Goal: Task Accomplishment & Management: Use online tool/utility

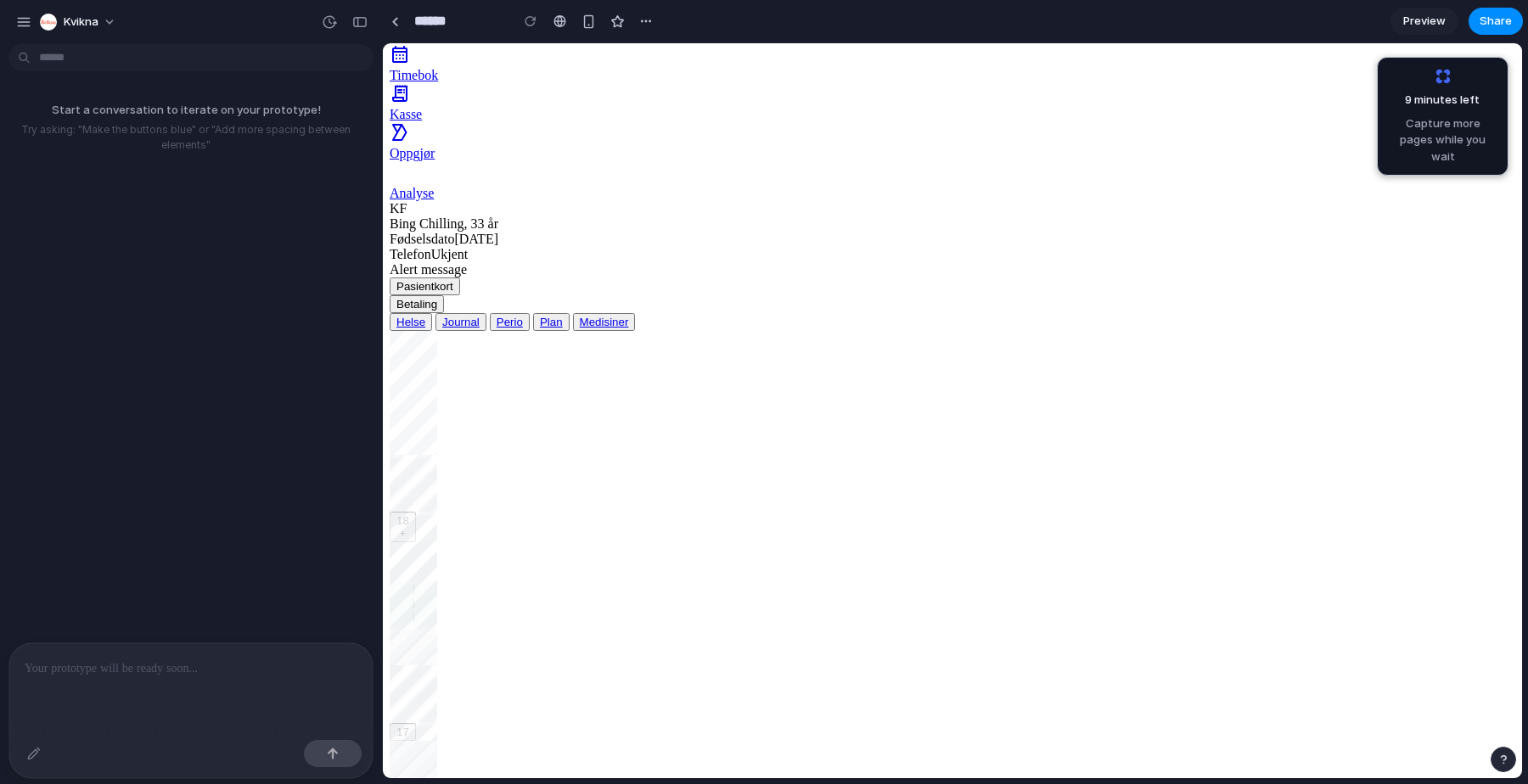
scroll to position [117, 0]
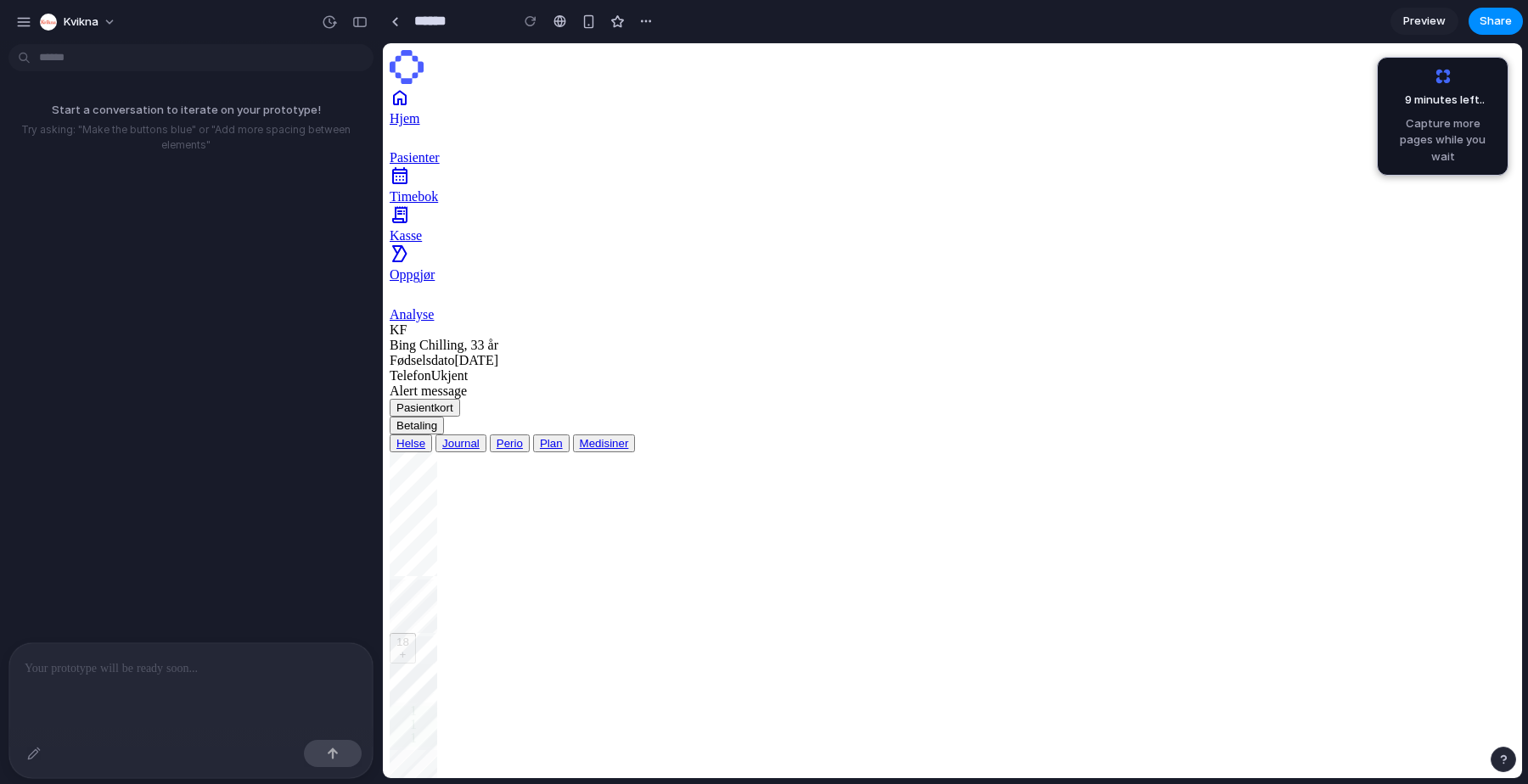
click at [425, 437] on div "Helse" at bounding box center [411, 443] width 29 height 13
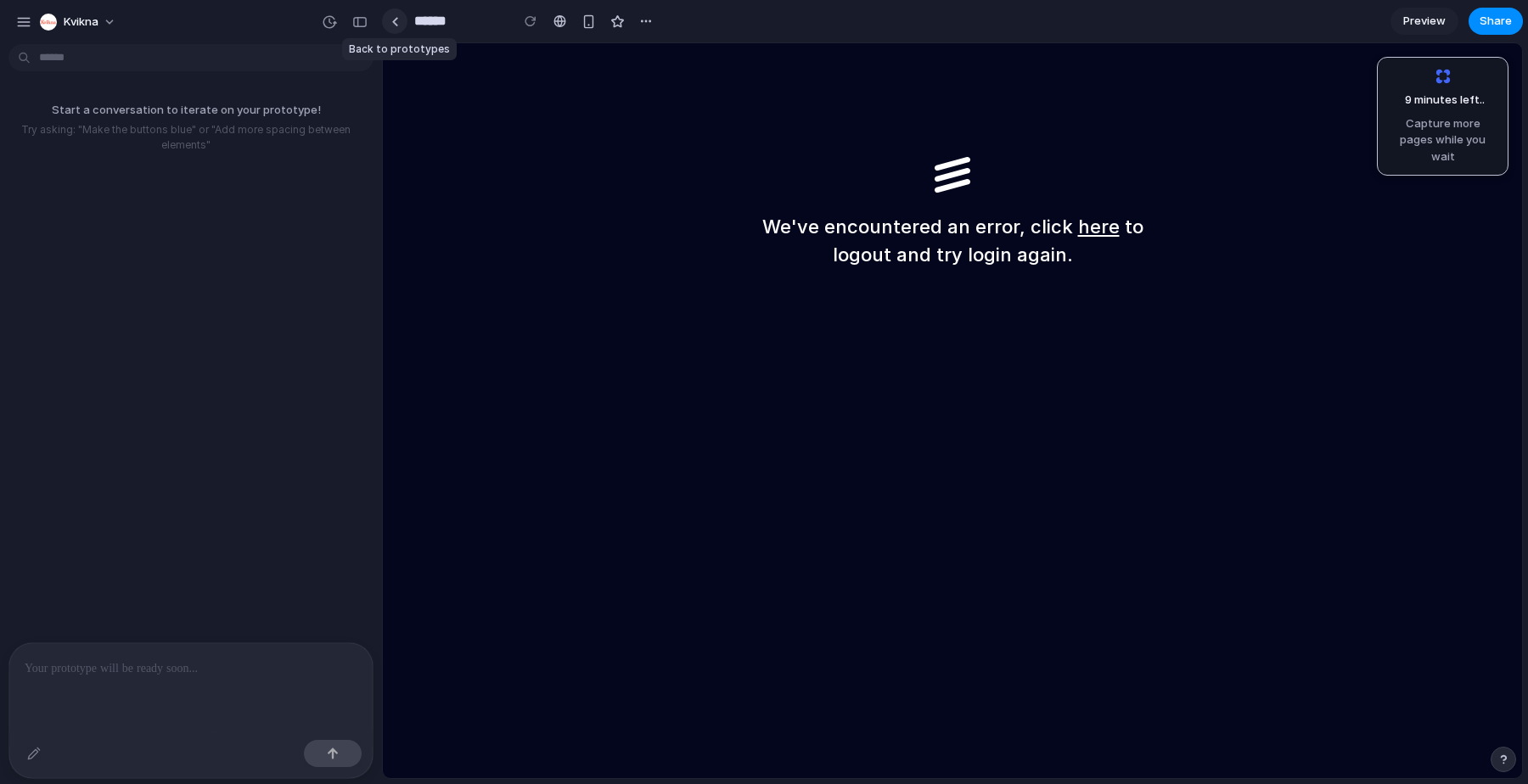
click at [394, 24] on div at bounding box center [395, 22] width 7 height 9
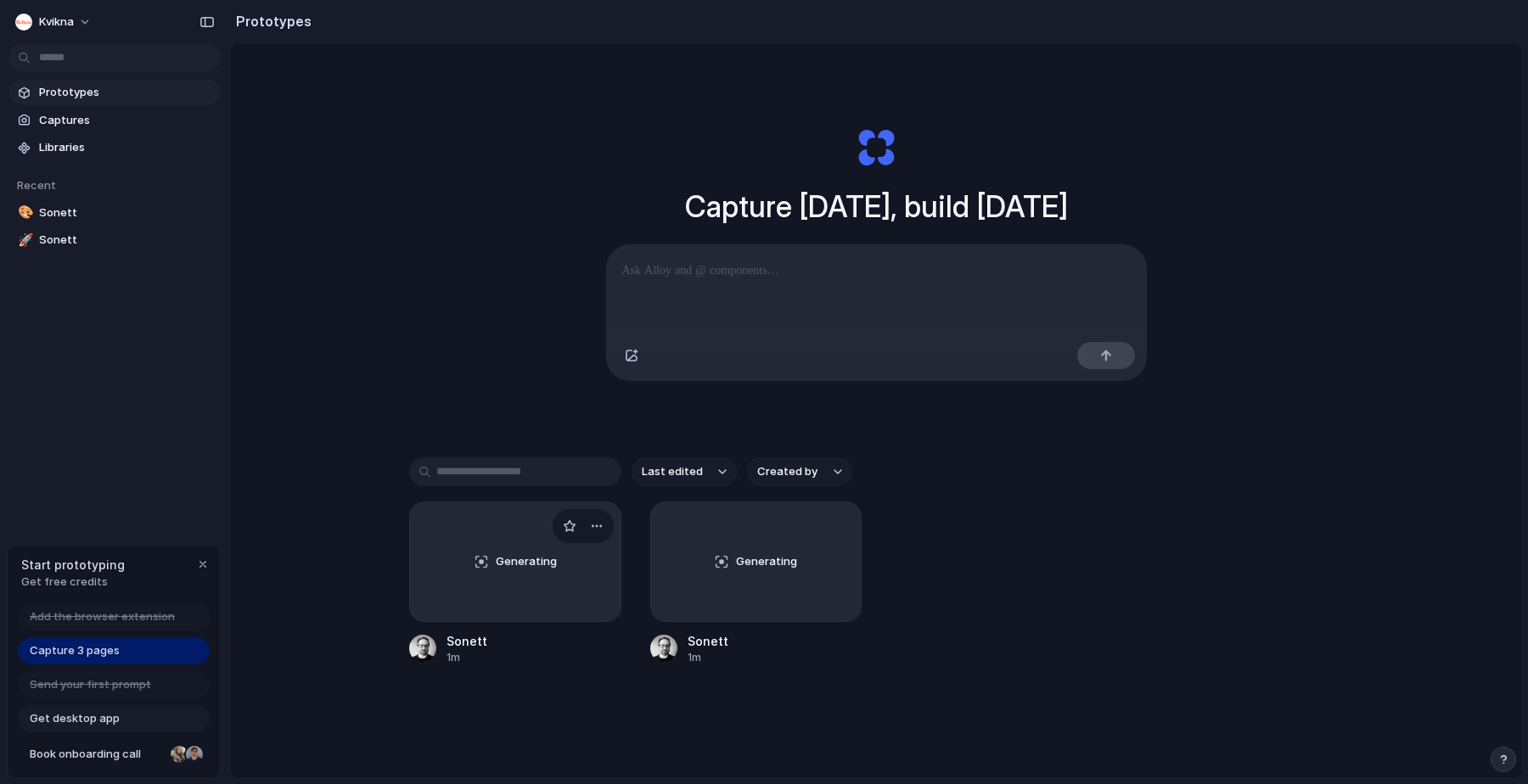
click at [581, 572] on div "Generating" at bounding box center [515, 561] width 211 height 118
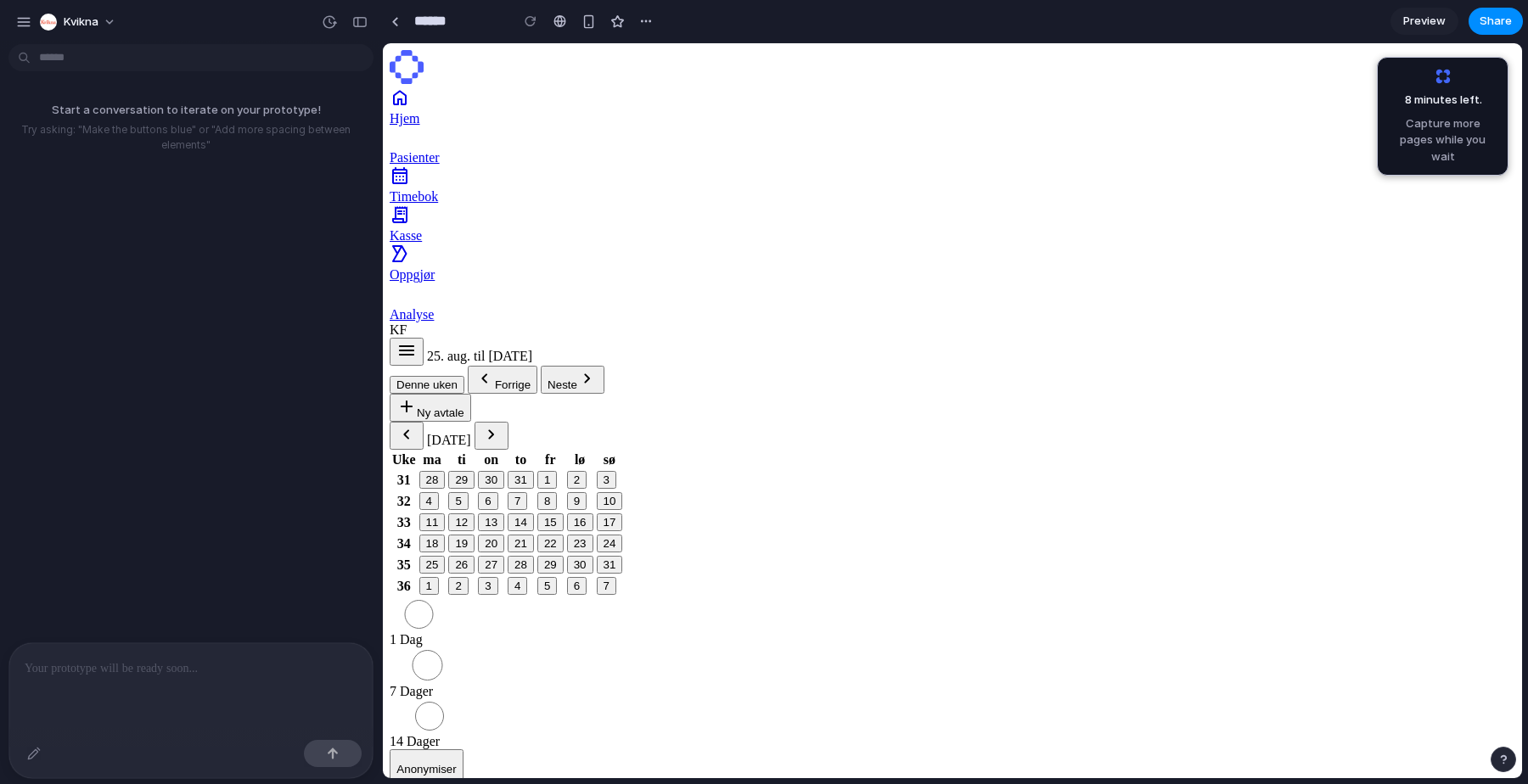
click at [205, 676] on p at bounding box center [191, 668] width 333 height 21
click at [208, 666] on p at bounding box center [191, 668] width 333 height 21
click at [179, 667] on p at bounding box center [191, 668] width 333 height 21
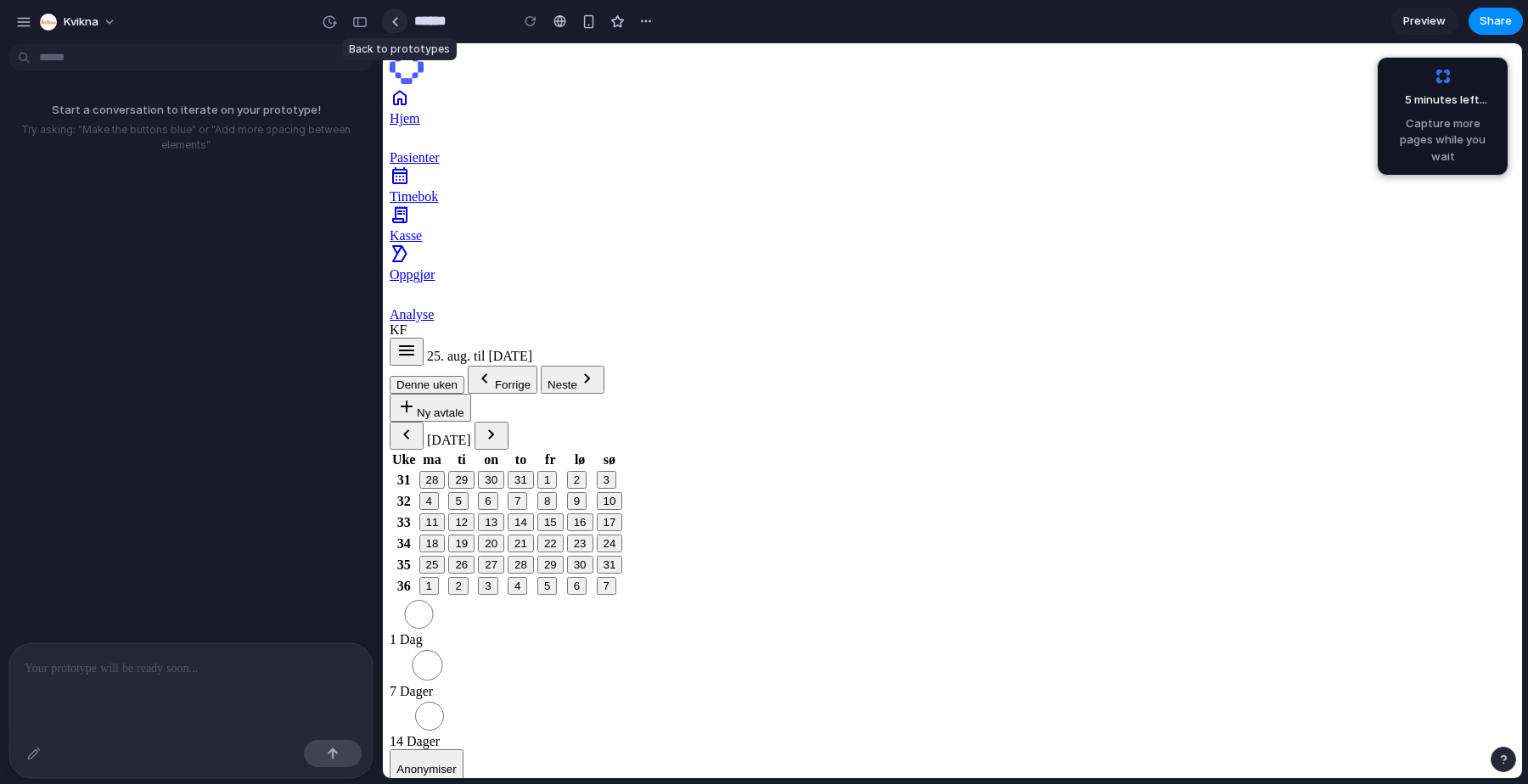
click at [398, 25] on link at bounding box center [394, 21] width 25 height 25
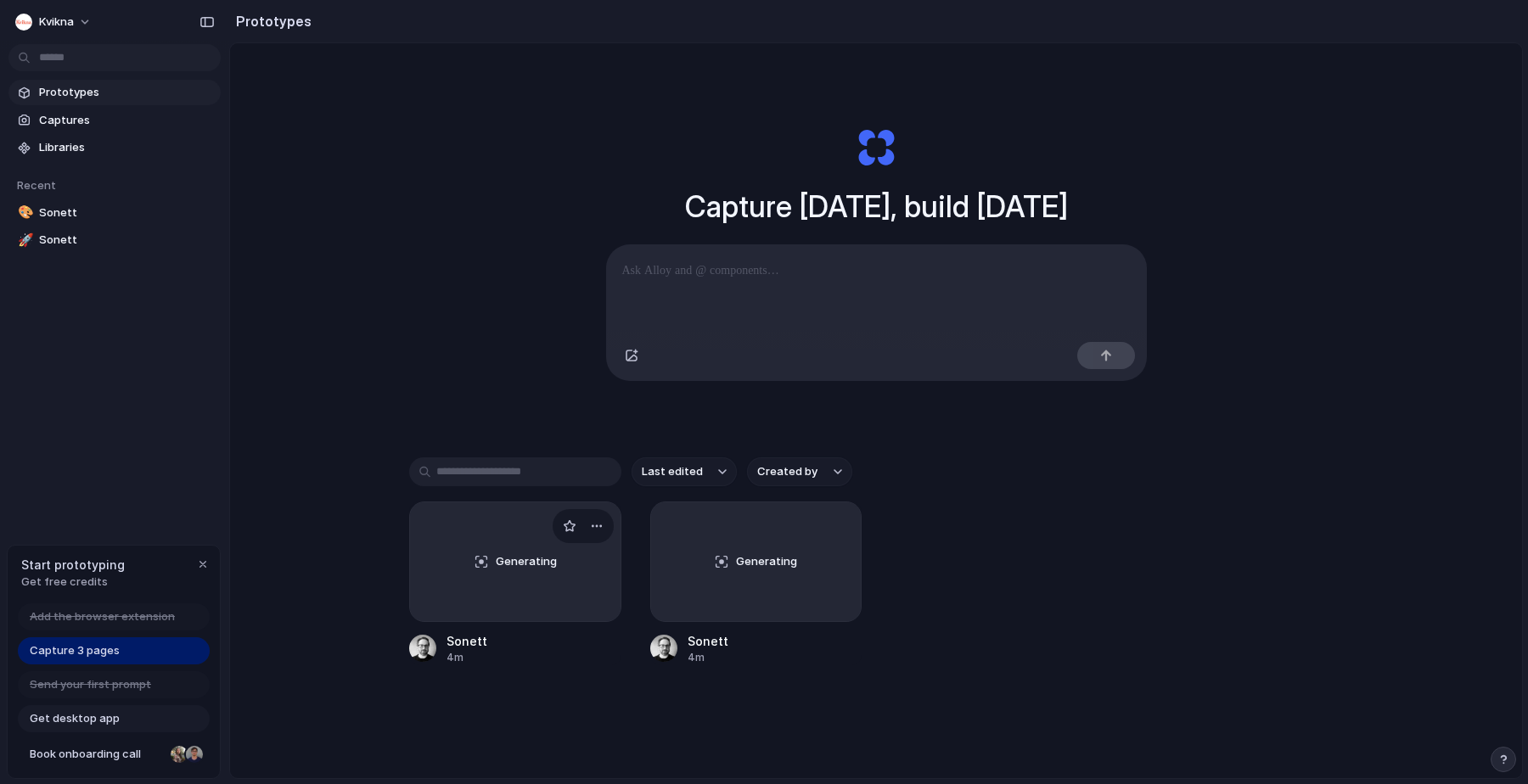
click at [578, 557] on div "Generating" at bounding box center [515, 561] width 211 height 118
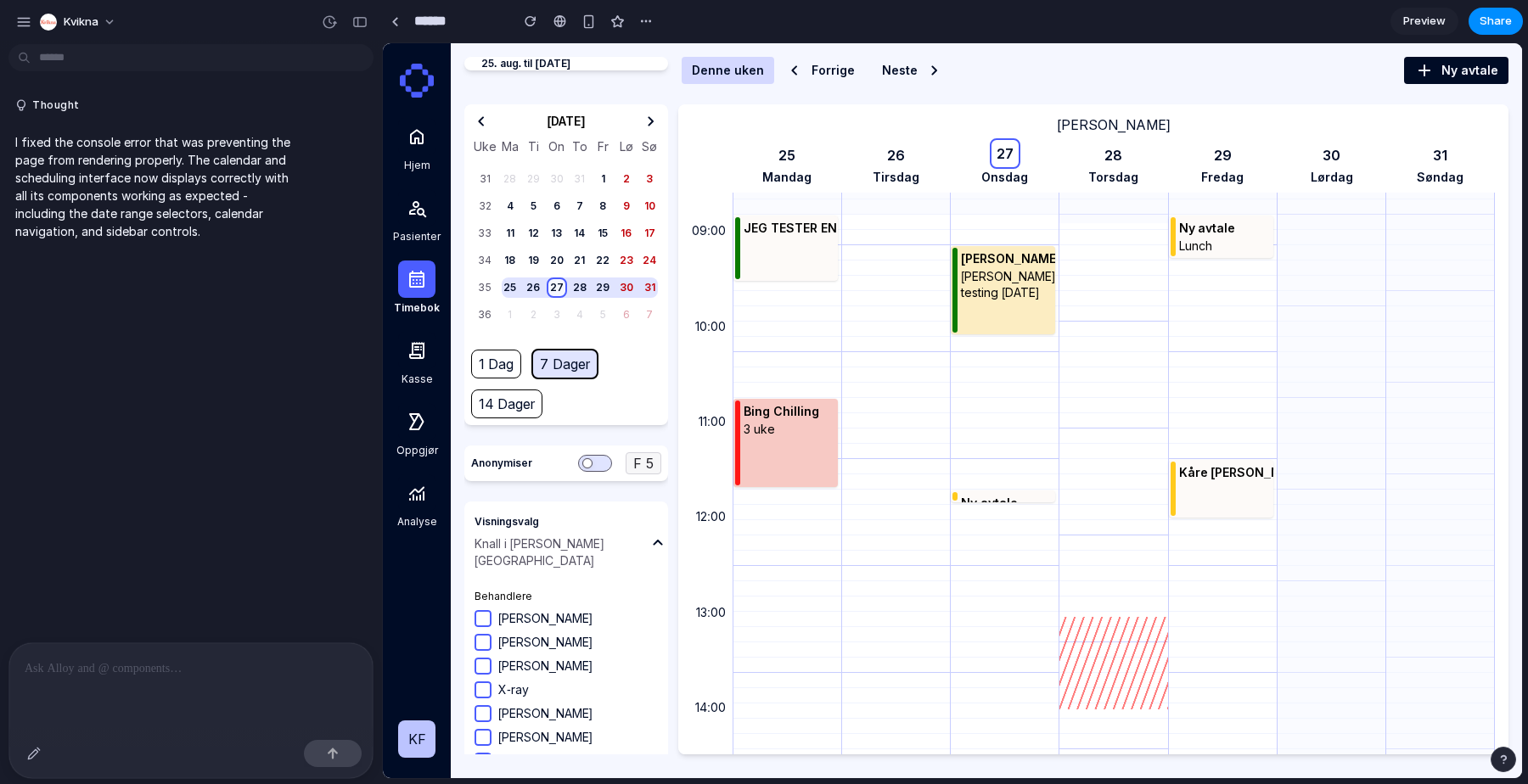
scroll to position [805, 0]
click at [172, 688] on div at bounding box center [191, 687] width 364 height 90
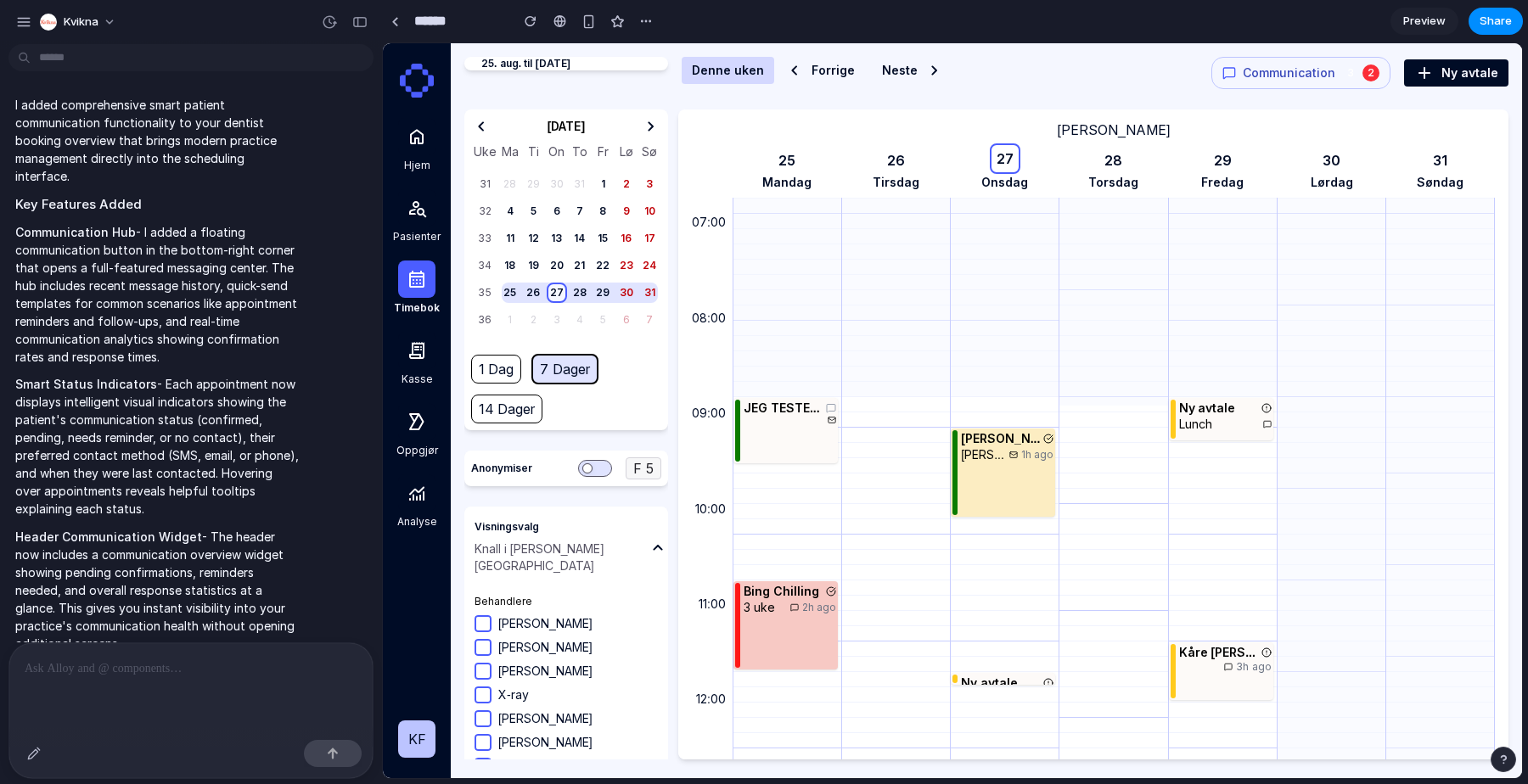
scroll to position [639, 0]
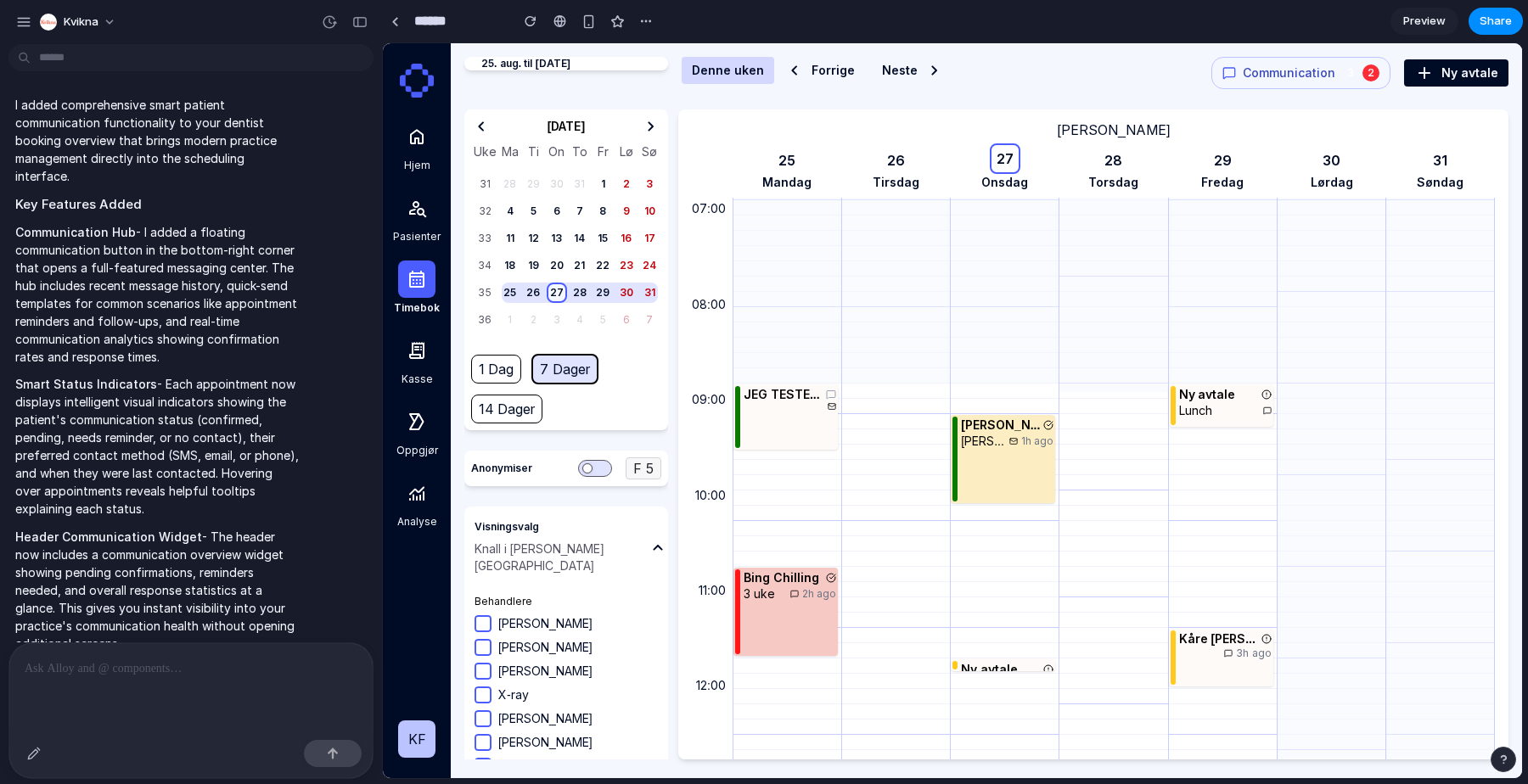
click at [993, 455] on div "Paul Richeard Holliday Paul testing 27th Aug 2025 1h ago" at bounding box center [1007, 459] width 92 height 85
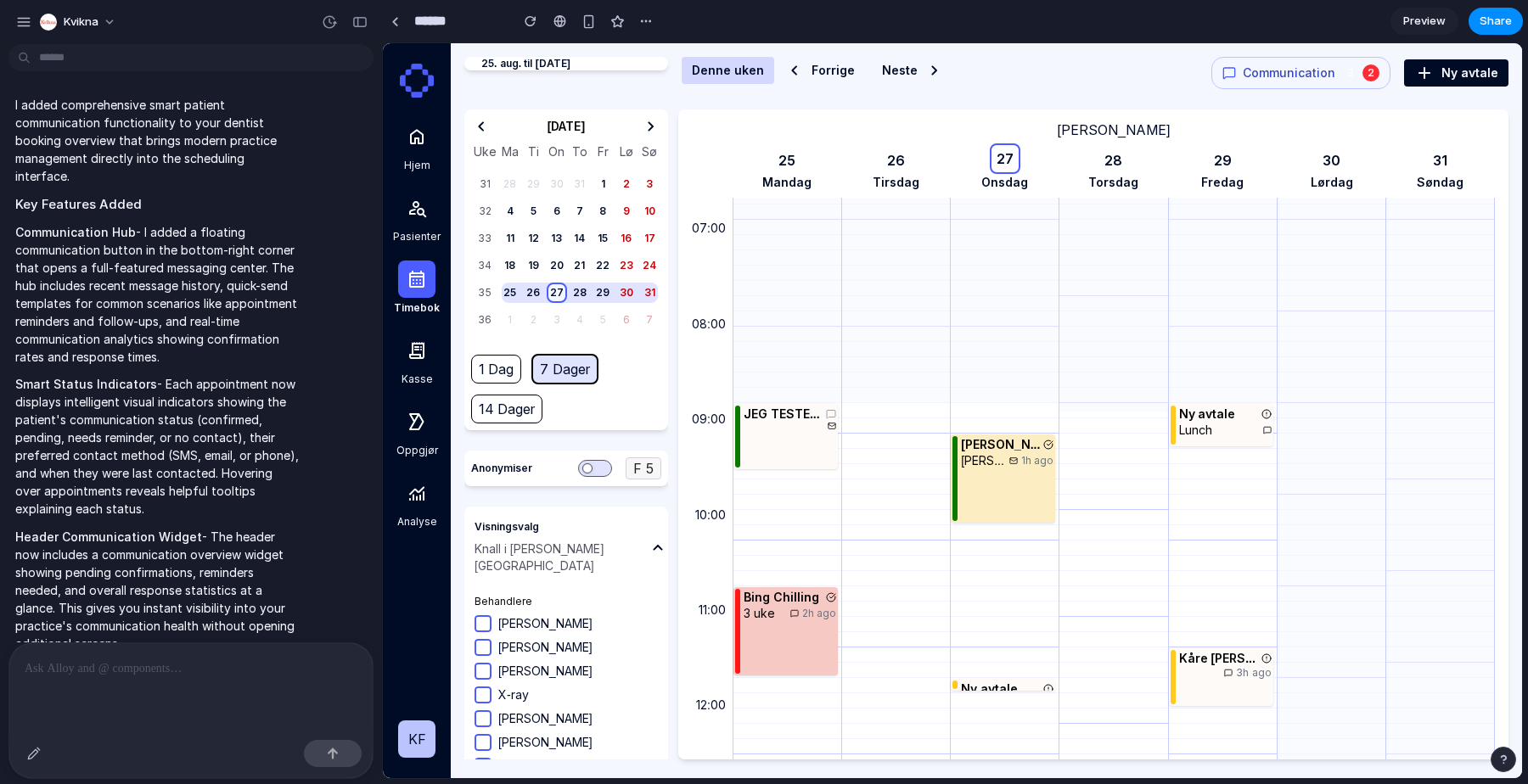
scroll to position [621, 0]
click at [1008, 46] on div "button" at bounding box center [918, 30] width 179 height 33
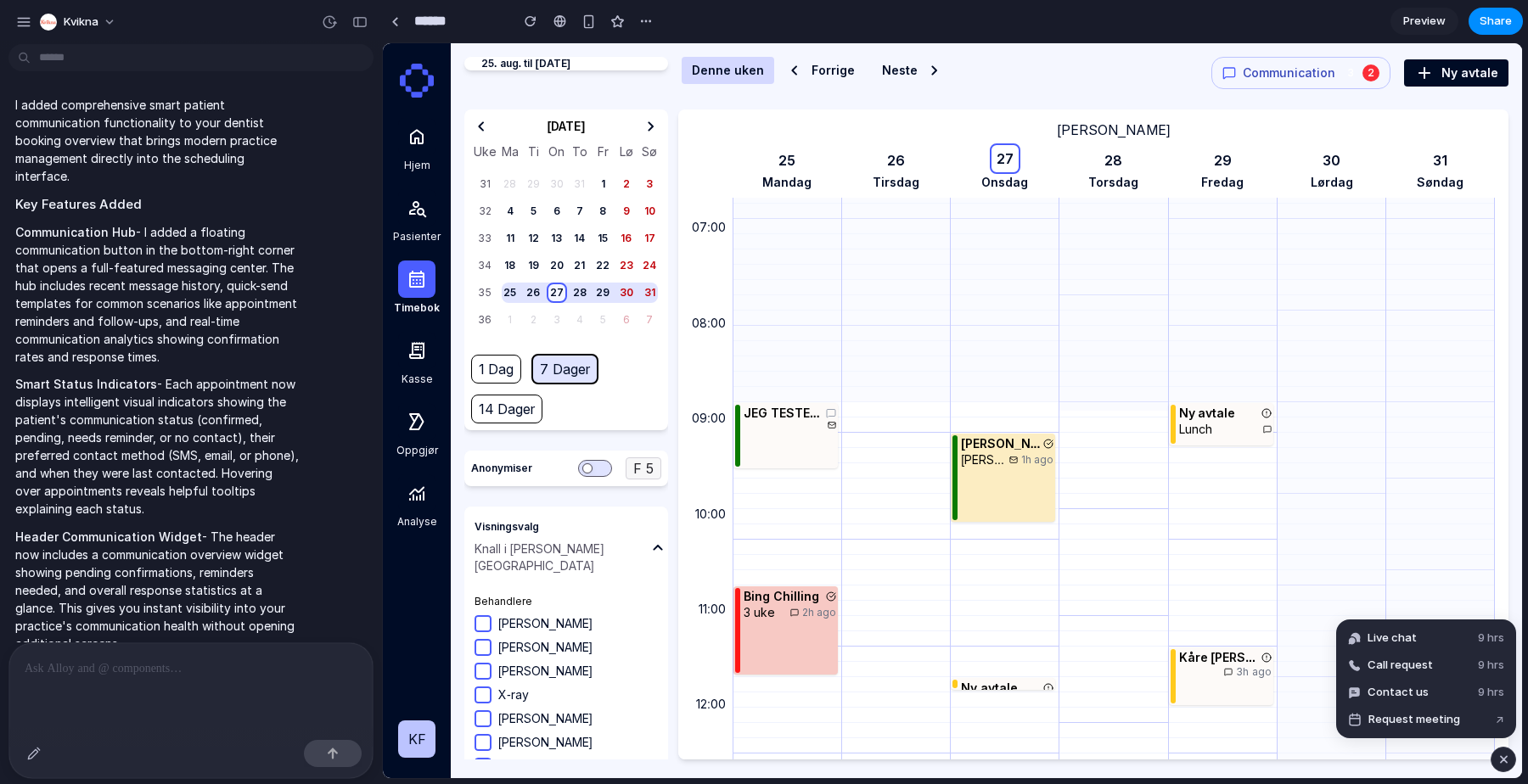
click at [1008, 46] on div "button" at bounding box center [918, 30] width 179 height 33
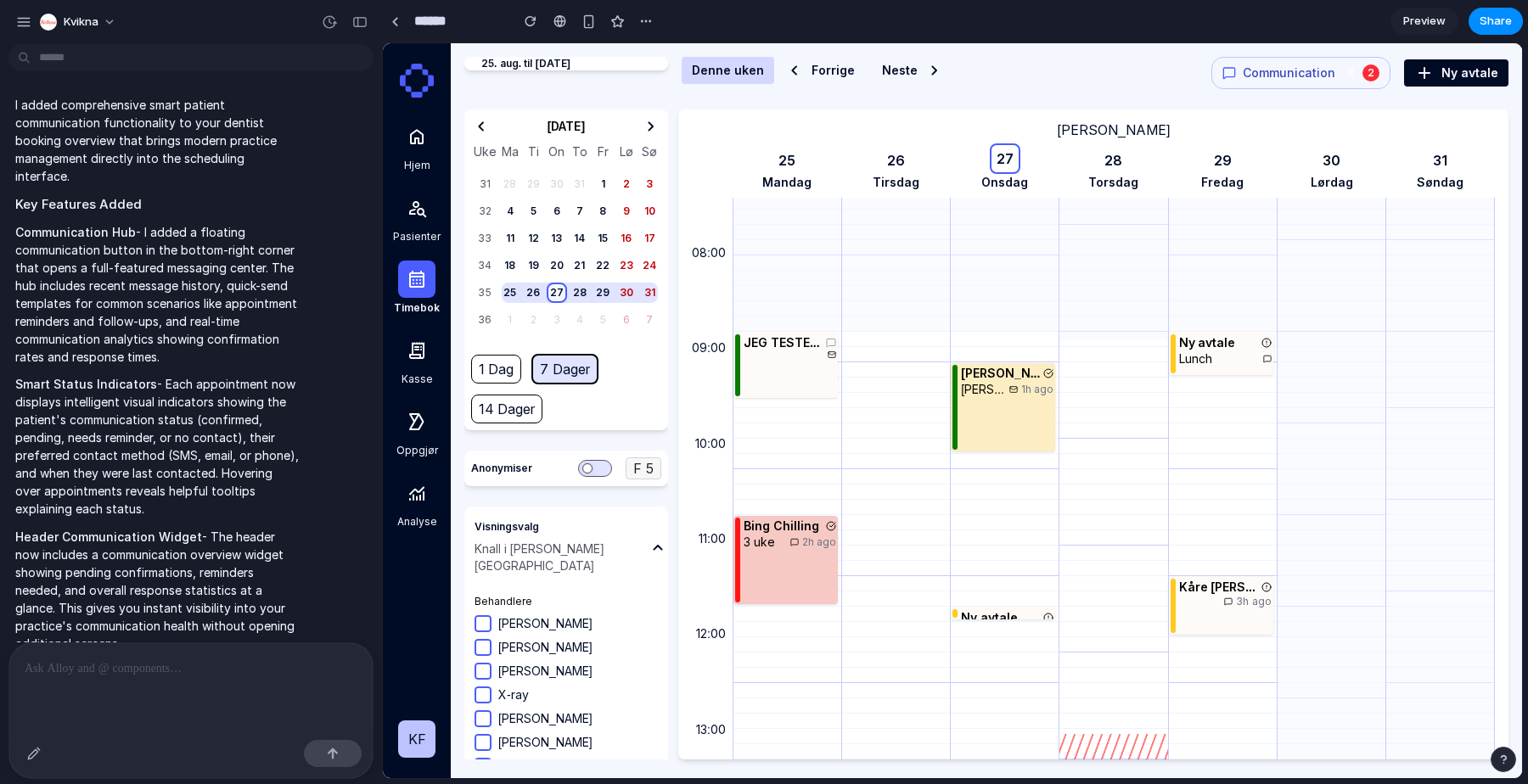
scroll to position [687, 0]
click at [1048, 376] on icon "button" at bounding box center [1048, 377] width 10 height 10
click at [1278, 72] on span "Communication" at bounding box center [1289, 72] width 92 height 17
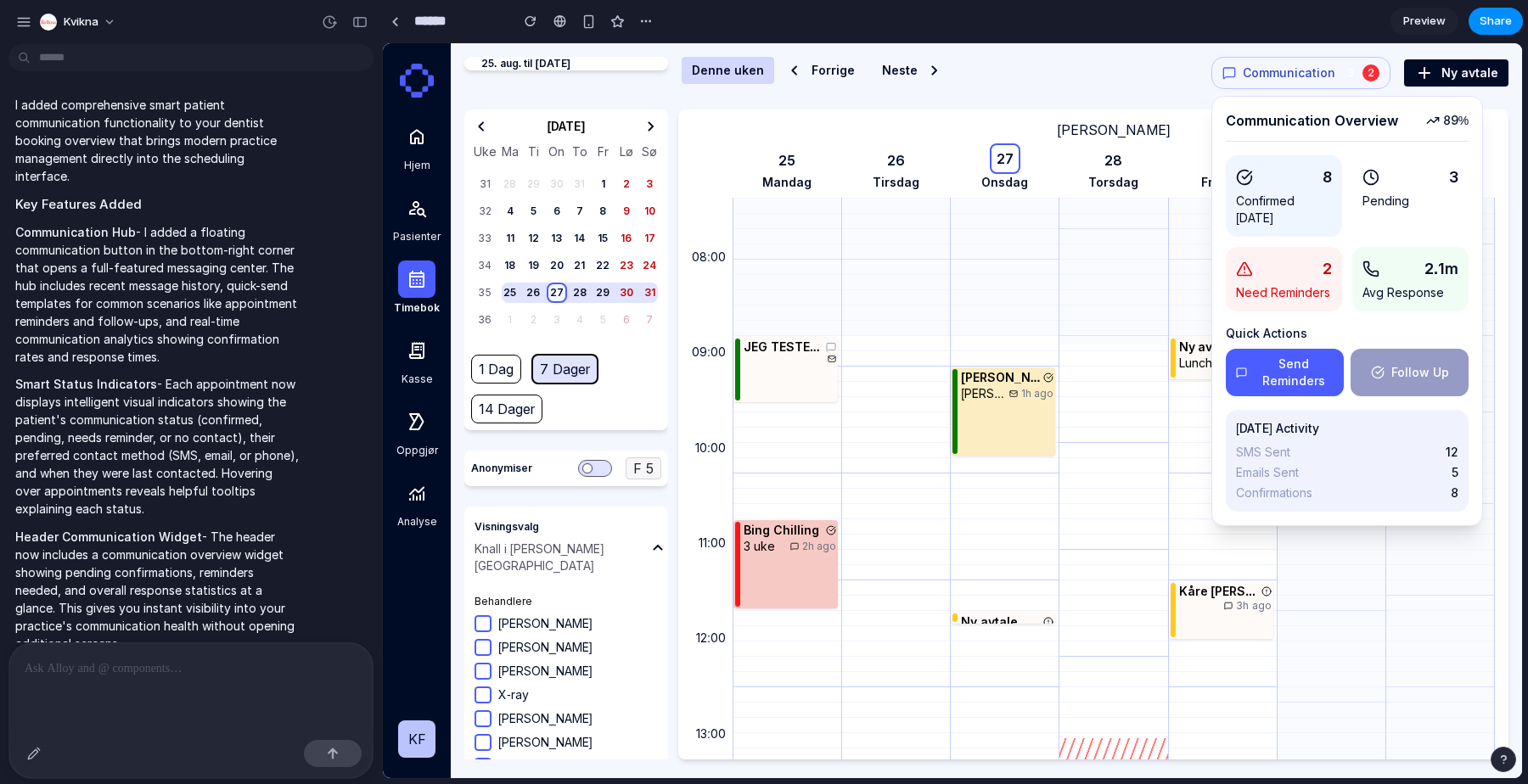
click at [1278, 72] on span "Communication" at bounding box center [1289, 72] width 92 height 17
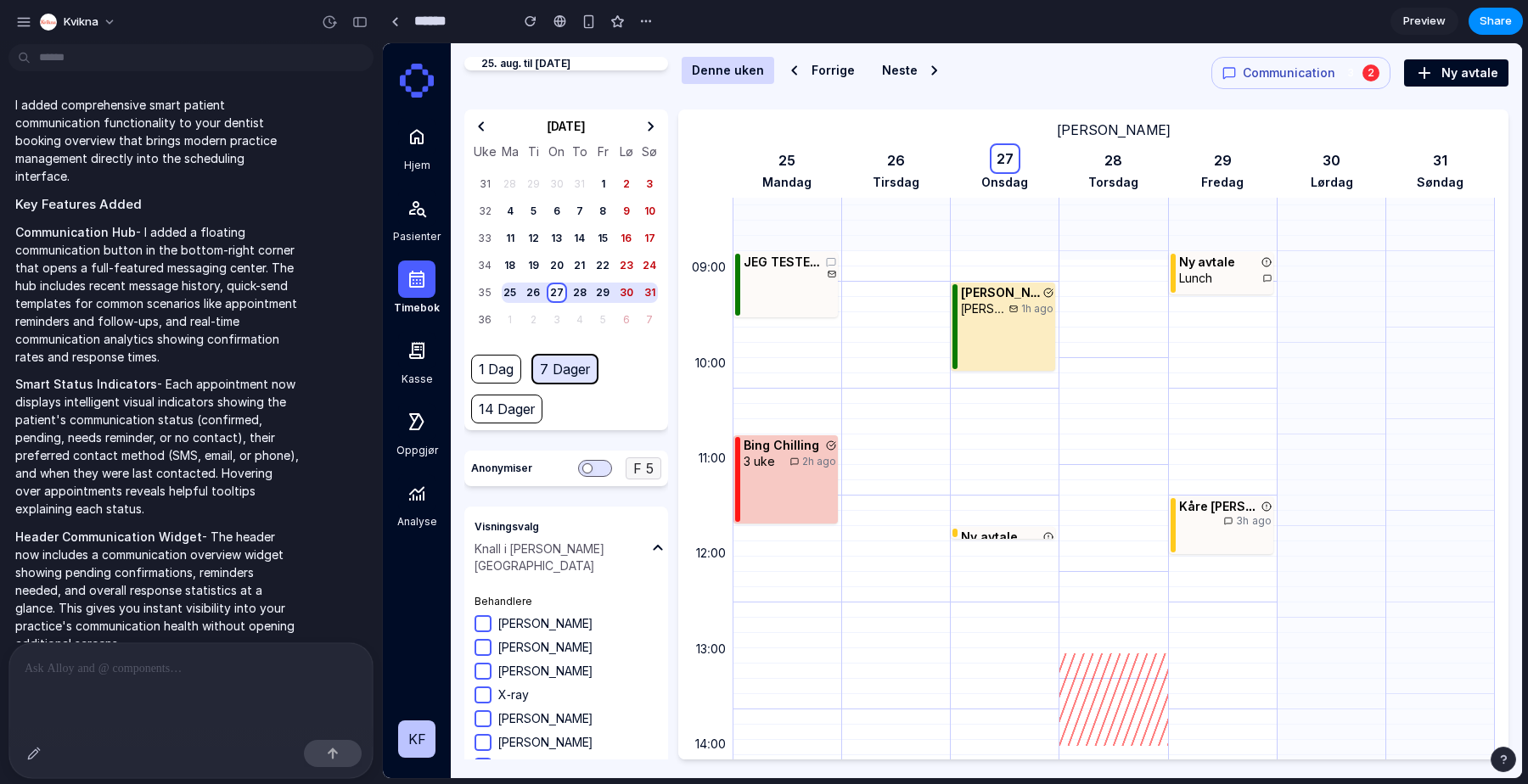
scroll to position [774, 0]
click at [1305, 71] on span "Communication" at bounding box center [1289, 72] width 92 height 17
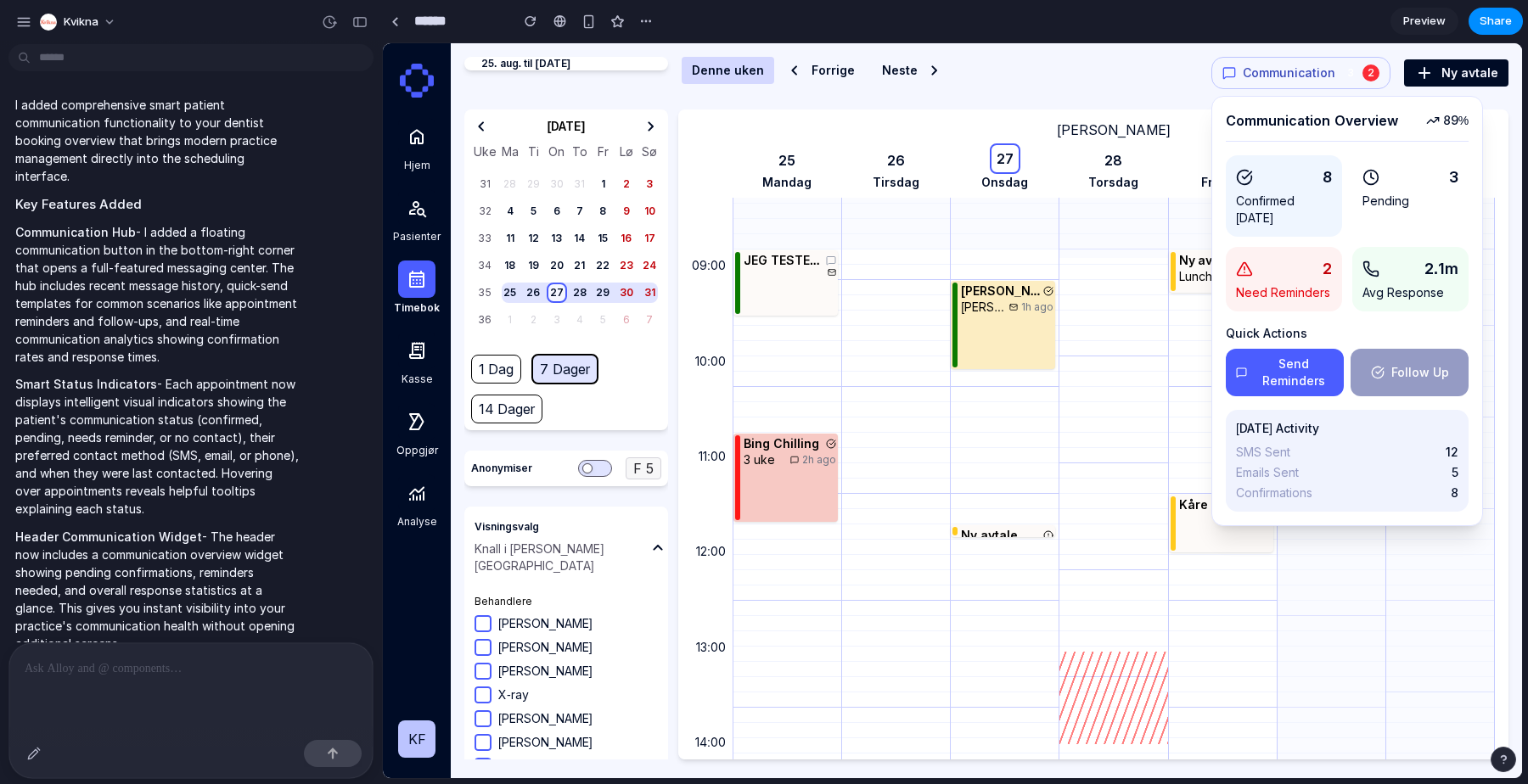
click at [1286, 369] on button "Send Reminders" at bounding box center [1285, 373] width 118 height 48
click at [1417, 373] on button "Follow Up" at bounding box center [1409, 373] width 118 height 48
click at [1306, 372] on button "Send Reminders" at bounding box center [1285, 373] width 118 height 48
click at [1425, 387] on button "Follow Up" at bounding box center [1409, 373] width 118 height 48
click at [117, 684] on div at bounding box center [191, 687] width 364 height 90
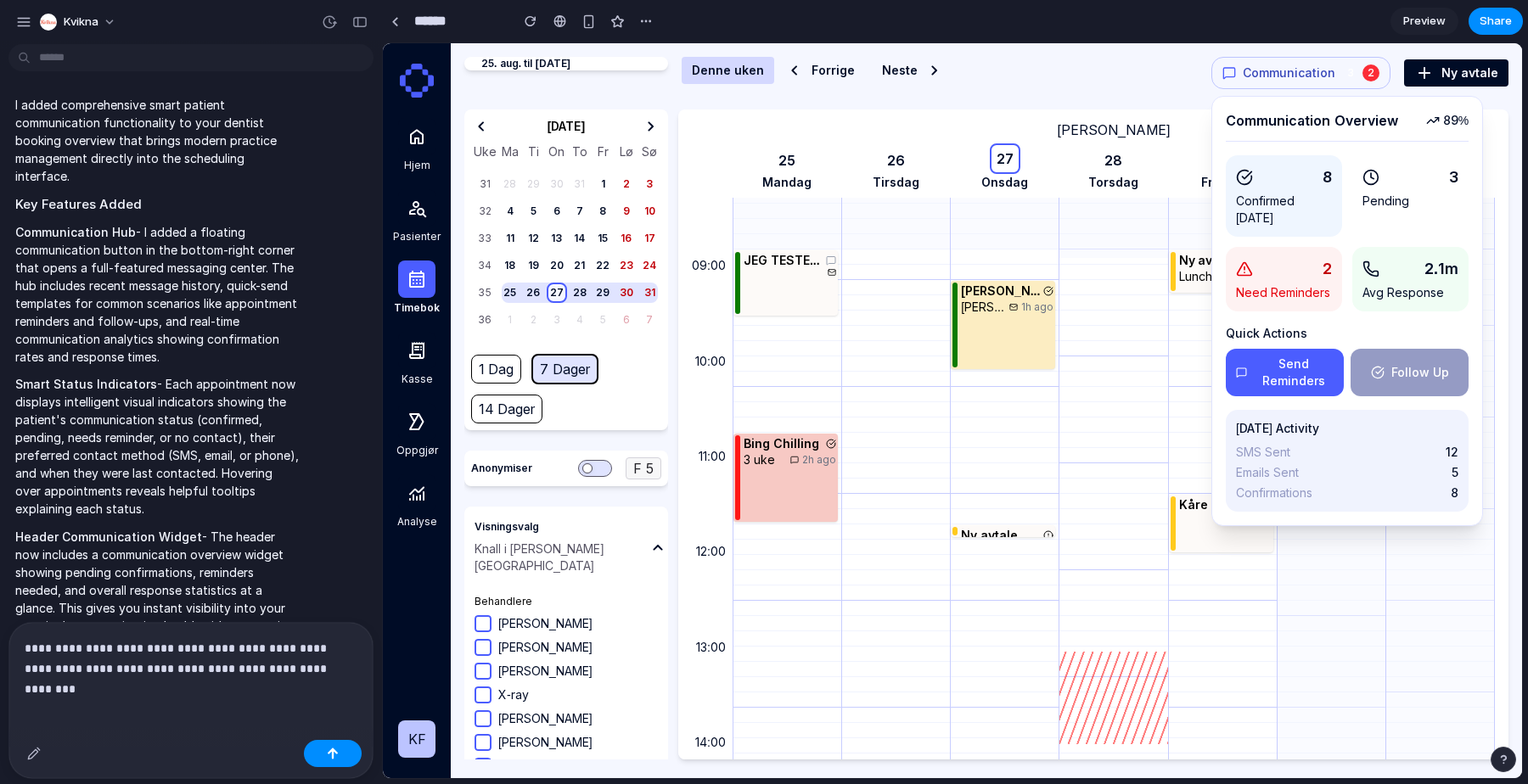
click at [254, 647] on p "**********" at bounding box center [191, 658] width 333 height 41
drag, startPoint x: 139, startPoint y: 644, endPoint x: 274, endPoint y: 643, distance: 135.0
click at [274, 643] on p "**********" at bounding box center [191, 658] width 333 height 41
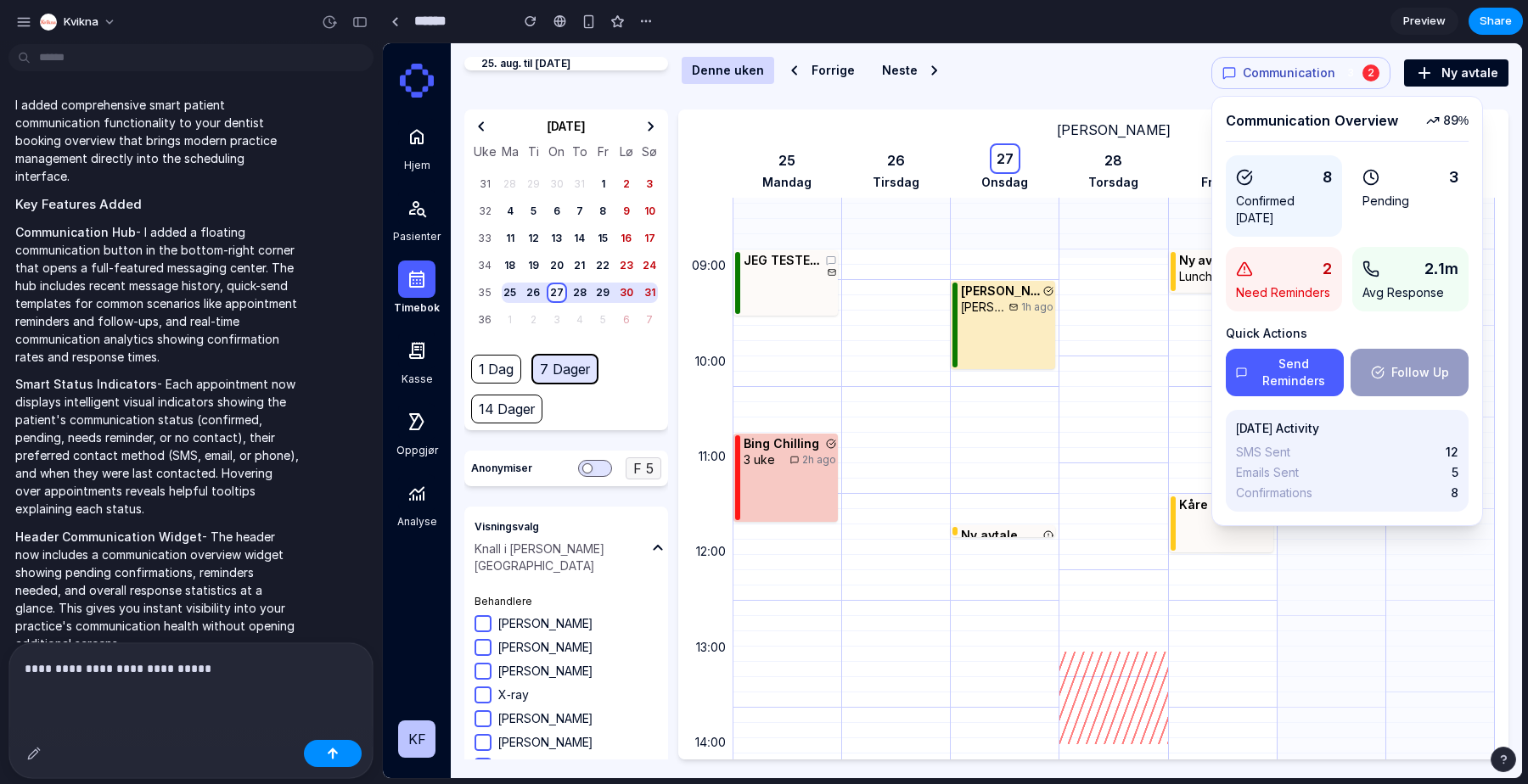
click at [223, 676] on p "**********" at bounding box center [191, 668] width 333 height 21
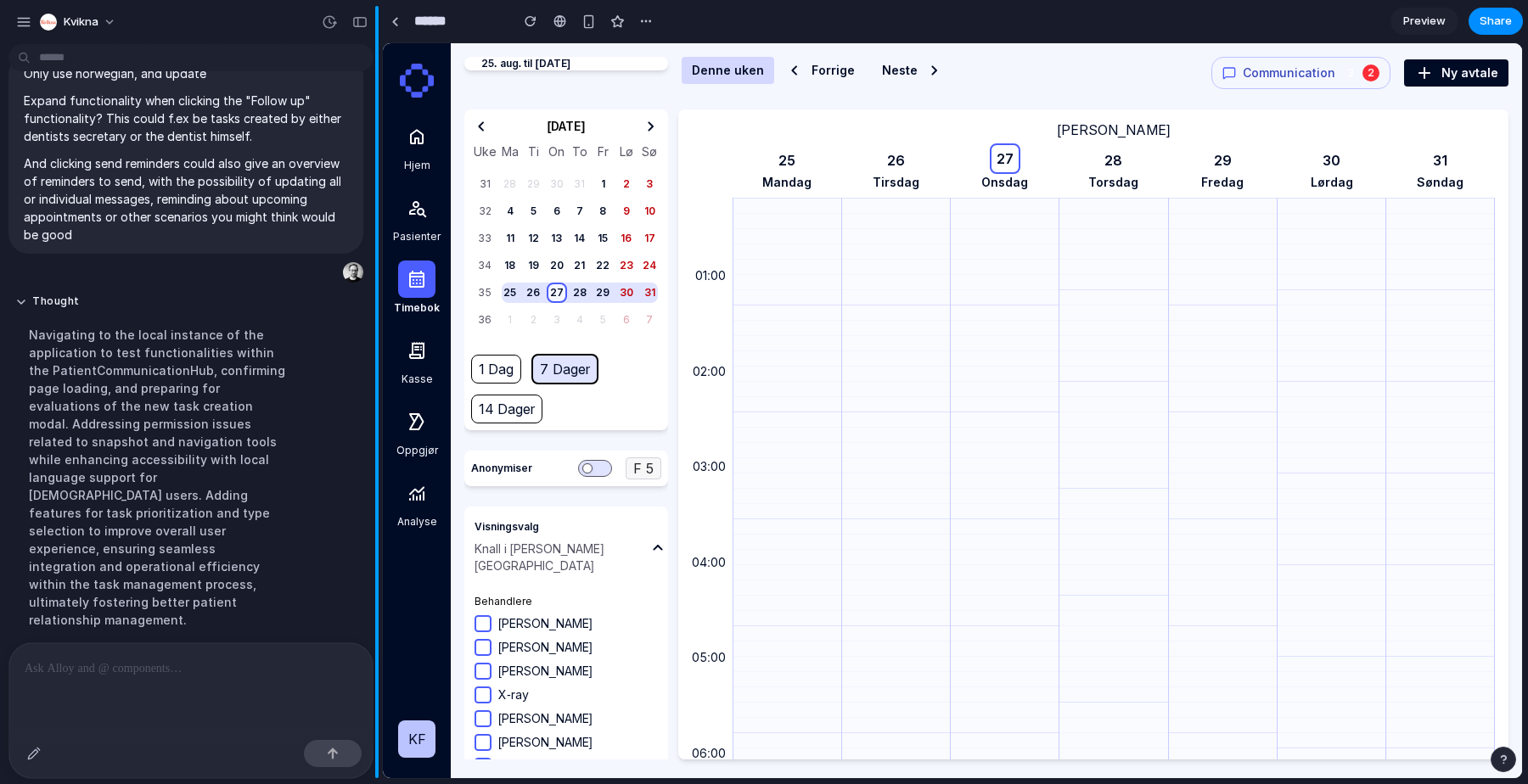
scroll to position [1908, 0]
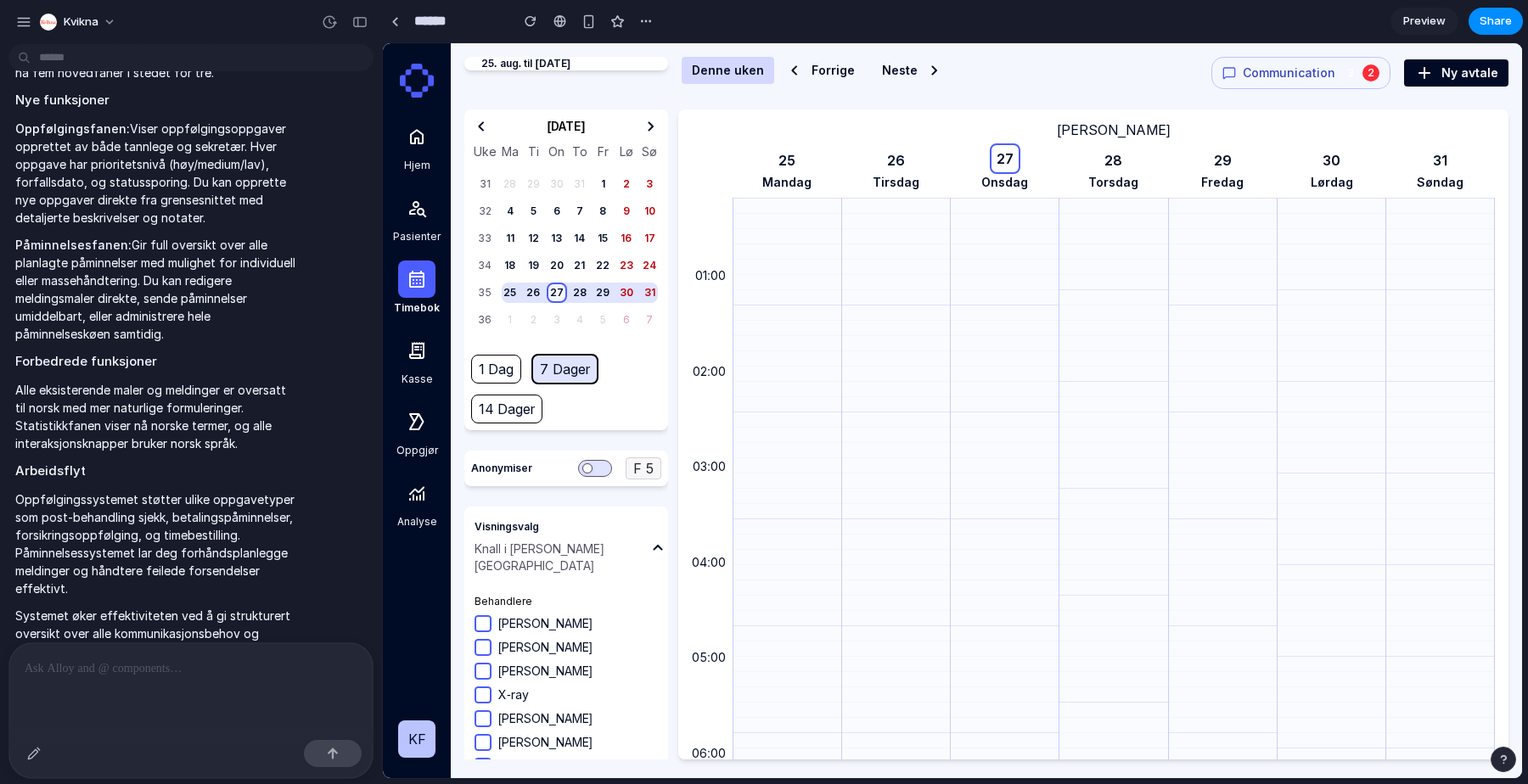
click at [1281, 74] on span "Communication" at bounding box center [1289, 72] width 92 height 17
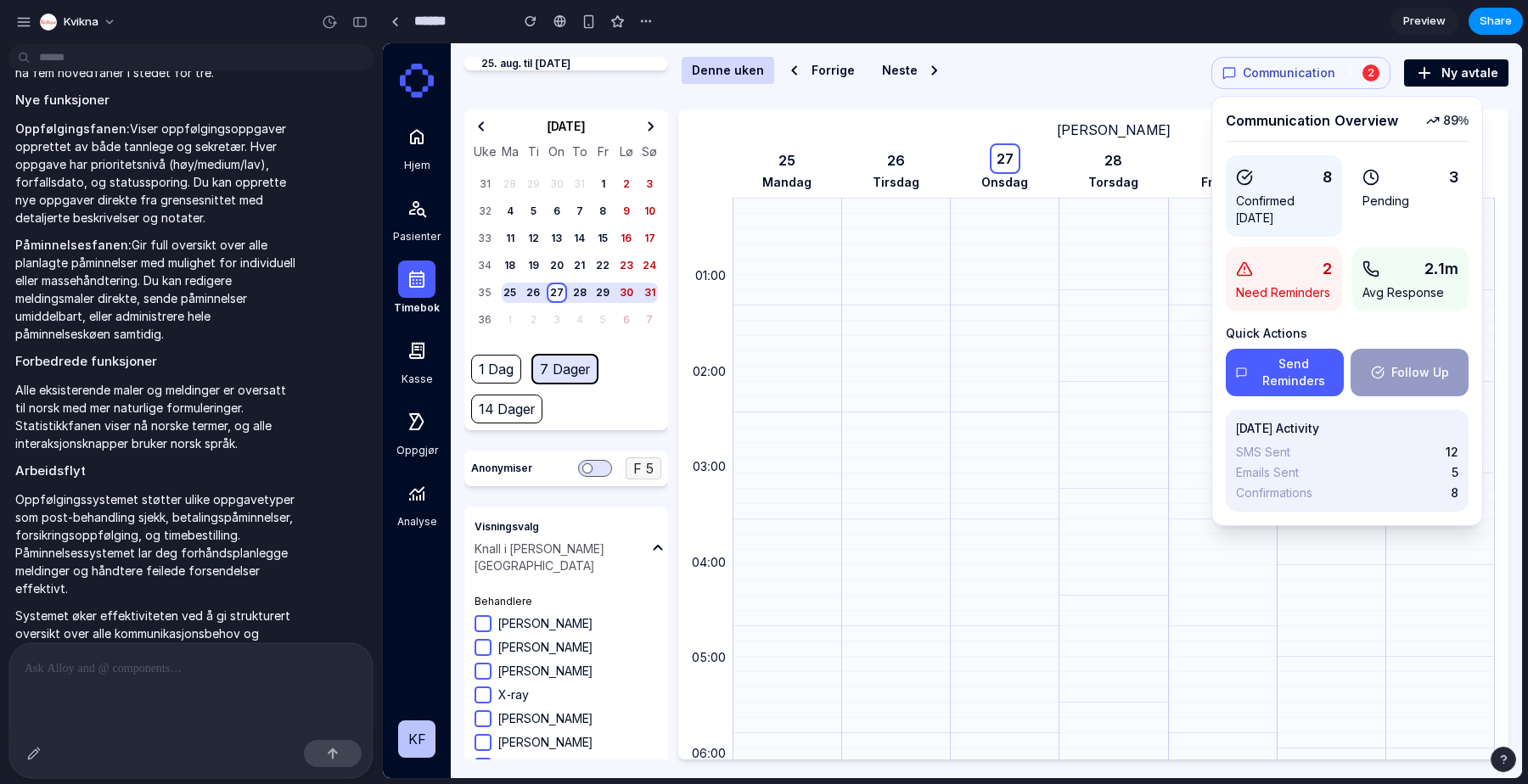
click at [1284, 364] on button "Send Reminders" at bounding box center [1285, 373] width 118 height 48
click at [1457, 351] on button "Follow Up" at bounding box center [1409, 373] width 118 height 48
click at [1389, 383] on button "Follow Up" at bounding box center [1409, 373] width 118 height 48
click at [1272, 366] on button "Send Reminders" at bounding box center [1285, 373] width 118 height 48
click at [1397, 364] on button "Follow Up" at bounding box center [1409, 373] width 118 height 48
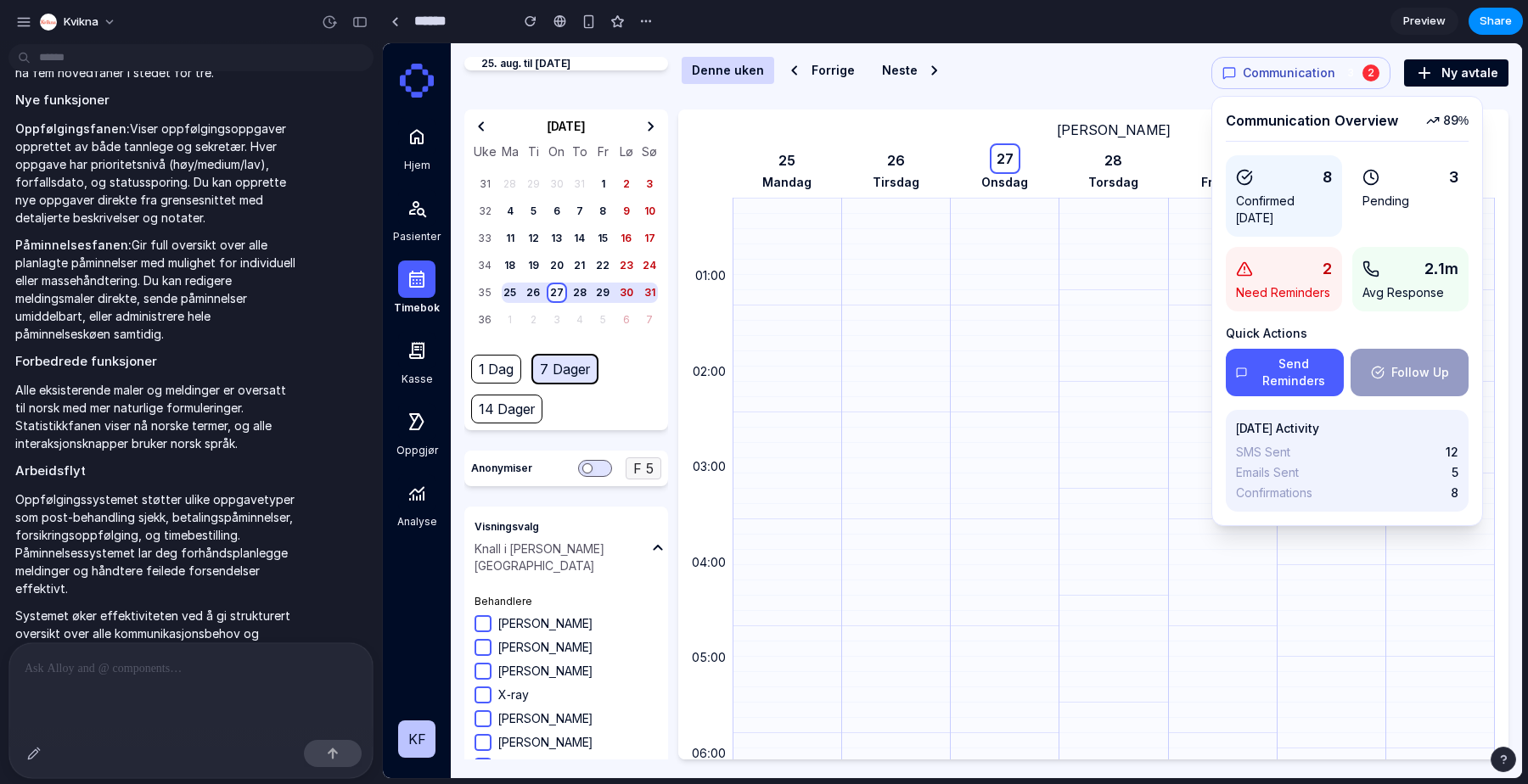
click at [1321, 284] on p "Need Reminders" at bounding box center [1284, 292] width 96 height 17
drag, startPoint x: 1304, startPoint y: 210, endPoint x: 1369, endPoint y: 209, distance: 65.0
click at [1314, 210] on p "Confirmed [DATE]" at bounding box center [1284, 210] width 96 height 34
click at [1369, 209] on p "Pending" at bounding box center [1410, 201] width 96 height 17
click at [1369, 336] on h4 "Quick Actions" at bounding box center [1347, 333] width 242 height 17
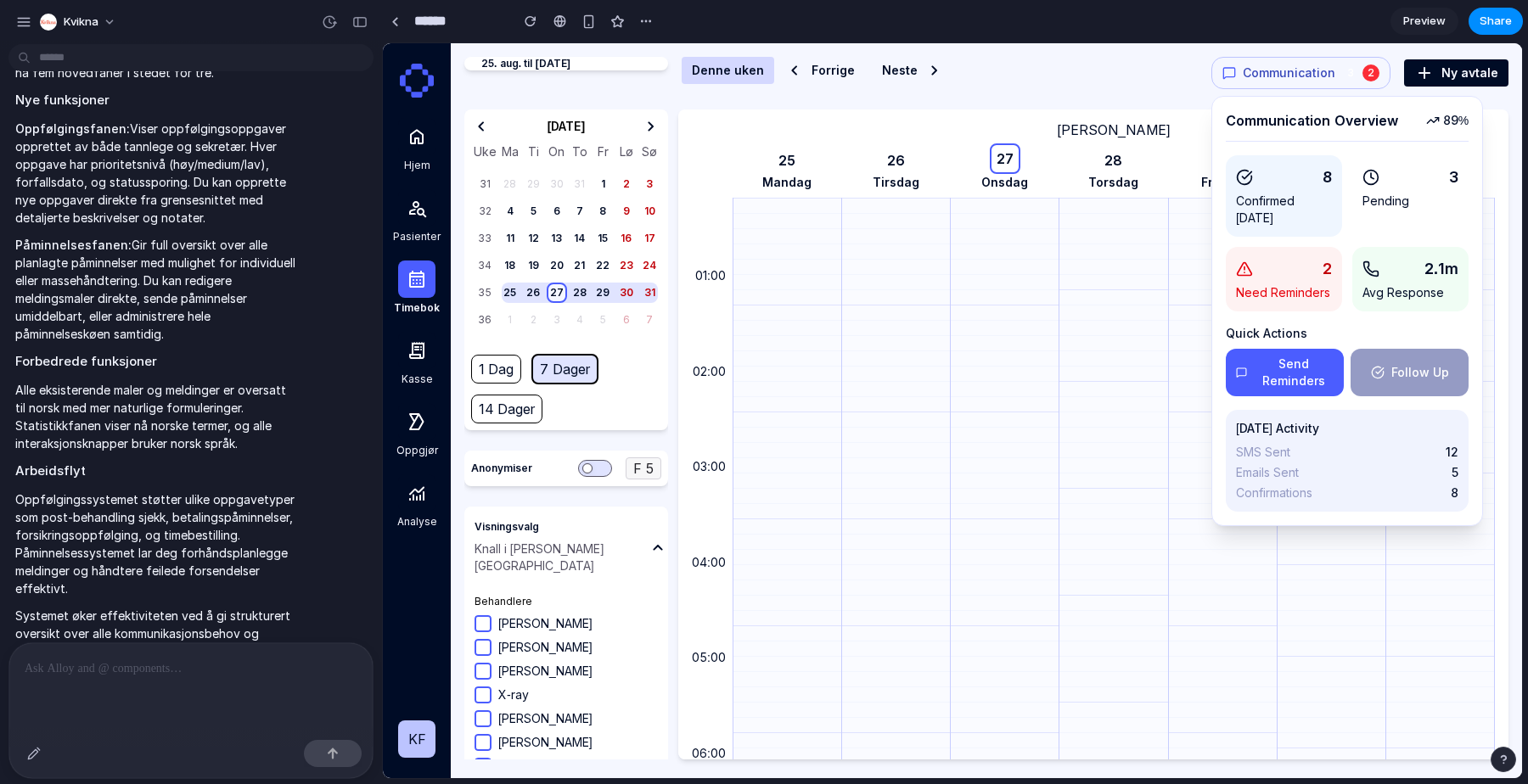
click at [1339, 64] on button "Communication 3 2" at bounding box center [1301, 73] width 179 height 33
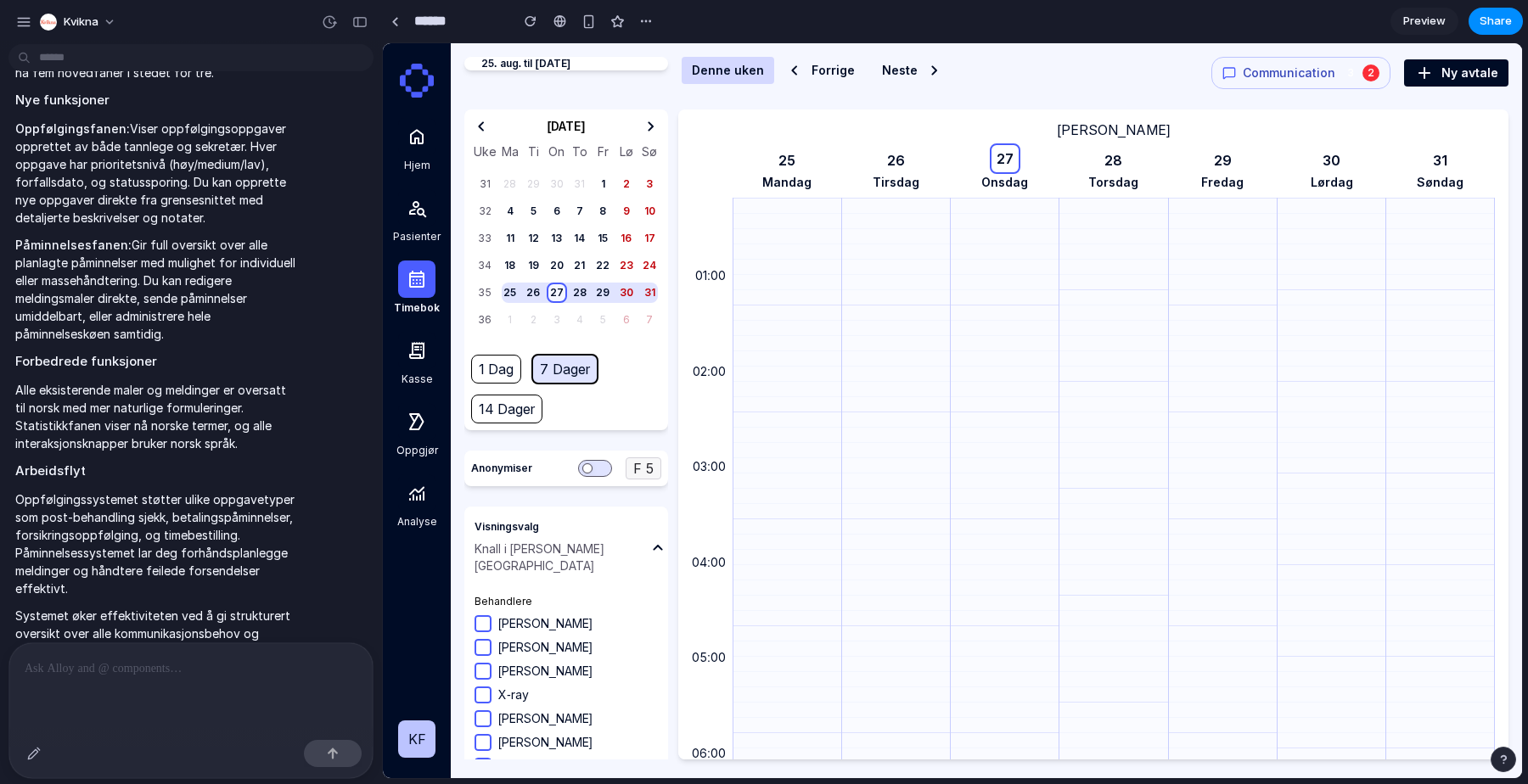
click at [1328, 72] on span "Communication" at bounding box center [1289, 72] width 92 height 17
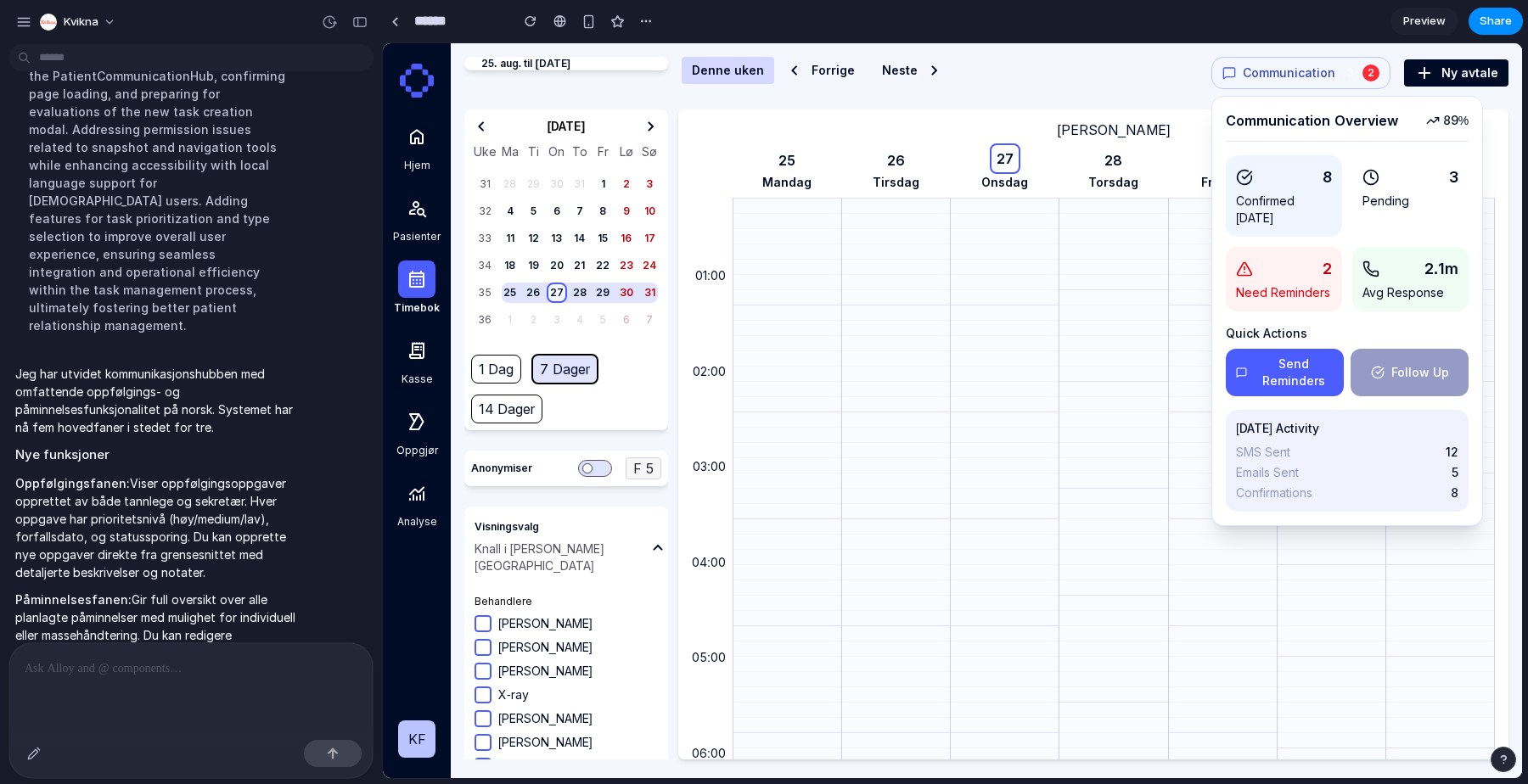
scroll to position [1554, 0]
click at [1324, 65] on span "Communication" at bounding box center [1289, 72] width 92 height 17
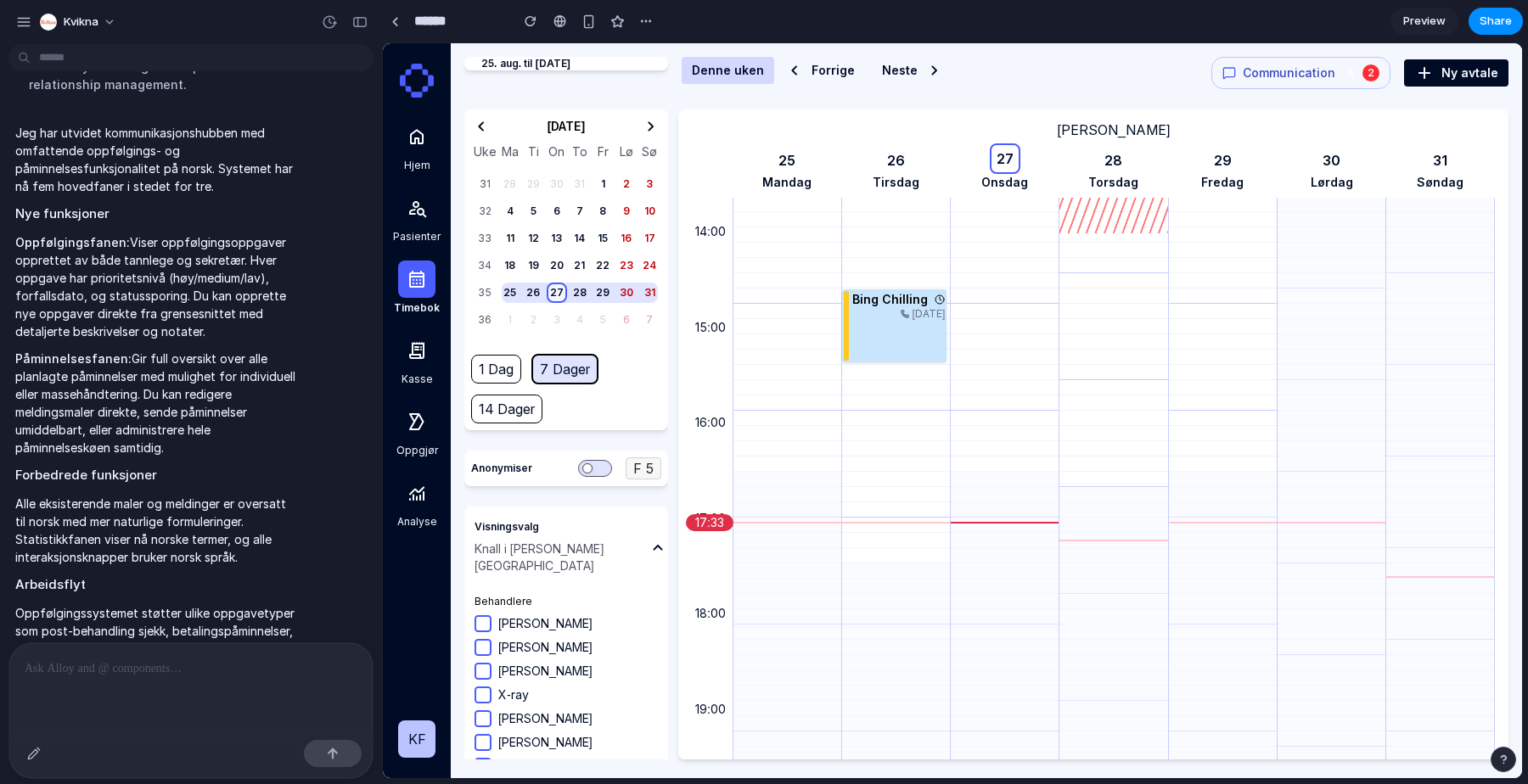
scroll to position [1908, 0]
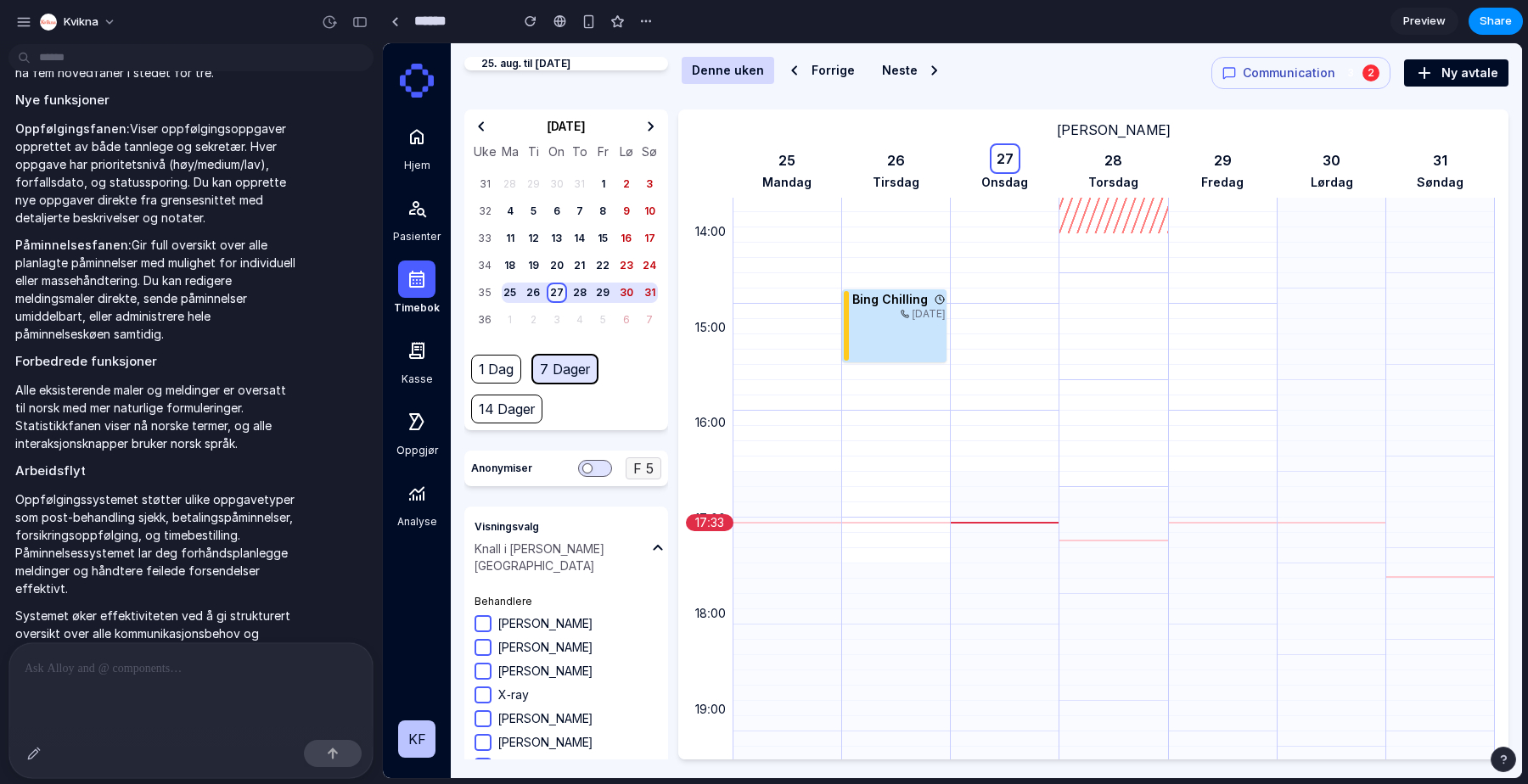
click at [191, 671] on p at bounding box center [191, 668] width 333 height 21
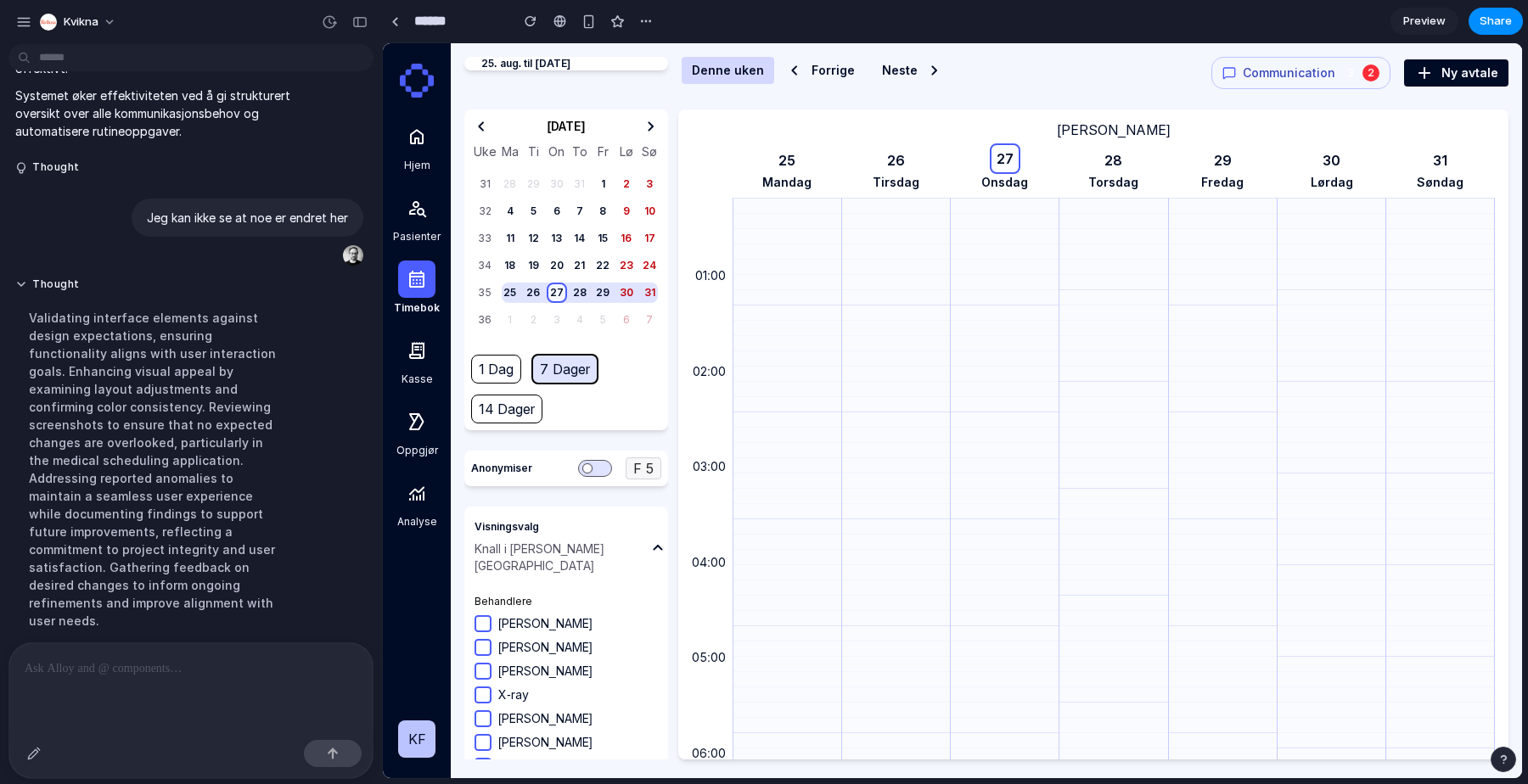
scroll to position [2081, 0]
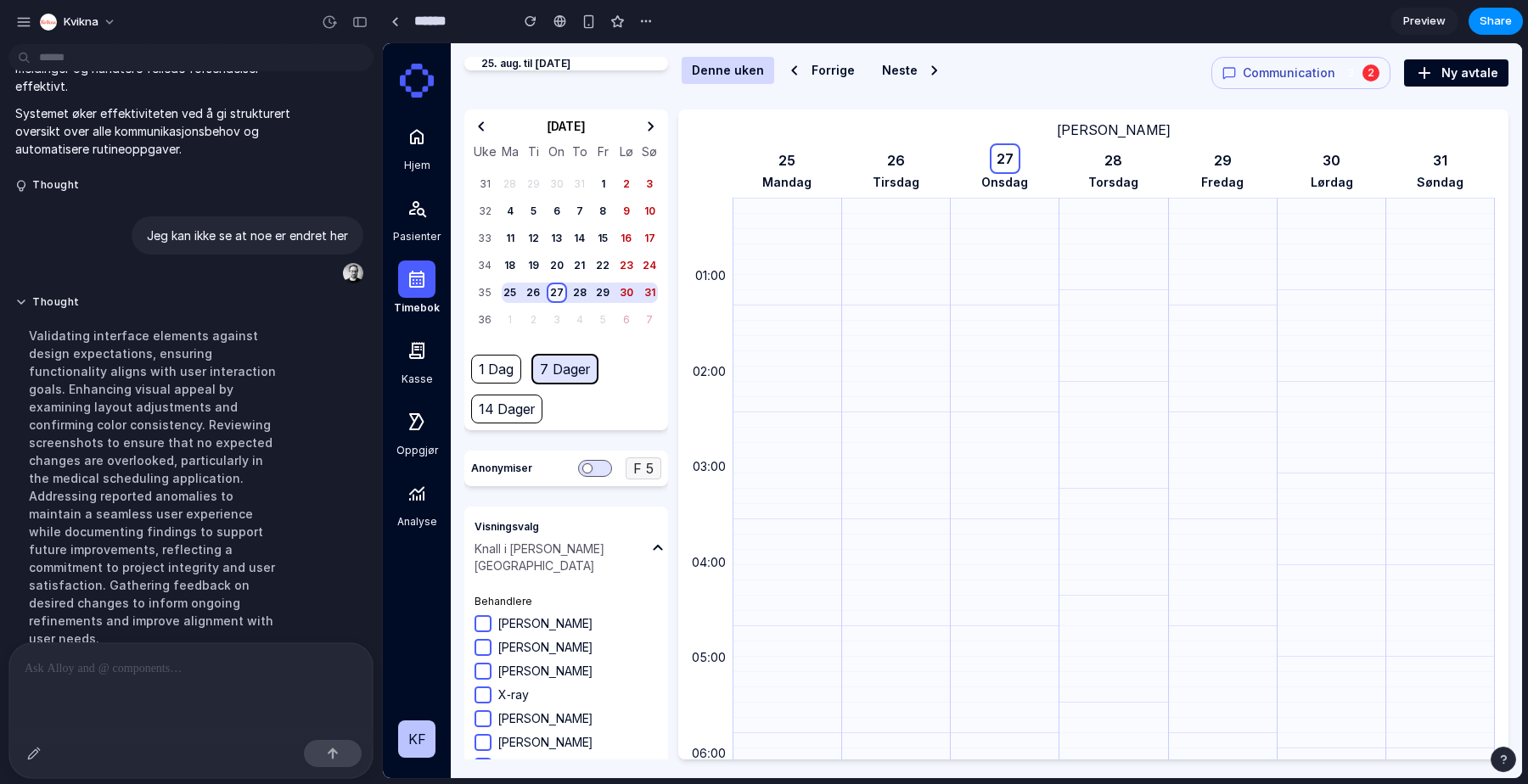
click at [1291, 71] on span "Communication" at bounding box center [1289, 72] width 92 height 17
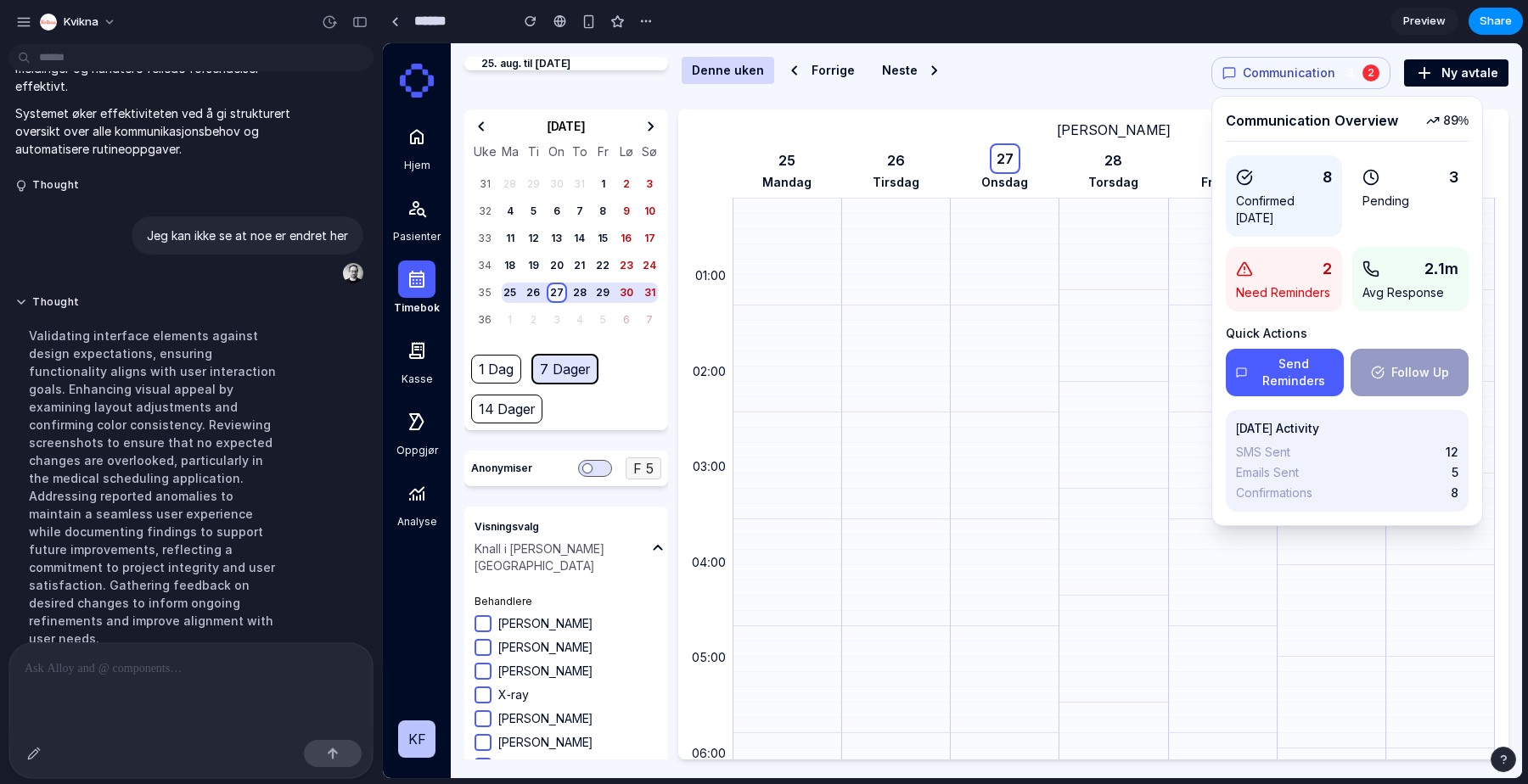
click at [1291, 71] on span "Communication" at bounding box center [1289, 72] width 92 height 17
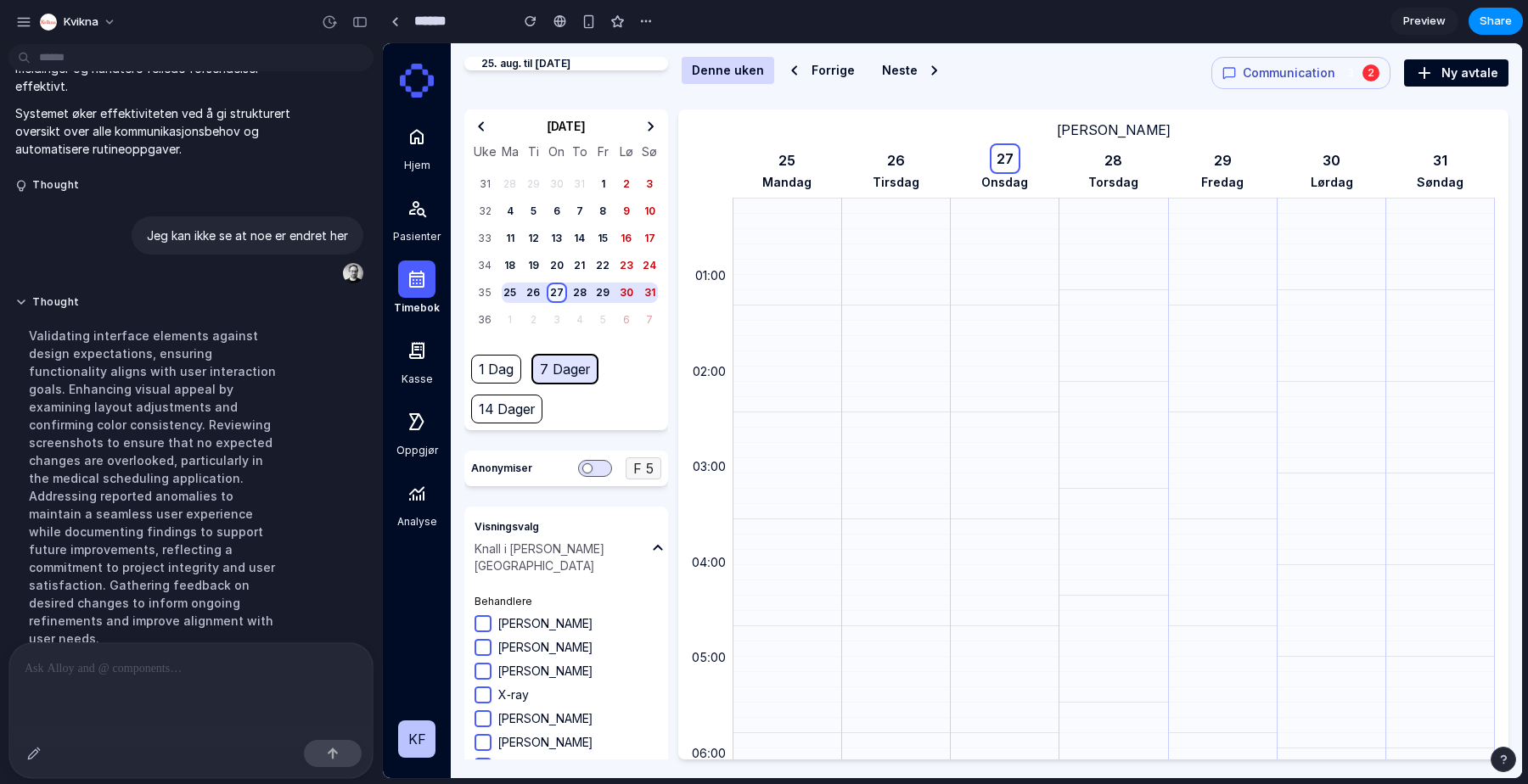
click at [1327, 71] on span "Communication" at bounding box center [1289, 72] width 92 height 17
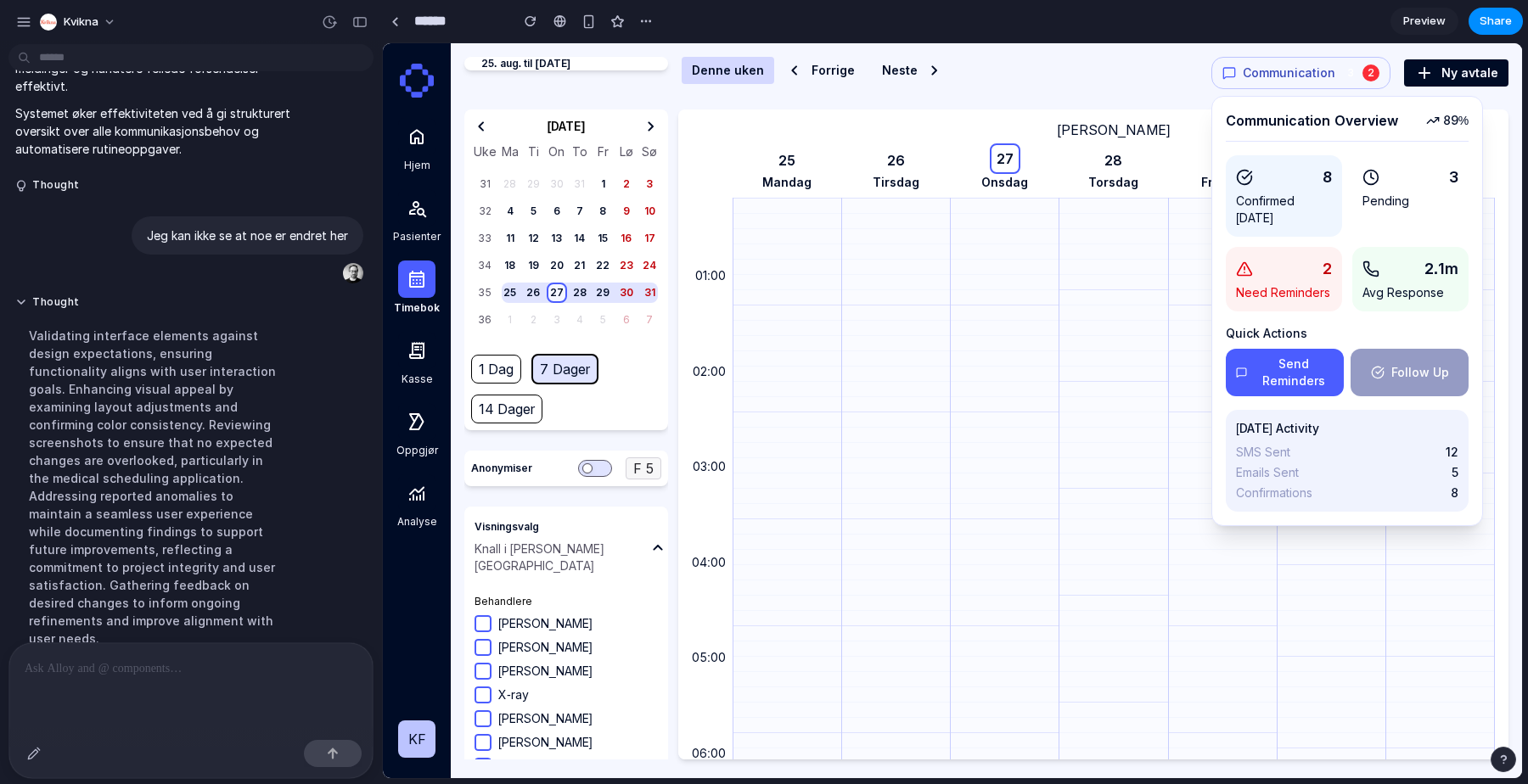
click at [1324, 65] on span "Communication" at bounding box center [1289, 72] width 92 height 17
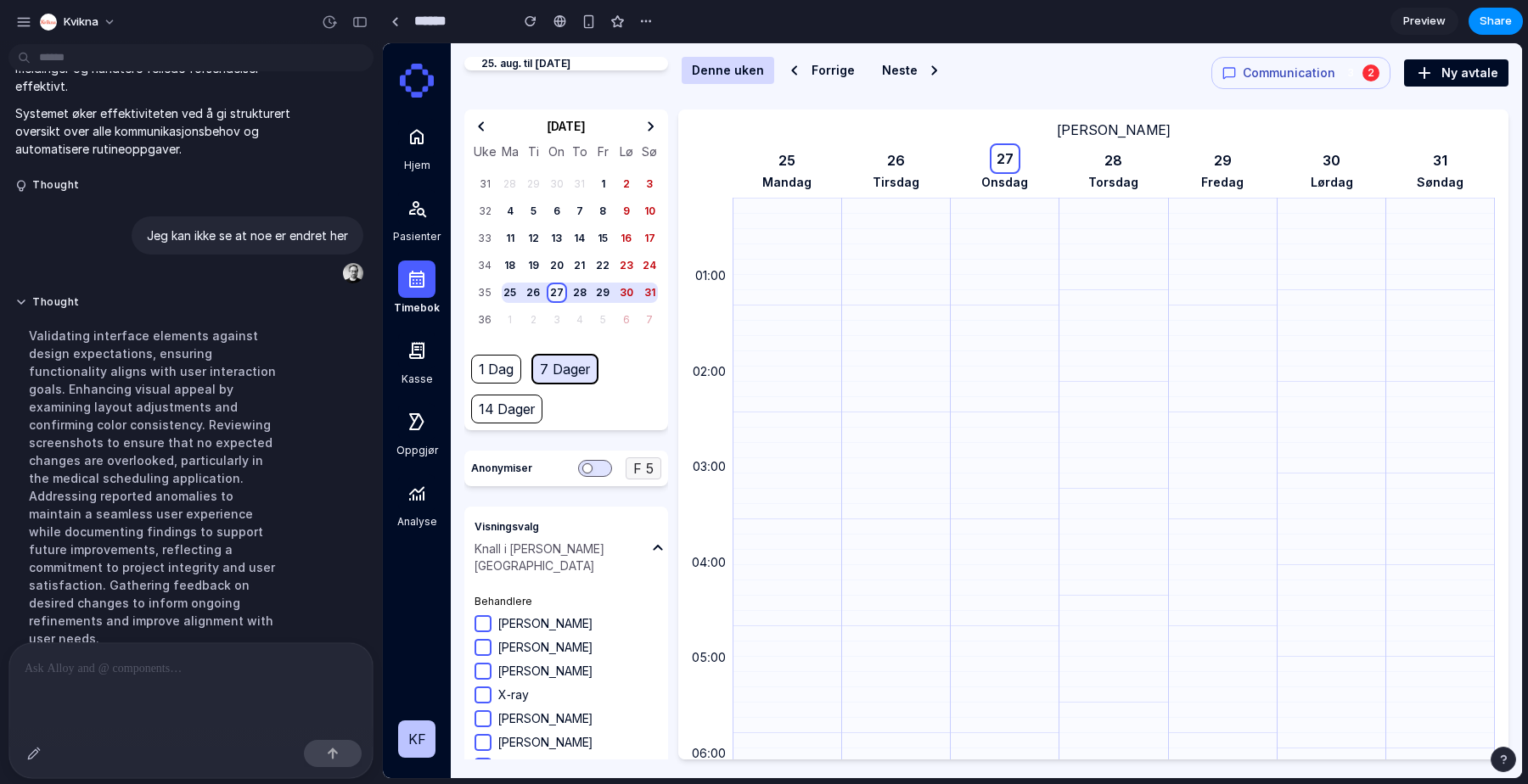
click at [184, 484] on div "Validating interface elements against design expectations, ensuring functionali…" at bounding box center [157, 486] width 283 height 341
click at [1002, 75] on div "25. aug. til 31. aug. 2025 Denne uken Forrige Neste Communication 3 2 Ny avtale" at bounding box center [986, 73] width 1044 height 33
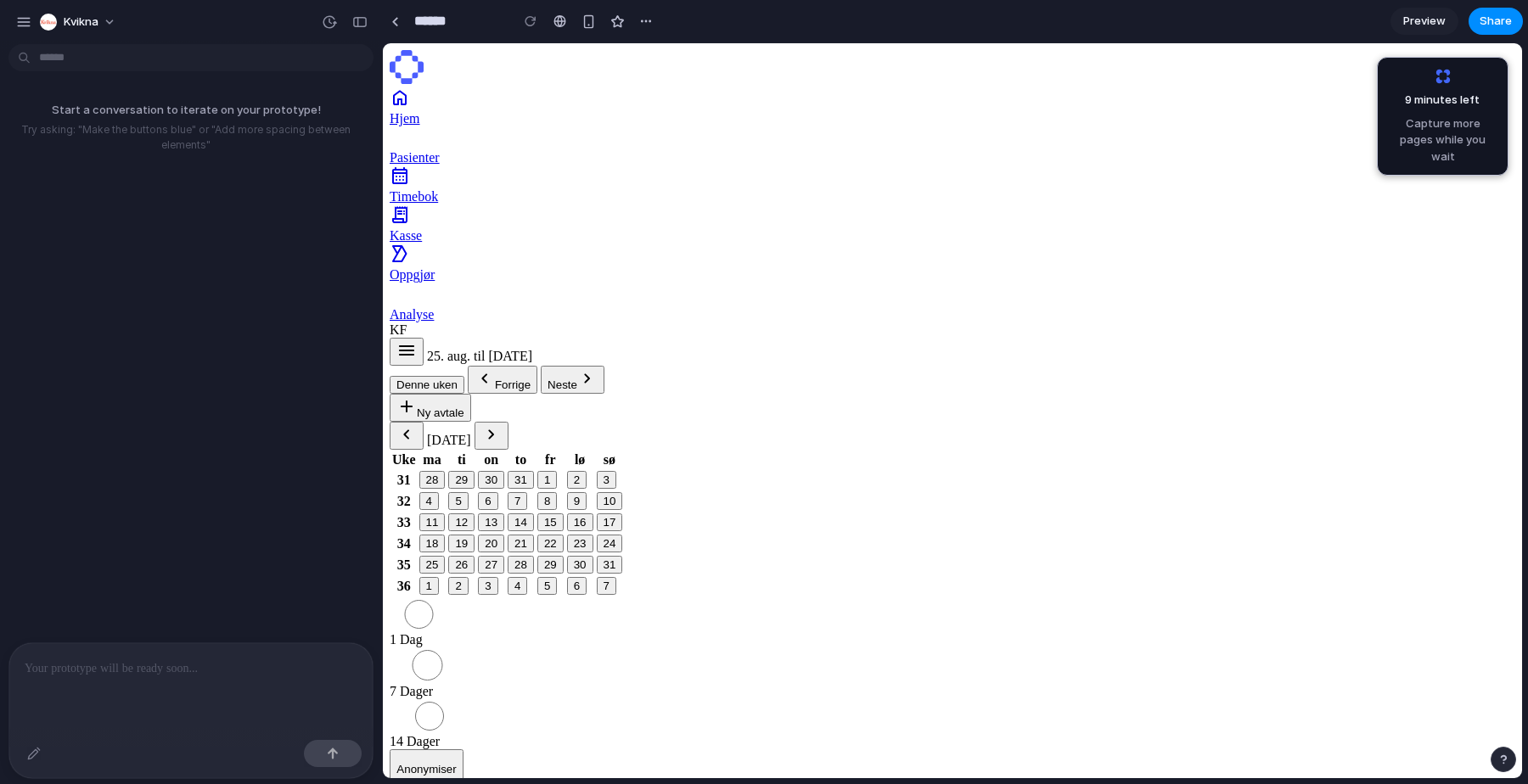
scroll to position [1017, 0]
click at [167, 683] on div at bounding box center [191, 687] width 364 height 90
click at [170, 658] on p at bounding box center [191, 668] width 333 height 21
click at [169, 667] on p at bounding box center [191, 668] width 333 height 21
click at [397, 23] on div at bounding box center [395, 22] width 7 height 9
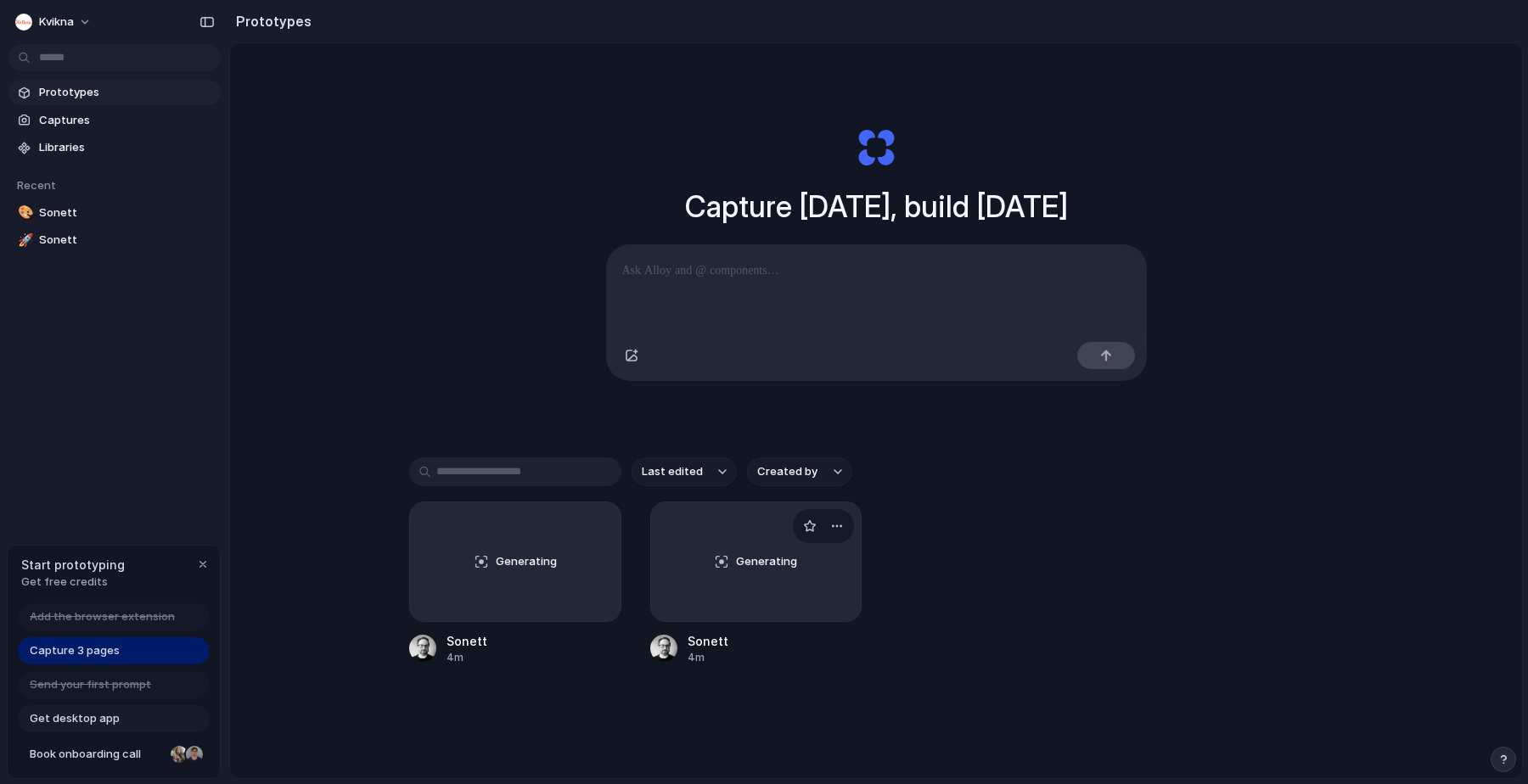
click at [741, 564] on span "Generating" at bounding box center [767, 562] width 62 height 17
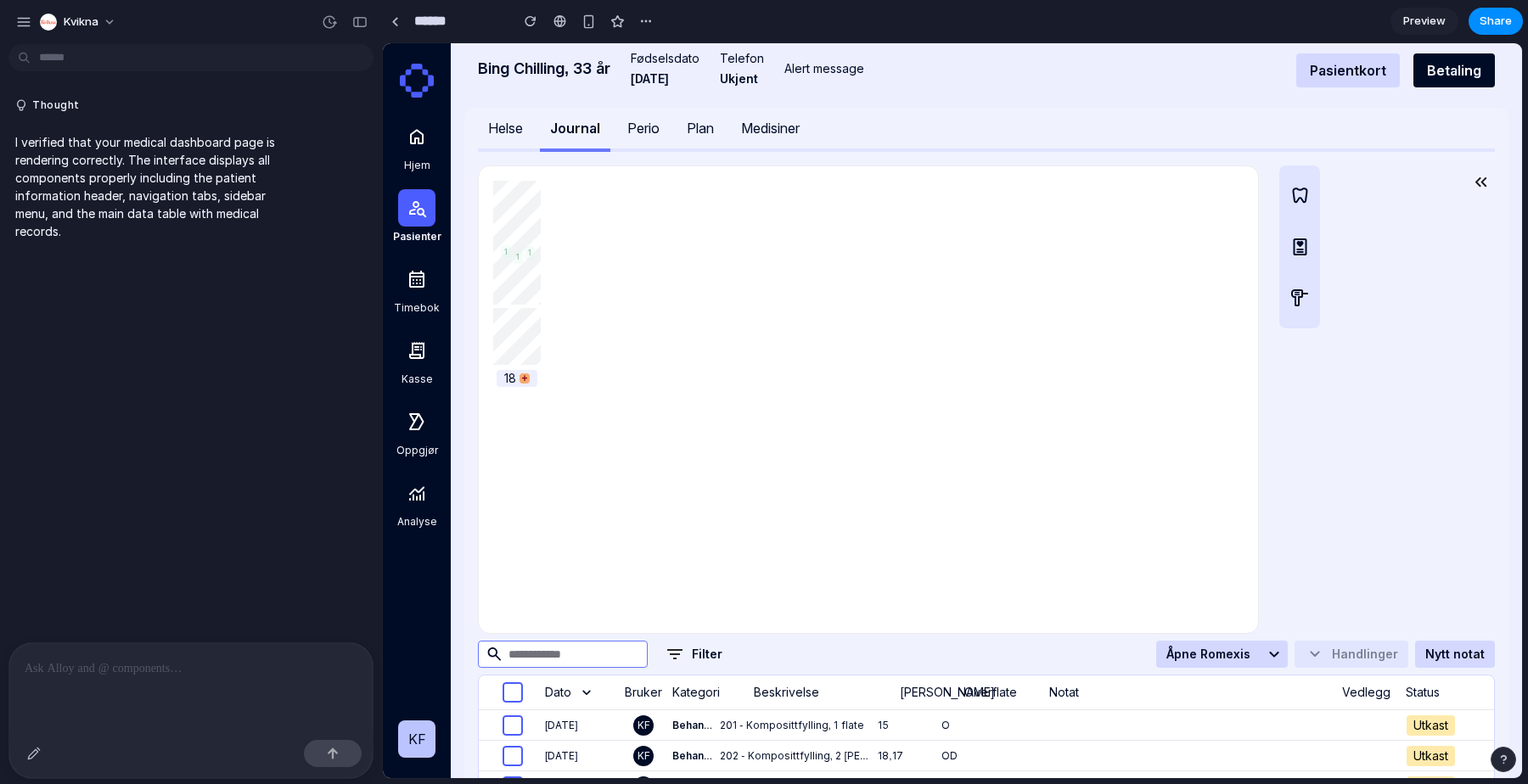
click at [645, 129] on div "Perio" at bounding box center [643, 128] width 33 height 21
click at [507, 121] on div "Helse" at bounding box center [506, 128] width 34 height 21
click at [417, 296] on div at bounding box center [416, 279] width 37 height 37
click at [417, 147] on div at bounding box center [416, 136] width 37 height 37
click at [422, 124] on div at bounding box center [416, 136] width 37 height 37
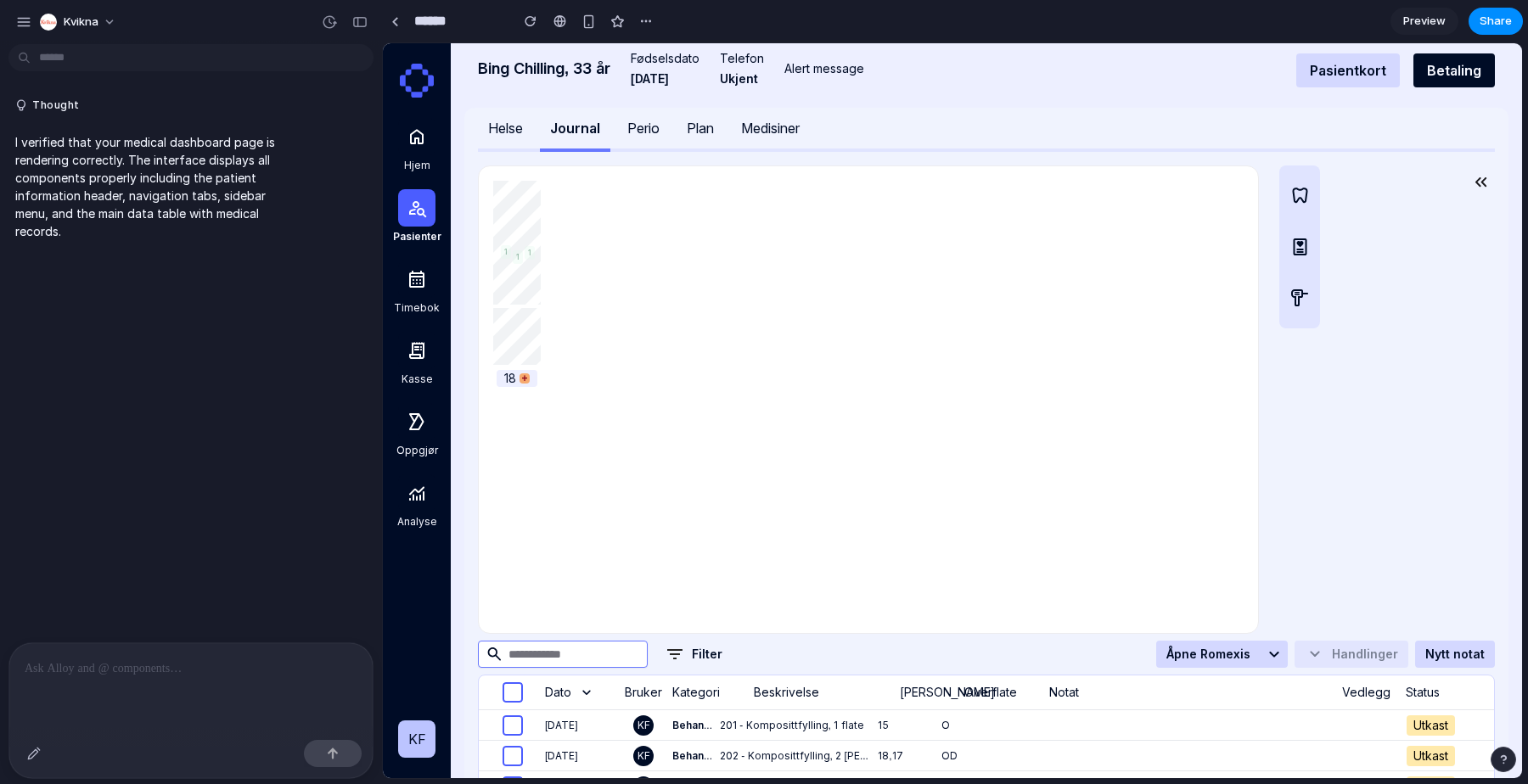
click at [524, 382] on span "+" at bounding box center [524, 378] width 6 height 14
click at [203, 685] on div at bounding box center [191, 687] width 364 height 90
click at [86, 677] on p at bounding box center [191, 668] width 333 height 21
click at [1294, 305] on icon "button" at bounding box center [1299, 298] width 21 height 21
click at [1471, 182] on icon "button" at bounding box center [1481, 182] width 21 height 21
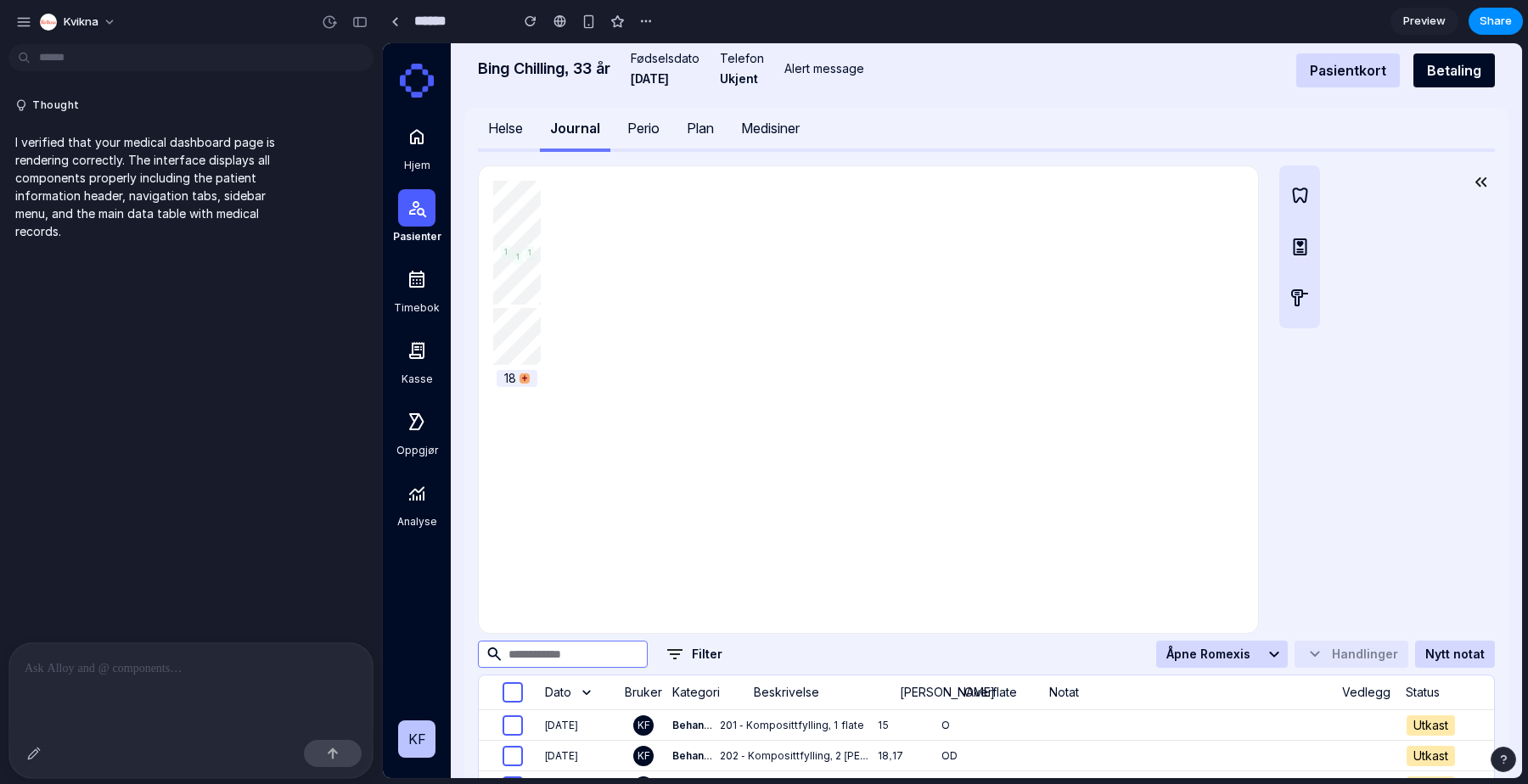
click at [1333, 65] on button "Pasientkort" at bounding box center [1348, 71] width 103 height 34
click at [1452, 61] on button "Betaling" at bounding box center [1454, 71] width 81 height 34
click at [653, 128] on div "Perio" at bounding box center [643, 128] width 33 height 21
click at [172, 658] on p at bounding box center [191, 668] width 333 height 21
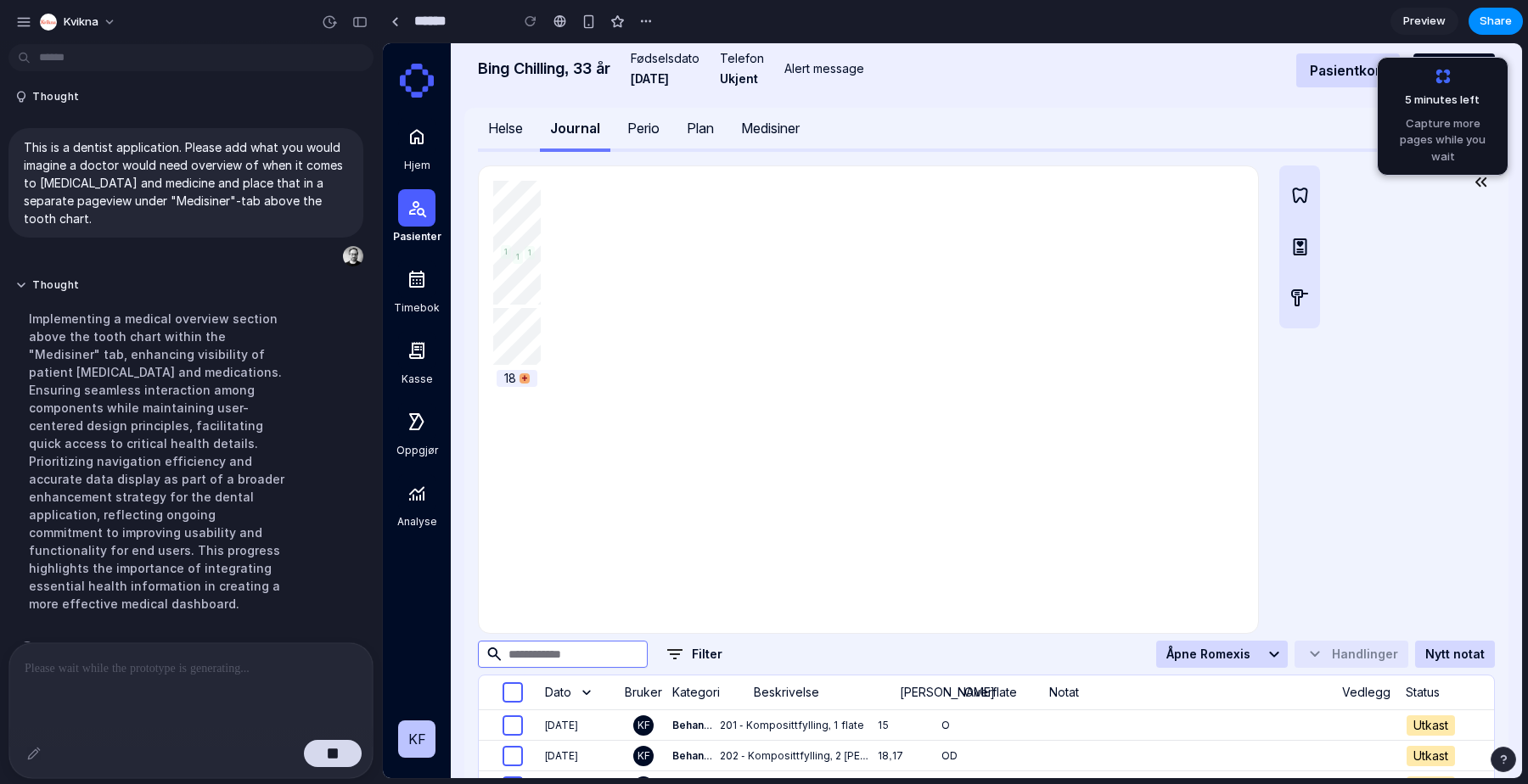
scroll to position [136, 0]
click at [764, 124] on div "Medisiner" at bounding box center [770, 128] width 59 height 21
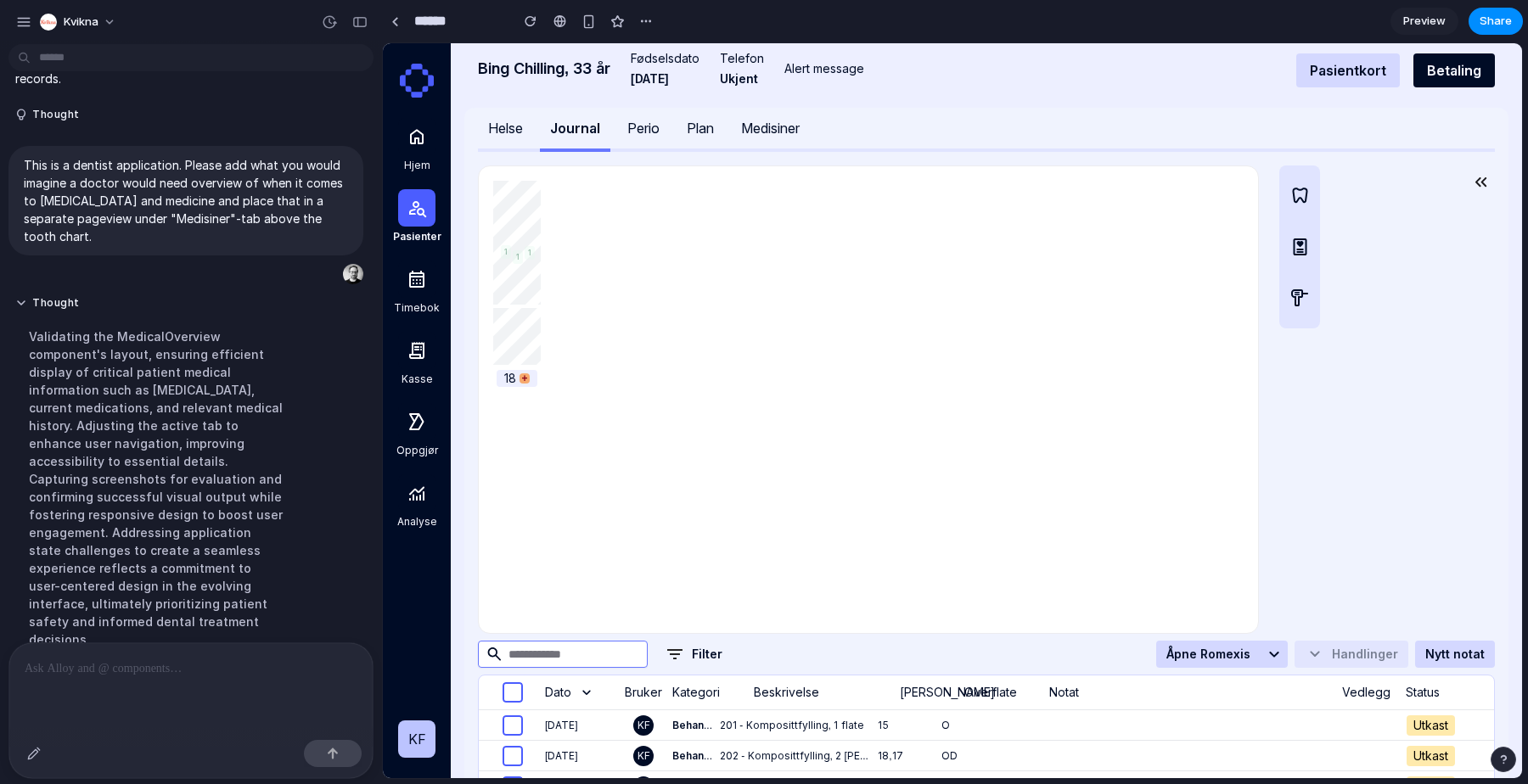
scroll to position [804, 0]
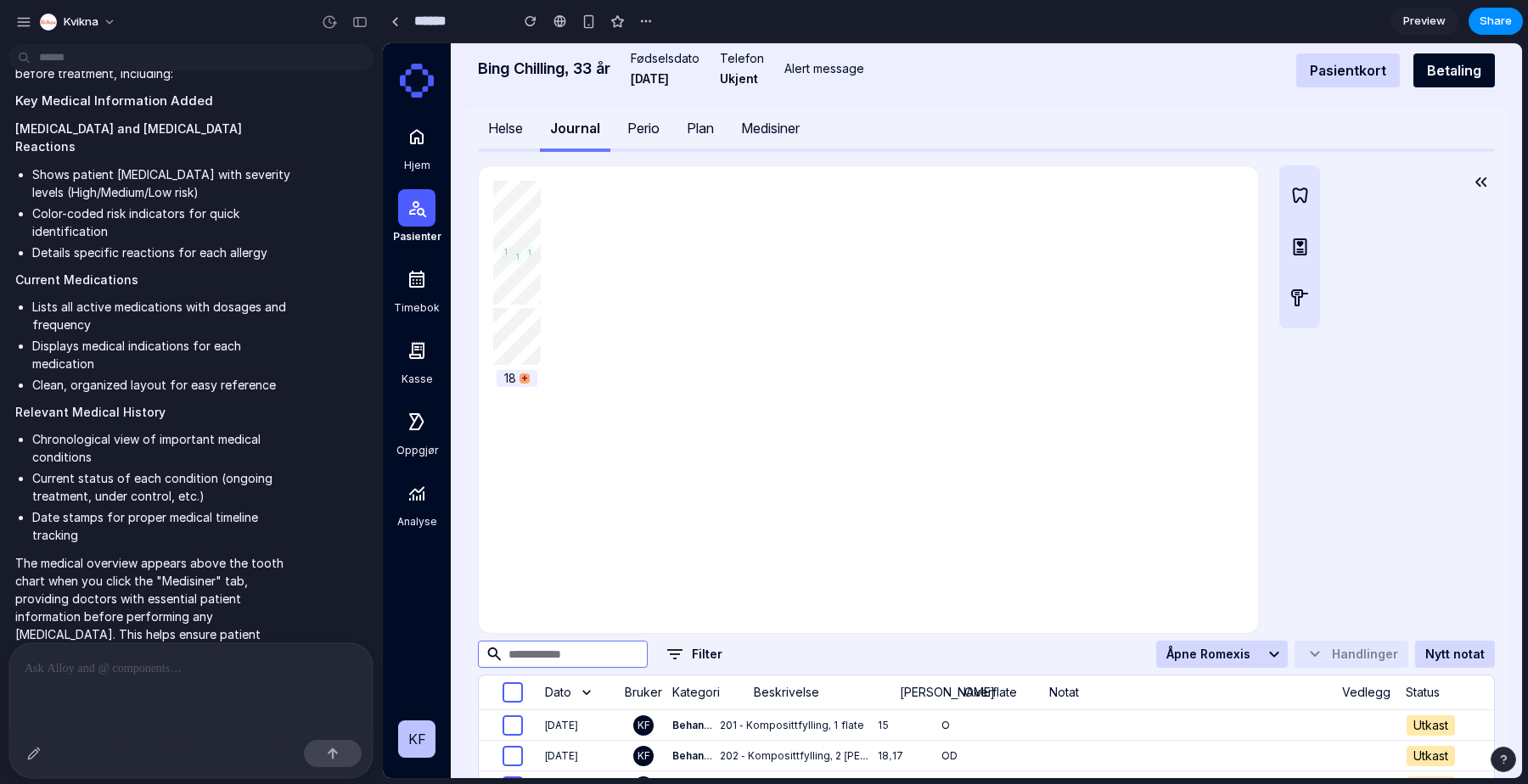
click at [782, 126] on div "Medisiner" at bounding box center [770, 128] width 59 height 21
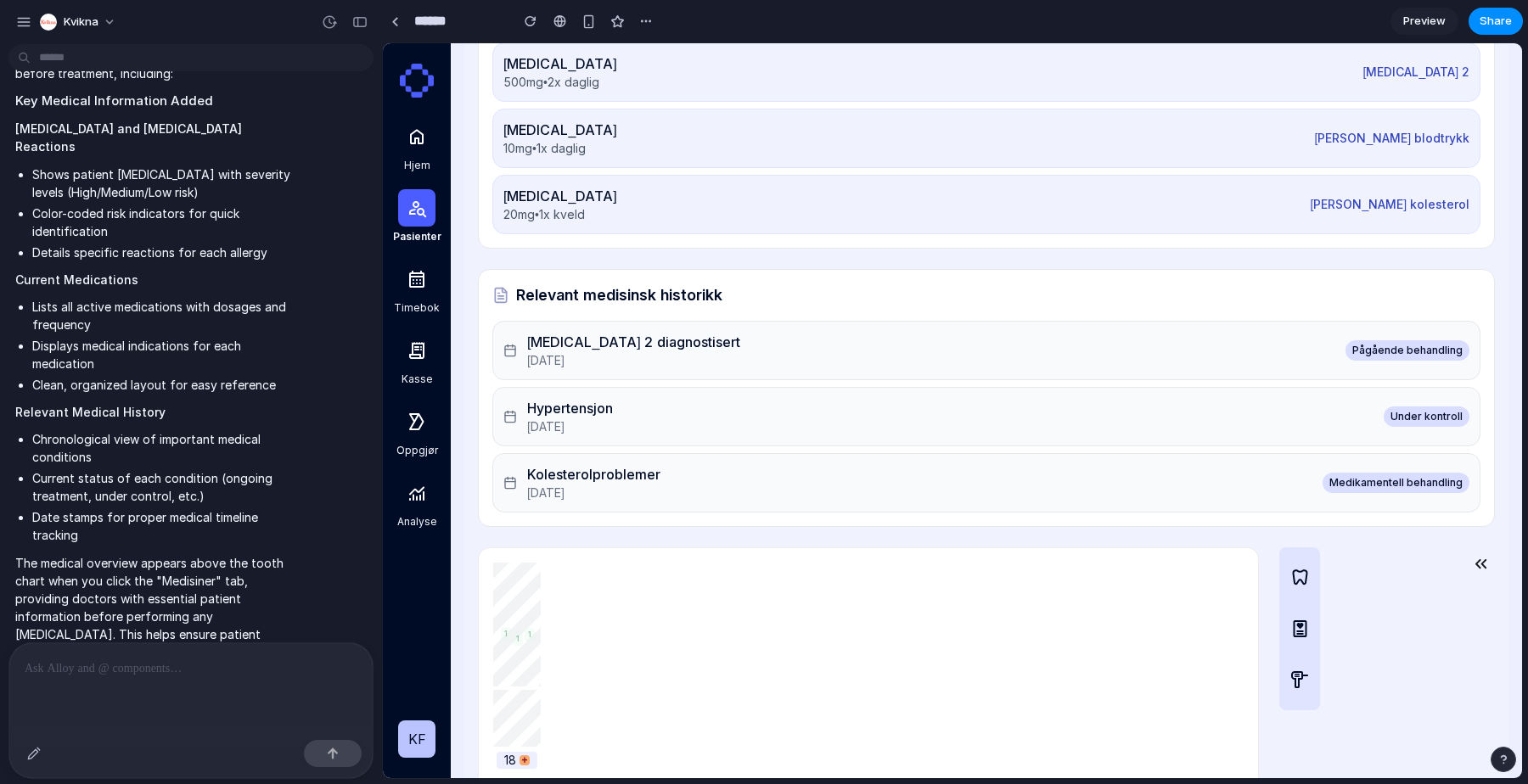
scroll to position [0, 0]
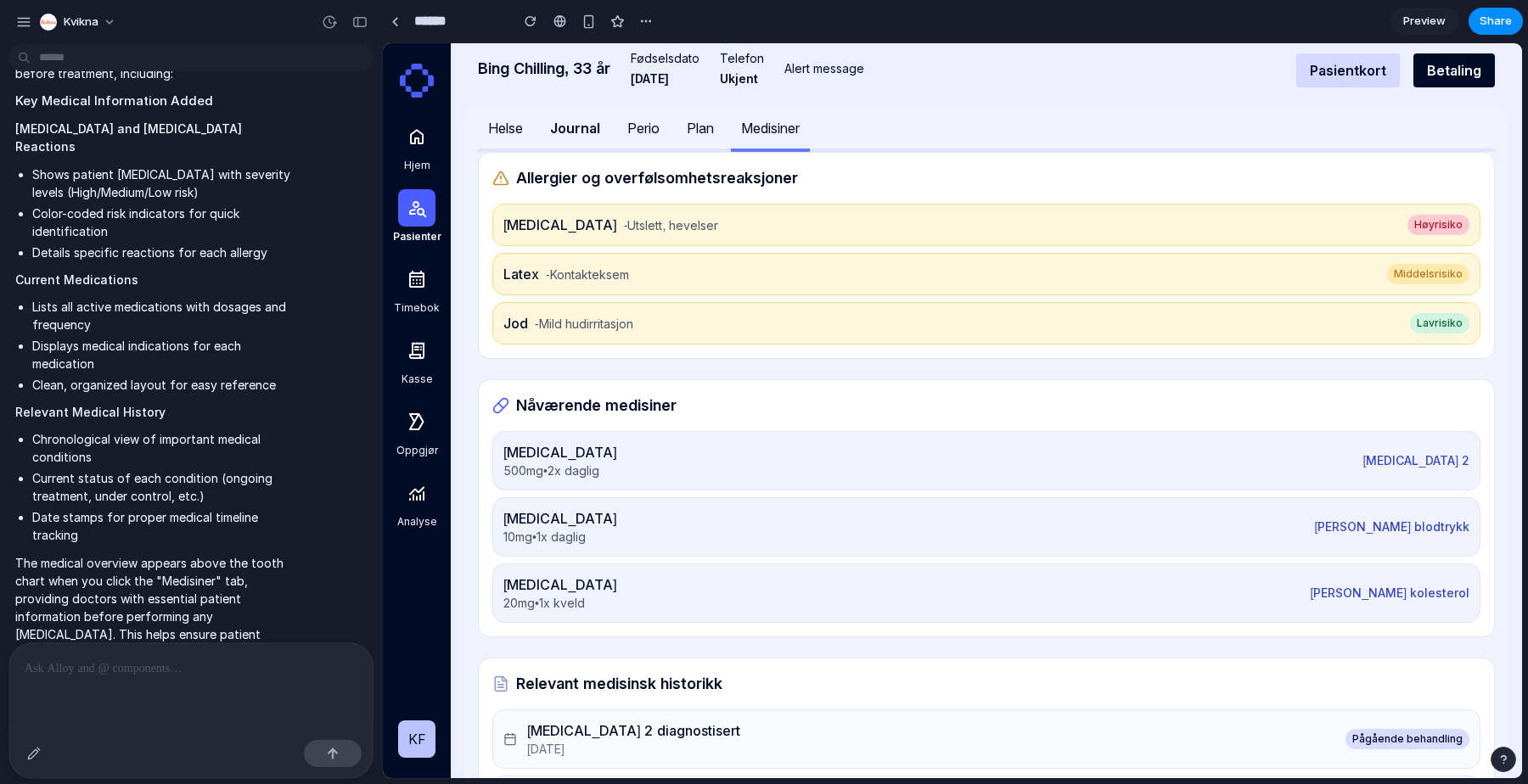
click at [567, 125] on div "Journal" at bounding box center [574, 128] width 50 height 21
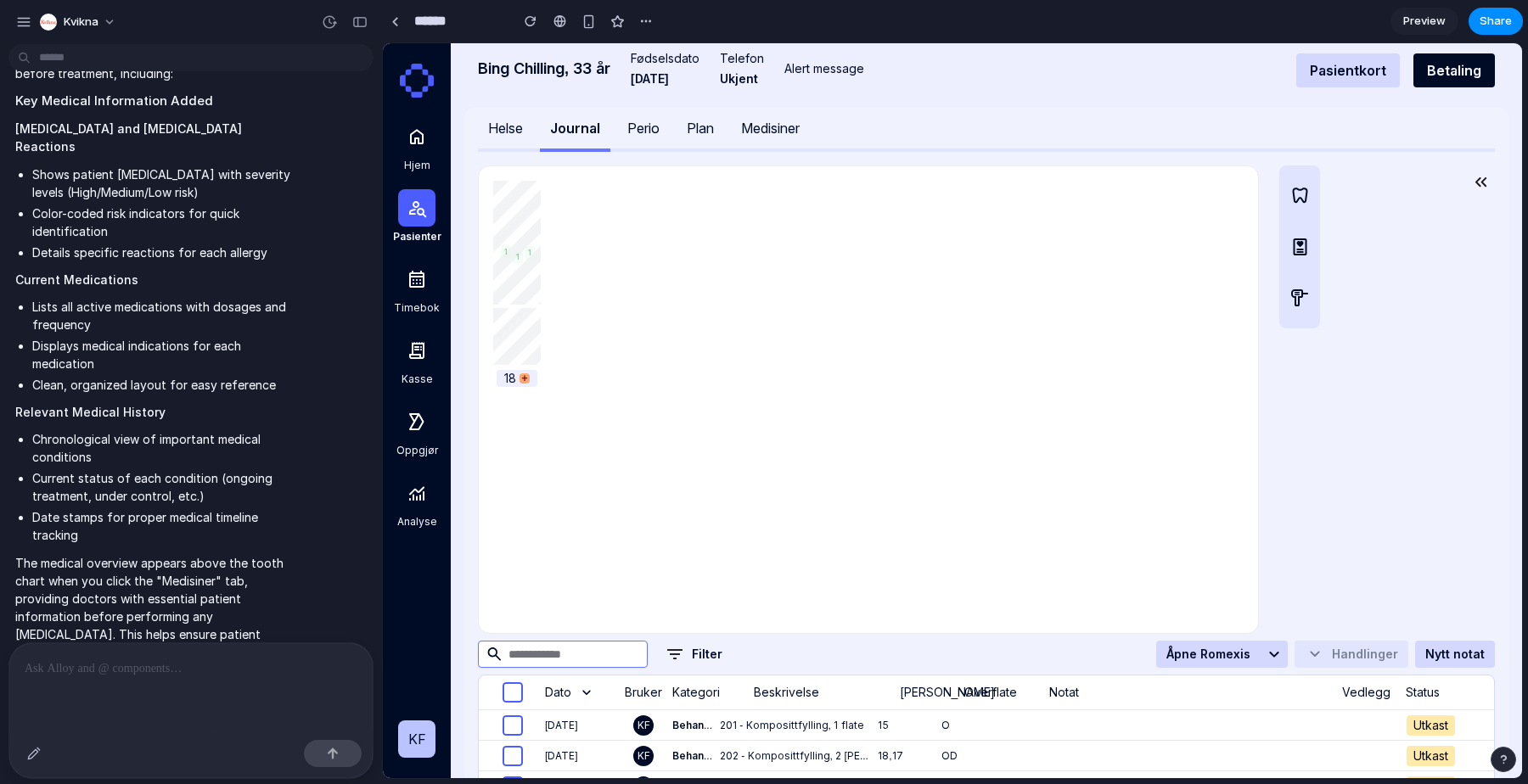
click at [780, 135] on div "Medisiner" at bounding box center [770, 128] width 59 height 21
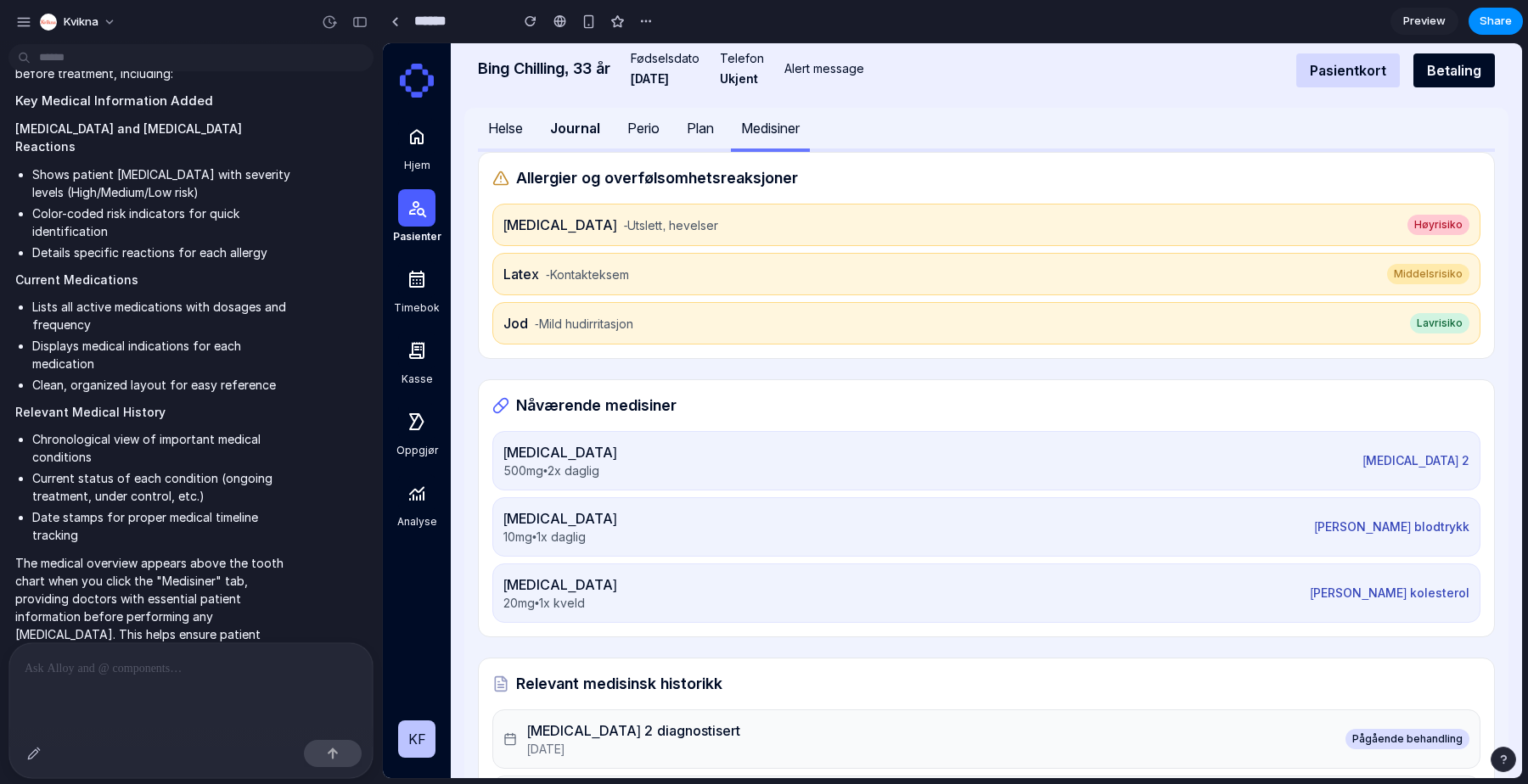
click at [679, 128] on button "Plan" at bounding box center [700, 129] width 48 height 44
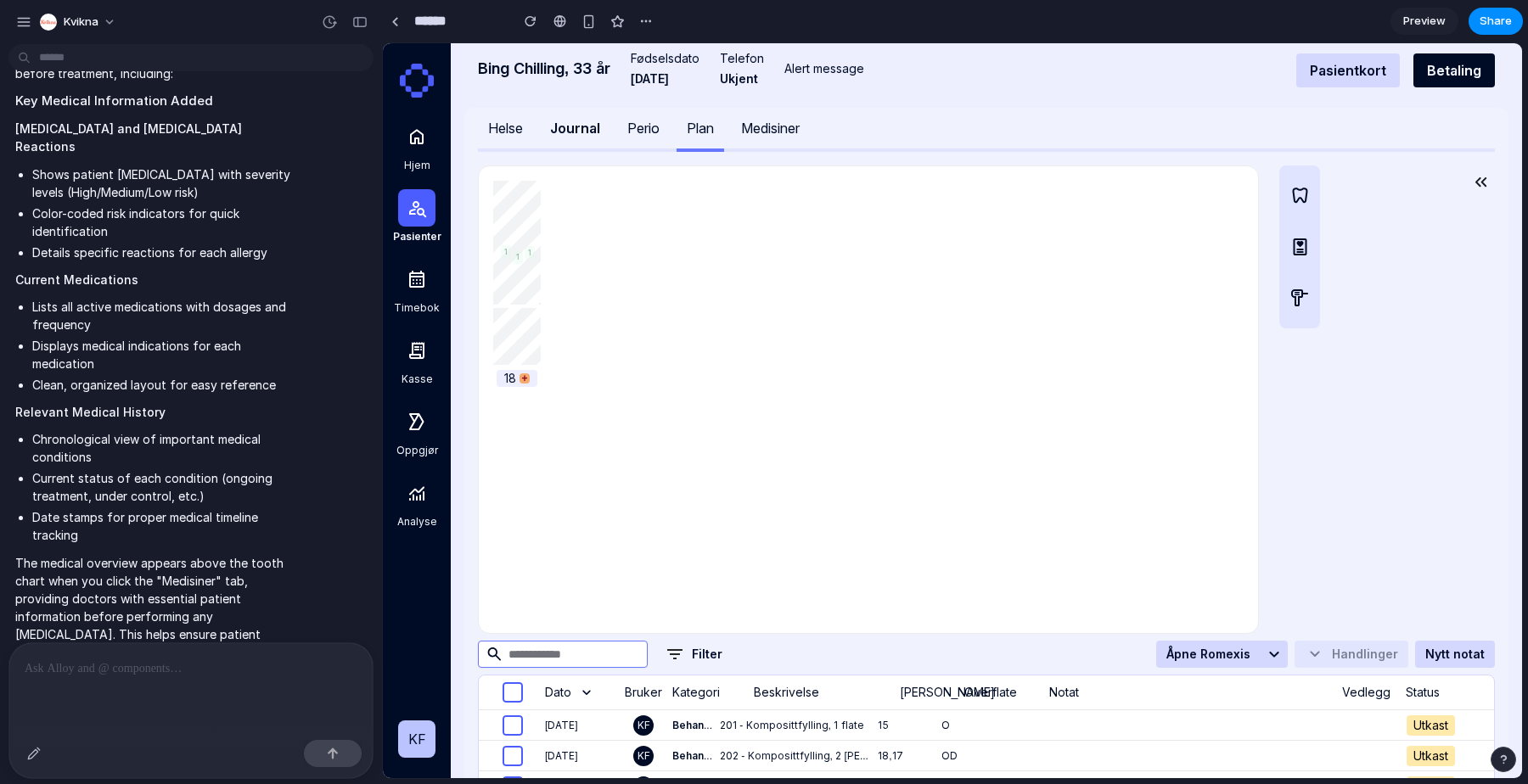
click at [764, 128] on div "Medisiner" at bounding box center [770, 128] width 59 height 21
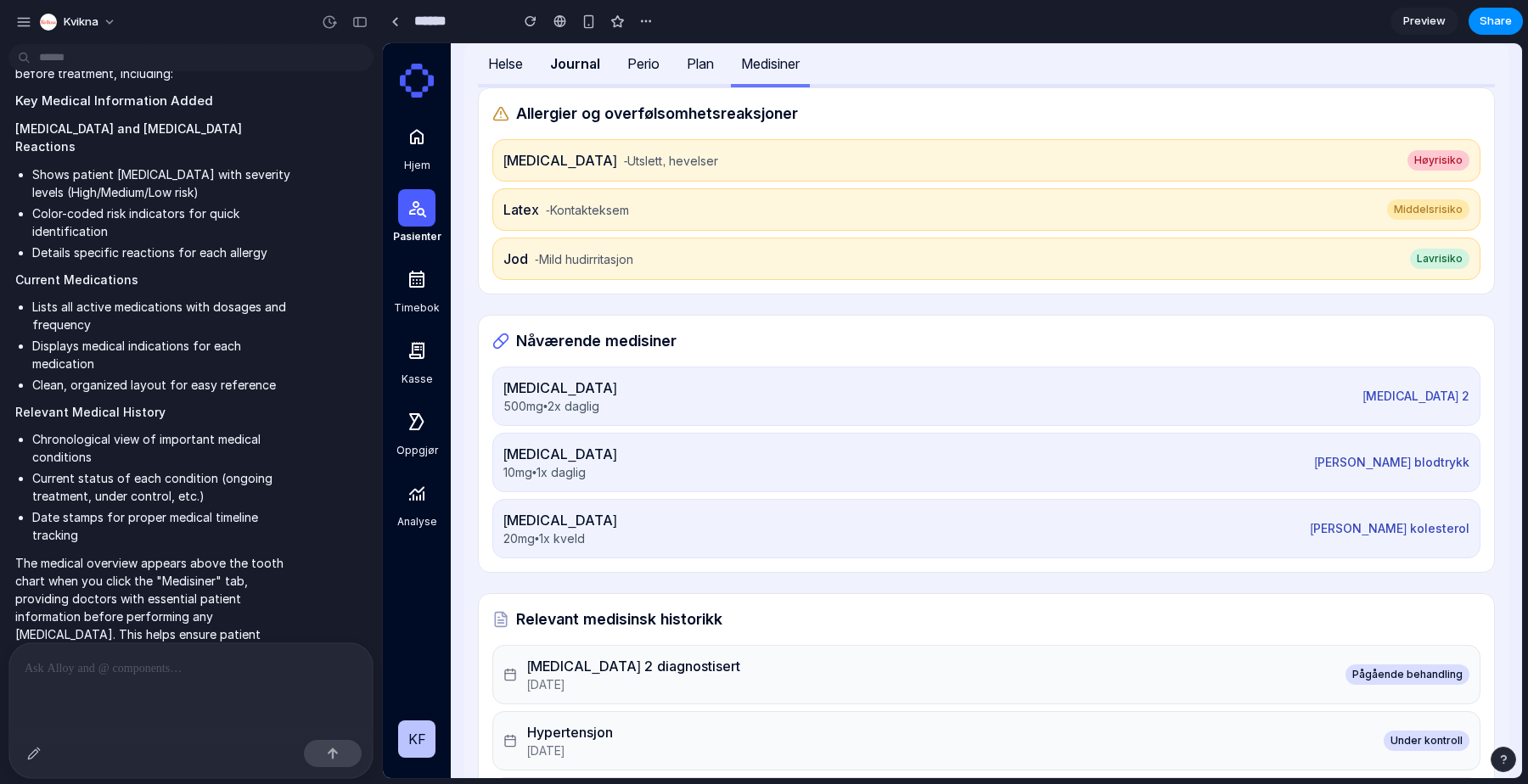
scroll to position [68, 0]
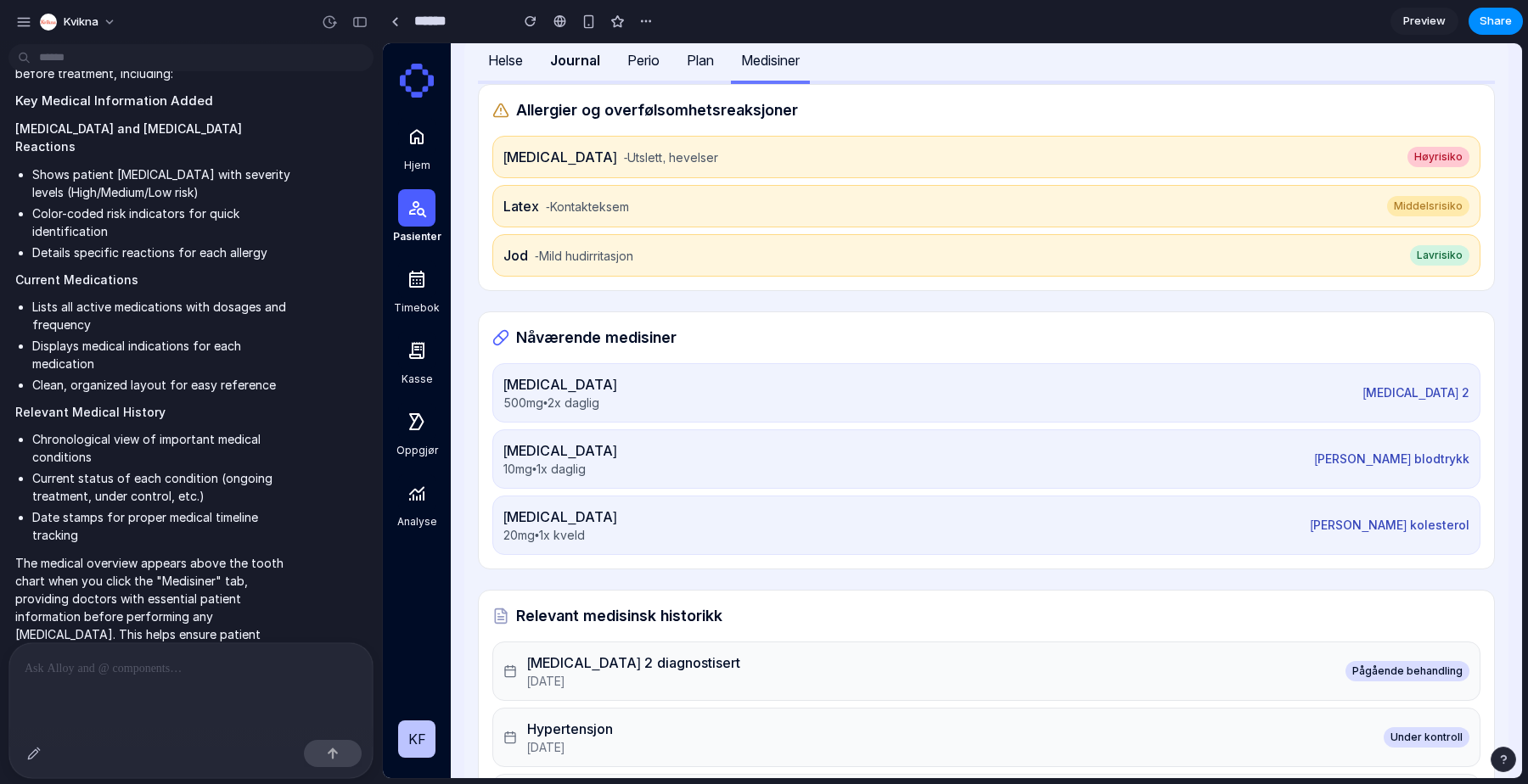
click at [529, 390] on div "Metformin" at bounding box center [933, 384] width 859 height 21
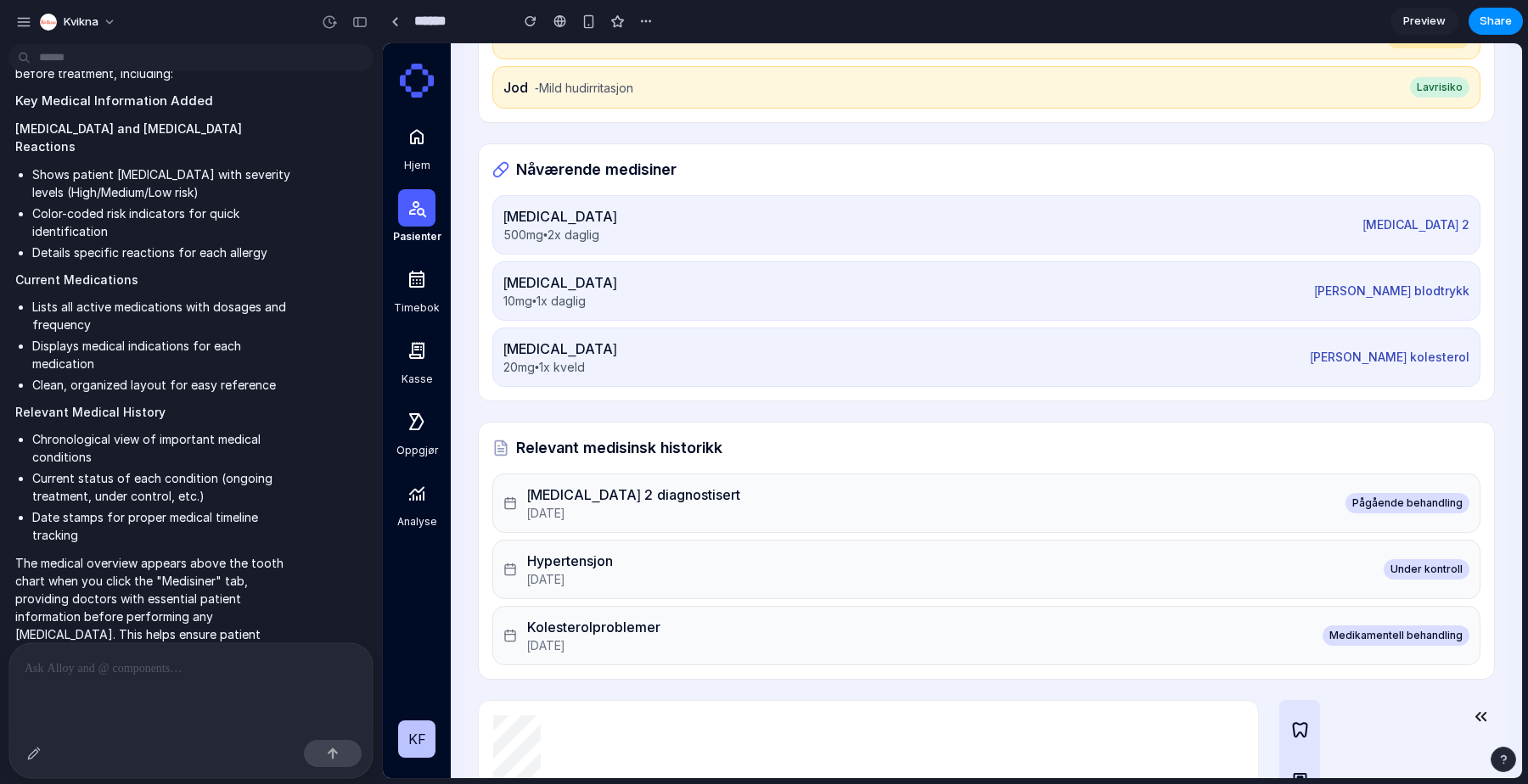
scroll to position [0, 0]
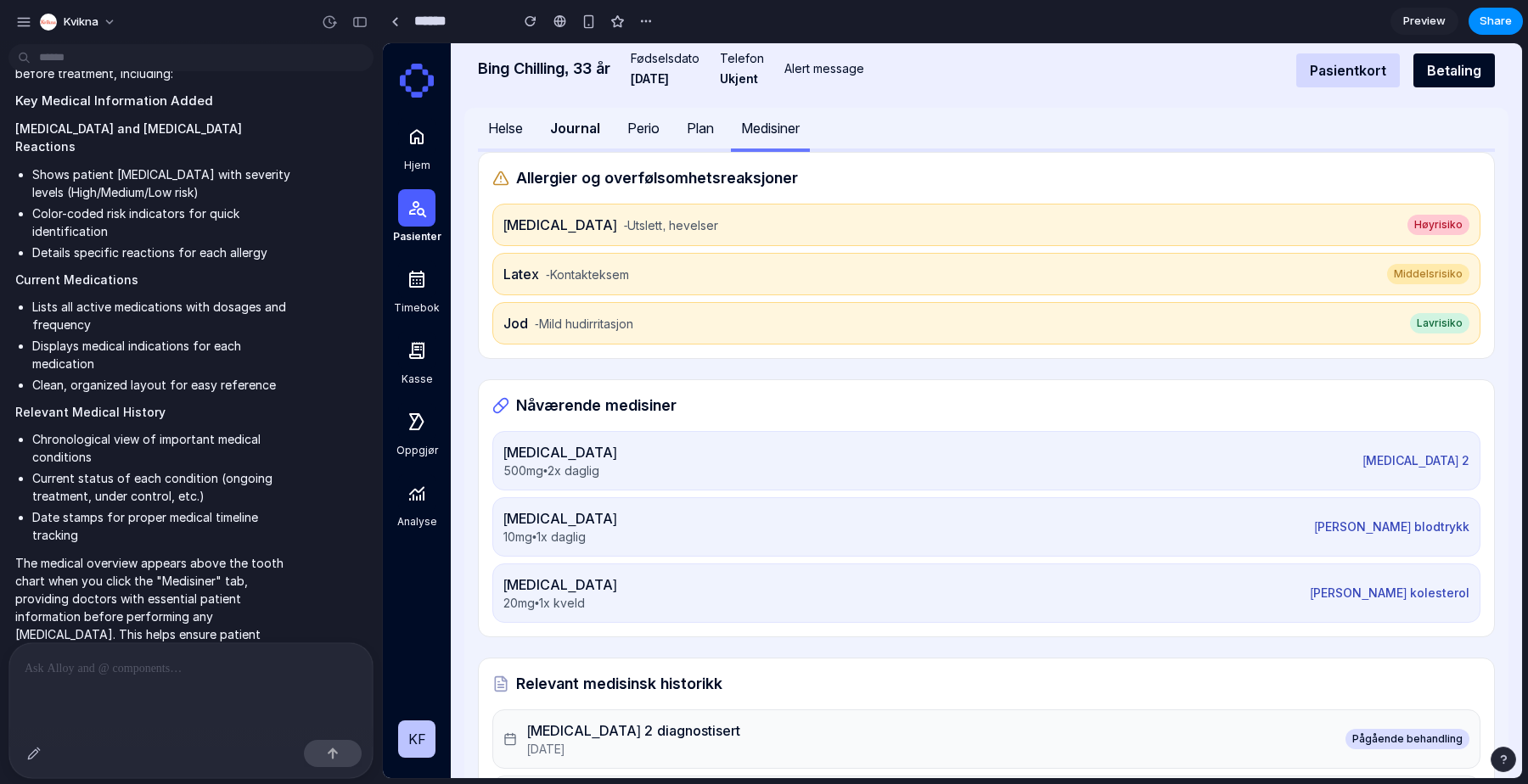
click at [565, 128] on div "Journal" at bounding box center [574, 128] width 50 height 21
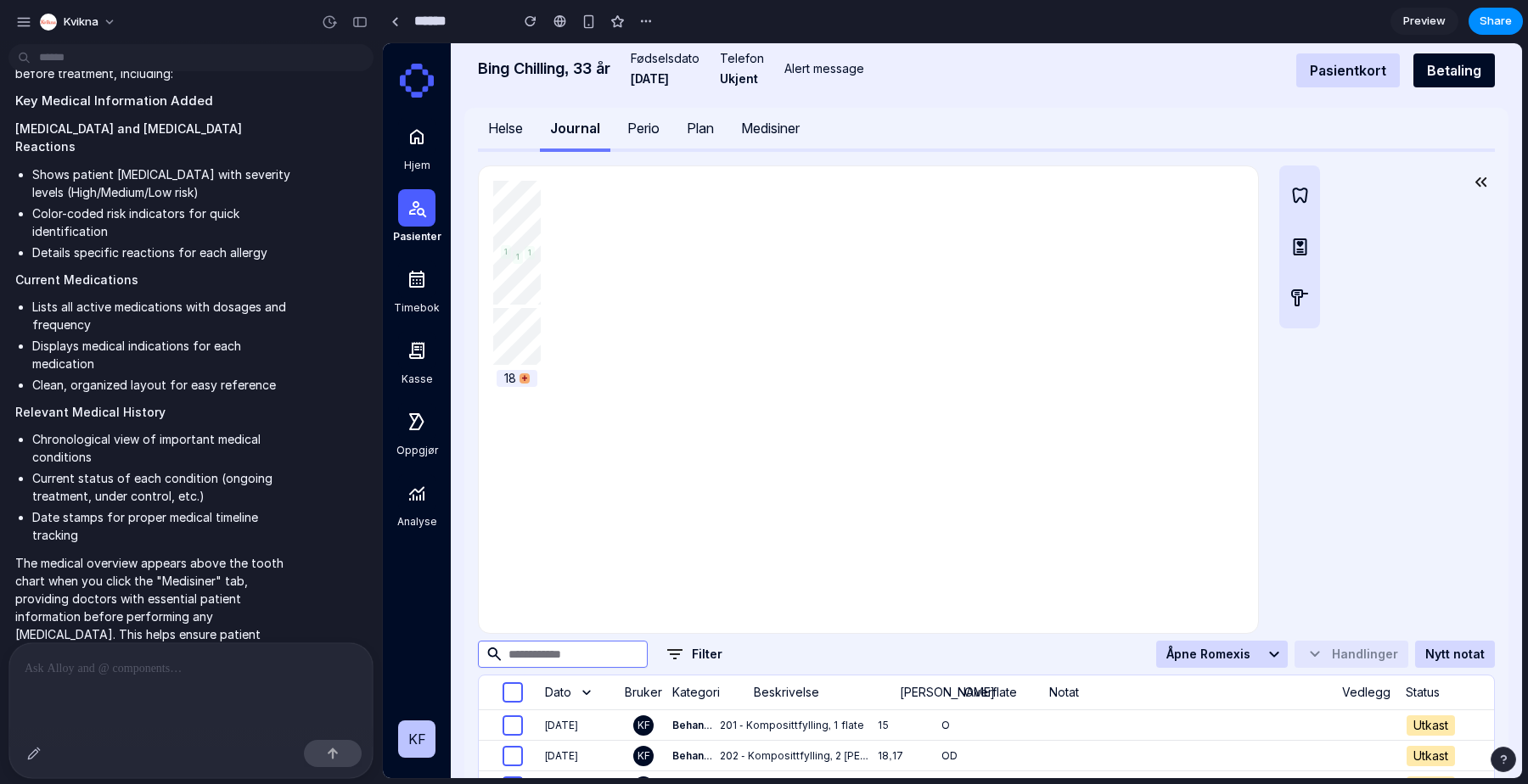
click at [651, 128] on div "Perio" at bounding box center [643, 128] width 33 height 21
click at [723, 128] on button "Plan" at bounding box center [700, 129] width 48 height 44
click at [755, 132] on div "Medisiner" at bounding box center [770, 128] width 59 height 21
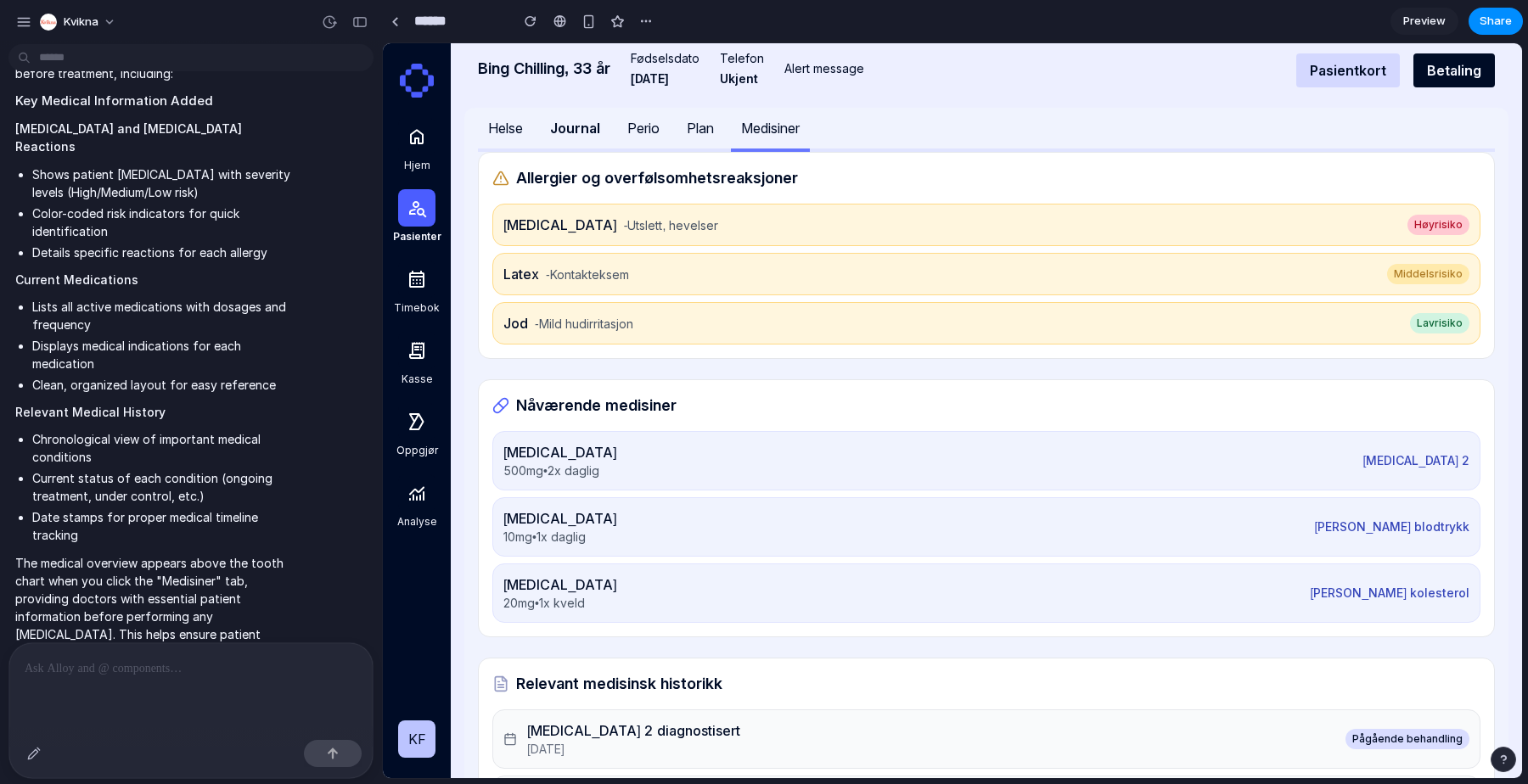
click at [508, 130] on div "Helse" at bounding box center [506, 128] width 34 height 21
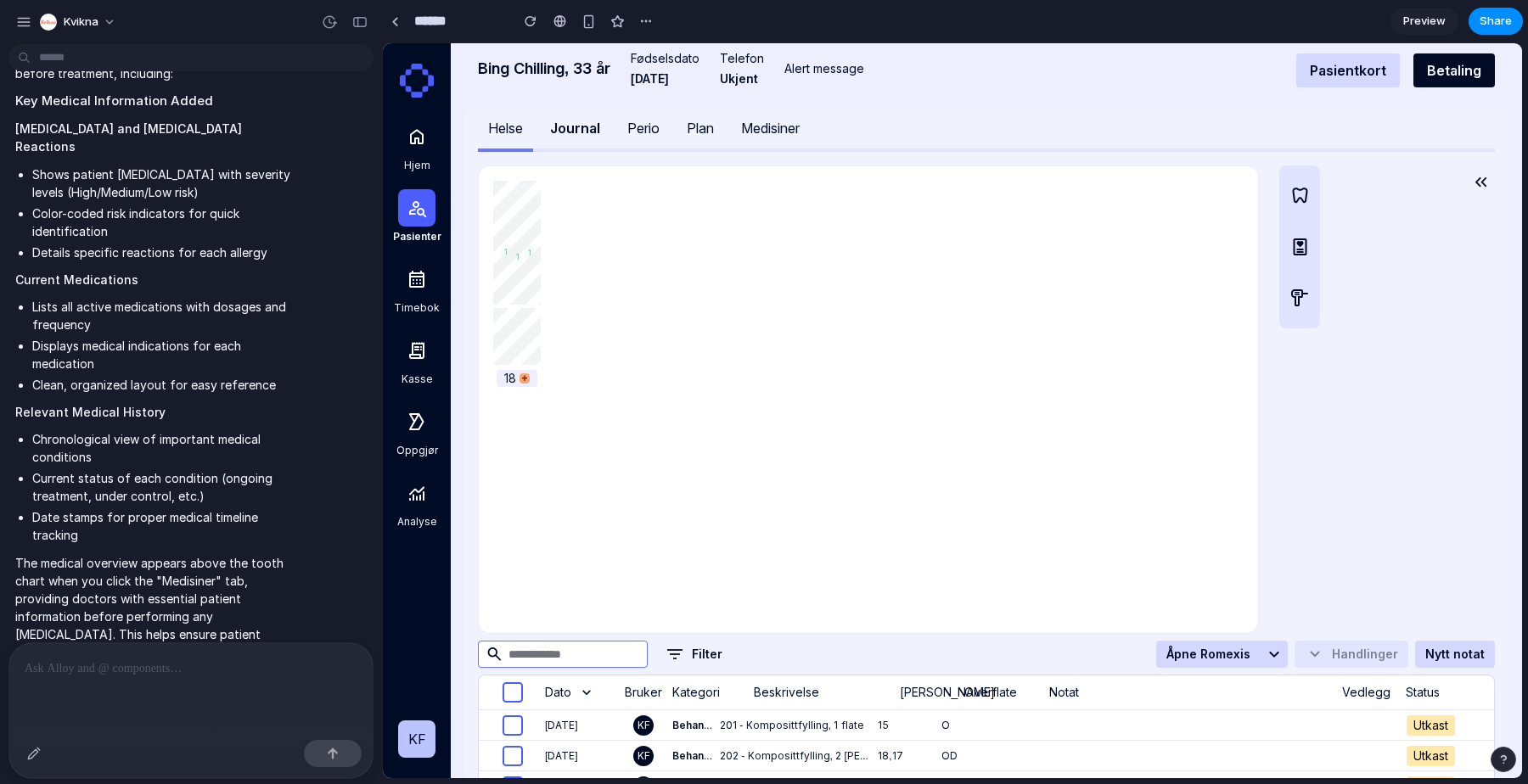
click at [567, 130] on div "Journal" at bounding box center [574, 128] width 50 height 21
click at [643, 135] on div "Perio" at bounding box center [643, 128] width 33 height 21
click at [573, 133] on div "Journal" at bounding box center [574, 128] width 50 height 21
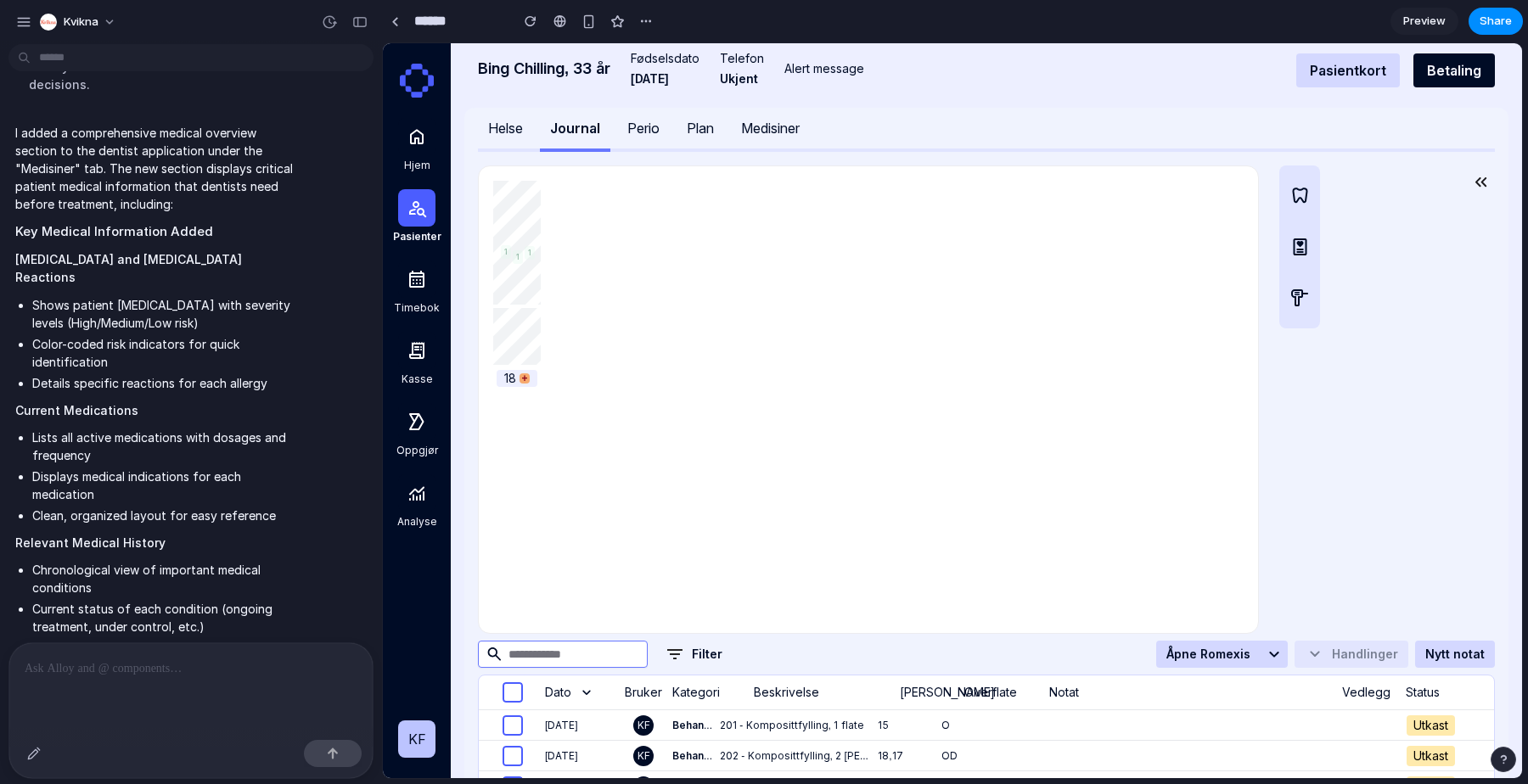
scroll to position [804, 0]
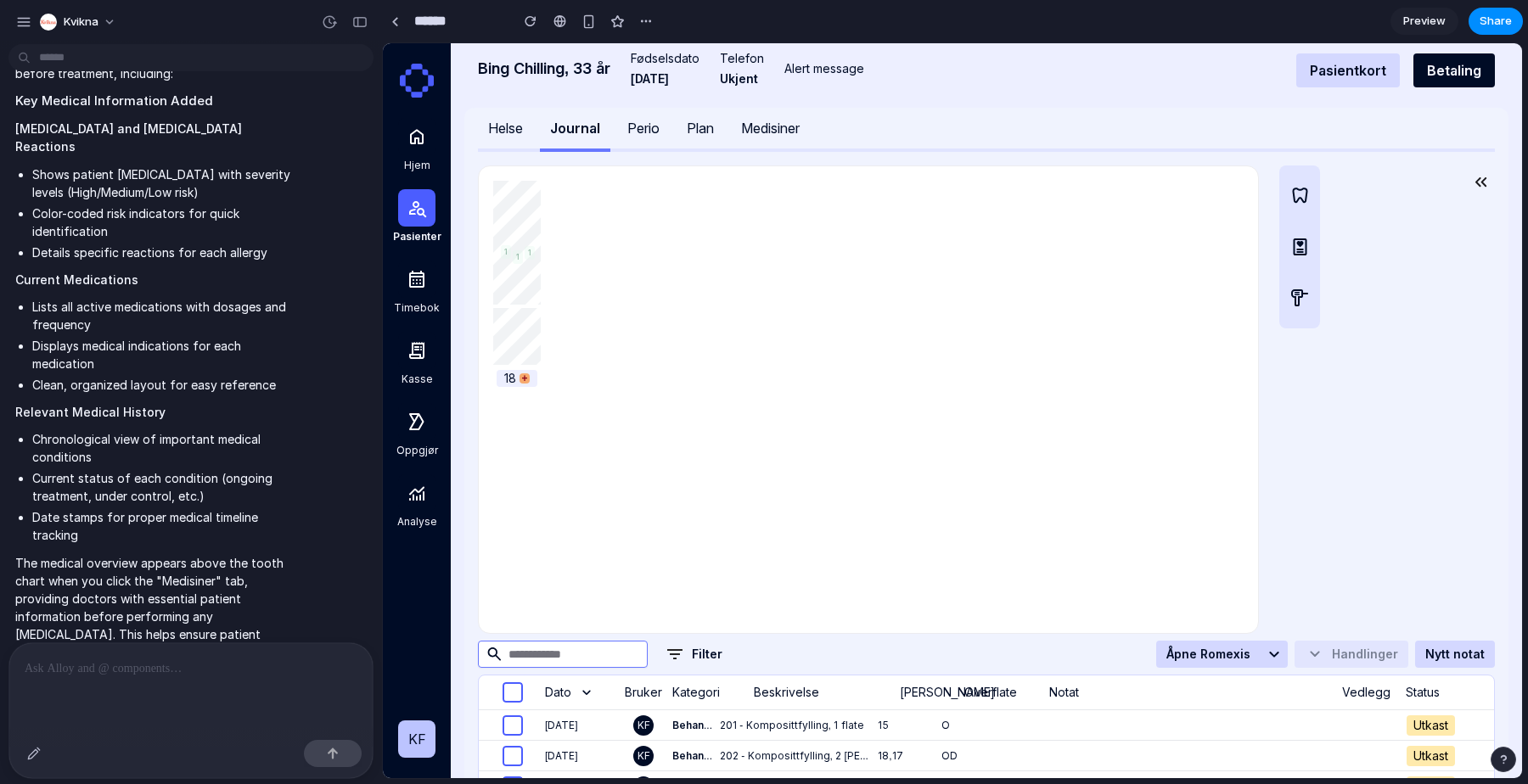
click at [776, 128] on div "Medisiner" at bounding box center [770, 128] width 59 height 21
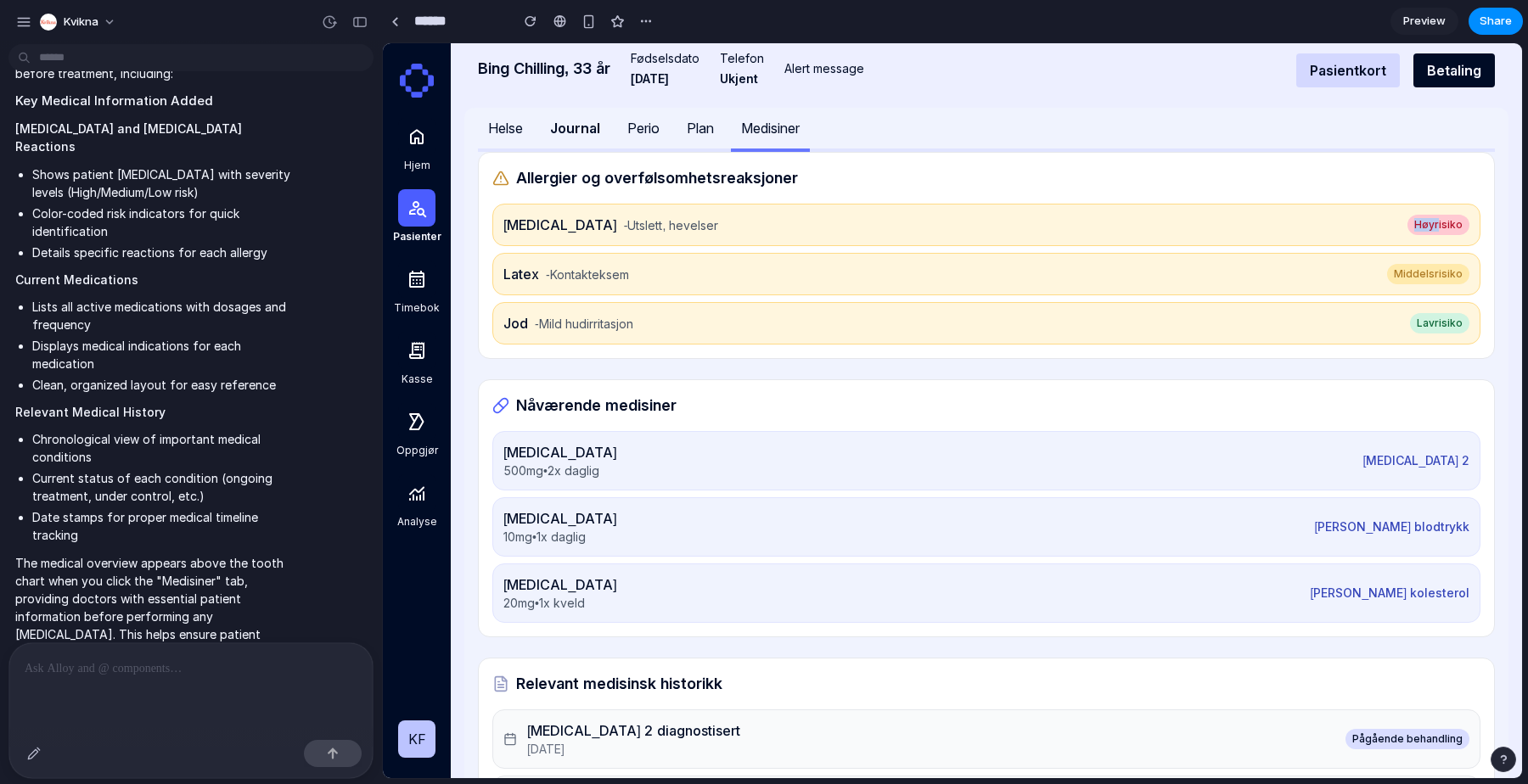
drag, startPoint x: 1428, startPoint y: 224, endPoint x: 1300, endPoint y: 241, distance: 129.1
click at [1300, 241] on div "Penicillin - Utslett, hevelser Høy risiko" at bounding box center [986, 224] width 988 height 43
click at [1119, 201] on div "Allergier og overfølsomhetsreaksjoner Penicillin - Utslett, hevelser Høy risiko…" at bounding box center [986, 255] width 1017 height 207
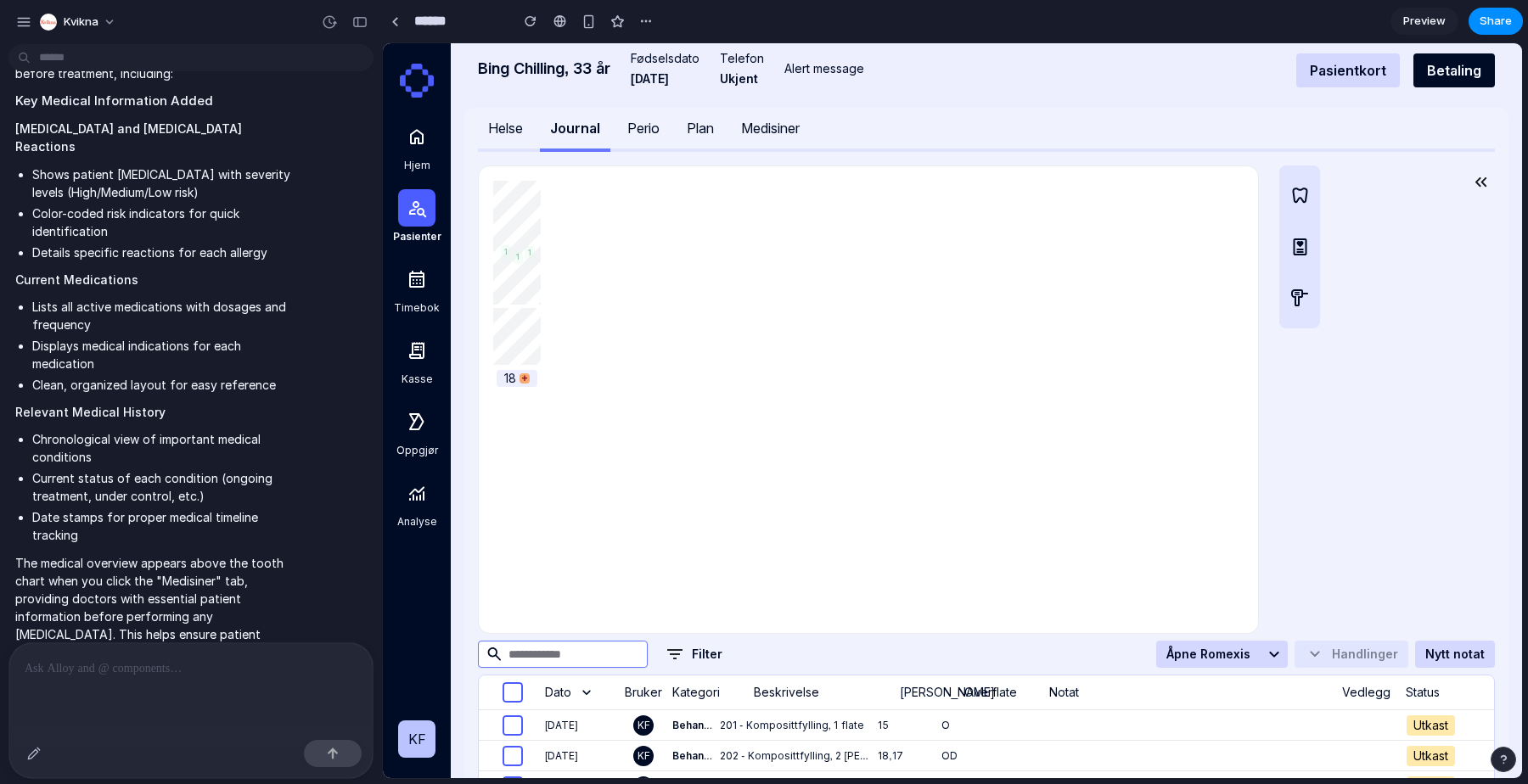
scroll to position [0, 0]
click at [790, 132] on div "Medisiner" at bounding box center [770, 128] width 59 height 21
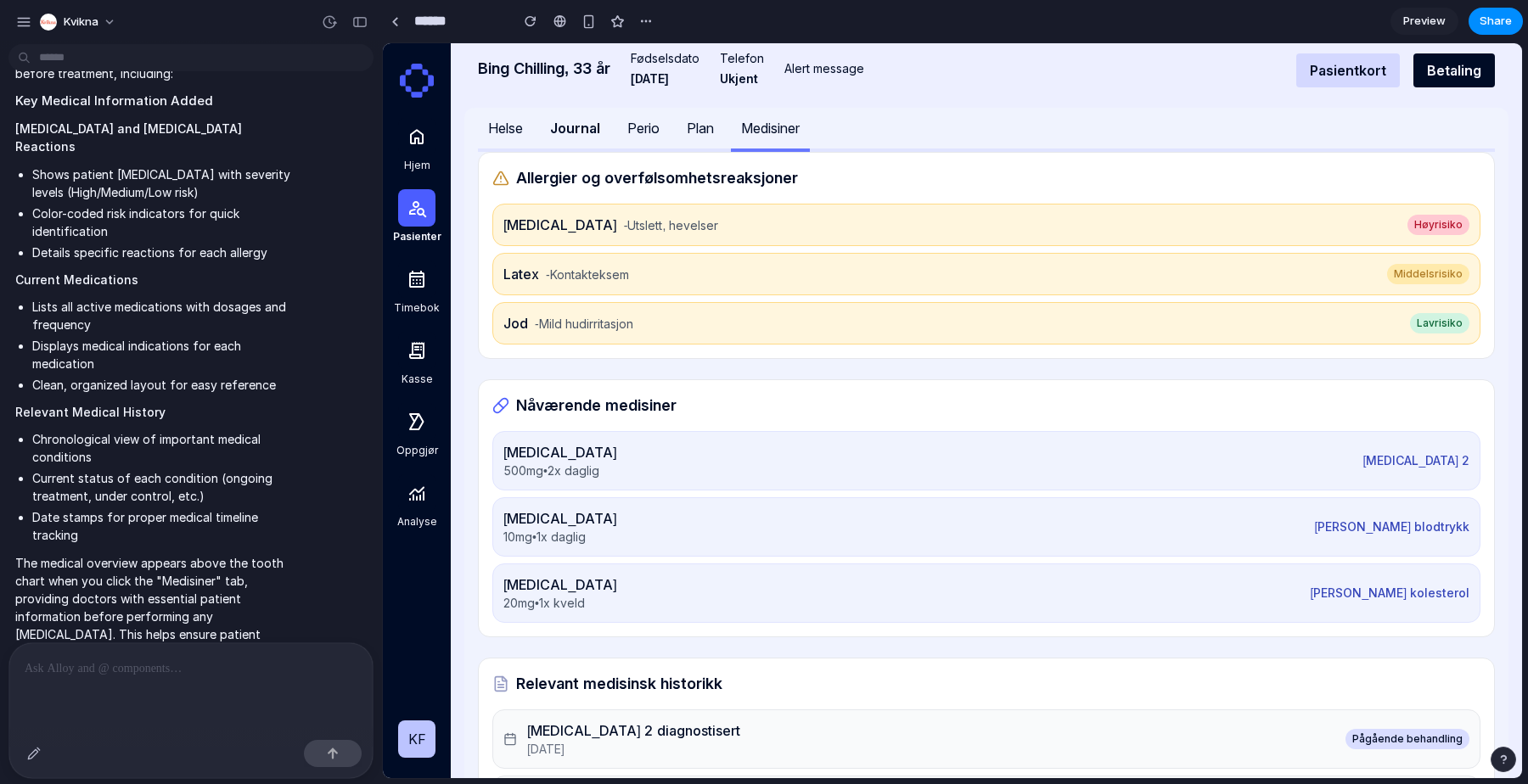
click at [608, 133] on button "Journal" at bounding box center [575, 129] width 71 height 44
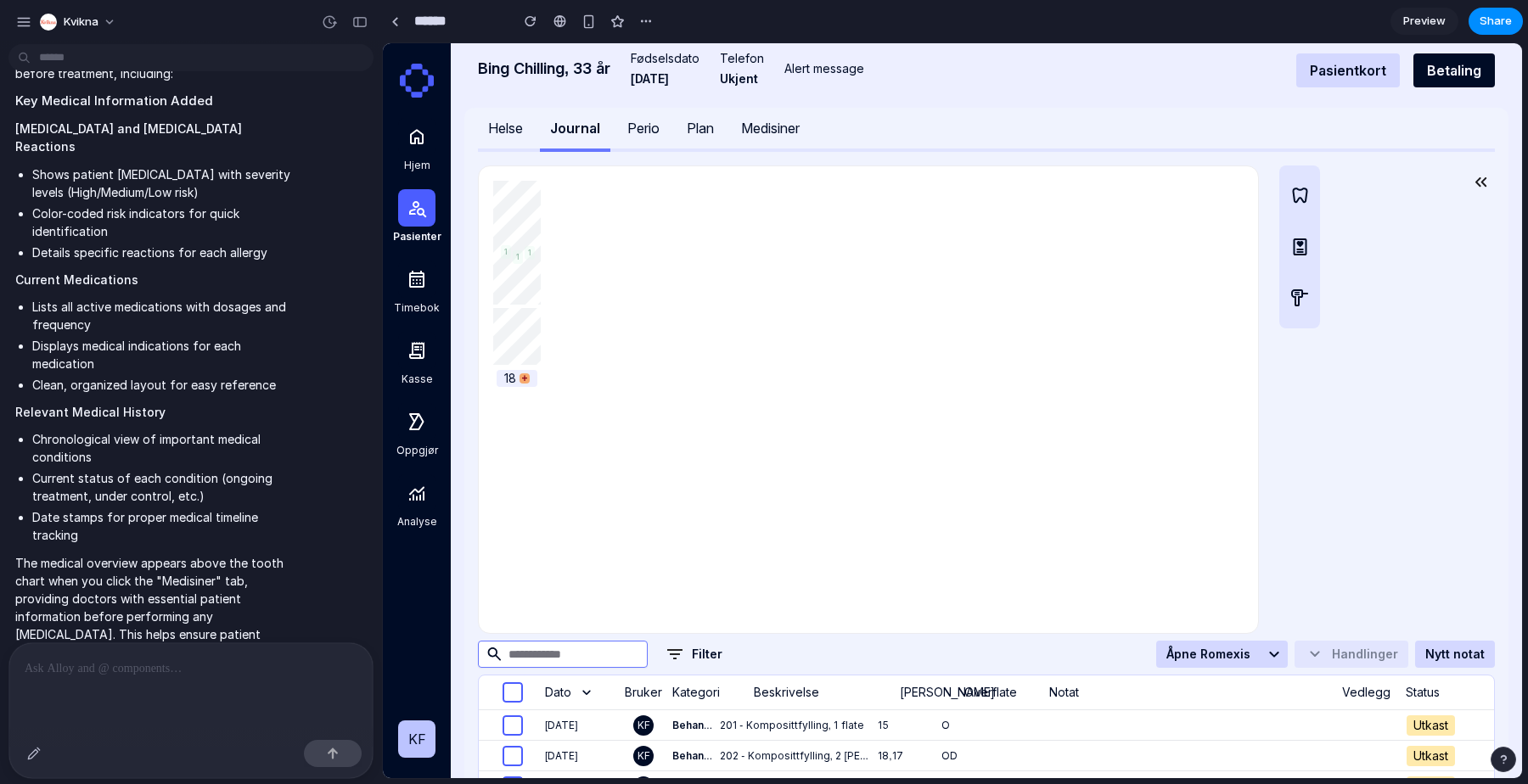
click at [771, 129] on div "Medisiner" at bounding box center [770, 128] width 59 height 21
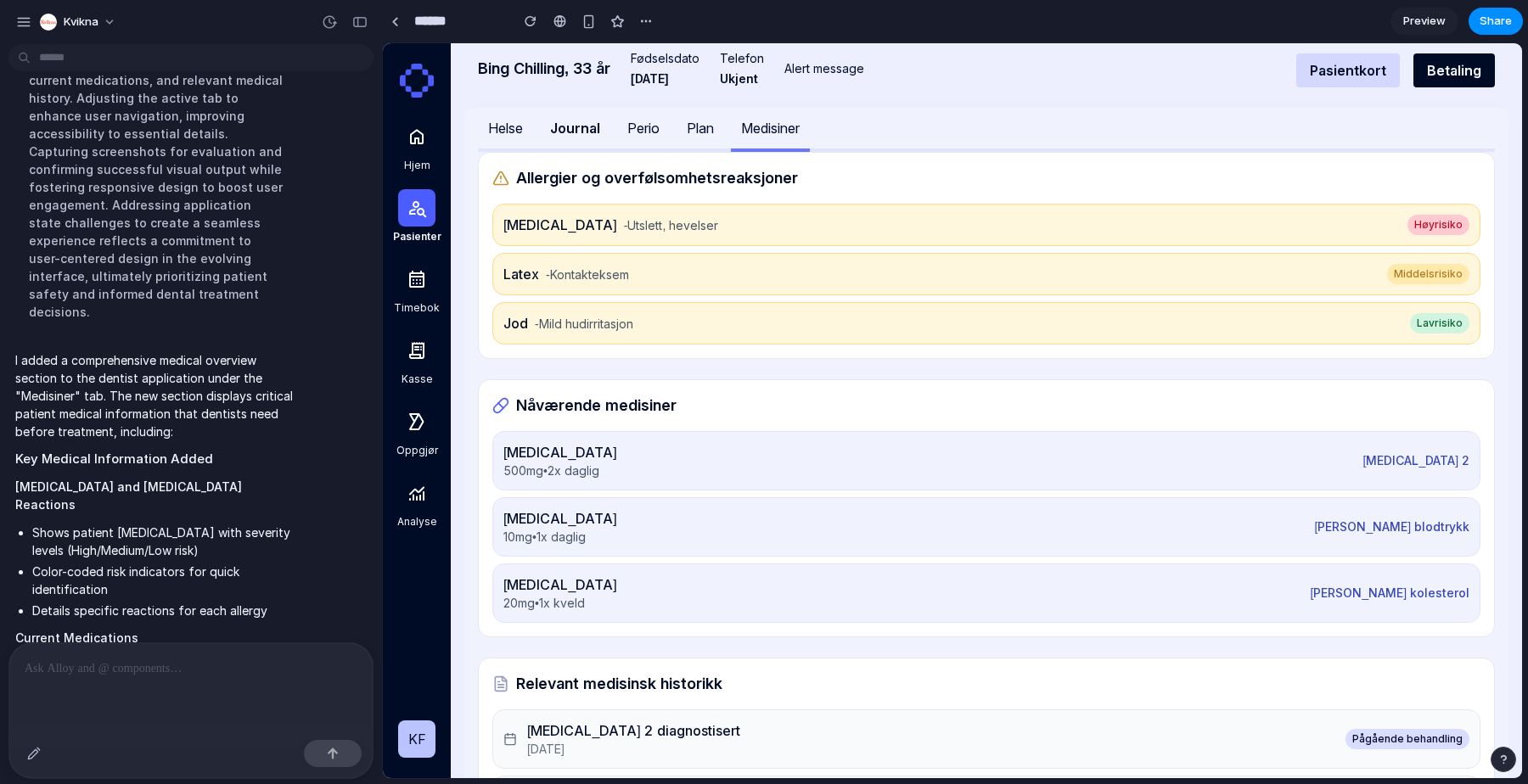
scroll to position [434, 0]
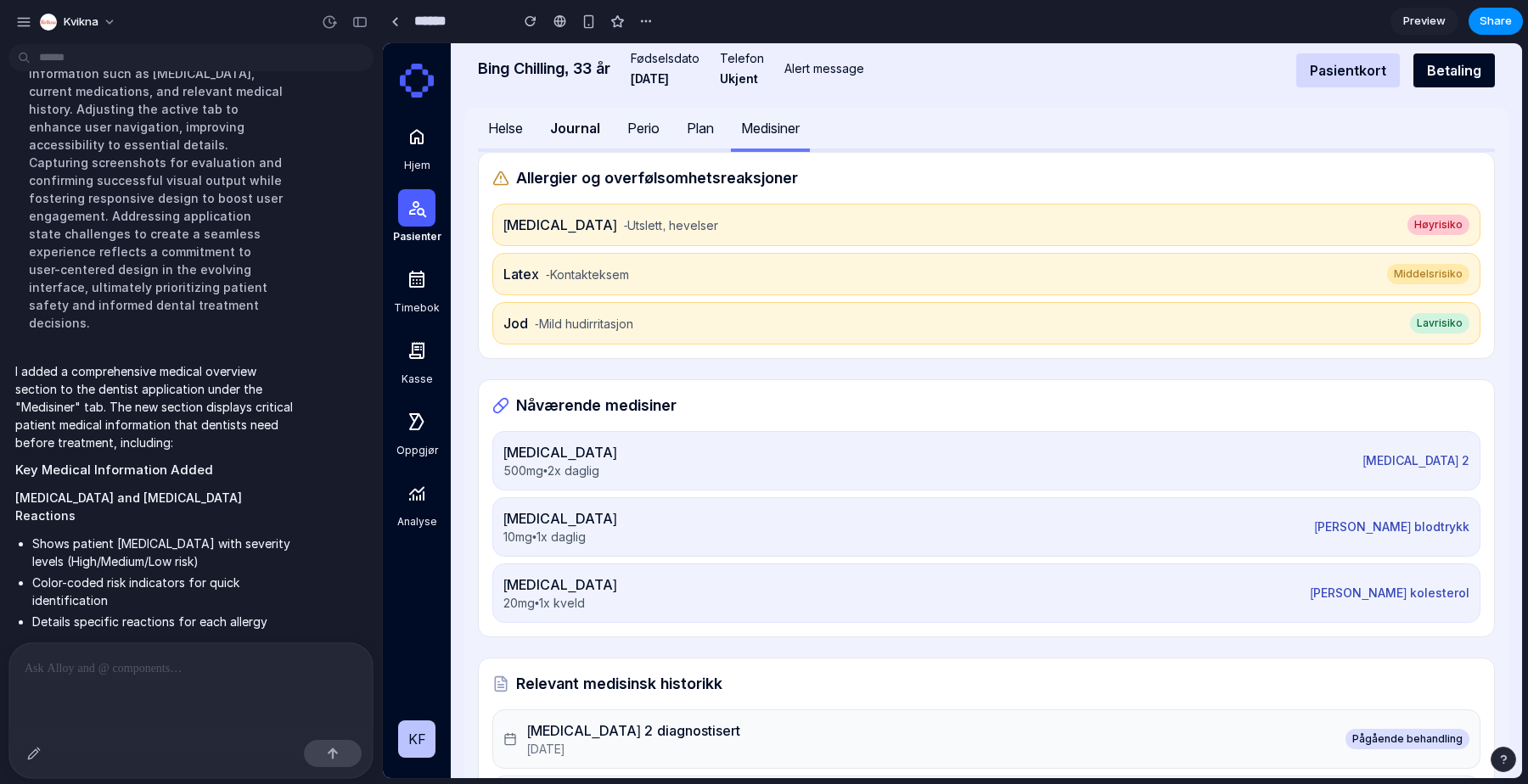
click at [591, 127] on div "Journal" at bounding box center [574, 128] width 50 height 21
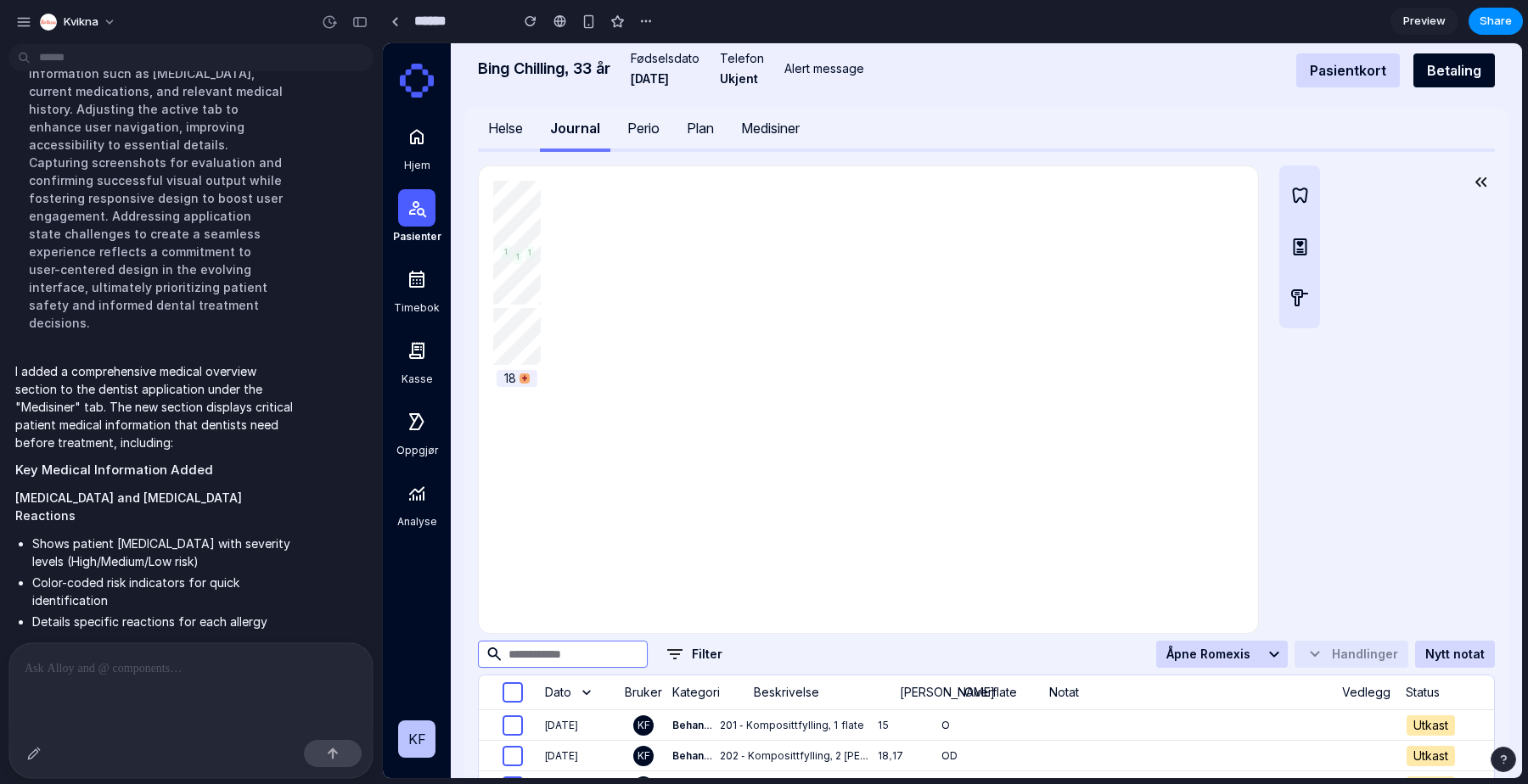
click at [653, 128] on div "Perio" at bounding box center [643, 128] width 33 height 21
click at [719, 137] on button "Plan" at bounding box center [700, 129] width 48 height 44
click at [772, 133] on div "Medisiner" at bounding box center [770, 128] width 59 height 21
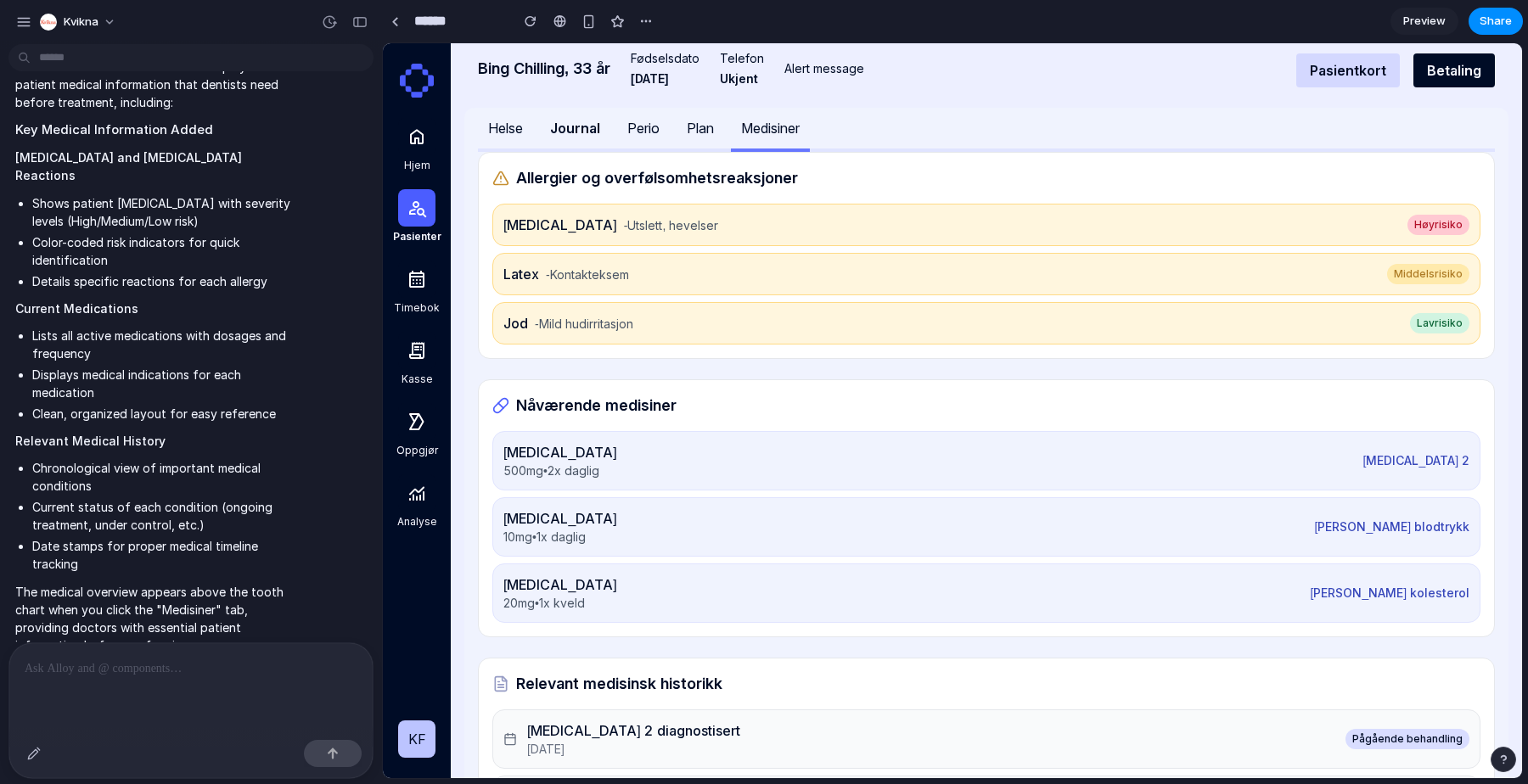
scroll to position [804, 0]
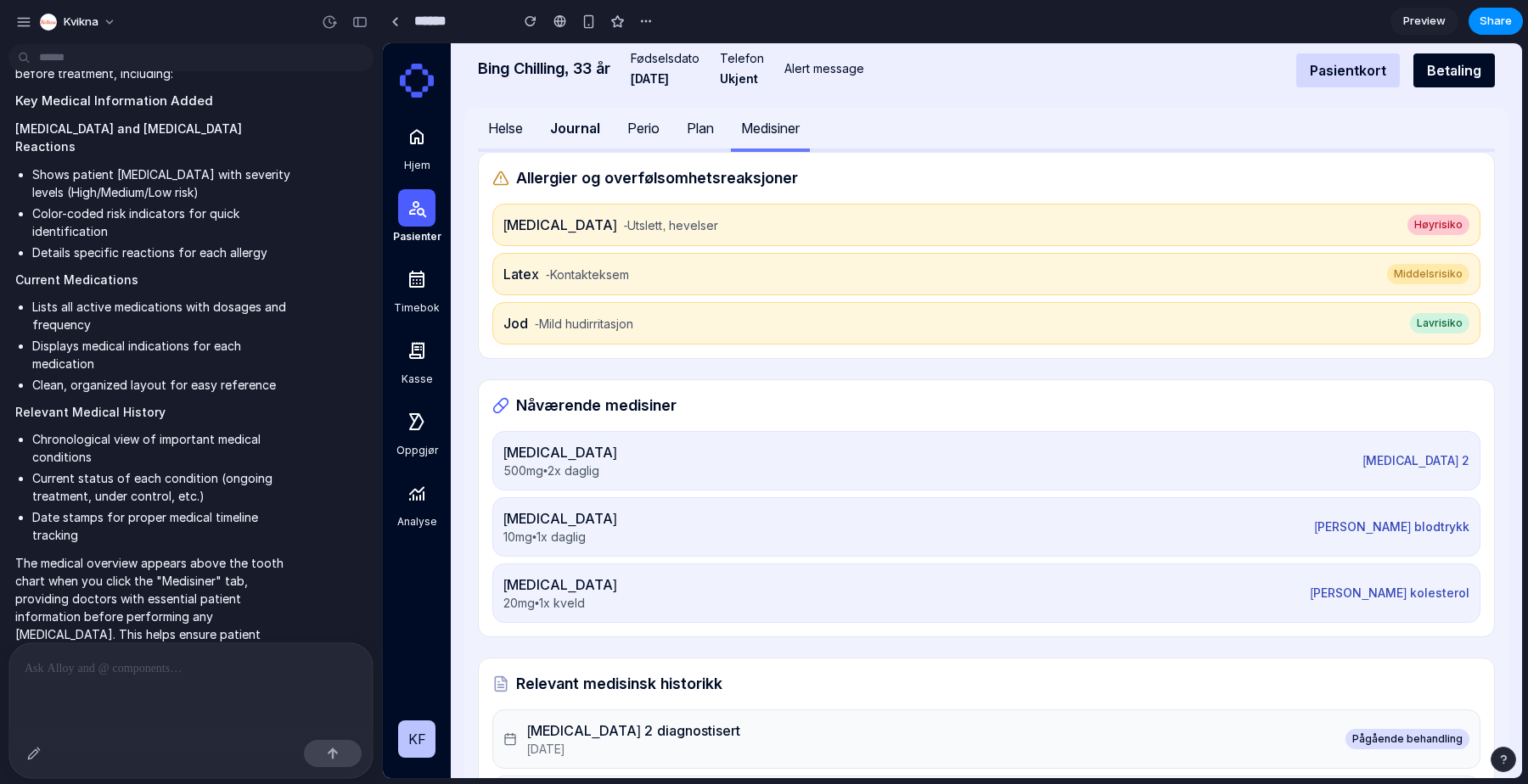
click at [147, 682] on div at bounding box center [191, 687] width 364 height 90
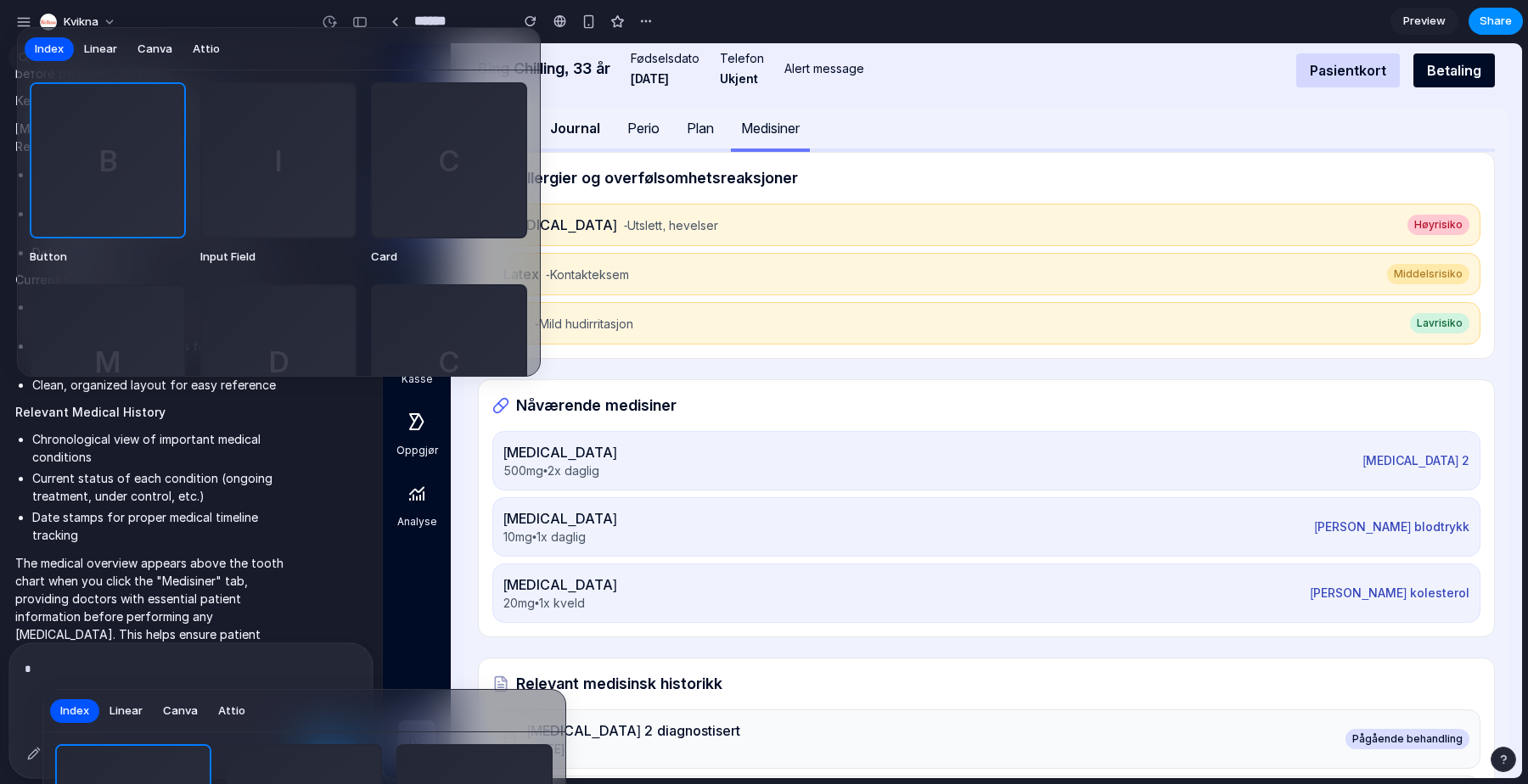
click at [105, 49] on span "Linear" at bounding box center [100, 49] width 33 height 17
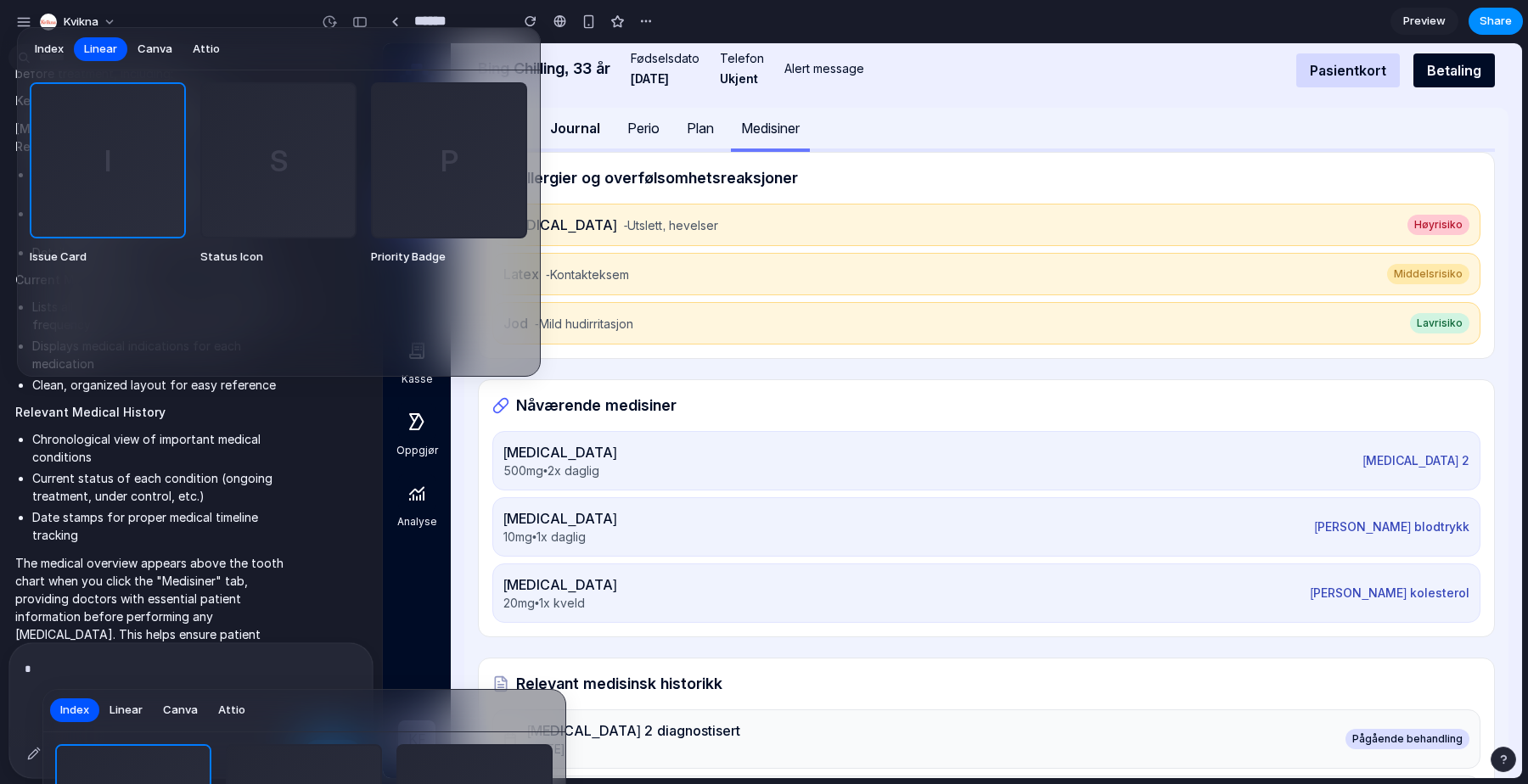
click at [160, 49] on span "Canva" at bounding box center [155, 49] width 34 height 17
click at [197, 49] on span "Attio" at bounding box center [206, 49] width 27 height 17
click at [114, 56] on span "Linear" at bounding box center [100, 49] width 33 height 17
click at [56, 50] on span "Index" at bounding box center [49, 49] width 29 height 17
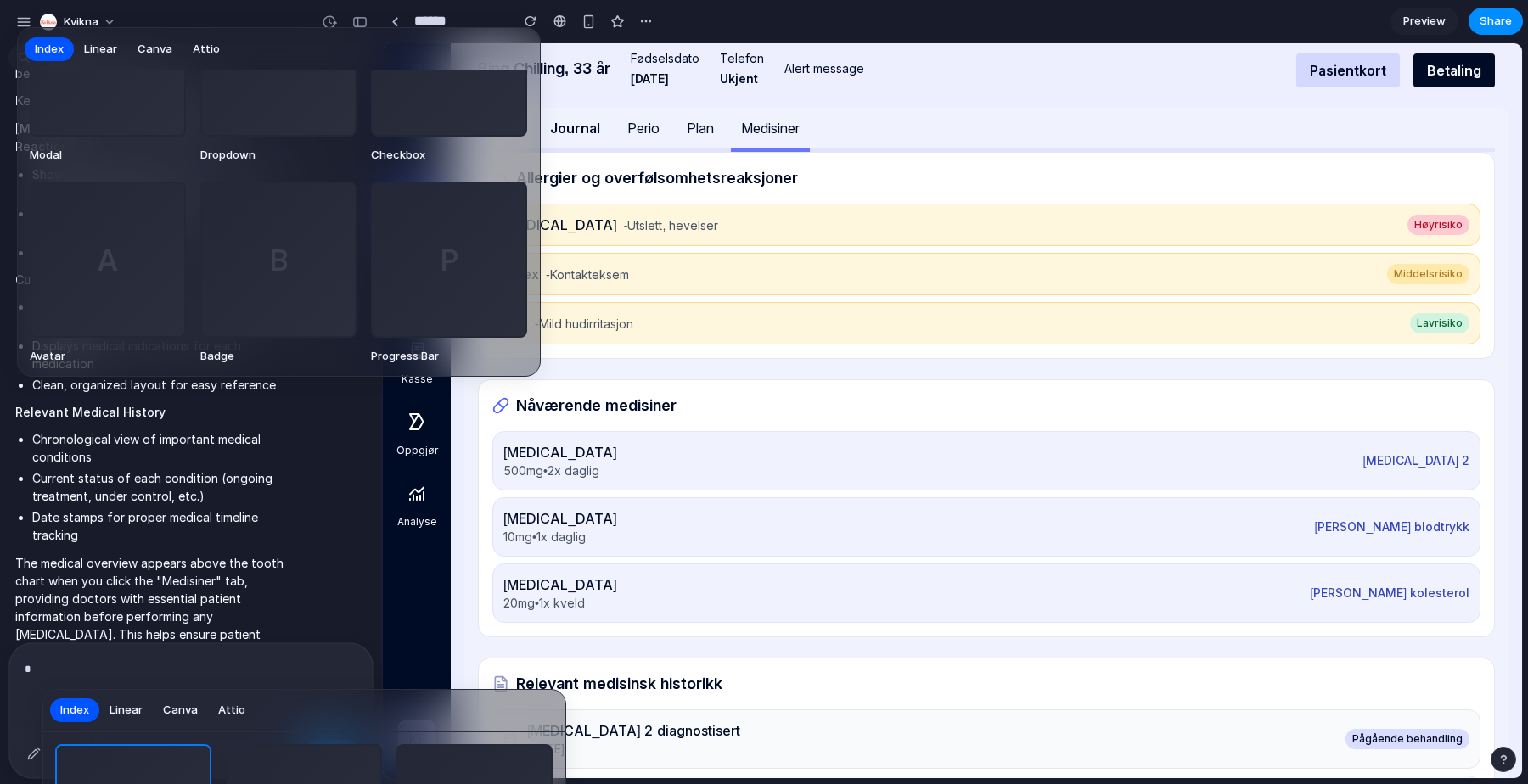
scroll to position [0, 0]
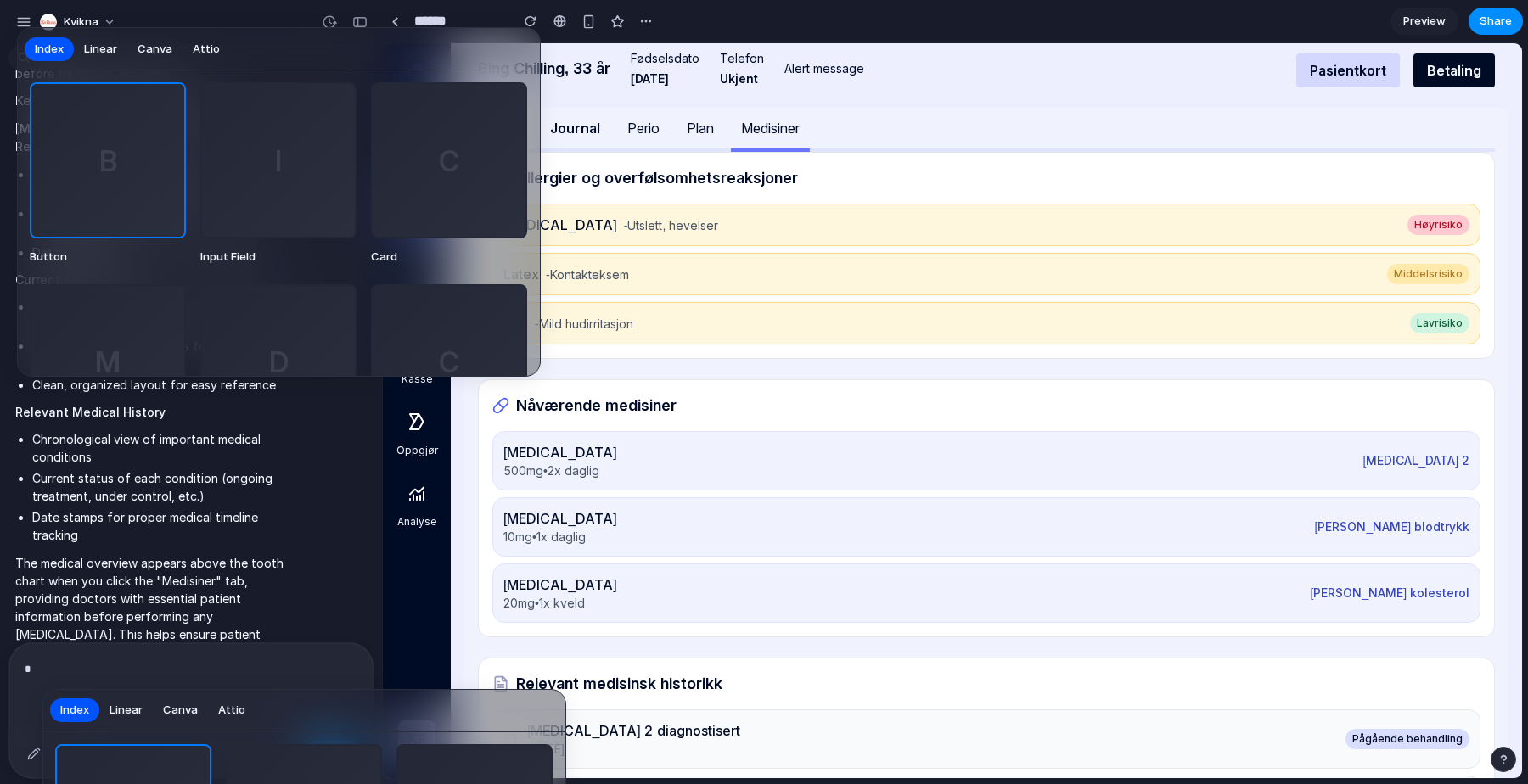
click at [131, 48] on button "Canva" at bounding box center [155, 49] width 55 height 27
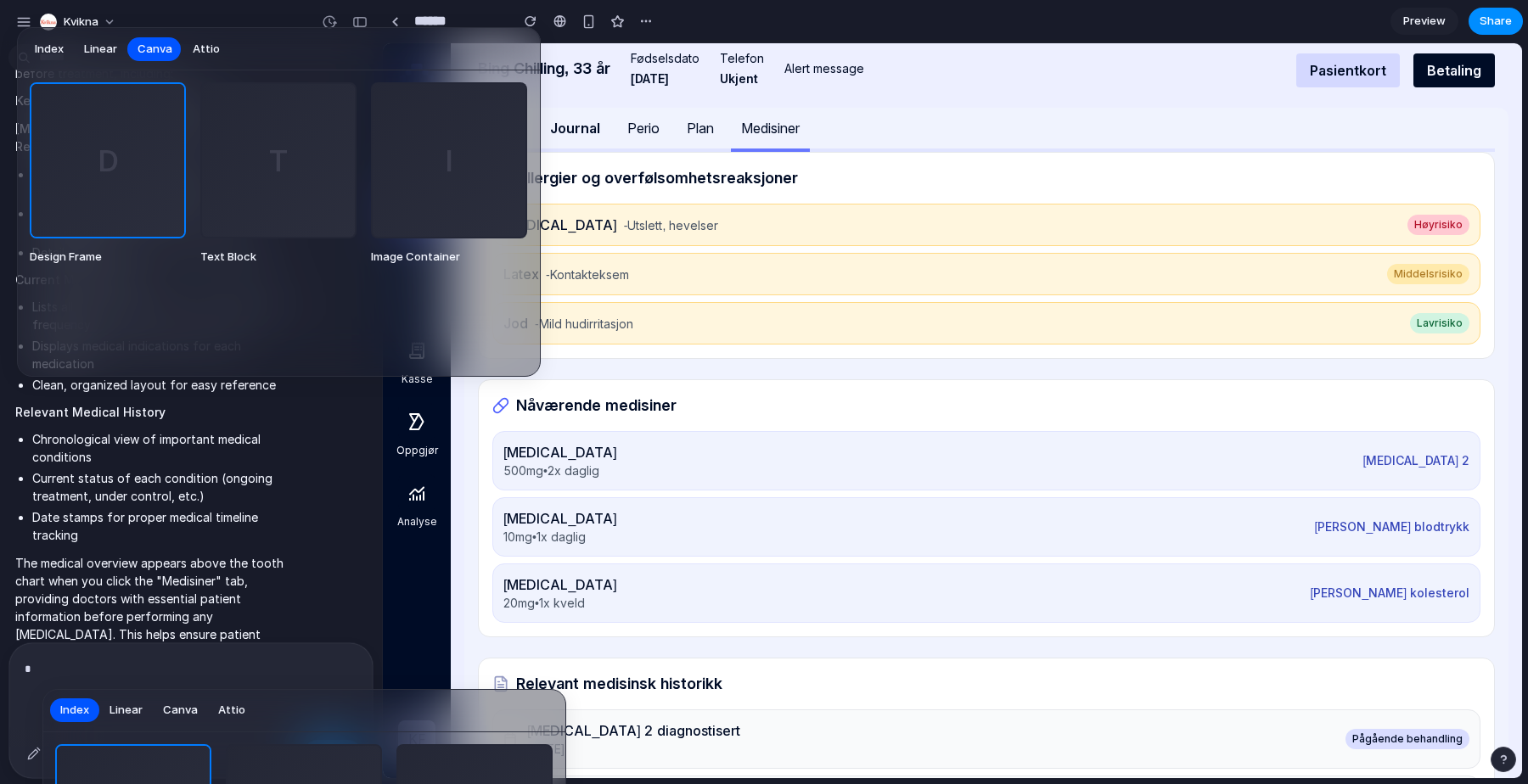
click at [117, 153] on span "D" at bounding box center [109, 161] width 20 height 43
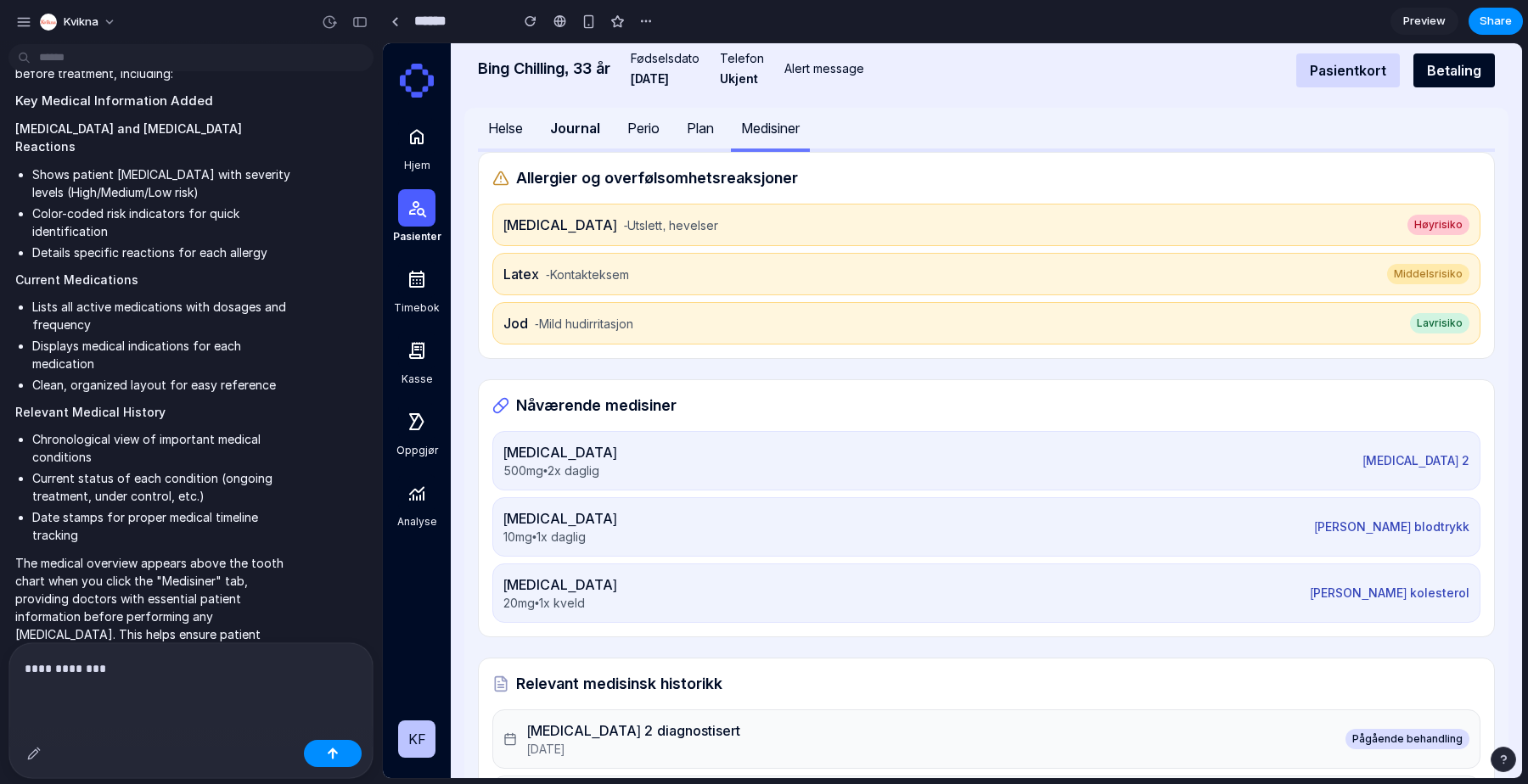
click at [207, 682] on div "**********" at bounding box center [191, 687] width 364 height 90
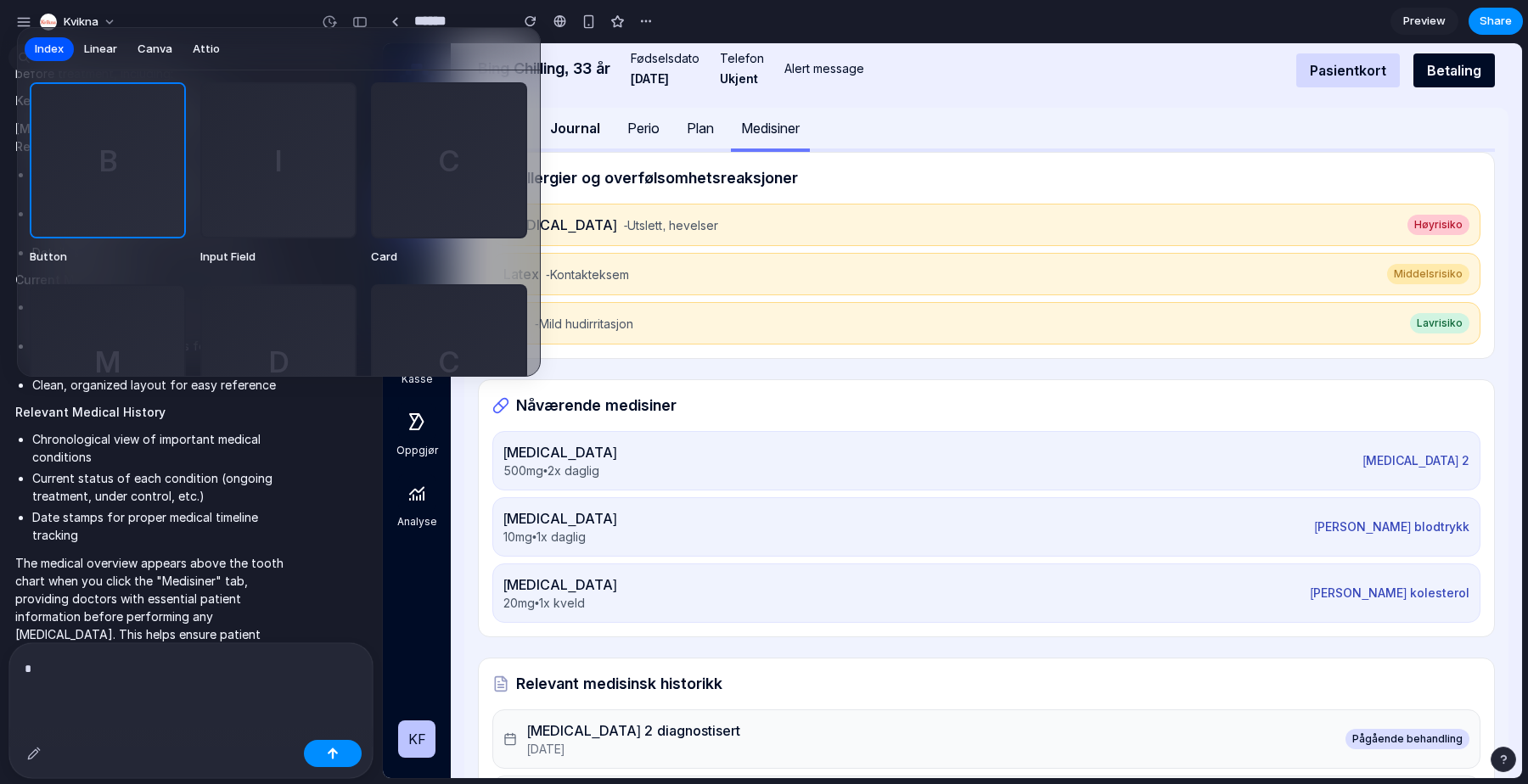
click at [46, 667] on div at bounding box center [764, 392] width 1528 height 784
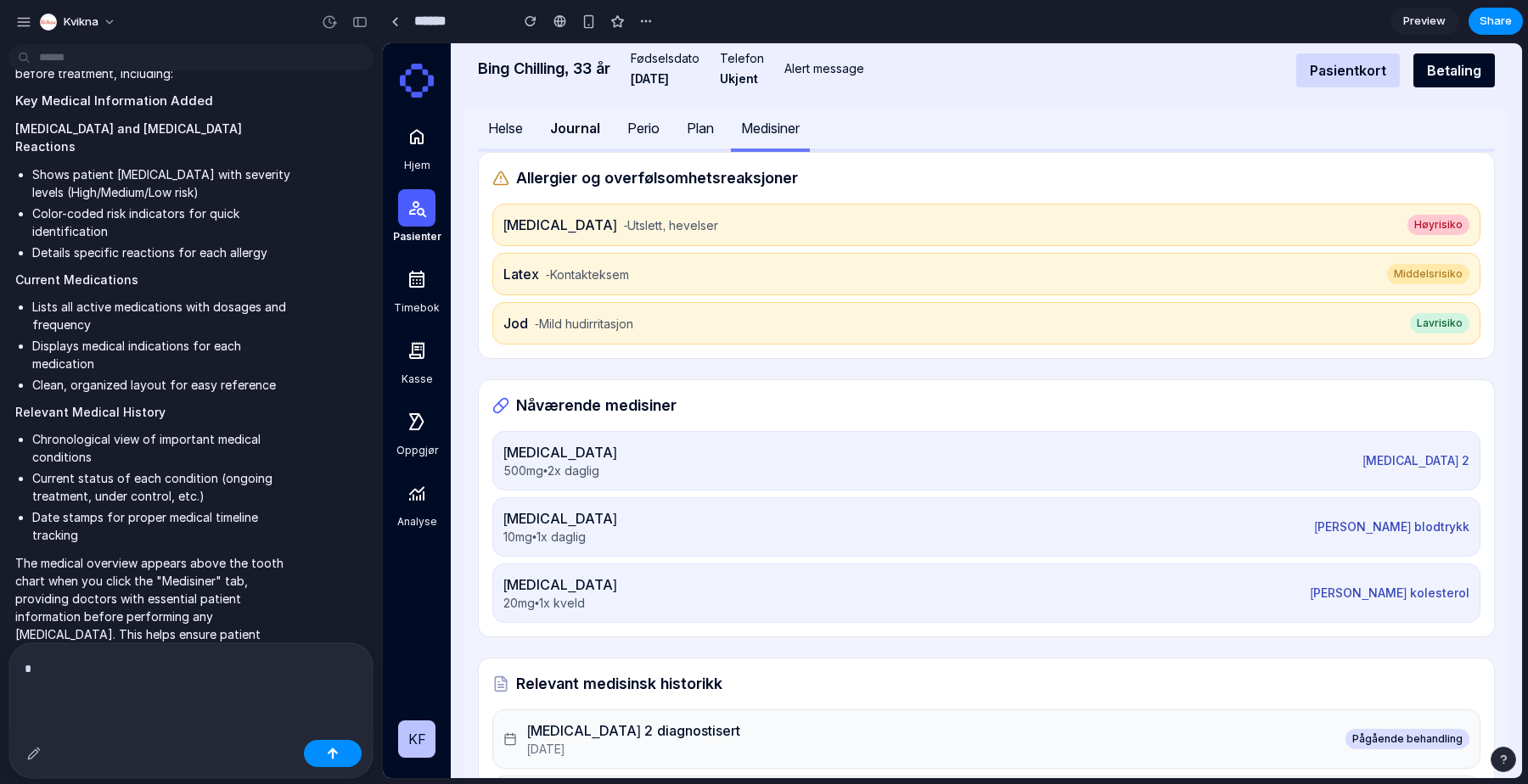
click at [68, 681] on body "kvikna I verified that your medical dashboard page is rendering correctly. The …" at bounding box center [764, 392] width 1528 height 784
click at [43, 754] on button "button" at bounding box center [34, 753] width 27 height 27
click at [34, 751] on div "button" at bounding box center [33, 753] width 14 height 14
click at [138, 666] on p at bounding box center [191, 668] width 333 height 21
click at [33, 753] on div "button" at bounding box center [33, 753] width 14 height 14
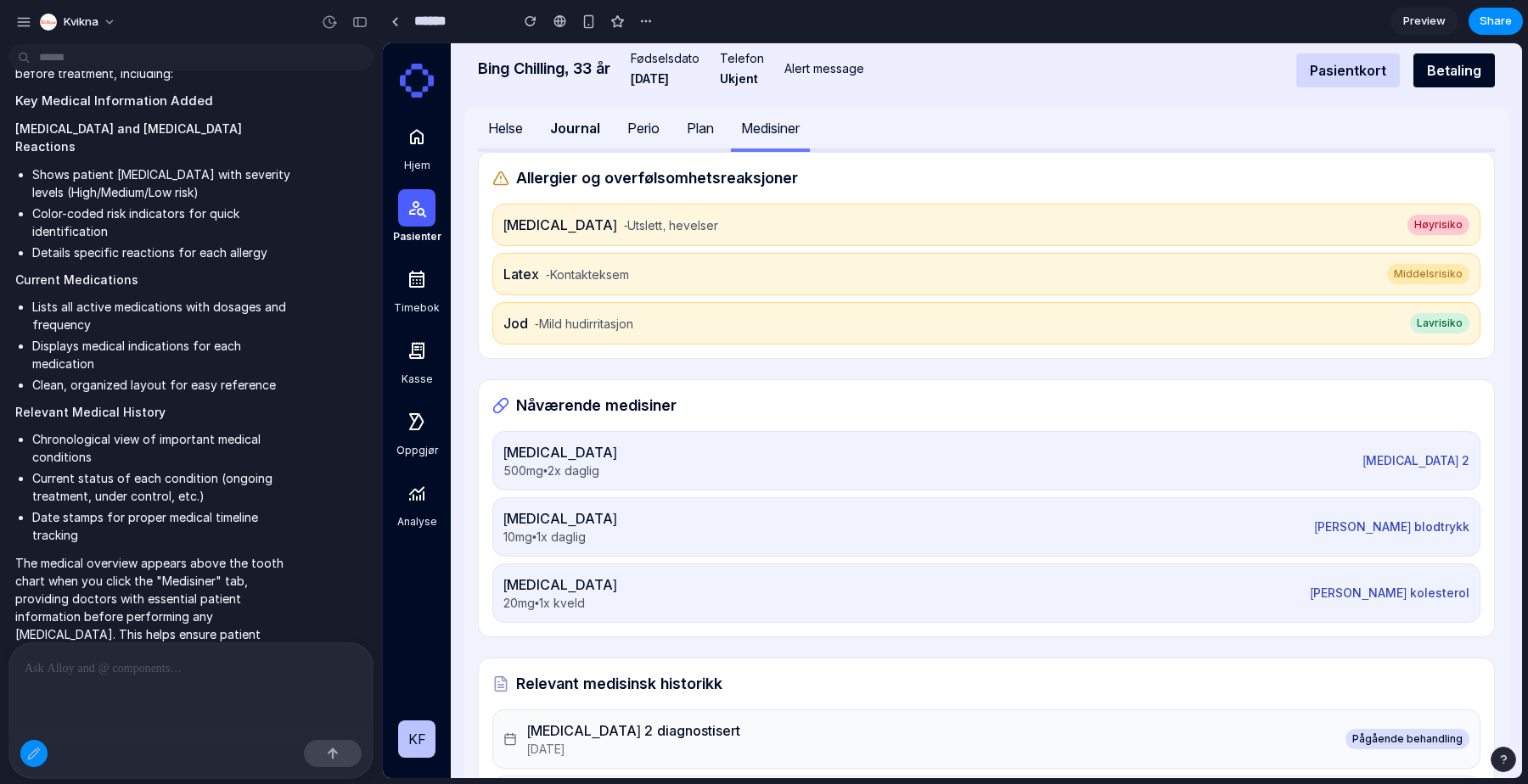
click at [80, 692] on div at bounding box center [191, 687] width 364 height 90
click at [124, 676] on p at bounding box center [191, 668] width 333 height 21
drag, startPoint x: 124, startPoint y: 684, endPoint x: 81, endPoint y: 689, distance: 43.3
click at [123, 684] on div at bounding box center [191, 687] width 364 height 90
click at [38, 743] on button "button" at bounding box center [34, 753] width 27 height 27
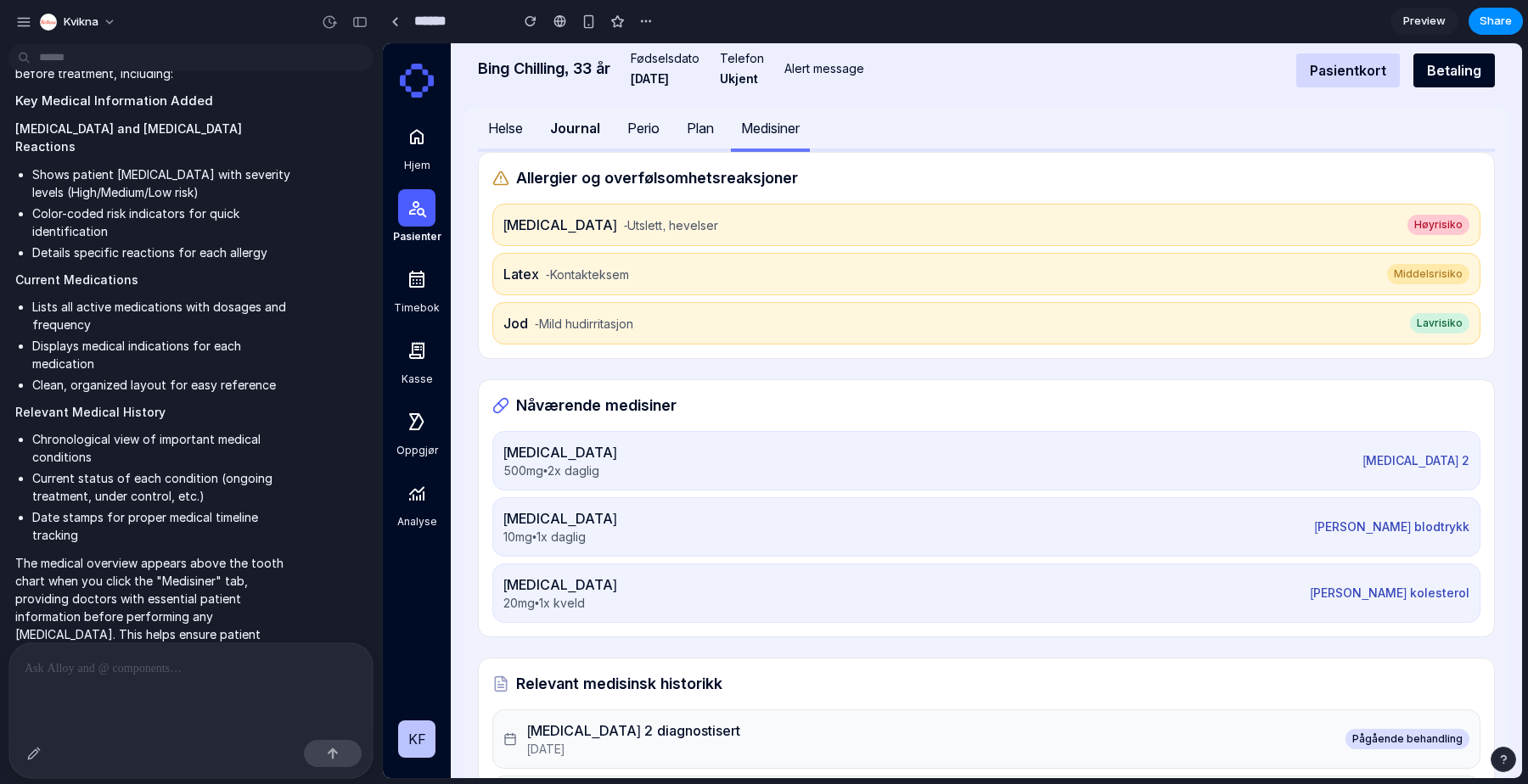
click at [416, 729] on span "KF" at bounding box center [417, 739] width 18 height 21
click at [430, 508] on div at bounding box center [416, 493] width 37 height 37
click at [135, 691] on div at bounding box center [191, 687] width 364 height 90
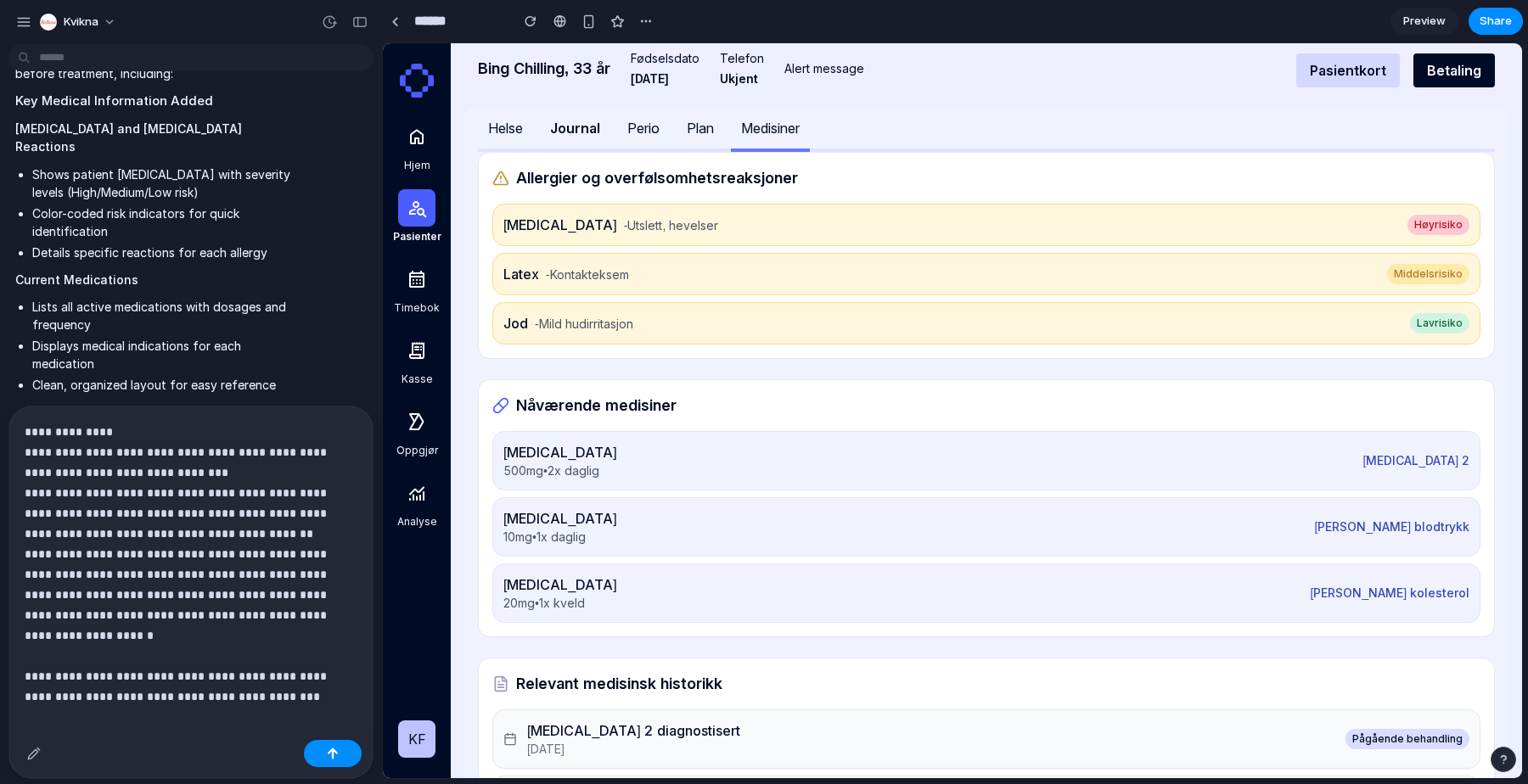
click at [122, 430] on p "**********" at bounding box center [191, 553] width 333 height 265
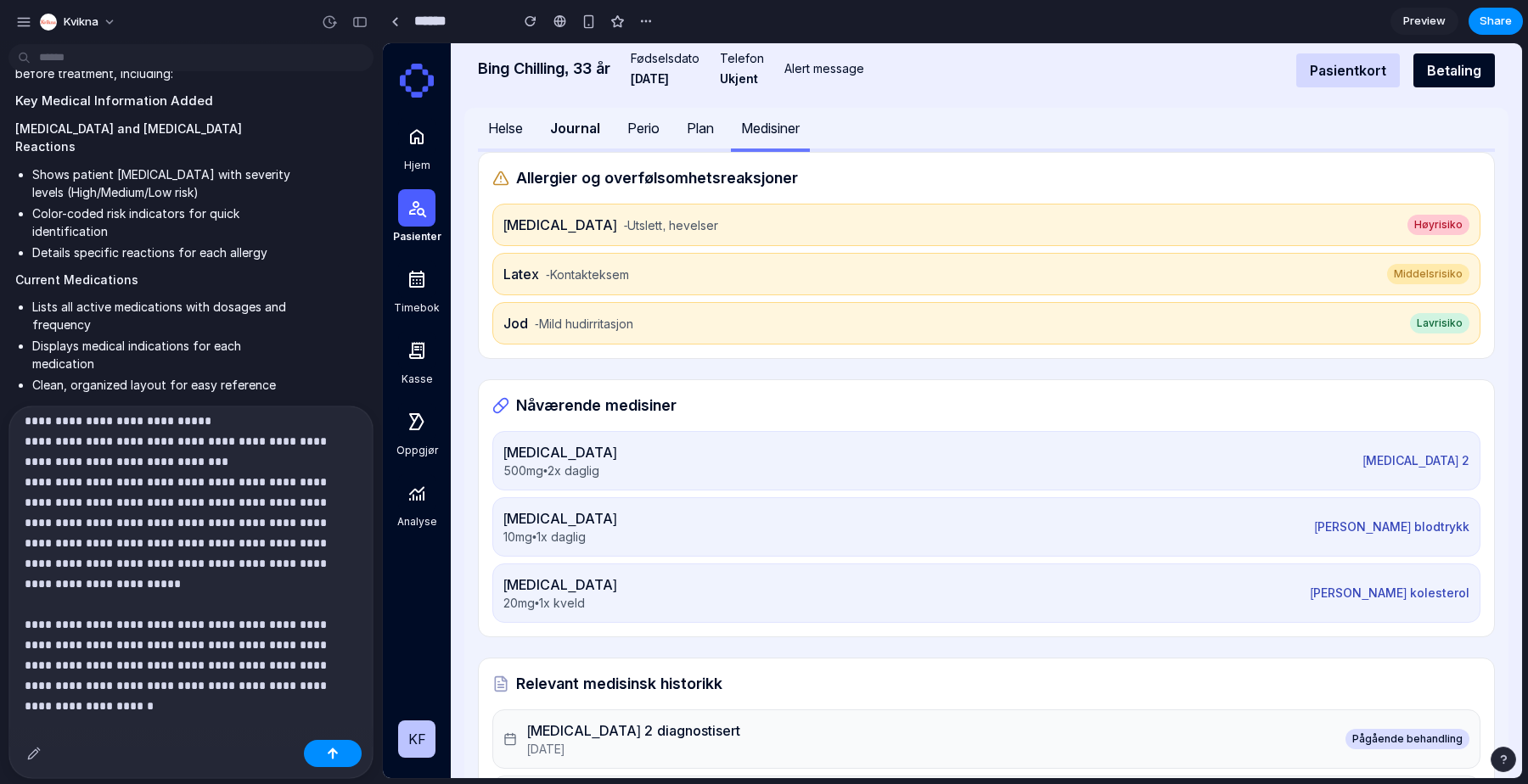
scroll to position [90, 0]
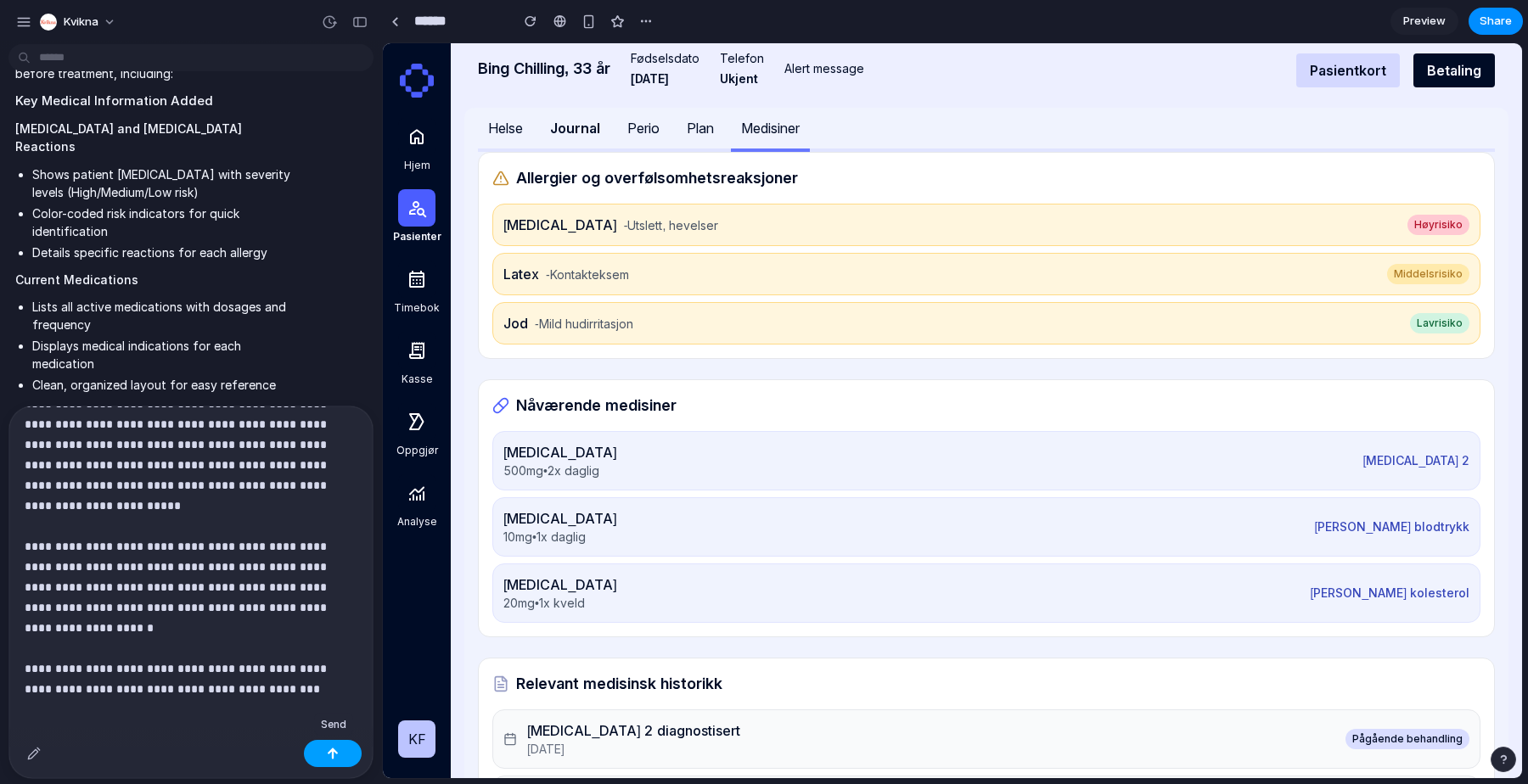
click at [325, 763] on button "button" at bounding box center [333, 753] width 58 height 27
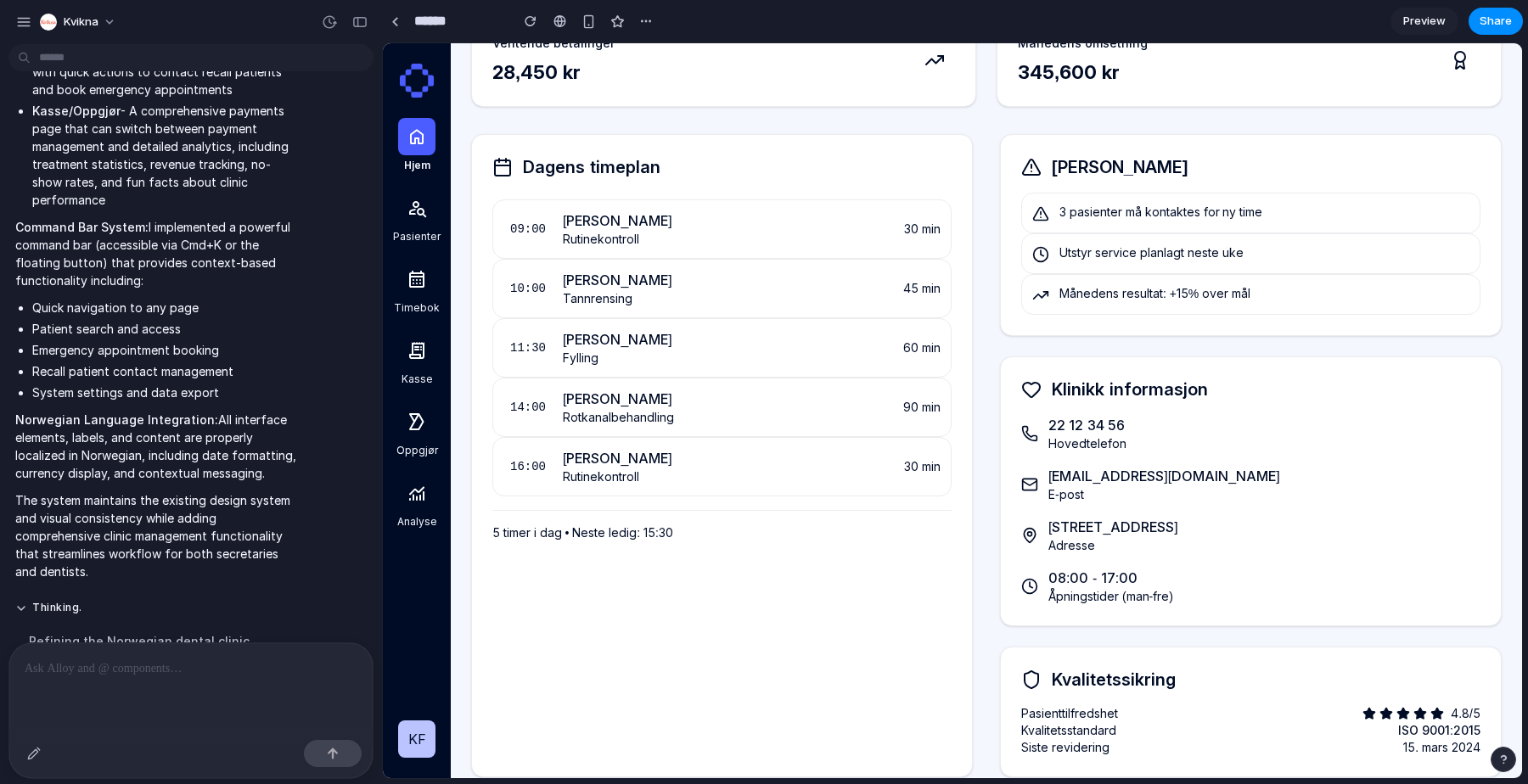
scroll to position [0, 0]
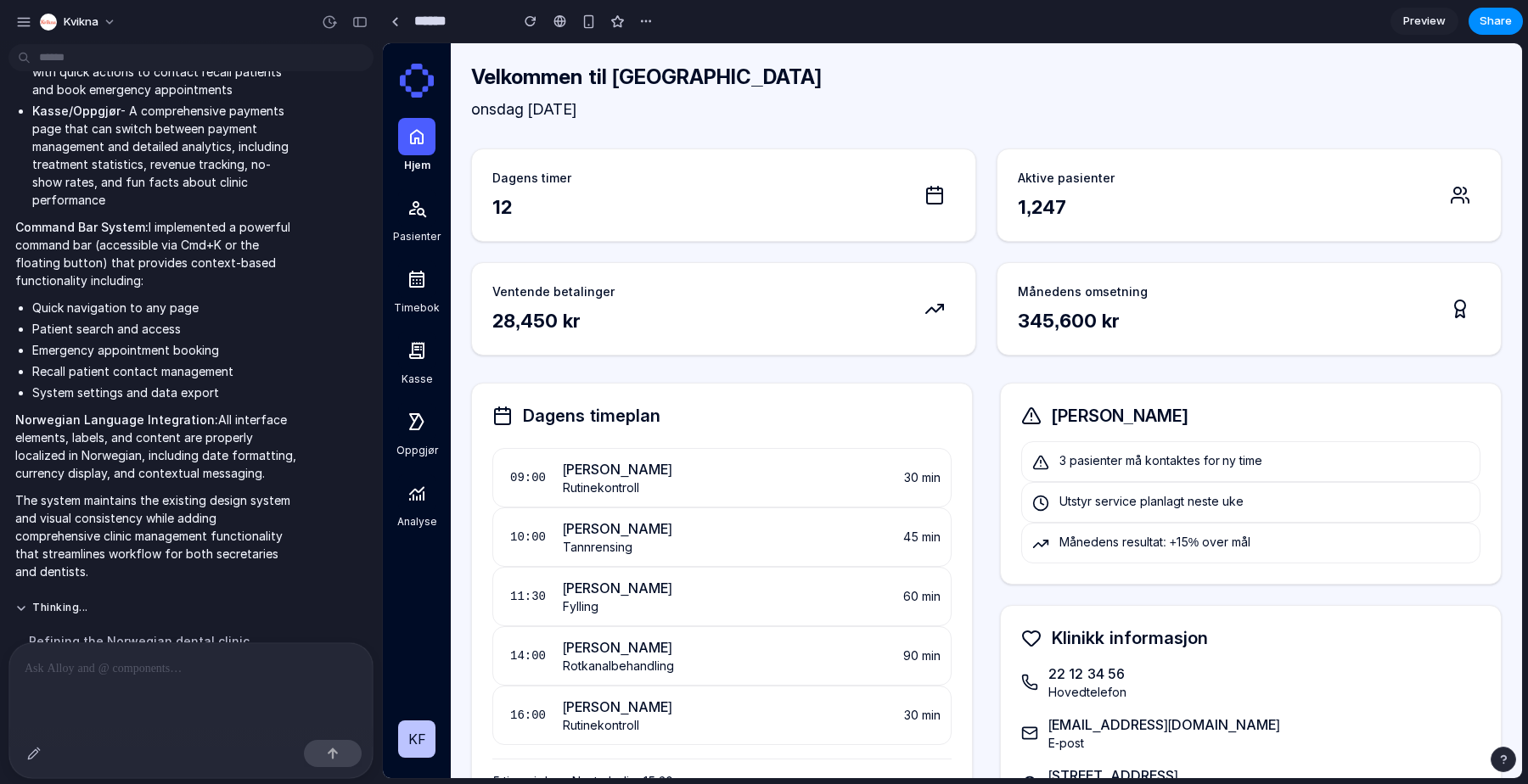
click at [425, 217] on icon at bounding box center [418, 209] width 18 height 17
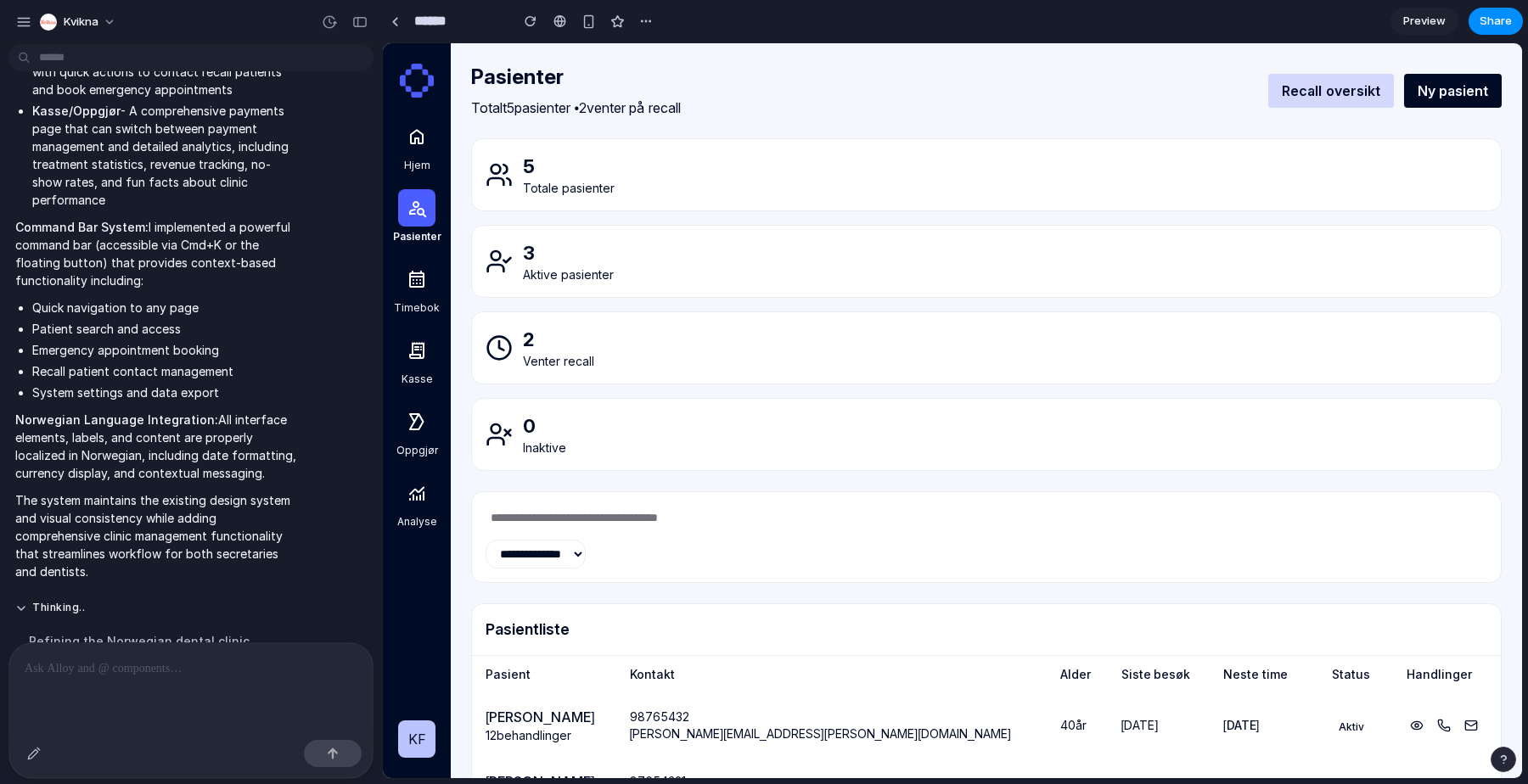
click at [1354, 93] on button "Recall oversikt" at bounding box center [1331, 91] width 125 height 34
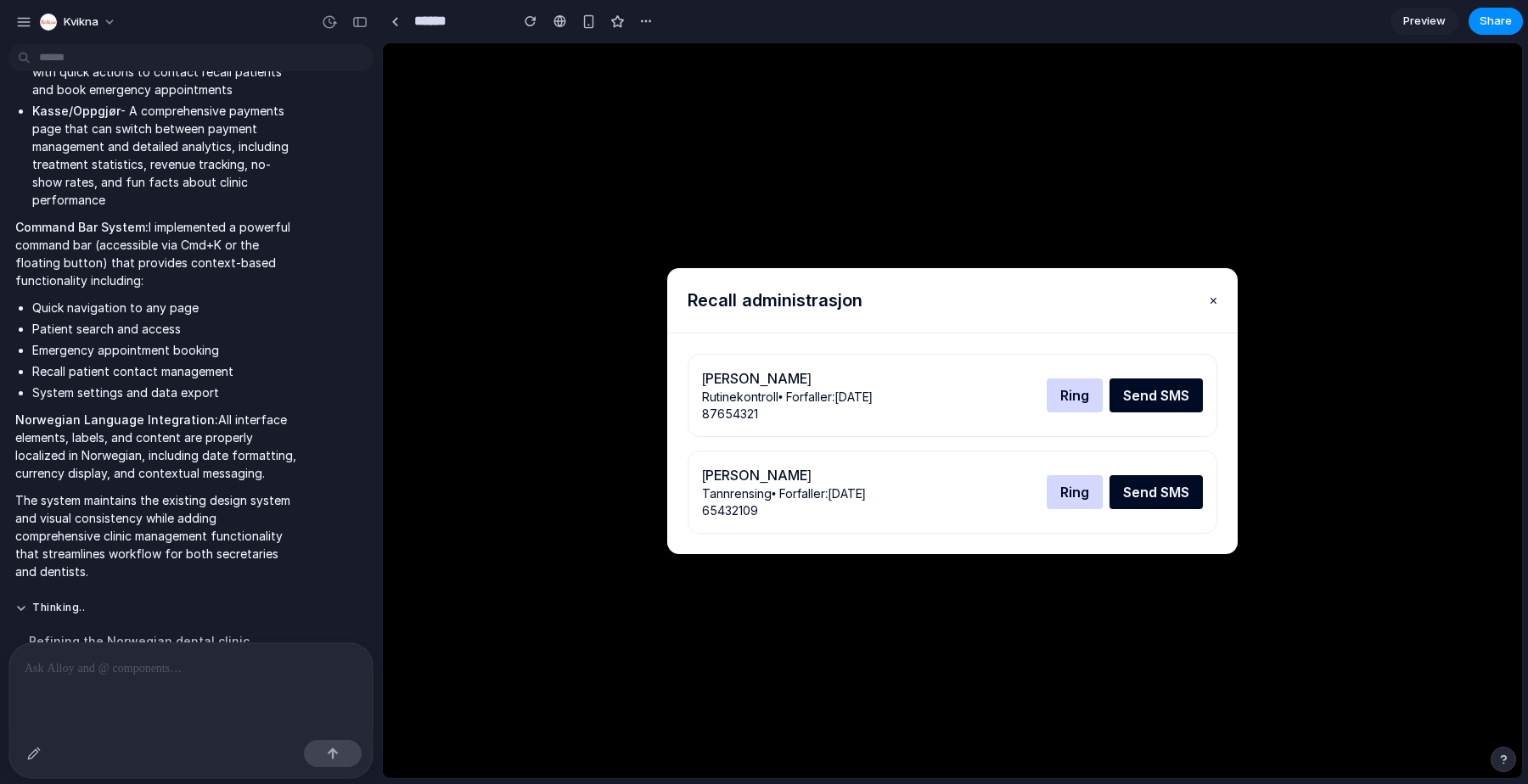
click at [1210, 298] on button "×" at bounding box center [1213, 300] width 7 height 21
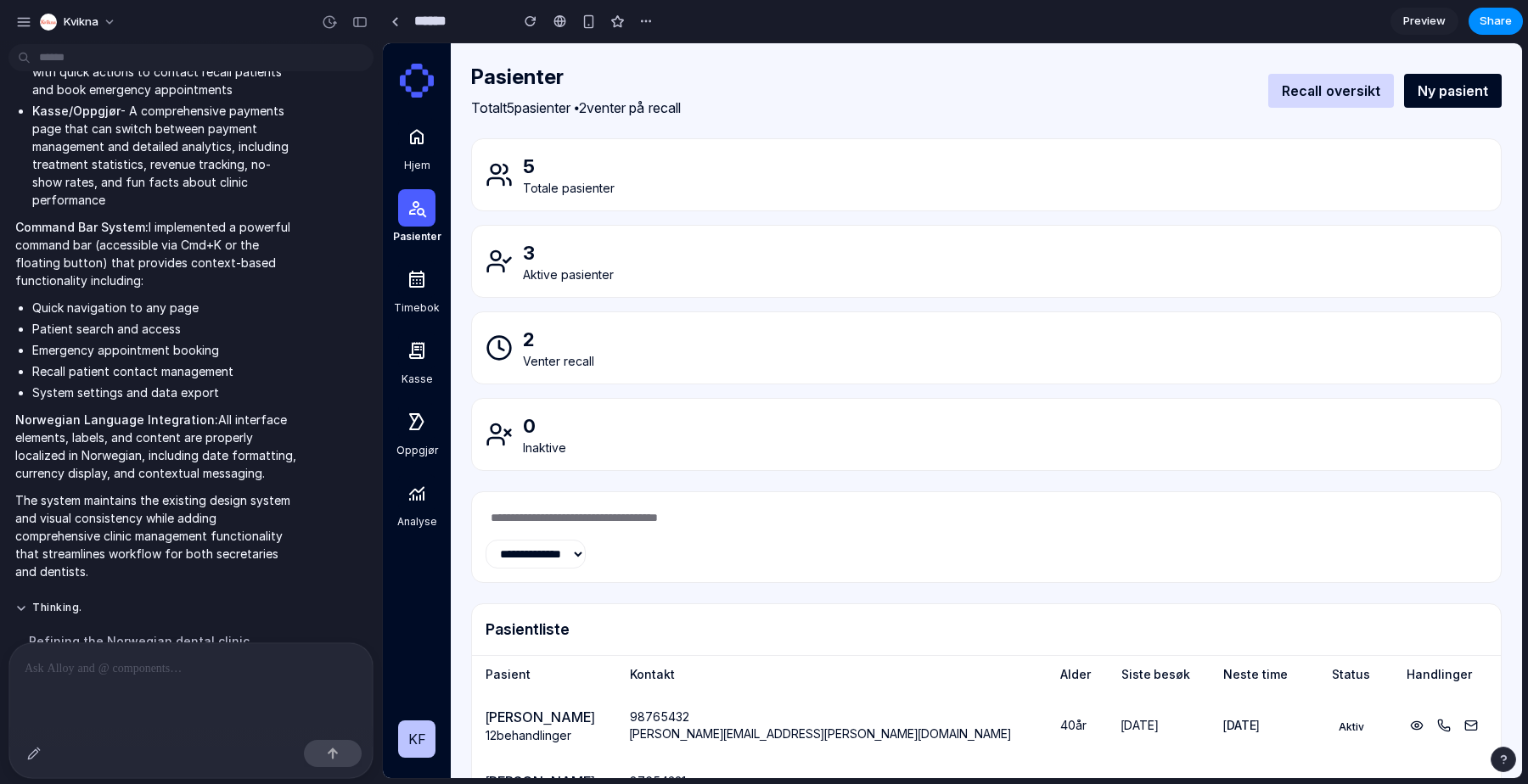
click at [1450, 88] on button "Ny pasient" at bounding box center [1453, 91] width 98 height 34
click at [411, 297] on div at bounding box center [416, 279] width 37 height 37
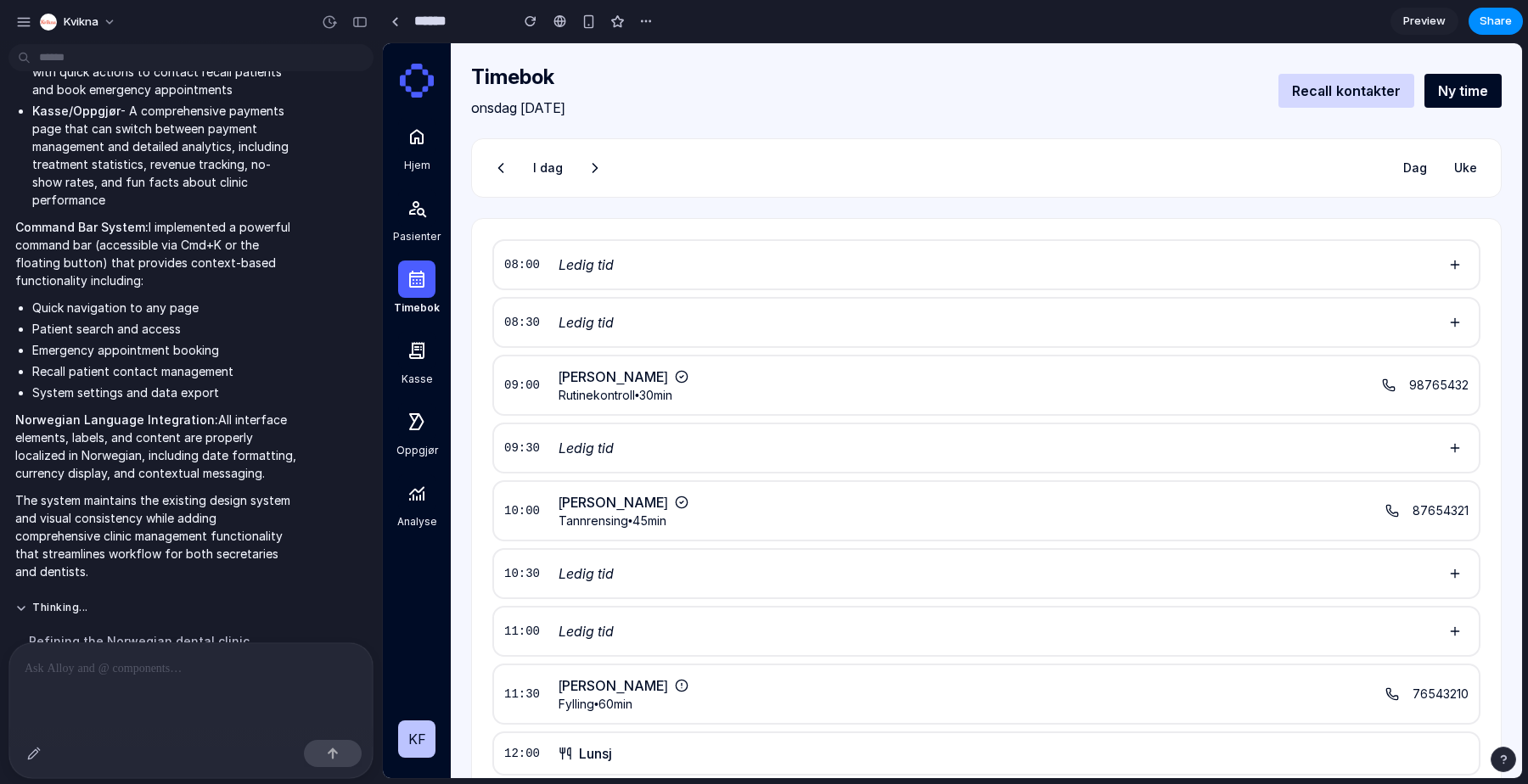
click at [1462, 160] on button "Uke" at bounding box center [1466, 168] width 43 height 31
click at [1405, 163] on button "Dag" at bounding box center [1415, 168] width 44 height 31
click at [595, 166] on icon at bounding box center [594, 167] width 17 height 17
click at [489, 167] on button at bounding box center [501, 168] width 31 height 31
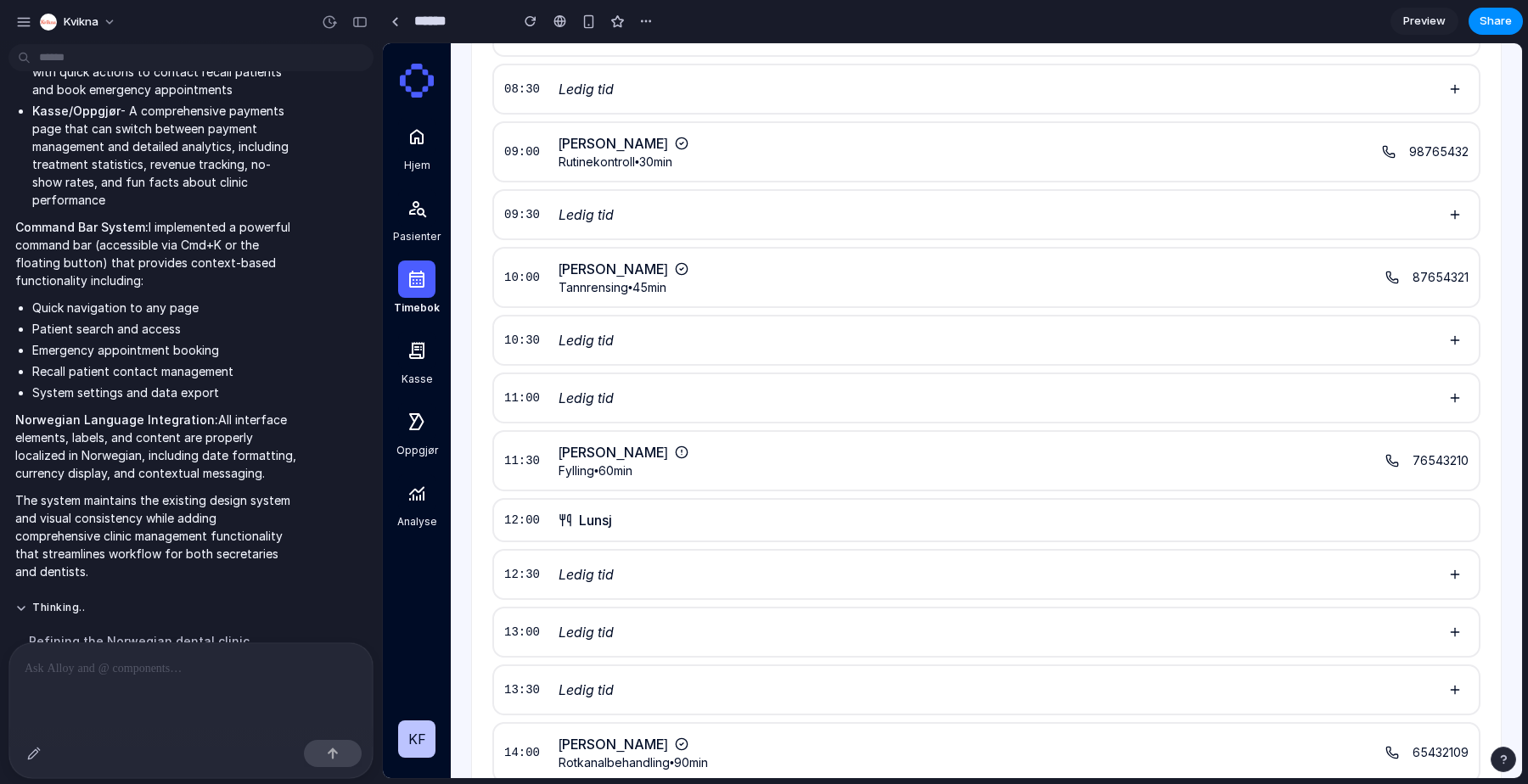
scroll to position [242, 0]
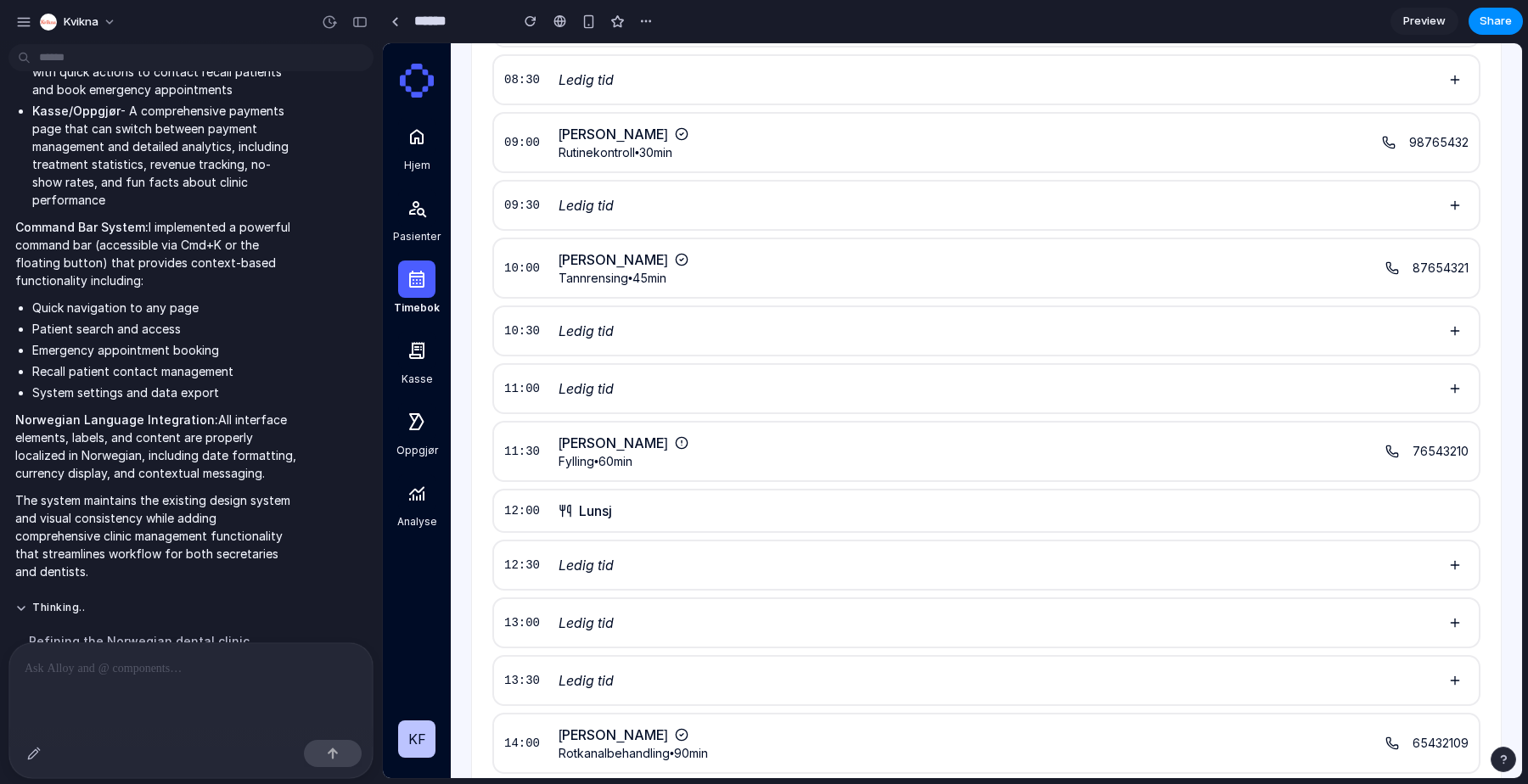
click at [413, 363] on div at bounding box center [416, 350] width 37 height 37
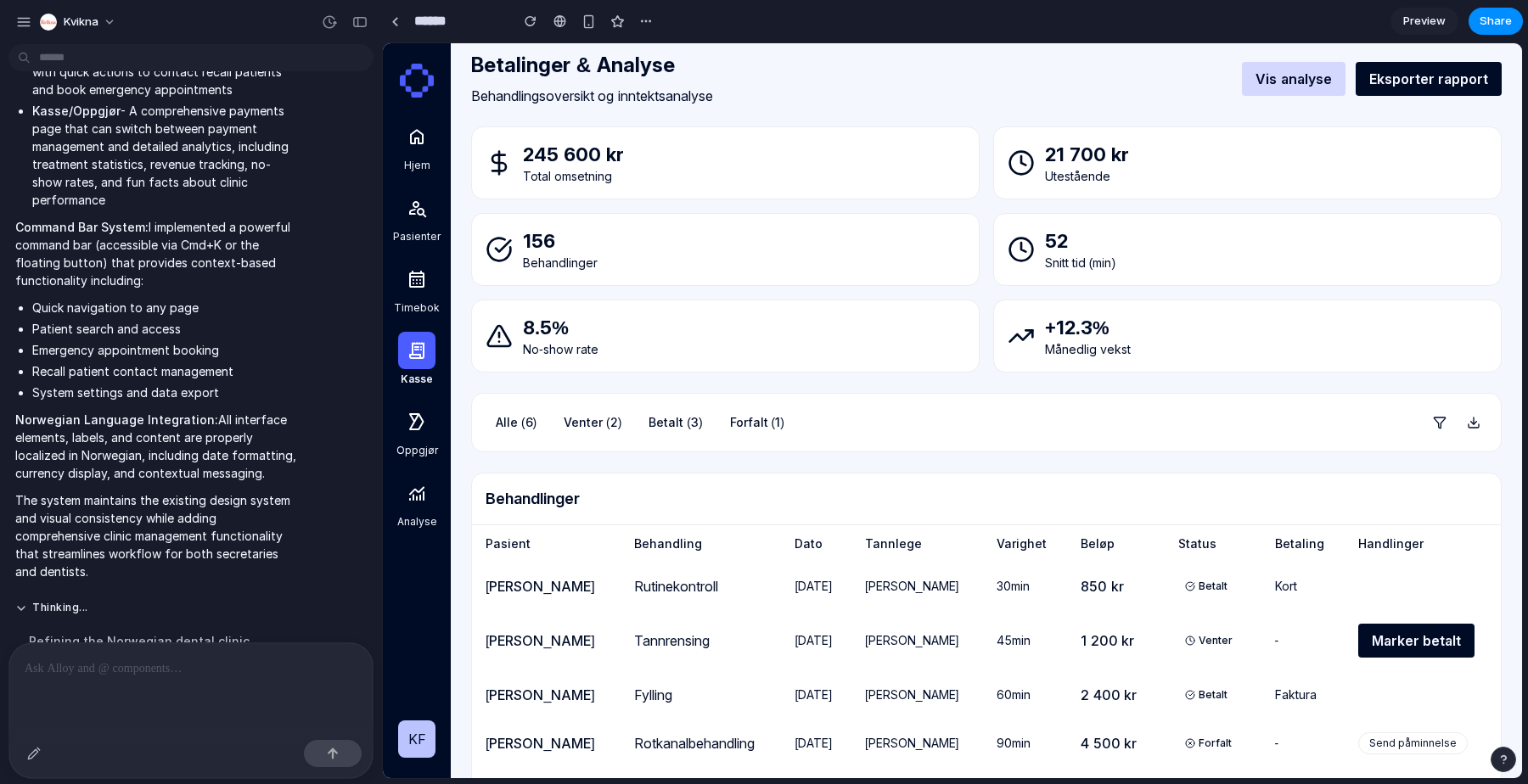
scroll to position [0, 0]
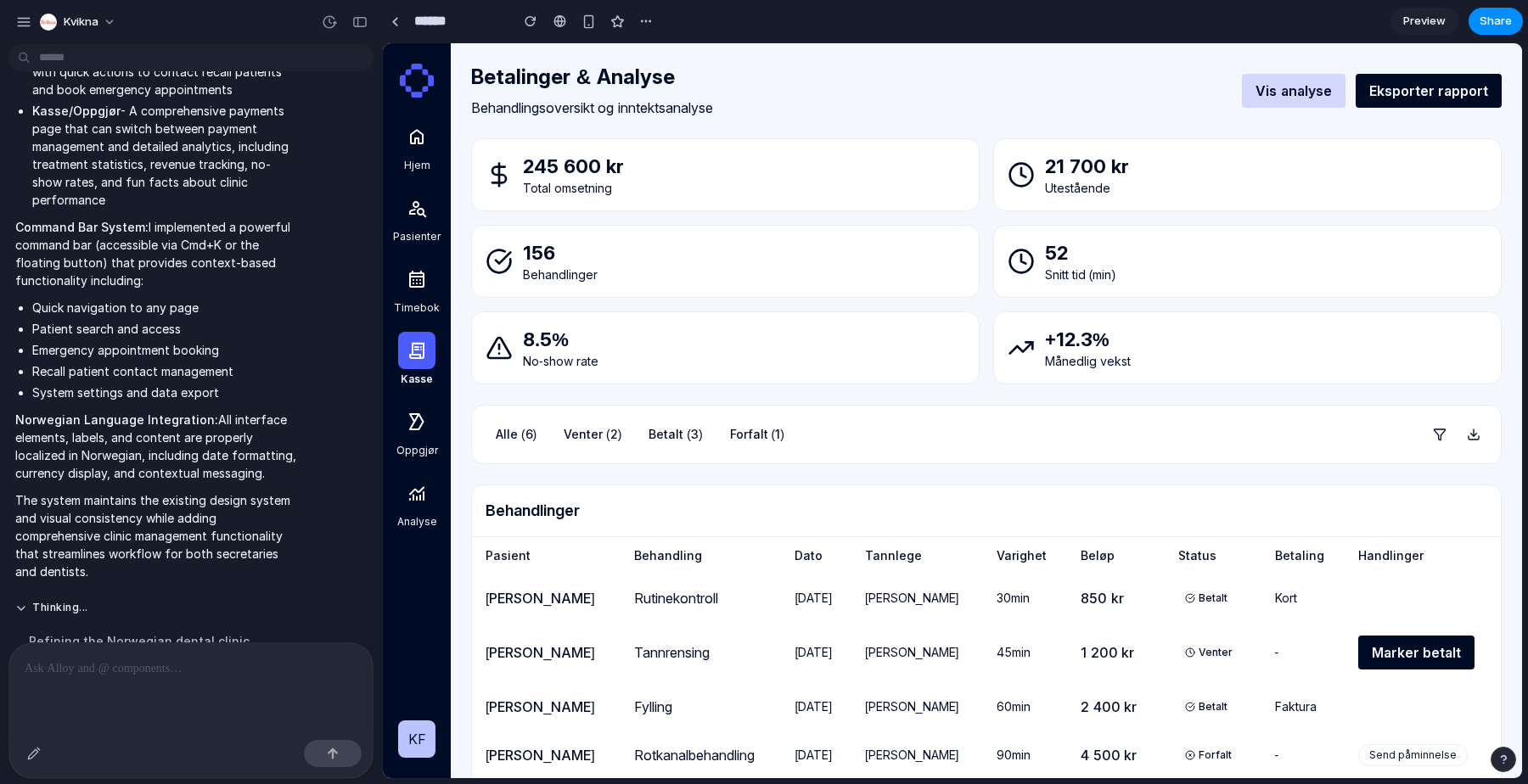
click at [421, 428] on icon at bounding box center [416, 421] width 21 height 21
click at [420, 486] on icon at bounding box center [416, 493] width 21 height 21
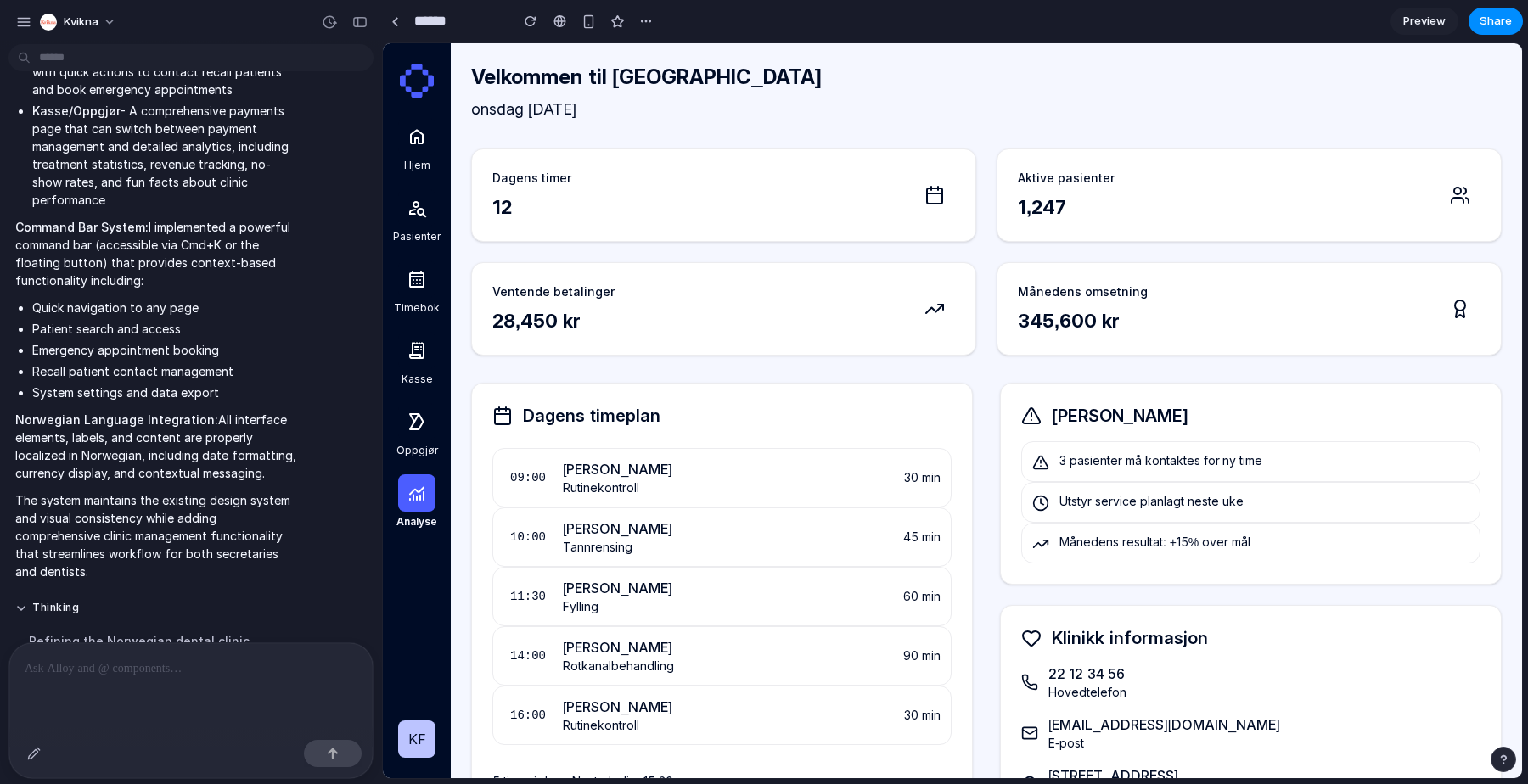
click at [422, 136] on icon at bounding box center [416, 137] width 21 height 21
click at [422, 203] on icon at bounding box center [416, 208] width 21 height 21
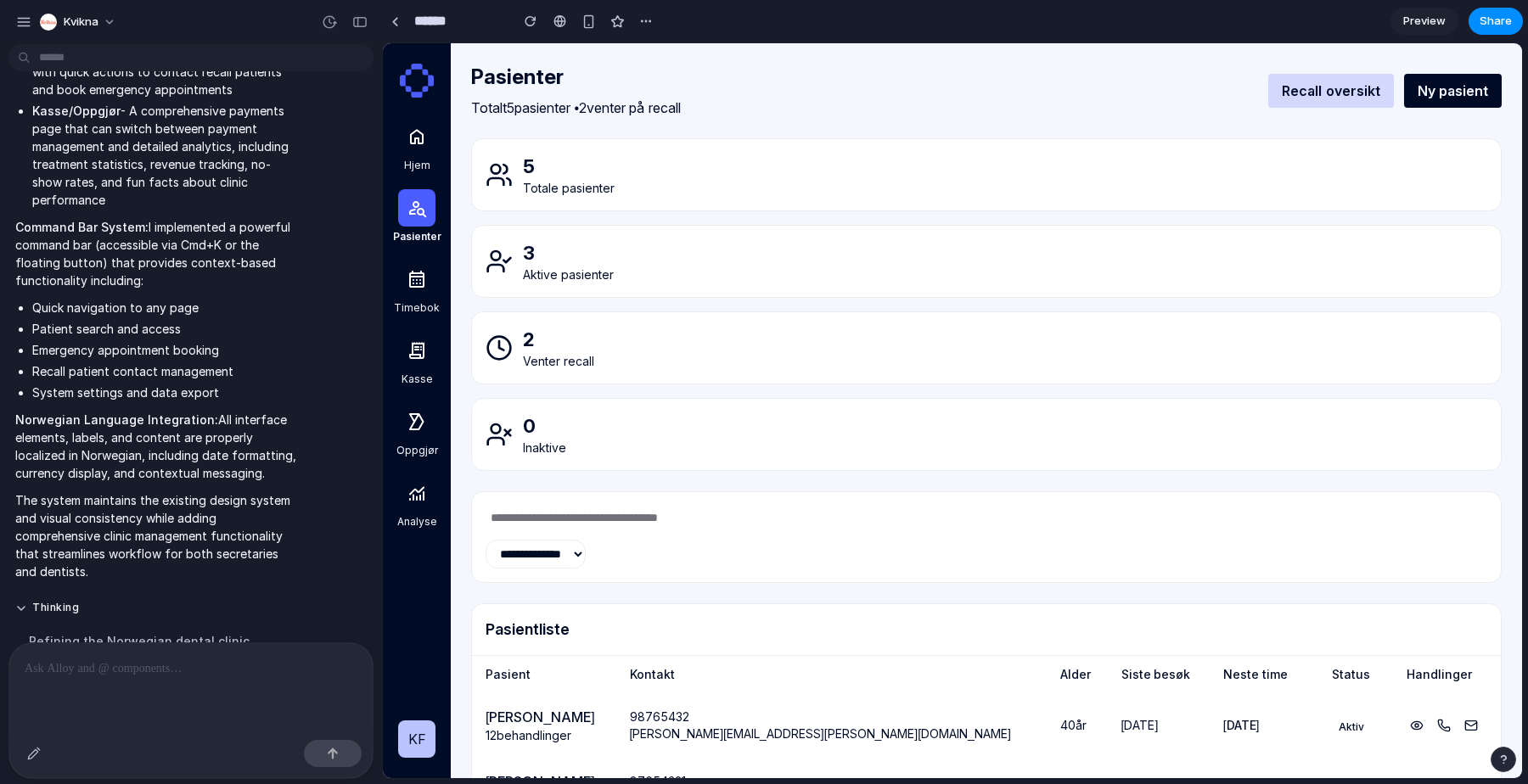
click at [422, 298] on link "Timebok" at bounding box center [417, 288] width 54 height 54
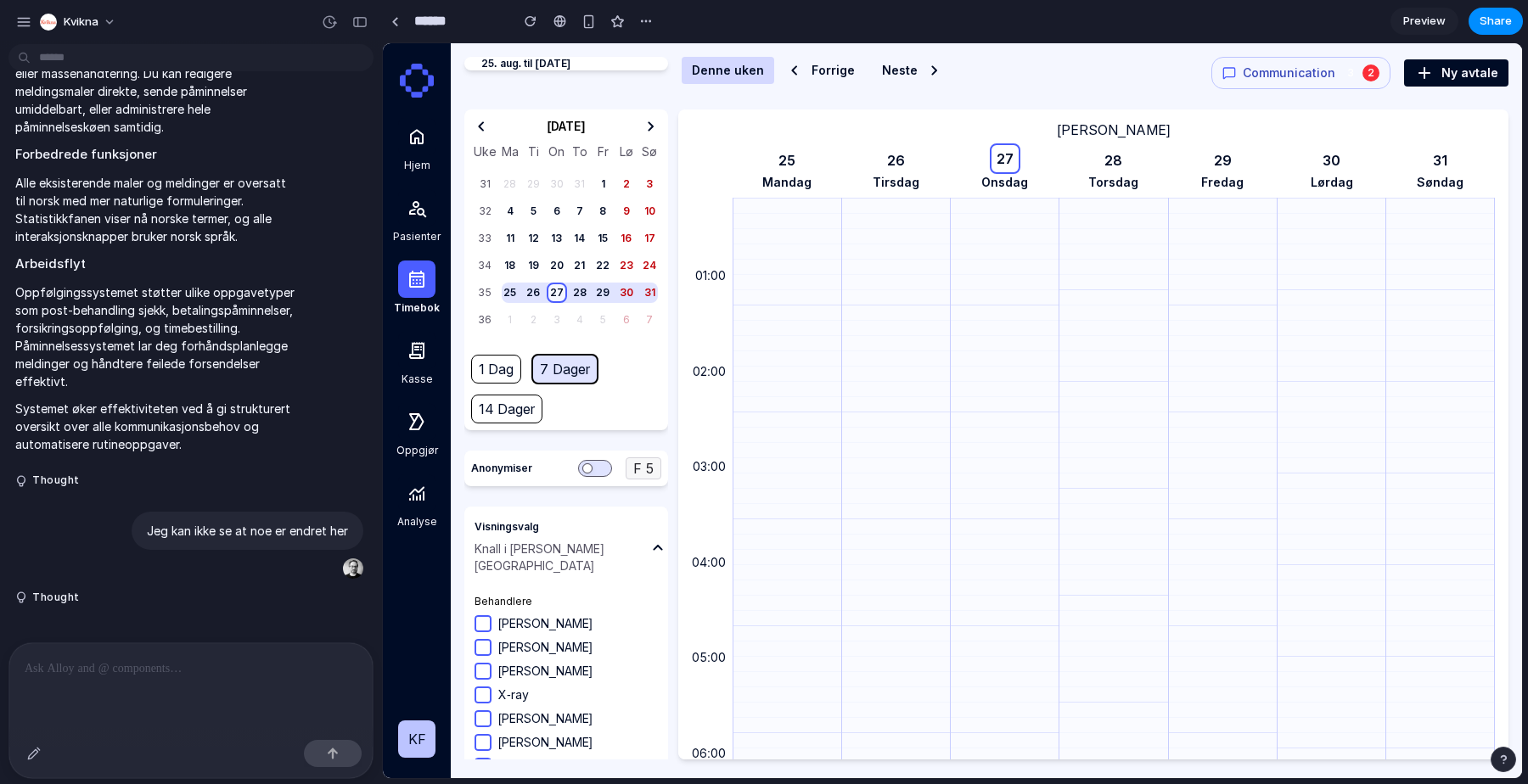
click at [1294, 70] on span "Communication" at bounding box center [1289, 72] width 92 height 17
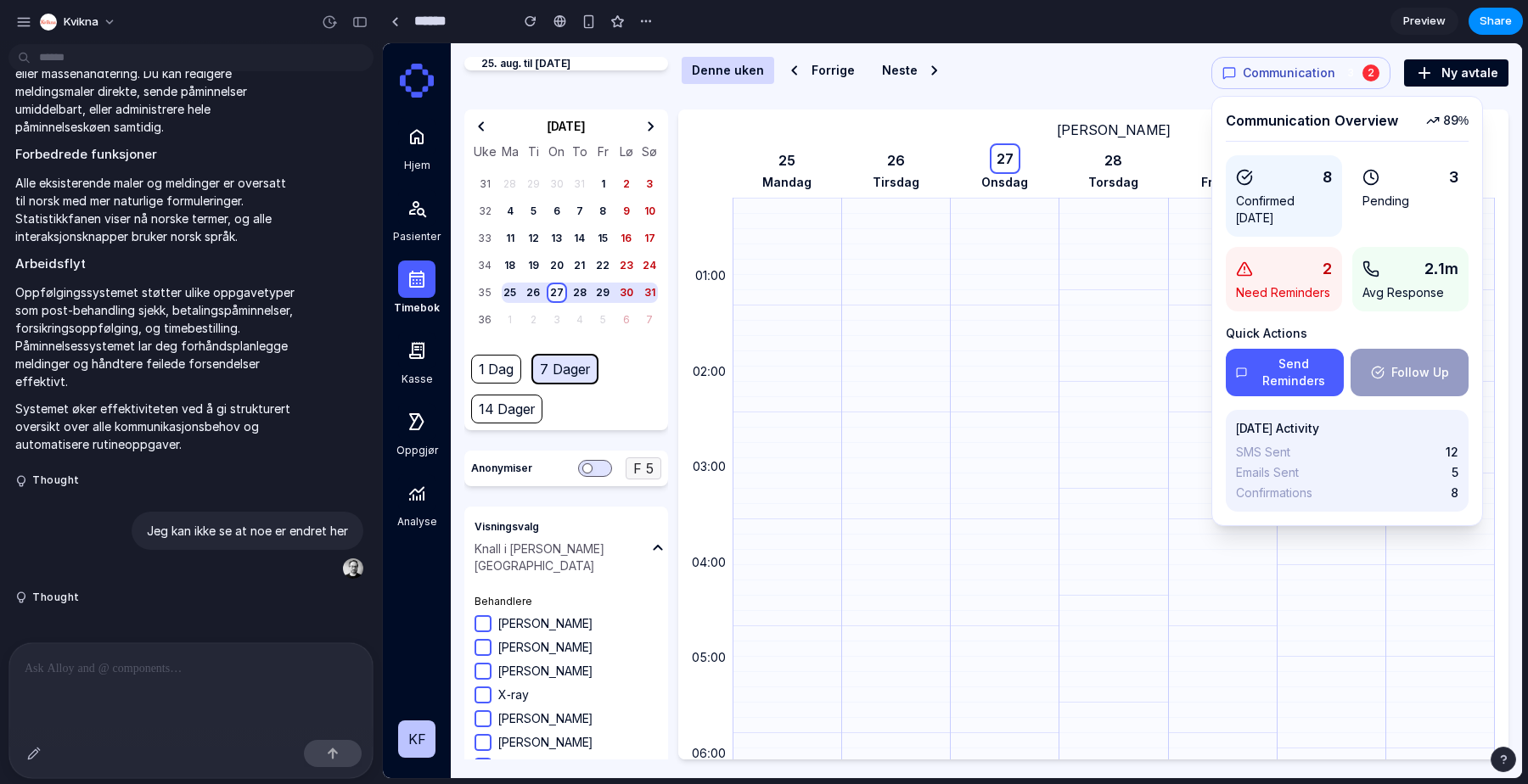
click at [1280, 382] on button "Send Reminders" at bounding box center [1285, 373] width 118 height 48
click at [1475, 392] on div "Communication Overview 89 % 8 Confirmed [DATE] 3 Pending 2 Need Reminders 2.1m …" at bounding box center [1347, 311] width 271 height 430
click at [1429, 376] on button "Follow Up" at bounding box center [1409, 373] width 118 height 48
click at [1332, 77] on span "Communication" at bounding box center [1289, 72] width 92 height 17
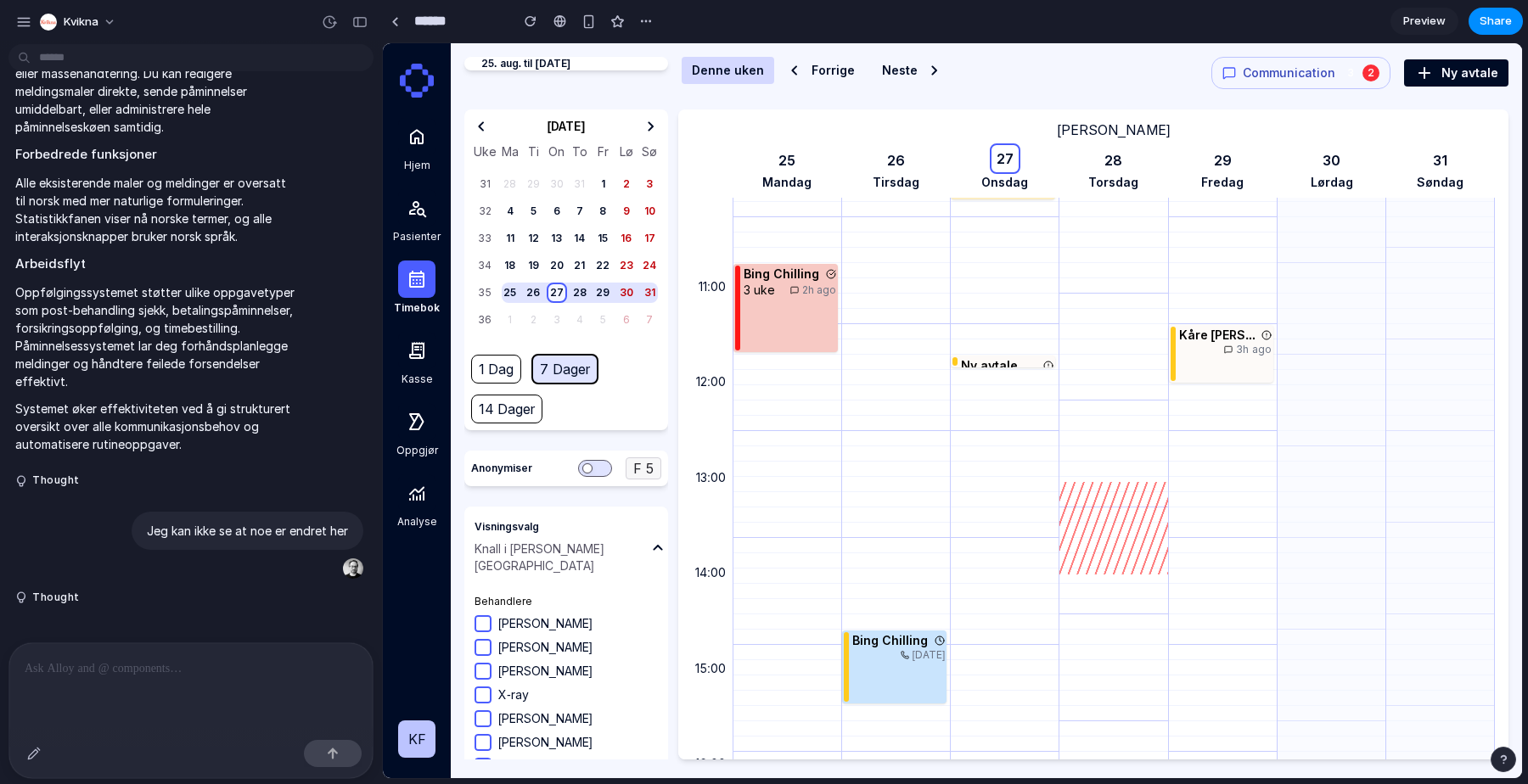
scroll to position [942, 0]
click at [53, 594] on button "Thought" at bounding box center [157, 598] width 283 height 14
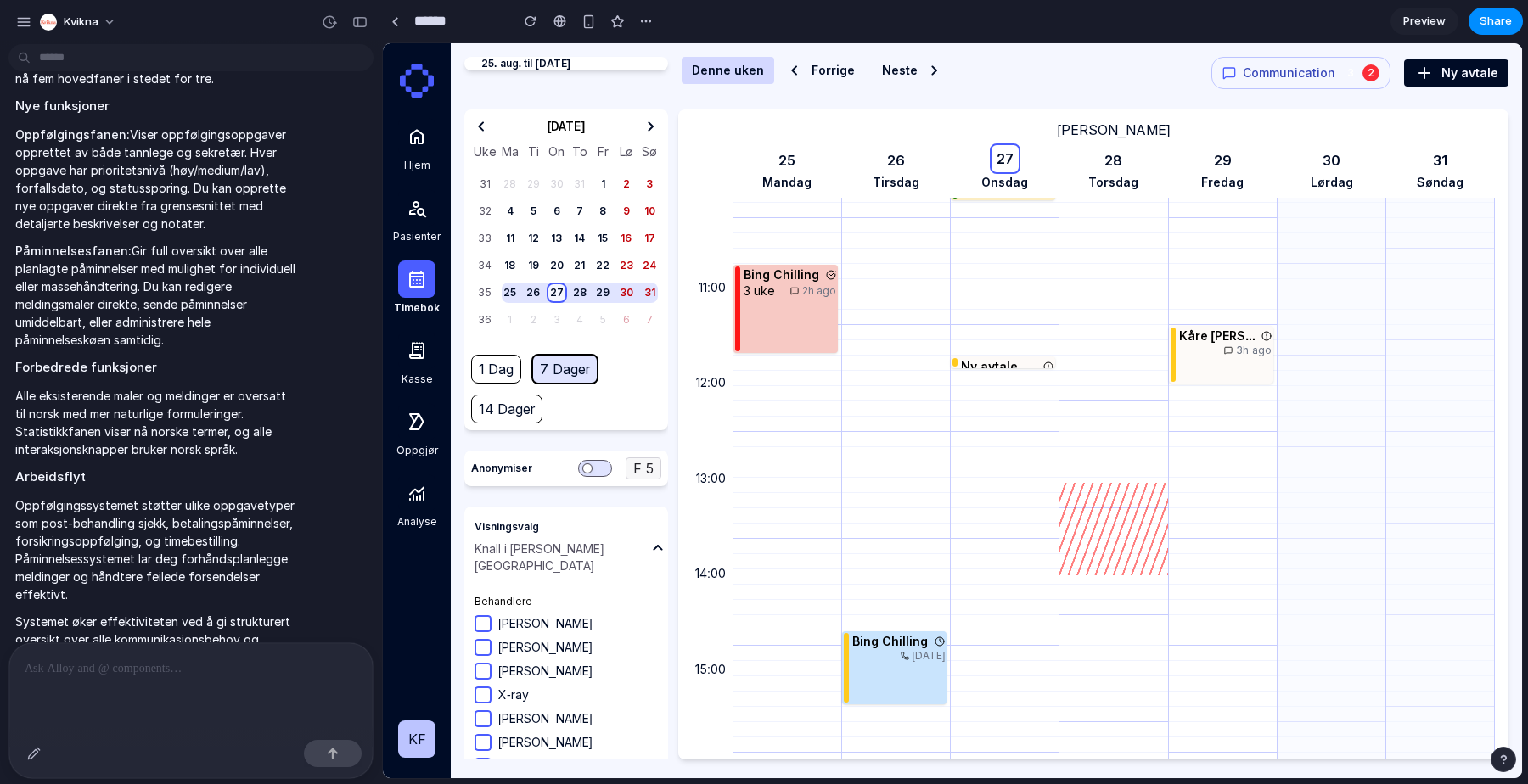
scroll to position [1551, 0]
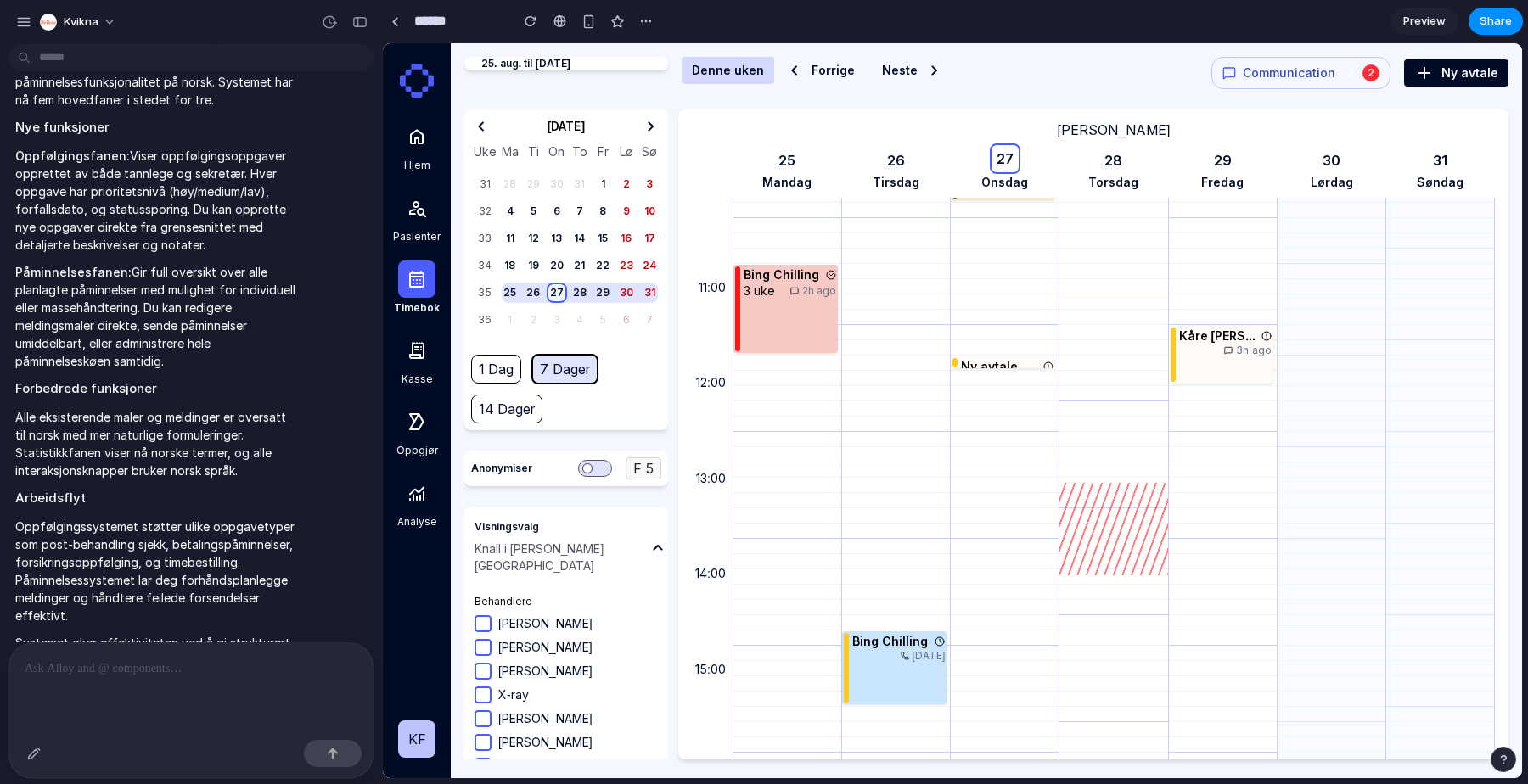
click at [138, 661] on p at bounding box center [191, 668] width 333 height 21
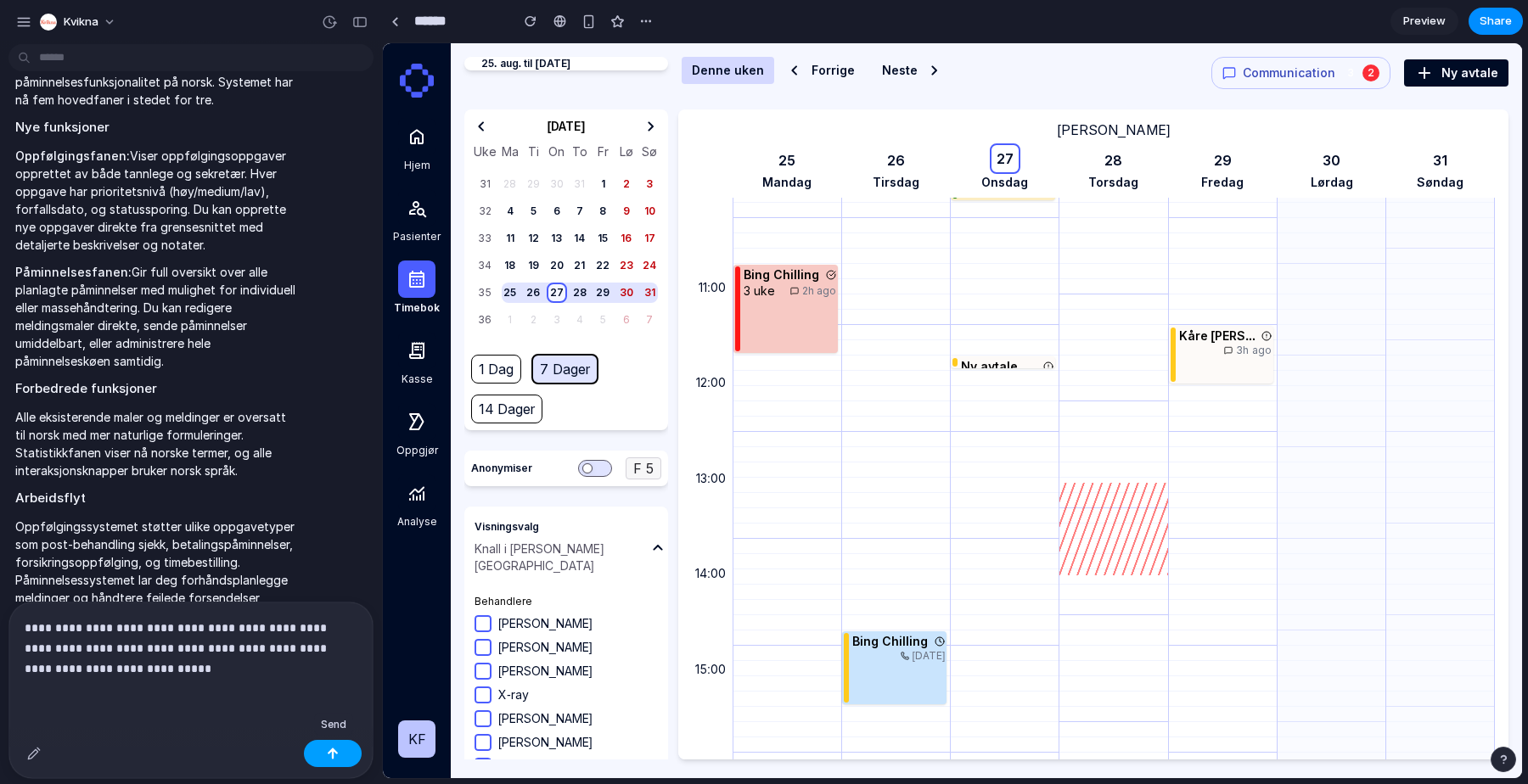
click at [334, 759] on button "button" at bounding box center [333, 753] width 58 height 27
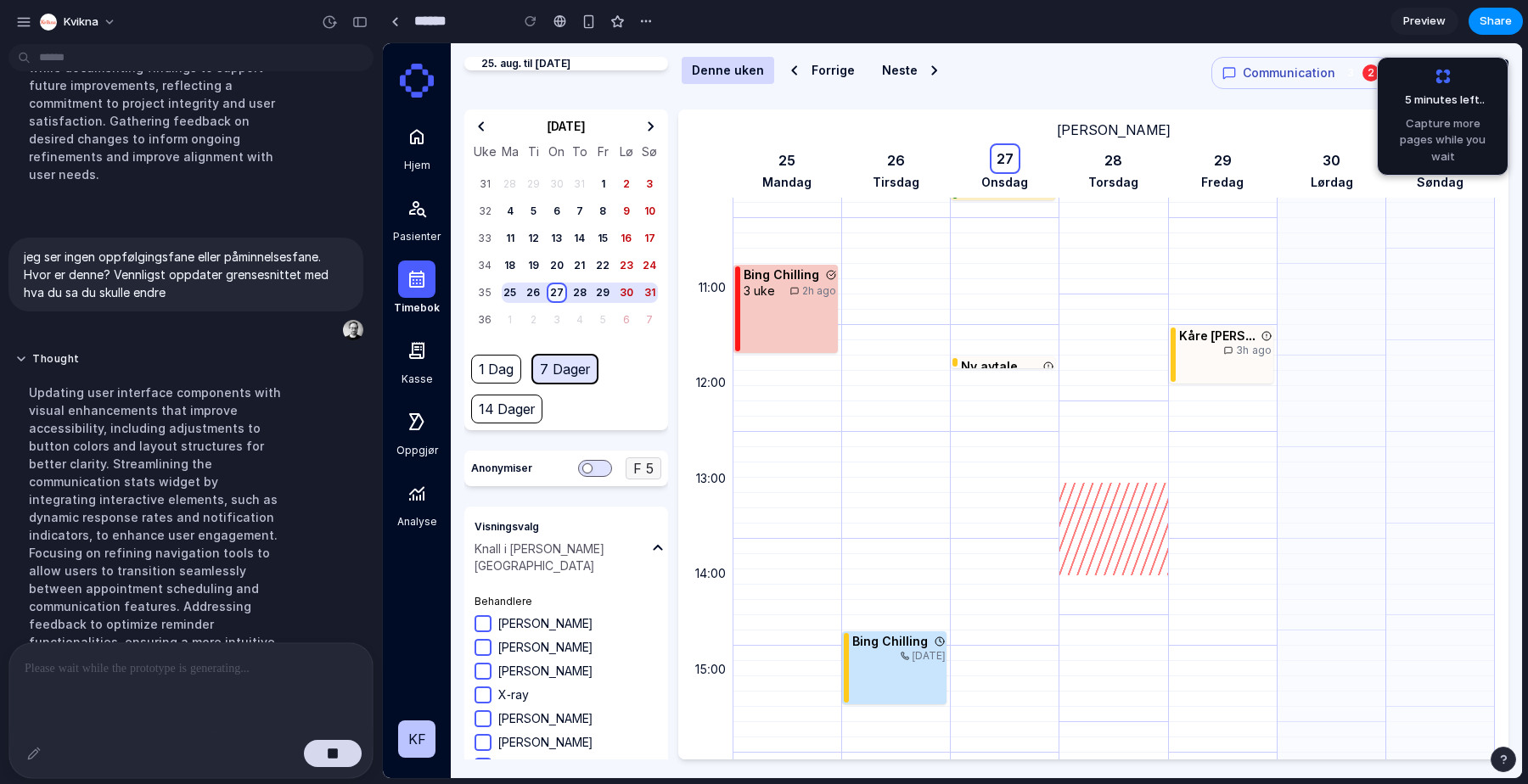
scroll to position [2583, 0]
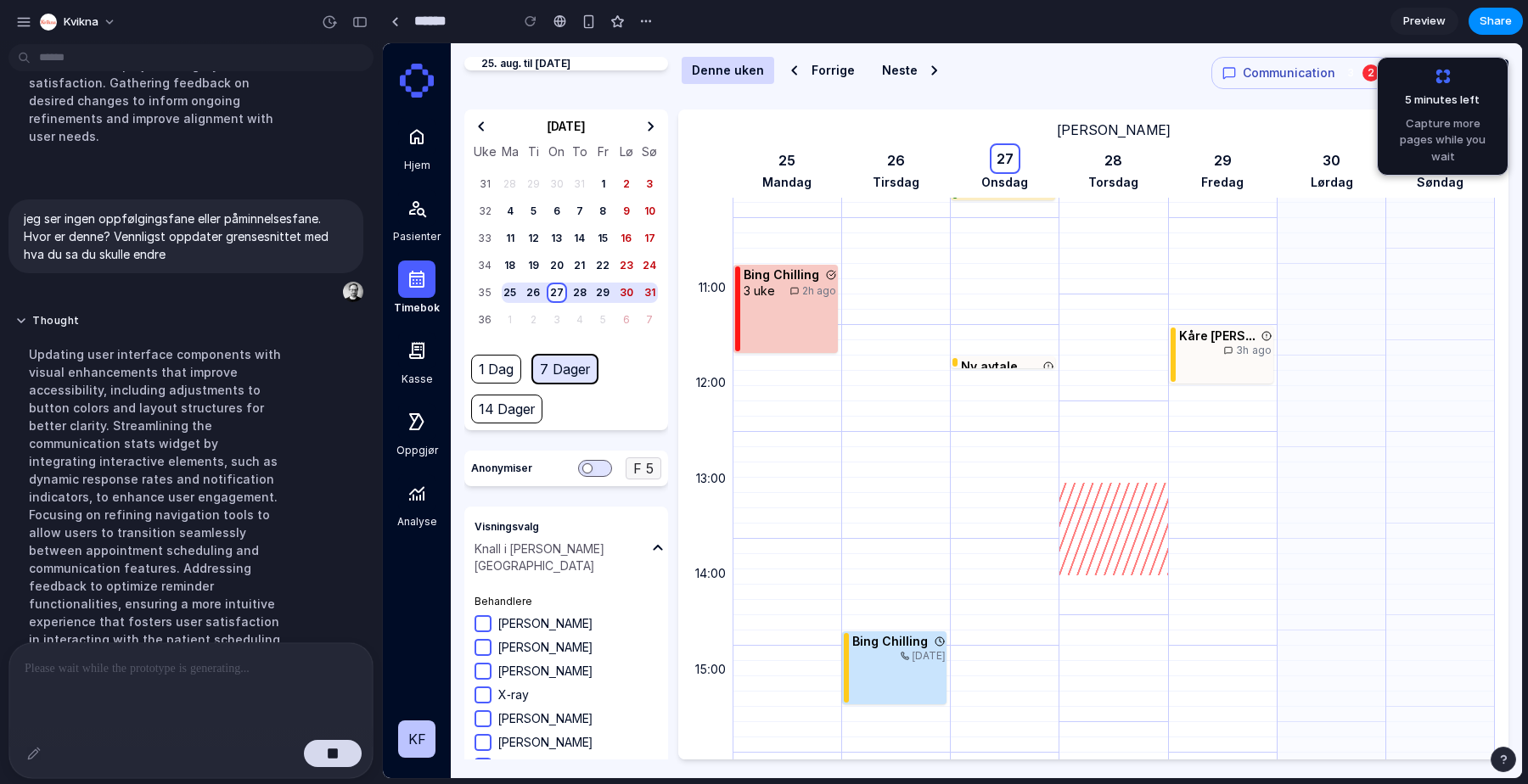
click at [1019, 361] on div "Ny avtale" at bounding box center [1007, 366] width 92 height 16
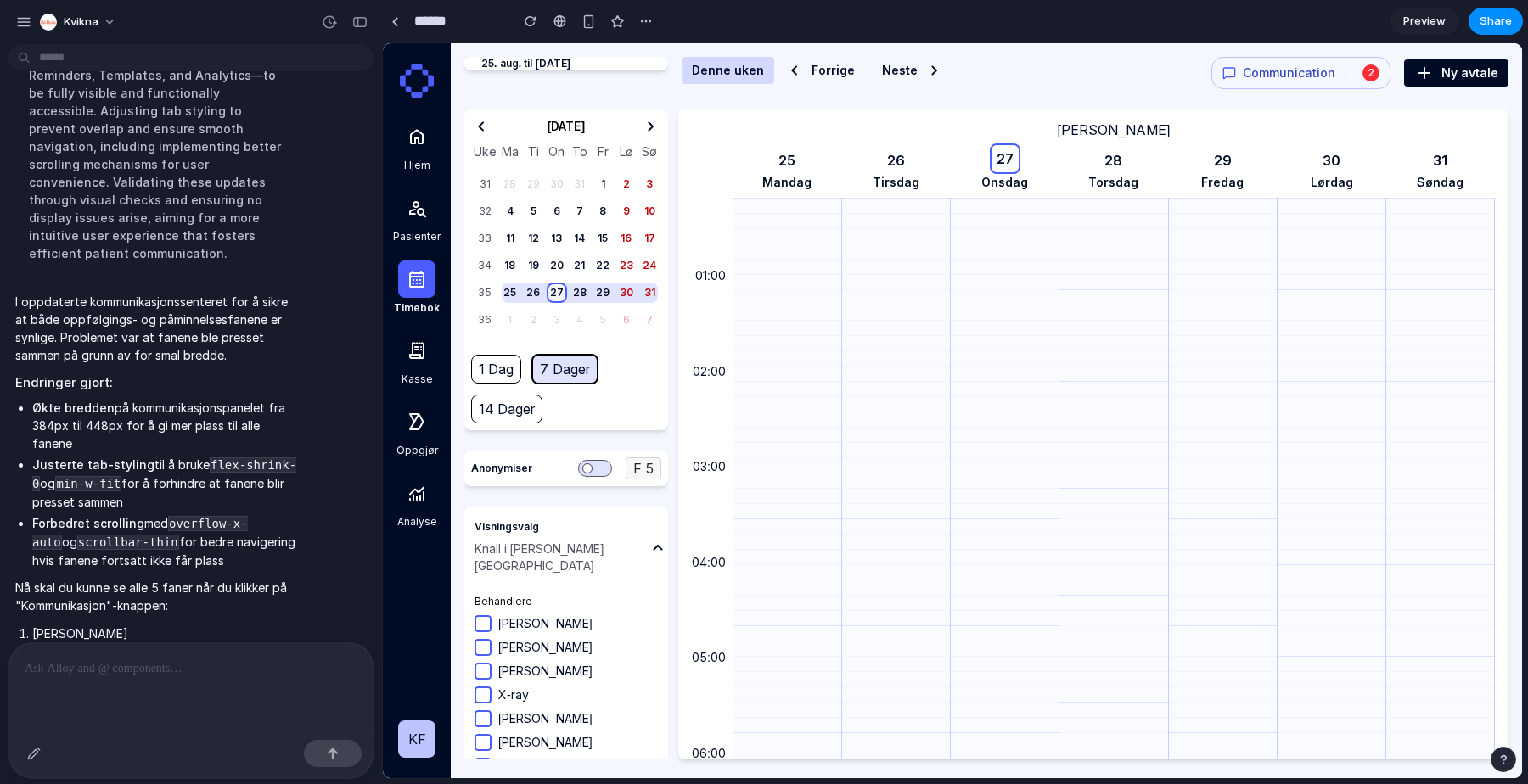
scroll to position [3008, 0]
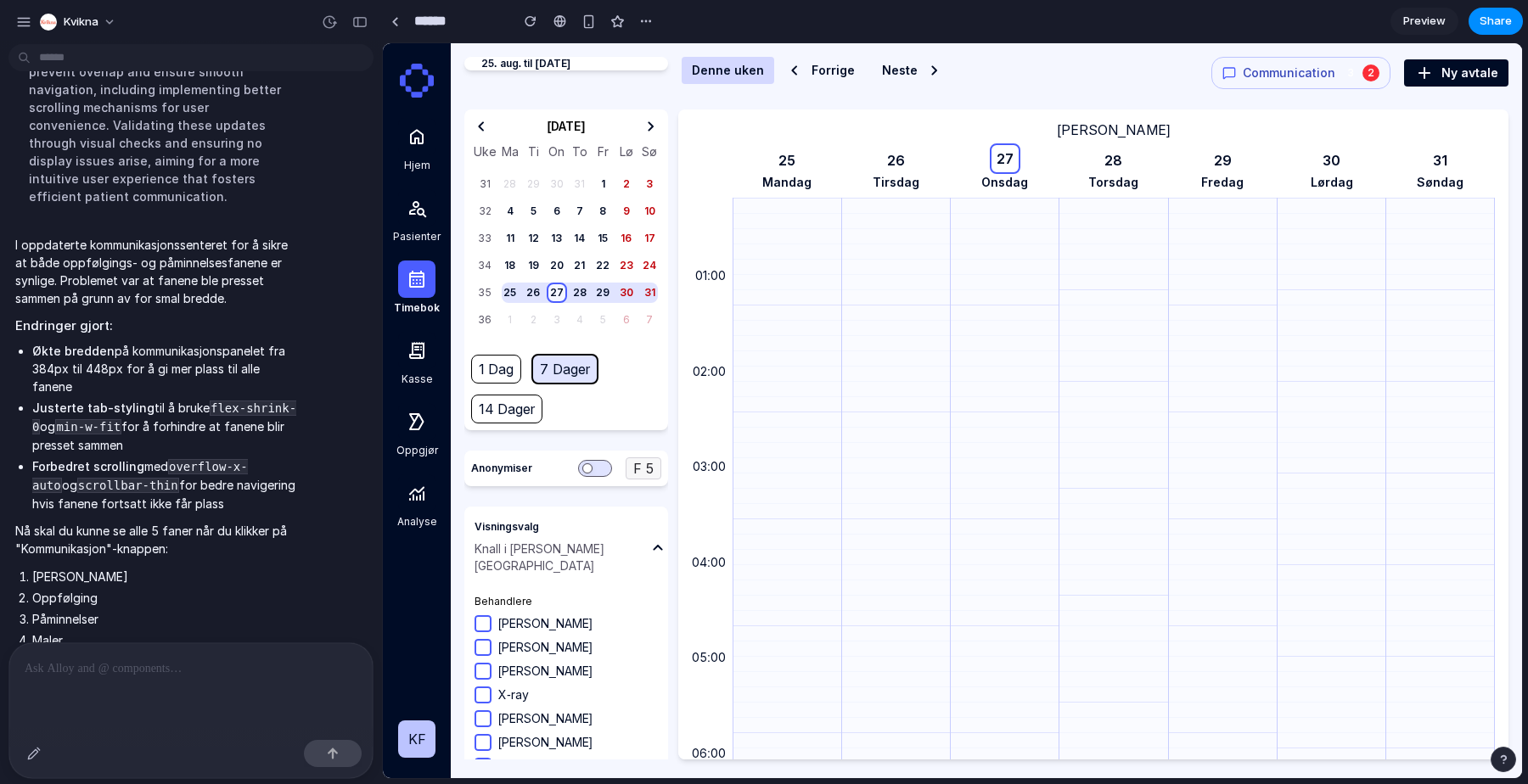
click at [1260, 70] on span "Communication" at bounding box center [1289, 72] width 92 height 17
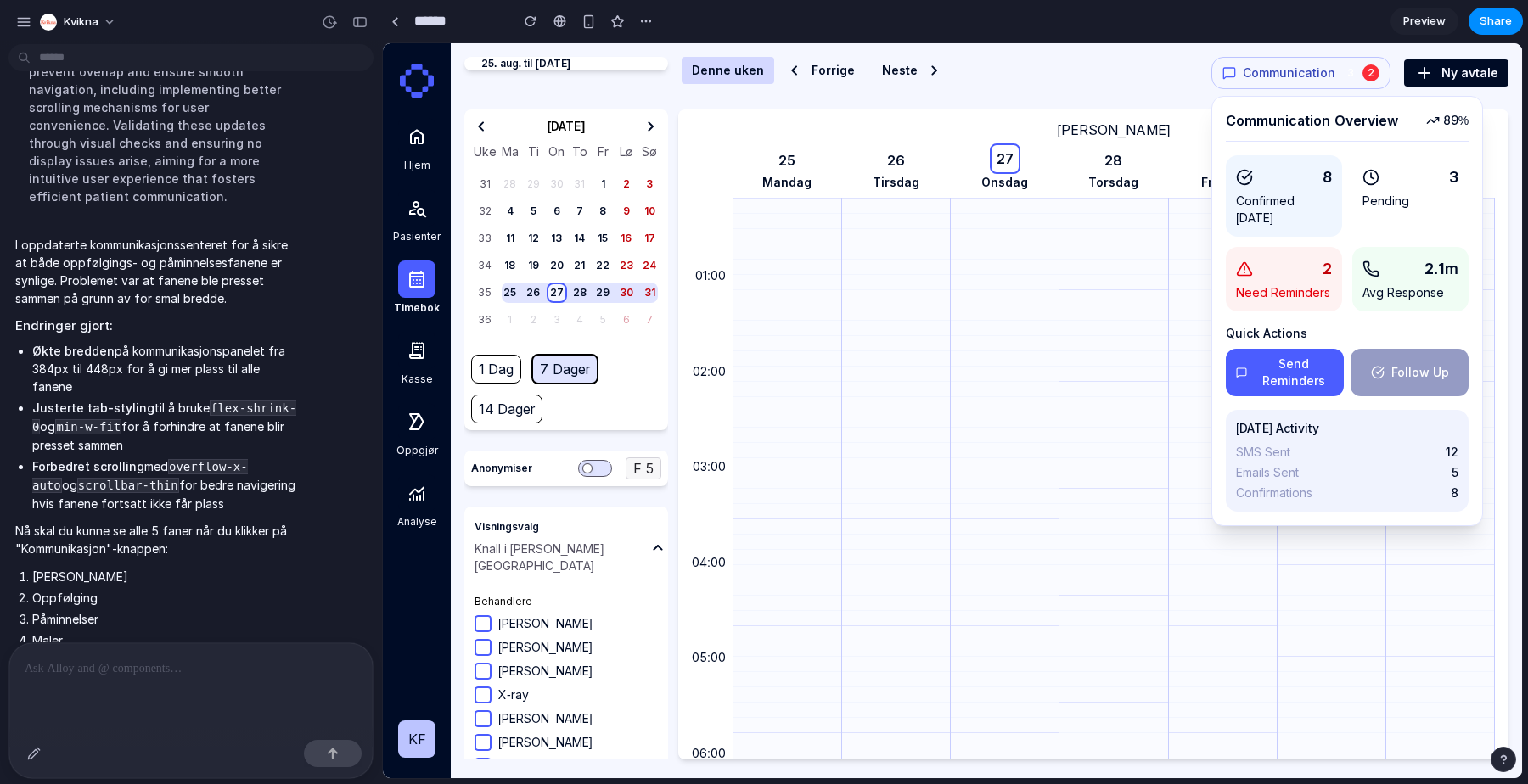
click at [1246, 191] on div "8 Confirmed [DATE]" at bounding box center [1284, 196] width 117 height 81
click at [1340, 194] on div "8 Confirmed [DATE]" at bounding box center [1284, 196] width 117 height 81
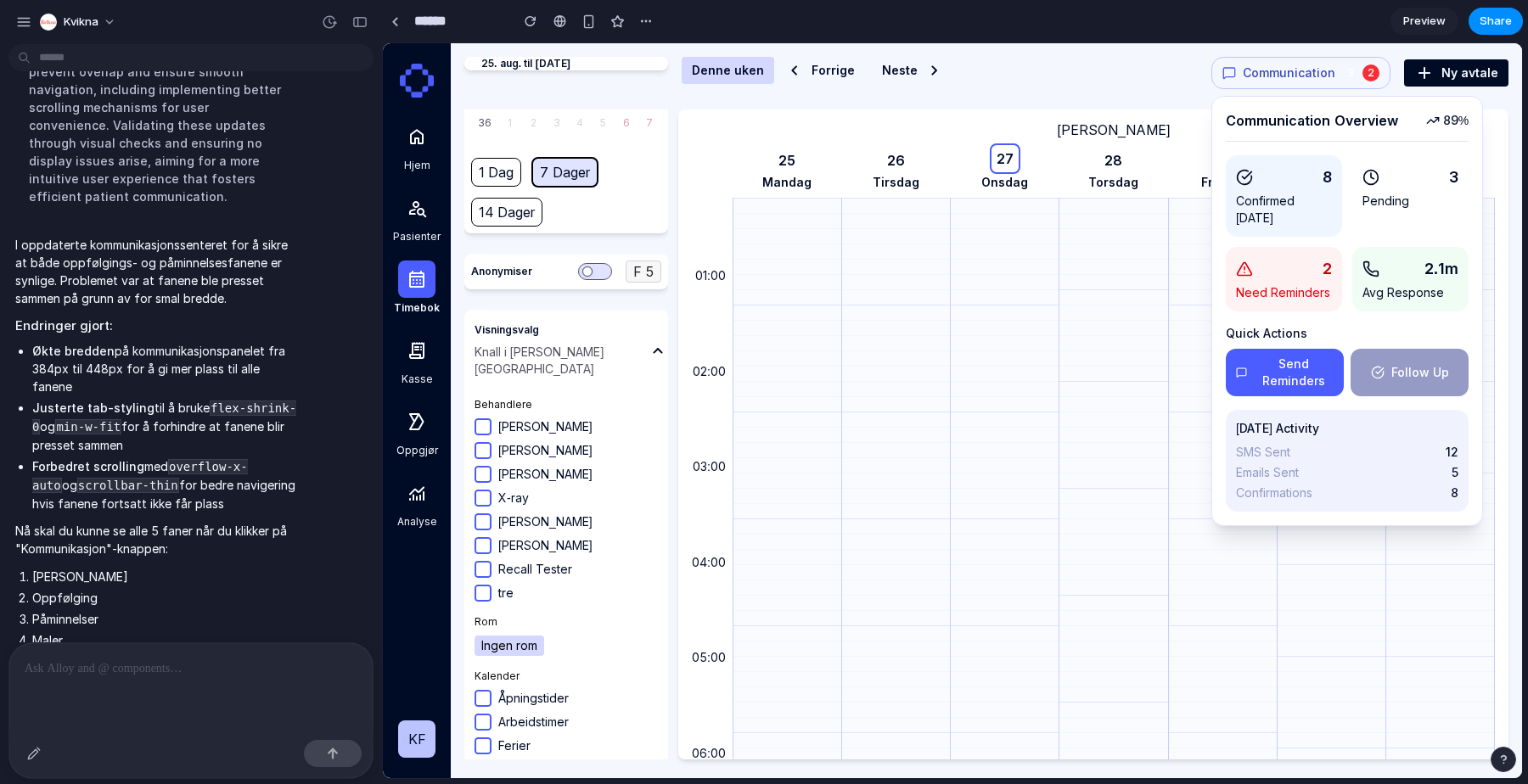
scroll to position [268, 0]
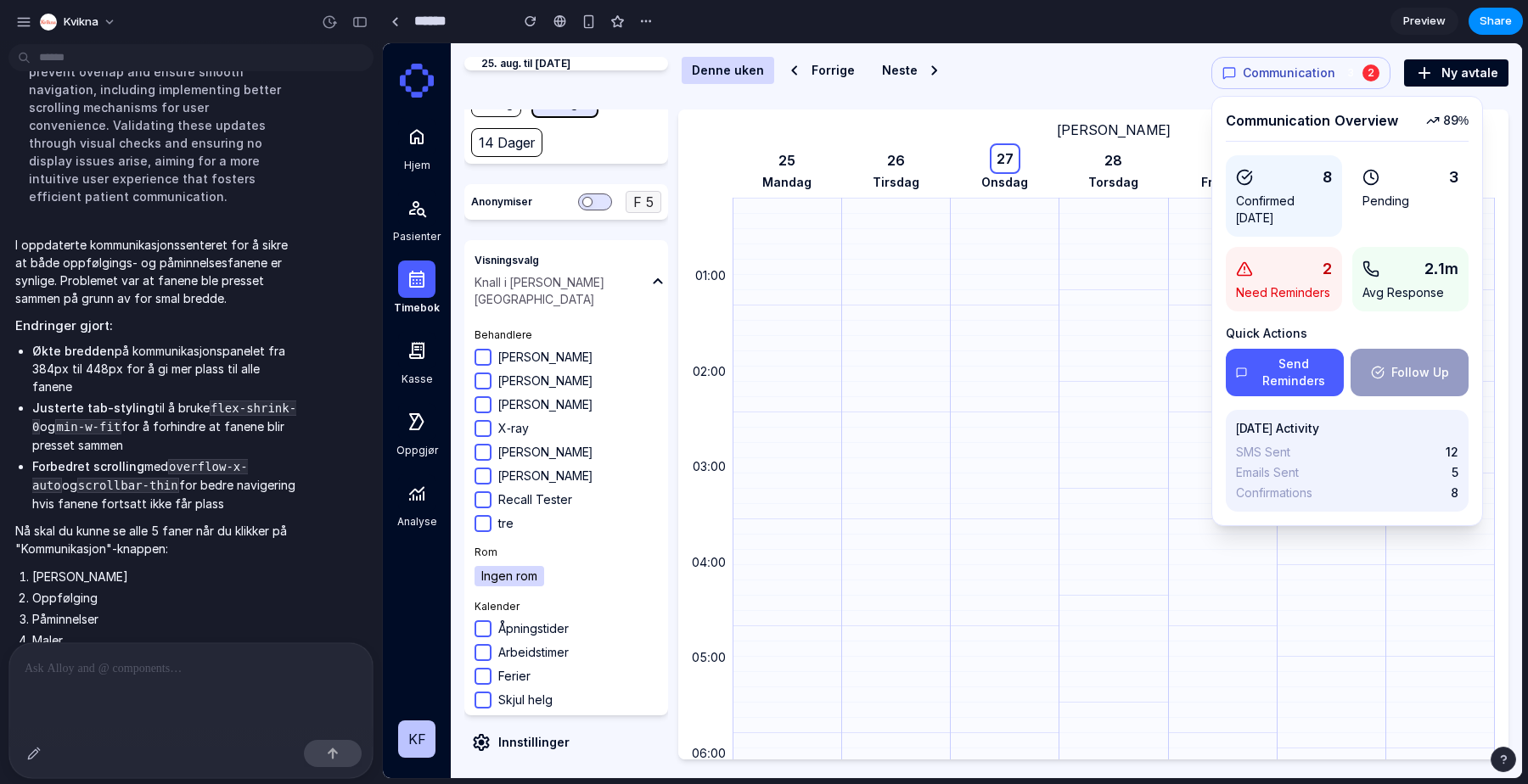
click at [545, 735] on p "Innstillinger" at bounding box center [534, 742] width 71 height 17
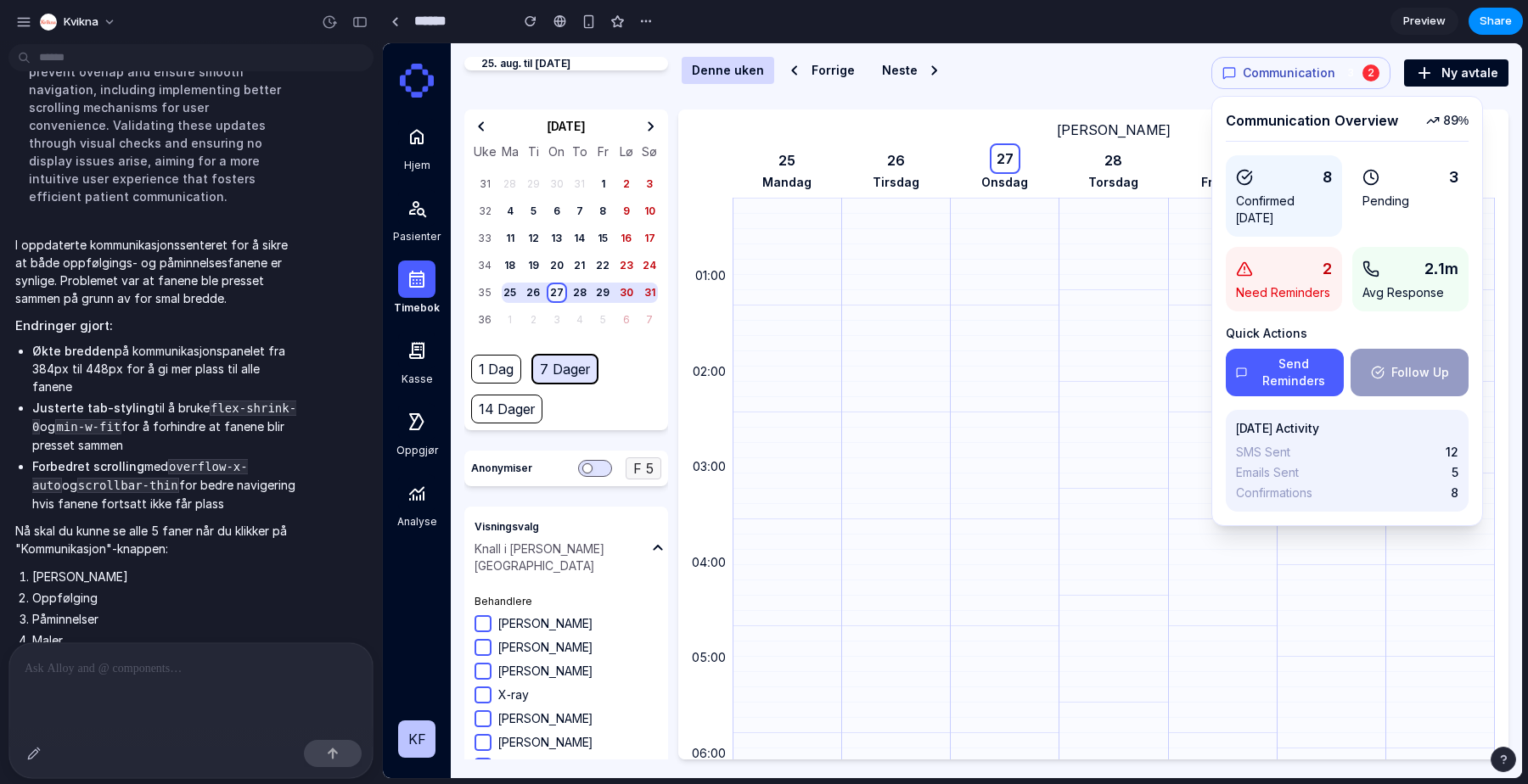
click at [941, 102] on header "25. aug. til [DATE] [PERSON_NAME] Forrige Neste Communication 3 2 Communication…" at bounding box center [986, 83] width 1044 height 52
click at [1405, 133] on div "Communication Overview 89 %" at bounding box center [1347, 126] width 242 height 32
click at [1466, 130] on div "Communication Overview 89 %" at bounding box center [1347, 126] width 242 height 32
click at [1356, 375] on button "Follow Up" at bounding box center [1409, 373] width 118 height 48
click at [1324, 375] on button "Send Reminders" at bounding box center [1285, 373] width 118 height 48
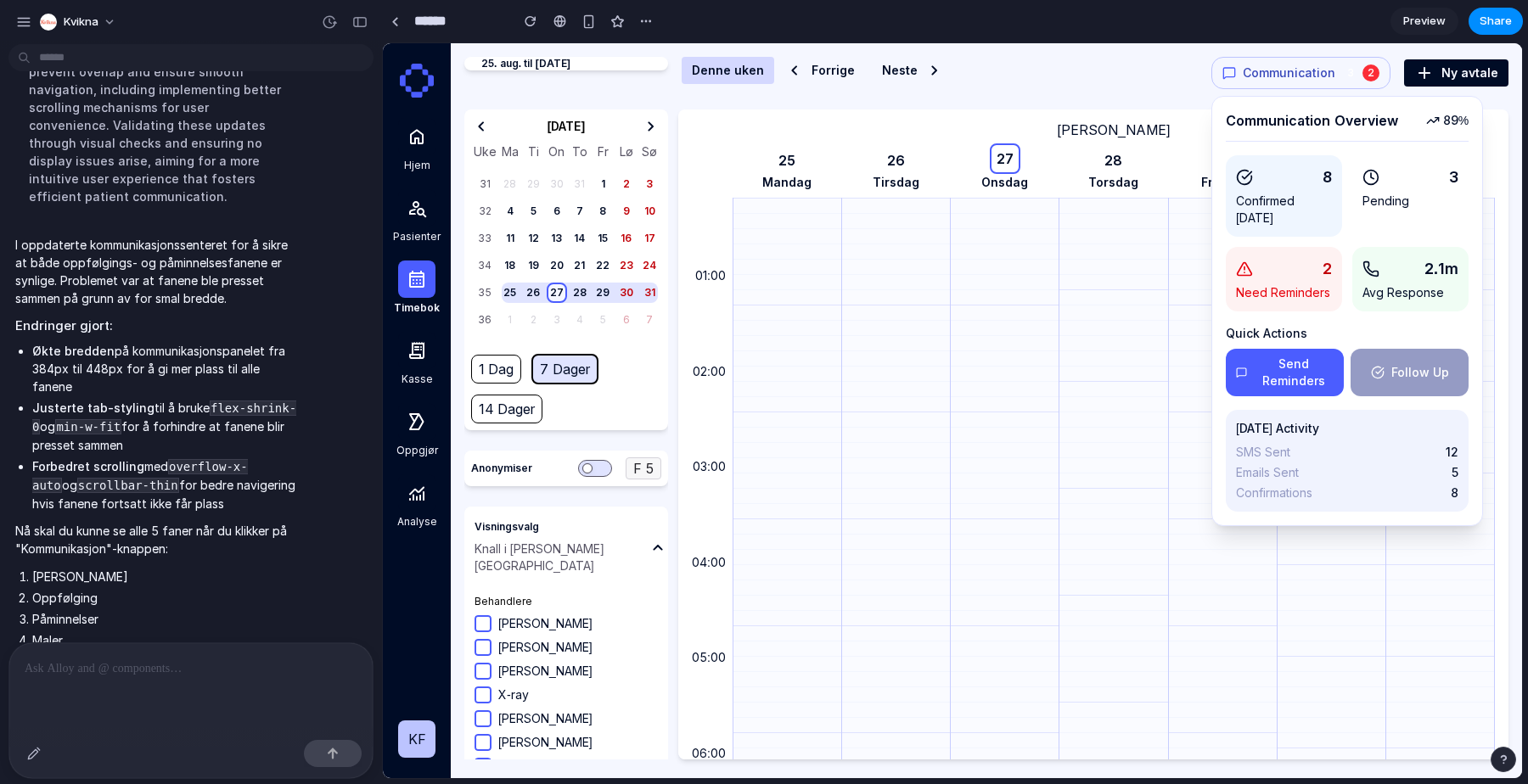
click at [184, 688] on div at bounding box center [191, 687] width 364 height 90
click at [194, 673] on p at bounding box center [191, 668] width 333 height 21
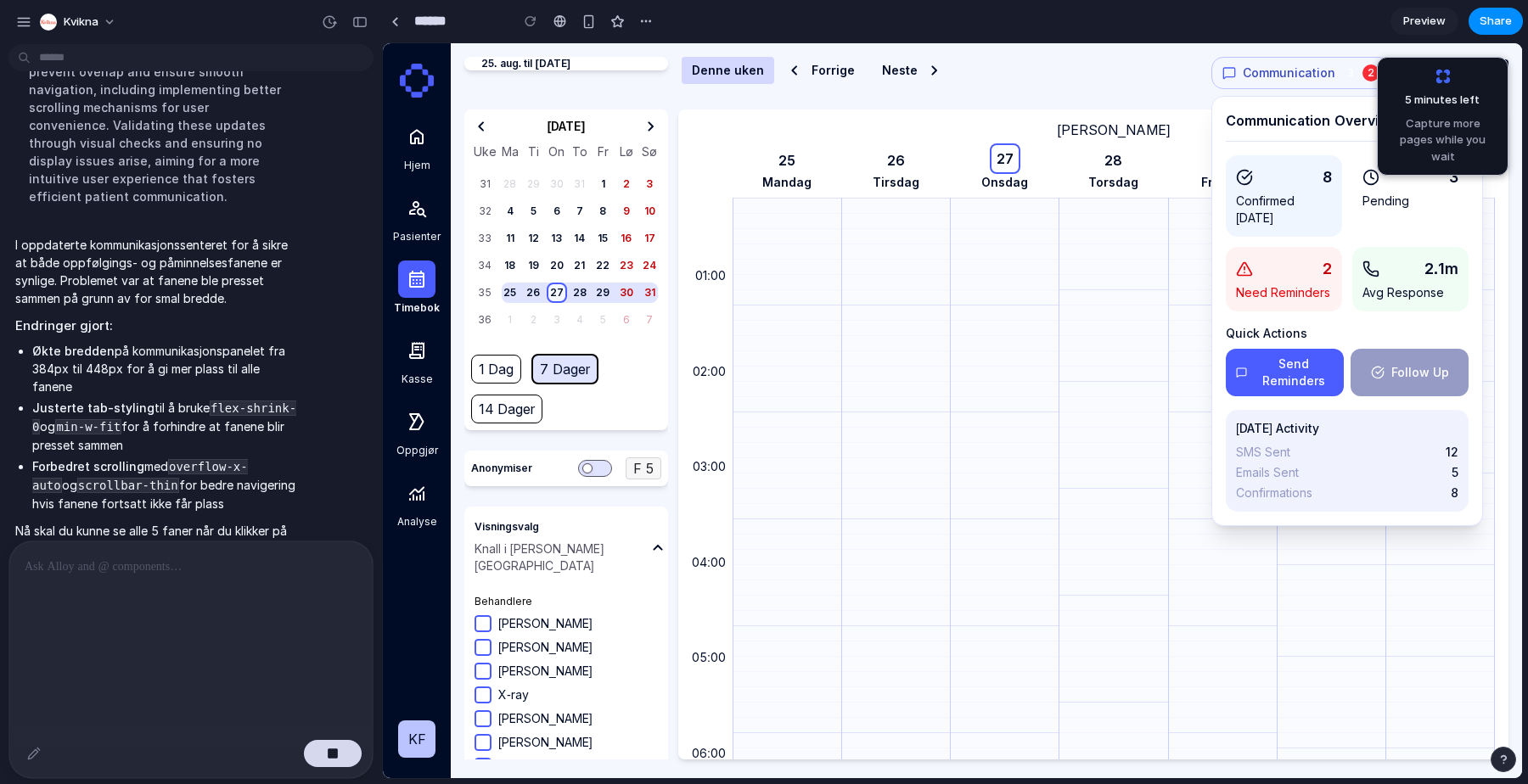
scroll to position [3209, 0]
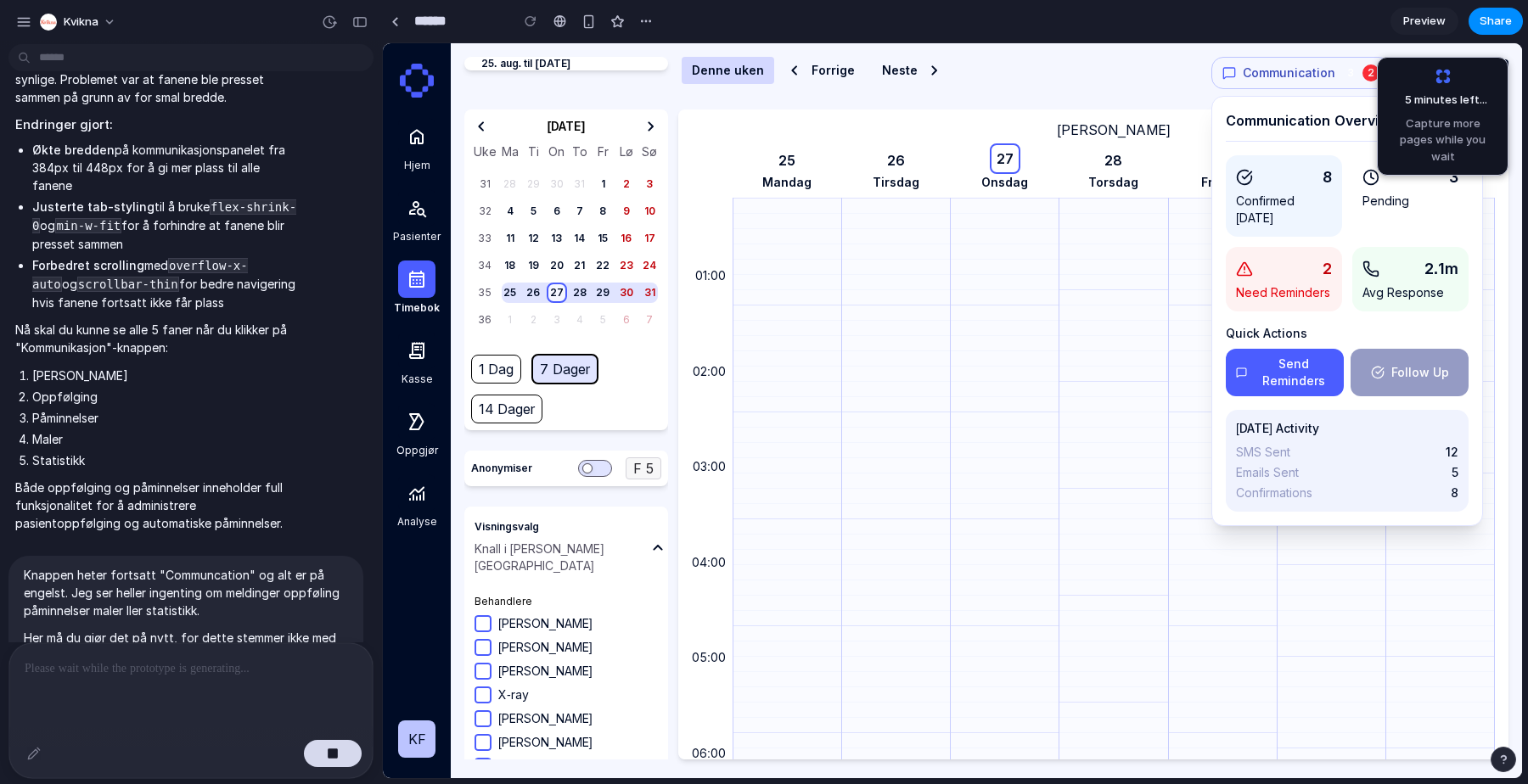
click at [1432, 19] on span "Preview" at bounding box center [1424, 21] width 43 height 17
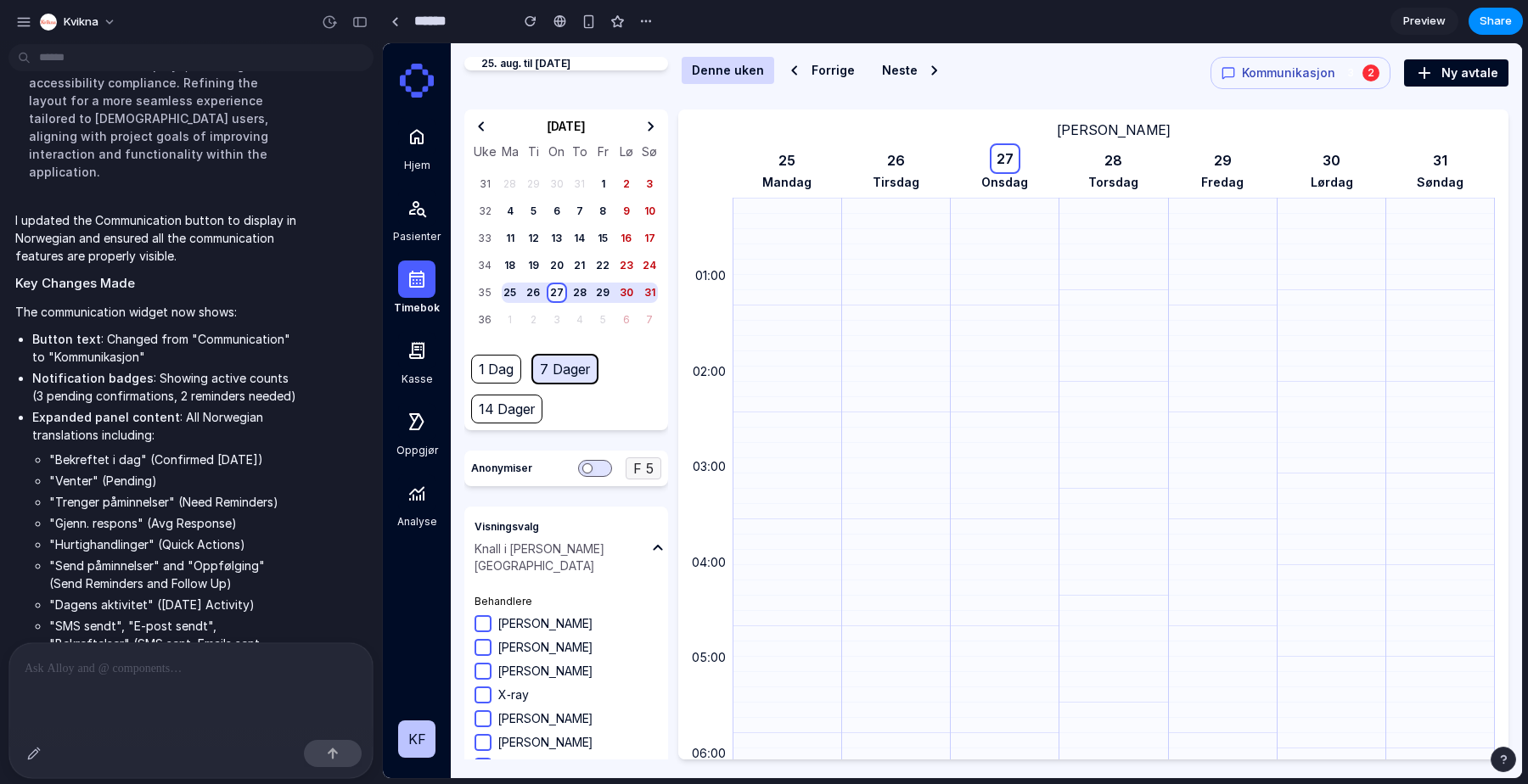
scroll to position [0, 0]
click at [1270, 76] on span "Kommunikasjon" at bounding box center [1288, 72] width 93 height 17
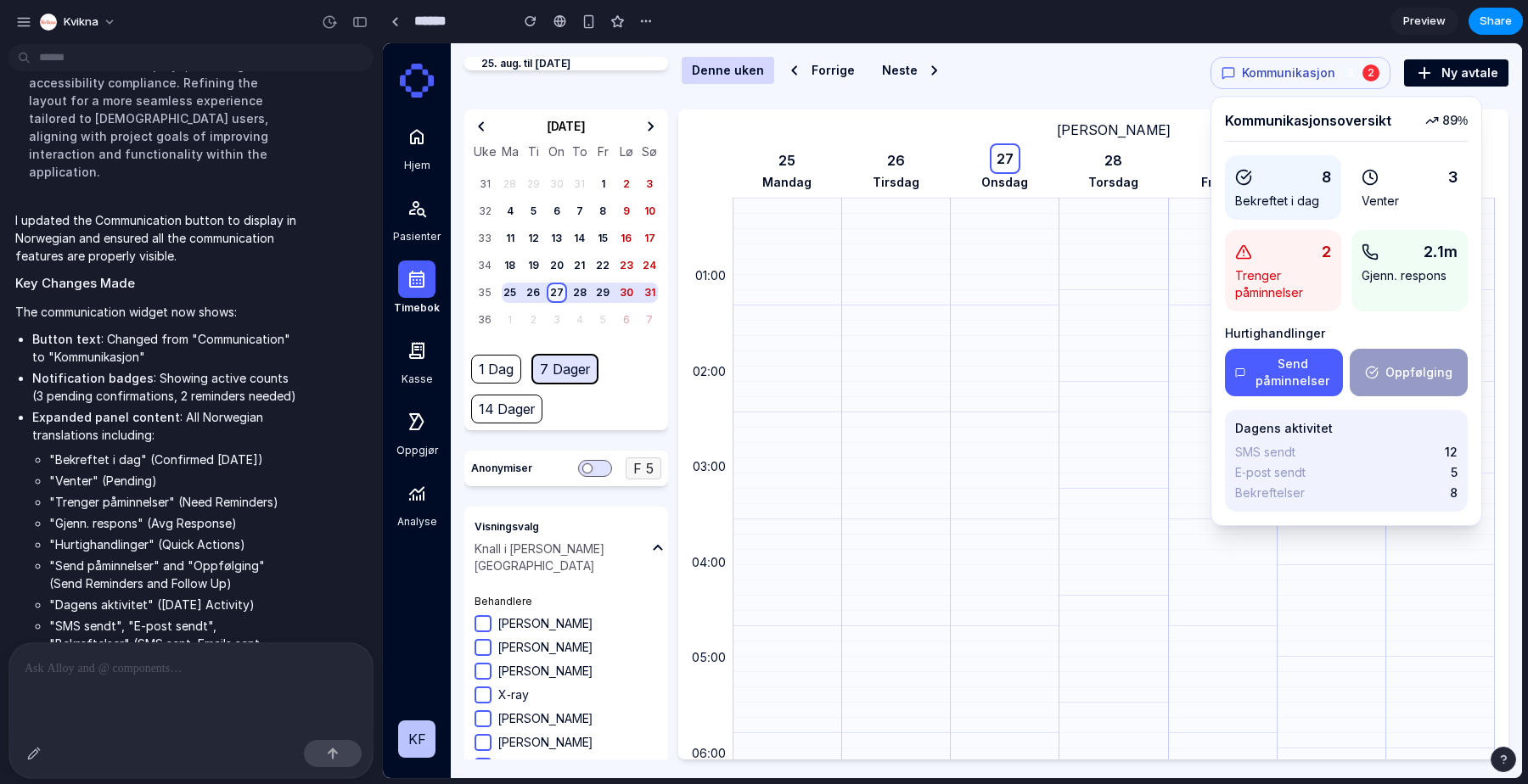
click at [1291, 166] on div "8" at bounding box center [1283, 177] width 96 height 24
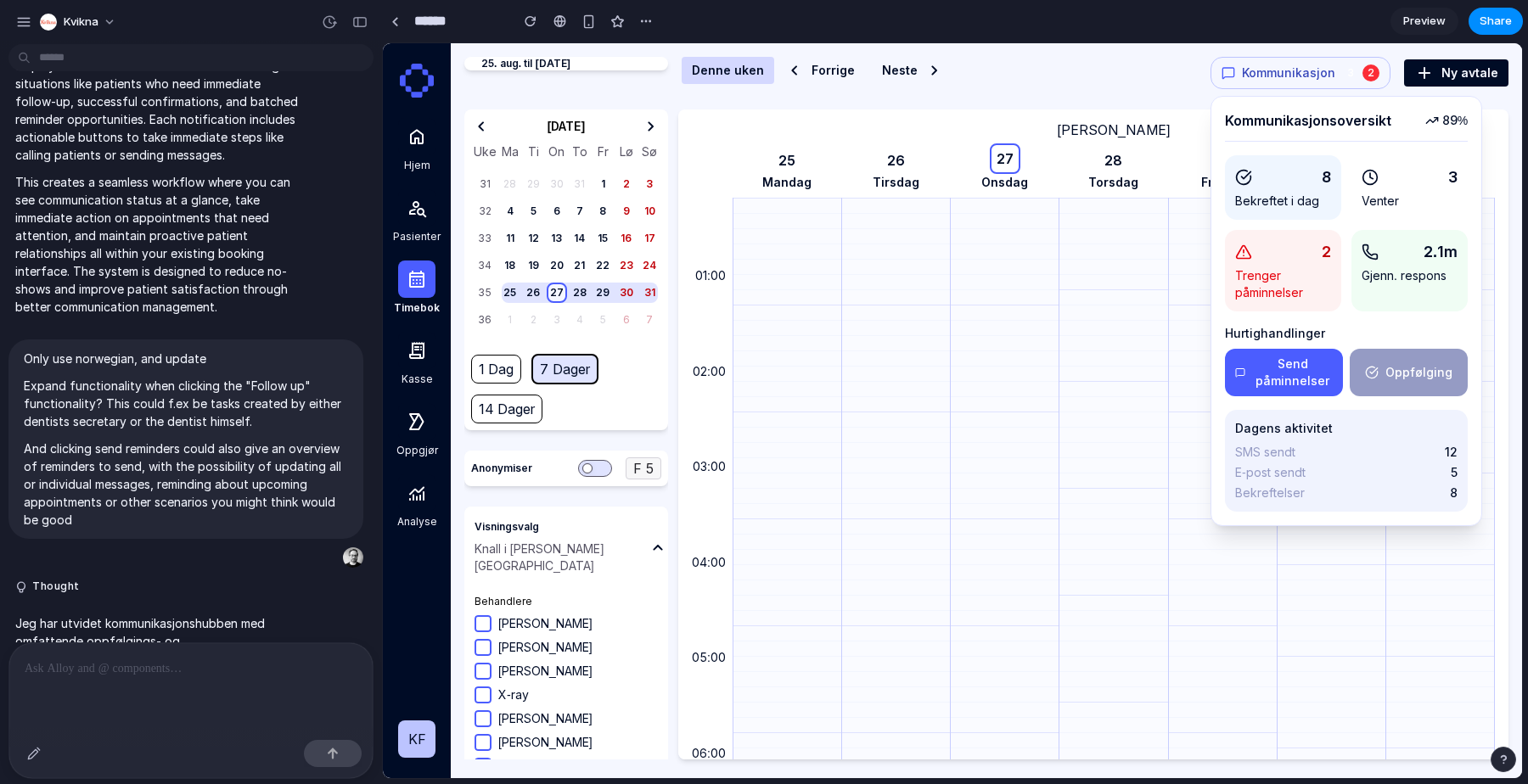
scroll to position [959, 0]
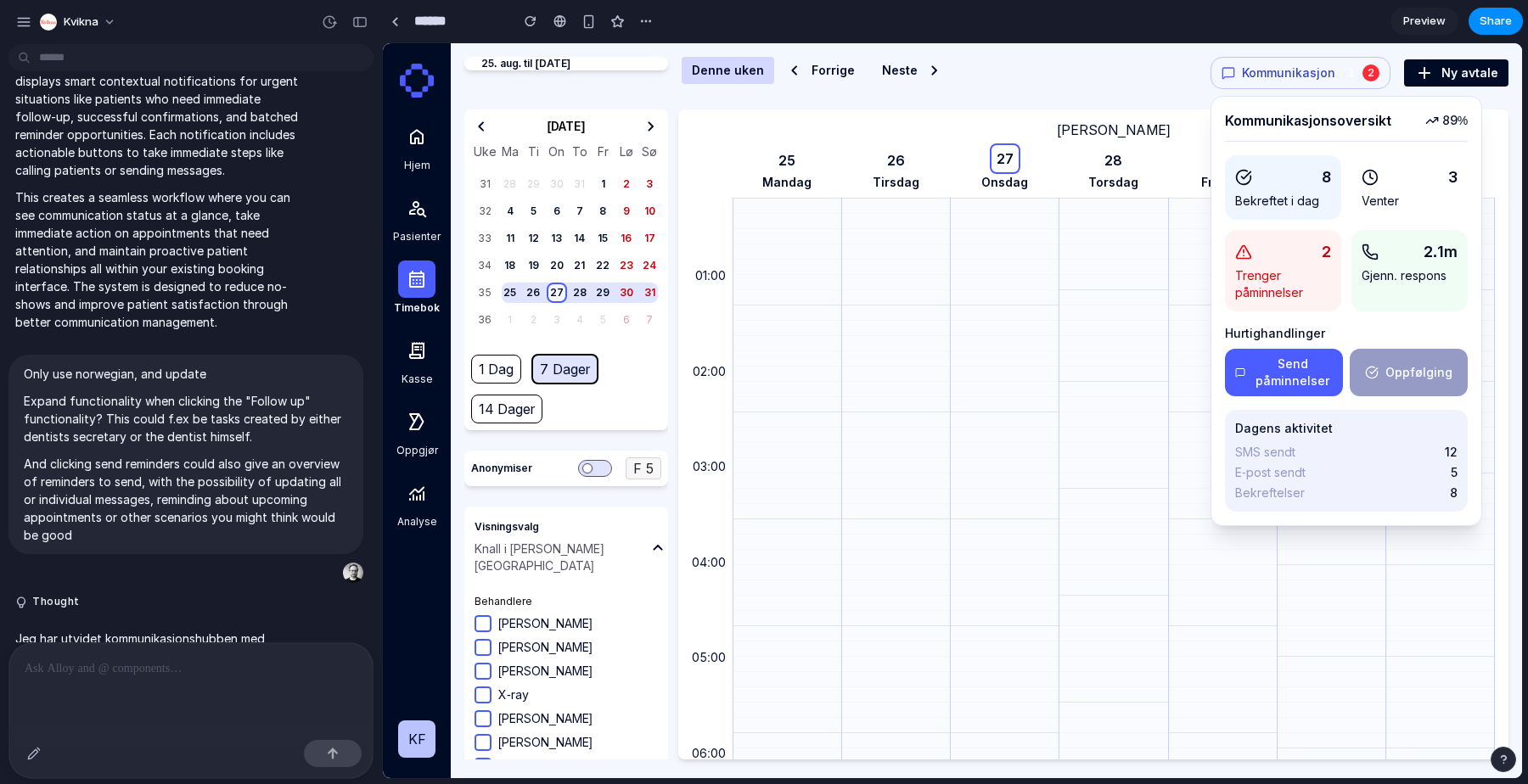
click at [1426, 372] on button "Oppfølging" at bounding box center [1409, 373] width 118 height 48
click at [1278, 378] on button "Send påminnelser" at bounding box center [1284, 373] width 118 height 48
click at [1279, 378] on button "Send påminnelser" at bounding box center [1284, 373] width 118 height 48
click at [163, 674] on p at bounding box center [191, 668] width 333 height 21
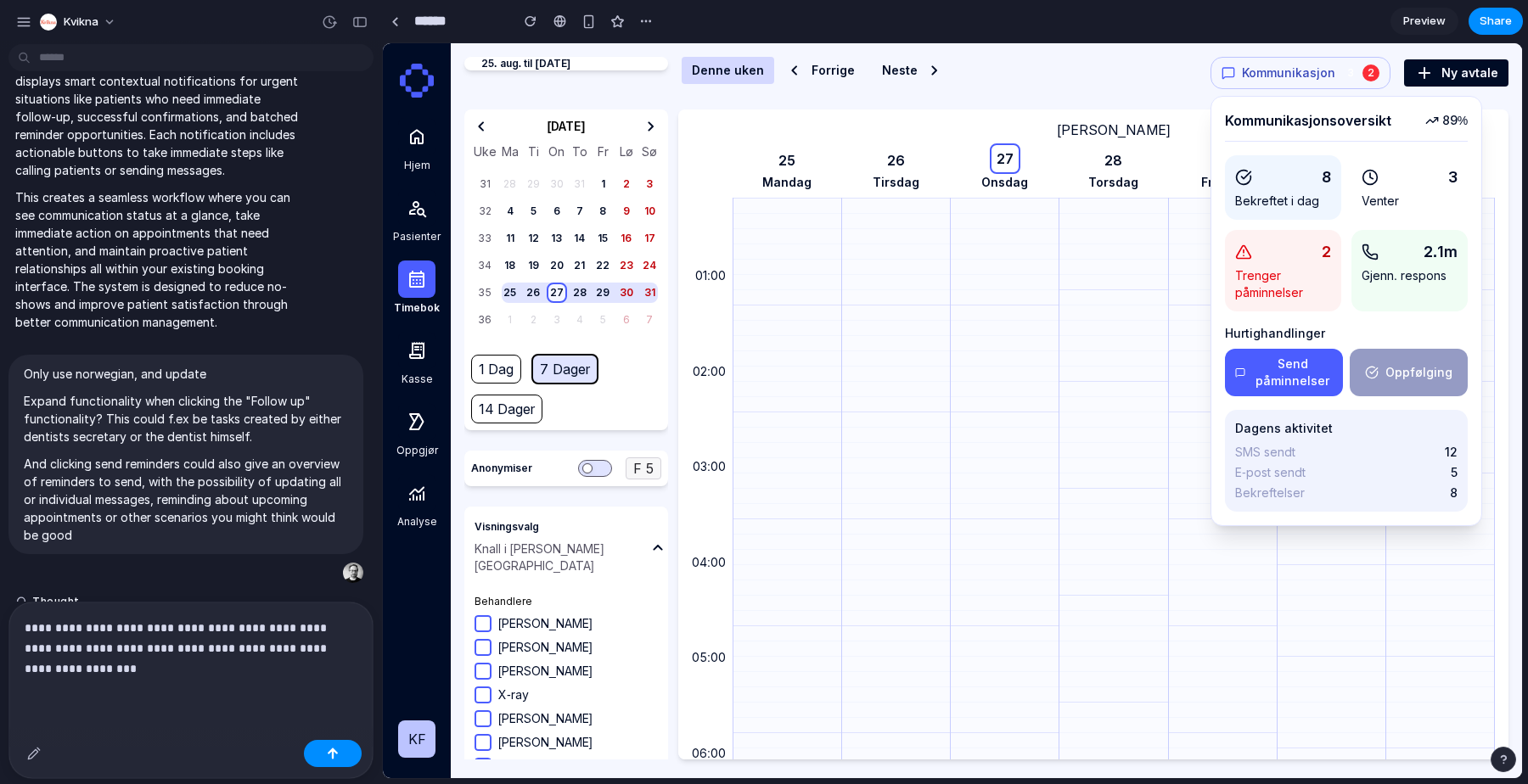
click at [206, 652] on p "**********" at bounding box center [191, 648] width 333 height 61
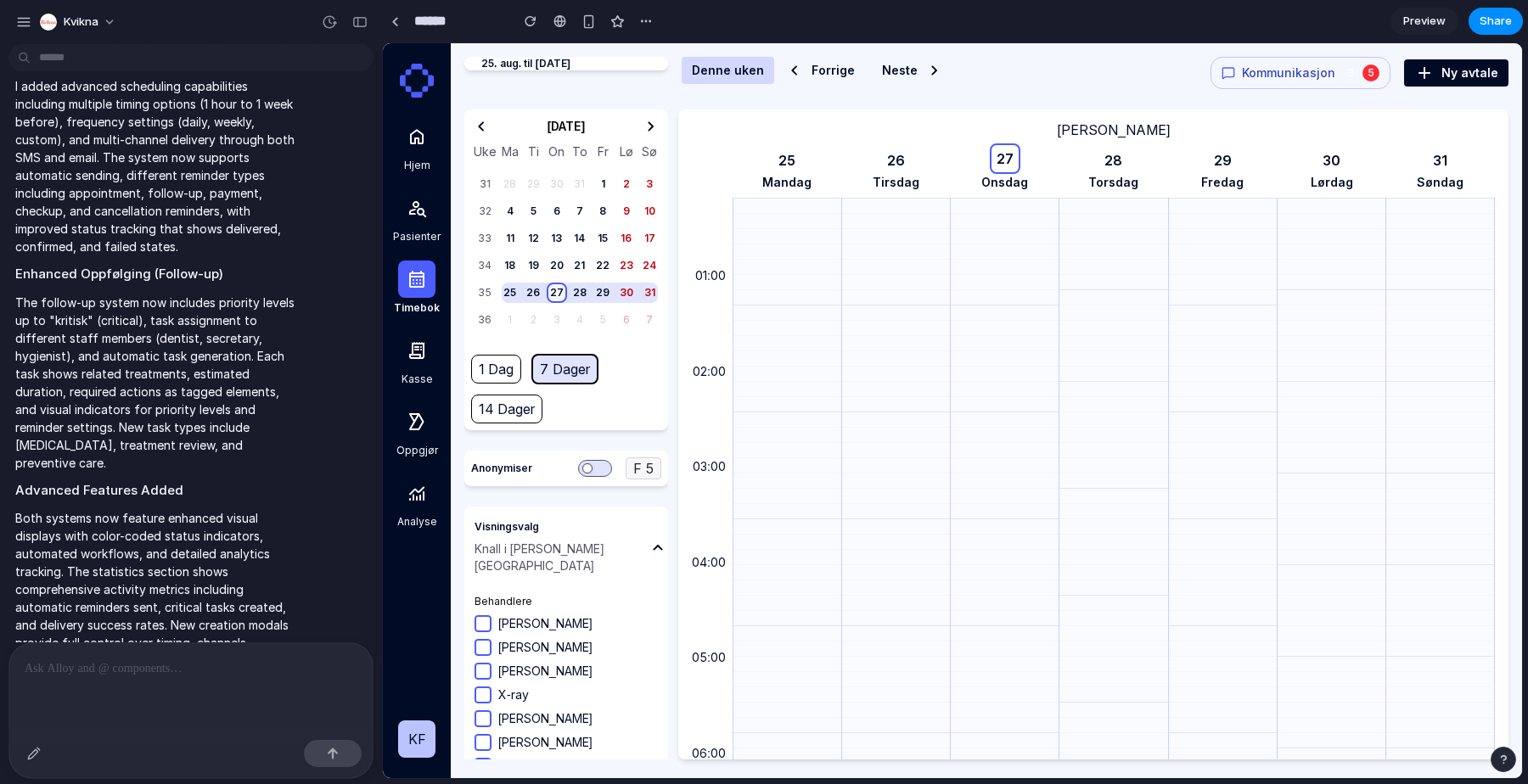
scroll to position [0, 0]
click at [1292, 70] on span "Kommunikasjon" at bounding box center [1288, 72] width 93 height 17
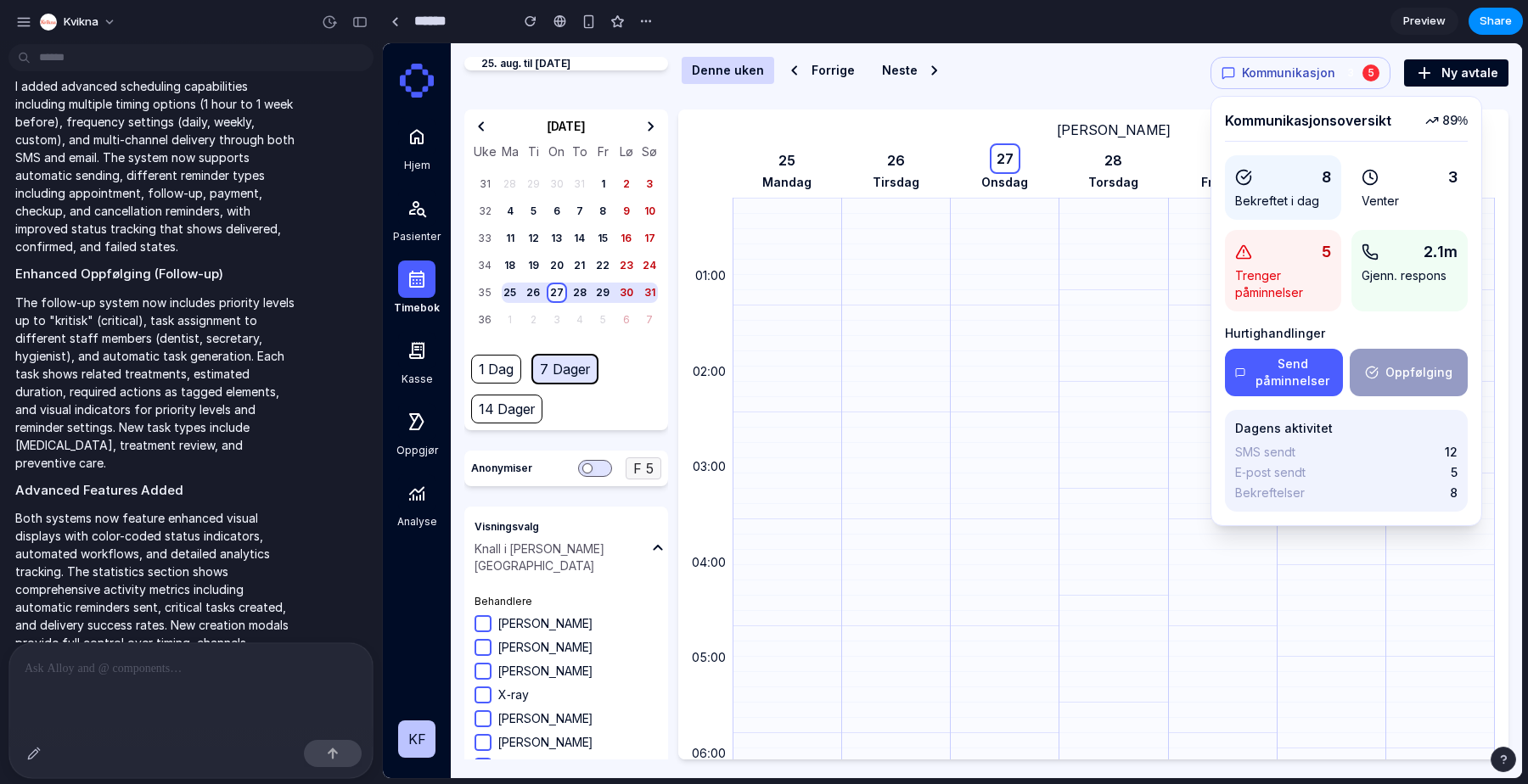
click at [1285, 375] on button "Send påminnelser" at bounding box center [1284, 373] width 118 height 48
click at [1451, 373] on button "Oppfølging" at bounding box center [1409, 373] width 118 height 48
click at [1300, 373] on button "Send påminnelser" at bounding box center [1284, 373] width 118 height 48
click at [1356, 76] on div "3" at bounding box center [1350, 72] width 17 height 17
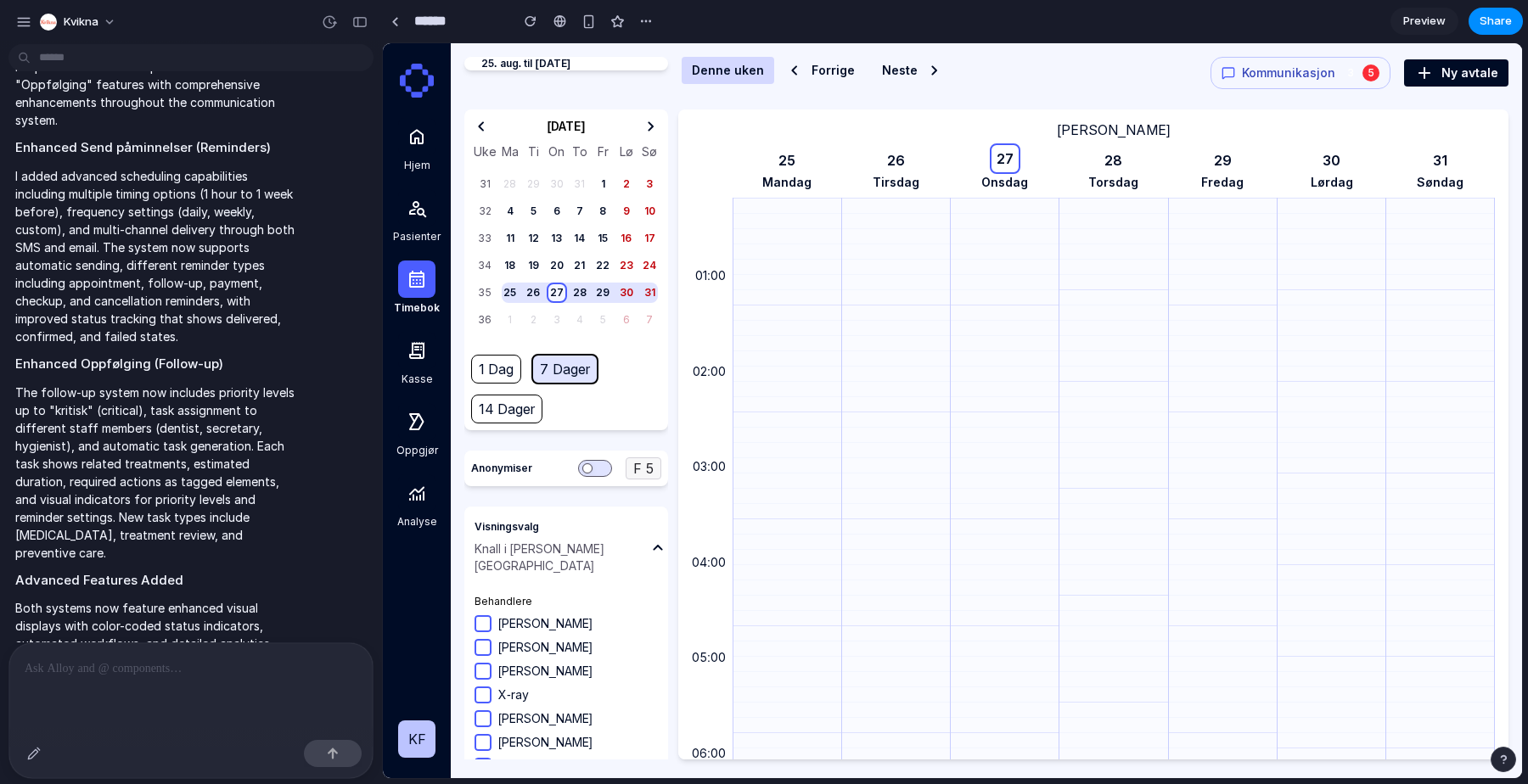
scroll to position [4739, 0]
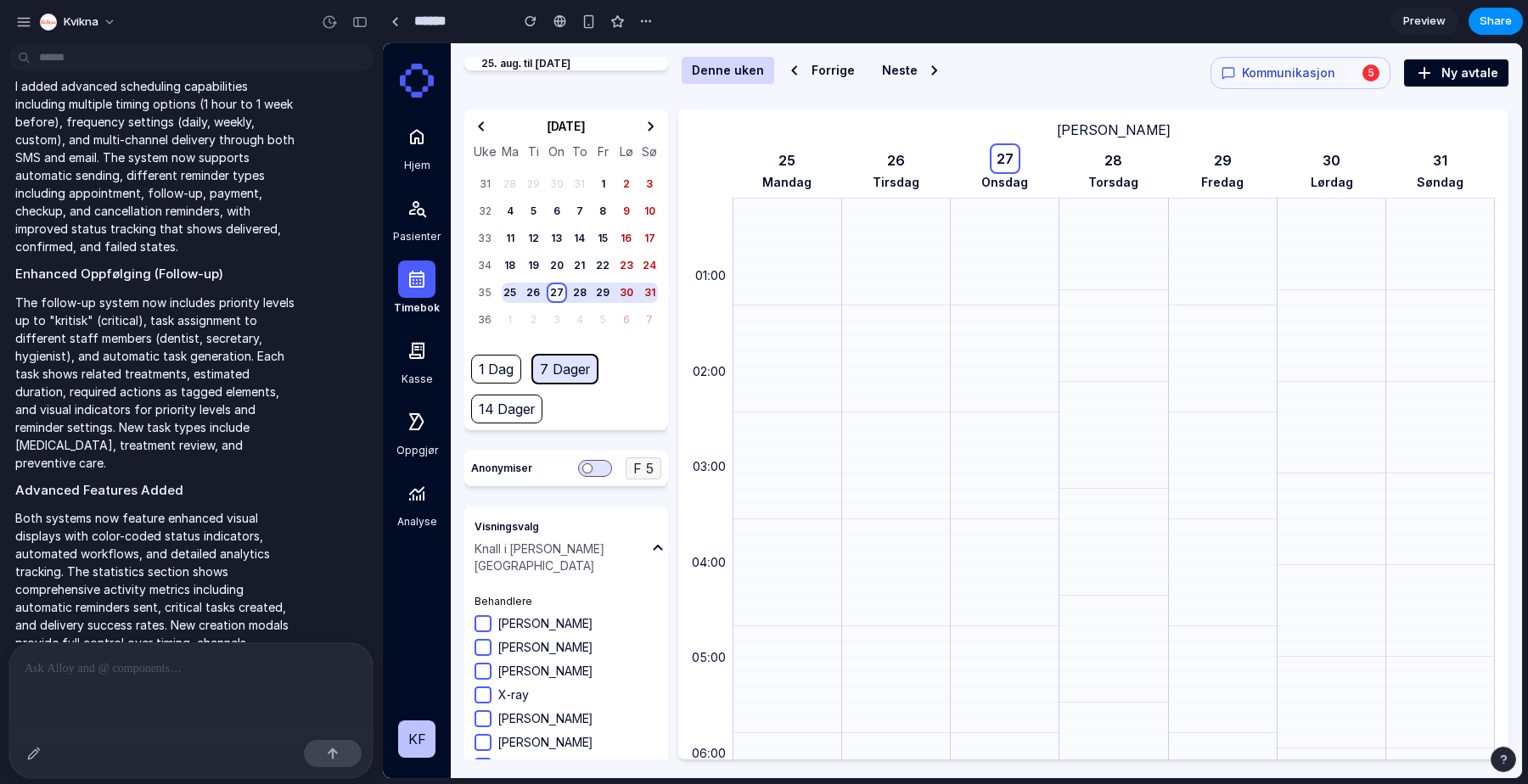
click at [1259, 90] on header "25. aug. til [DATE] [PERSON_NAME] Forrige Neste Kommunikasjon 3 5 Ny avtale" at bounding box center [986, 83] width 1044 height 52
click at [1268, 60] on button "Kommunikasjon 3 5" at bounding box center [1300, 73] width 180 height 33
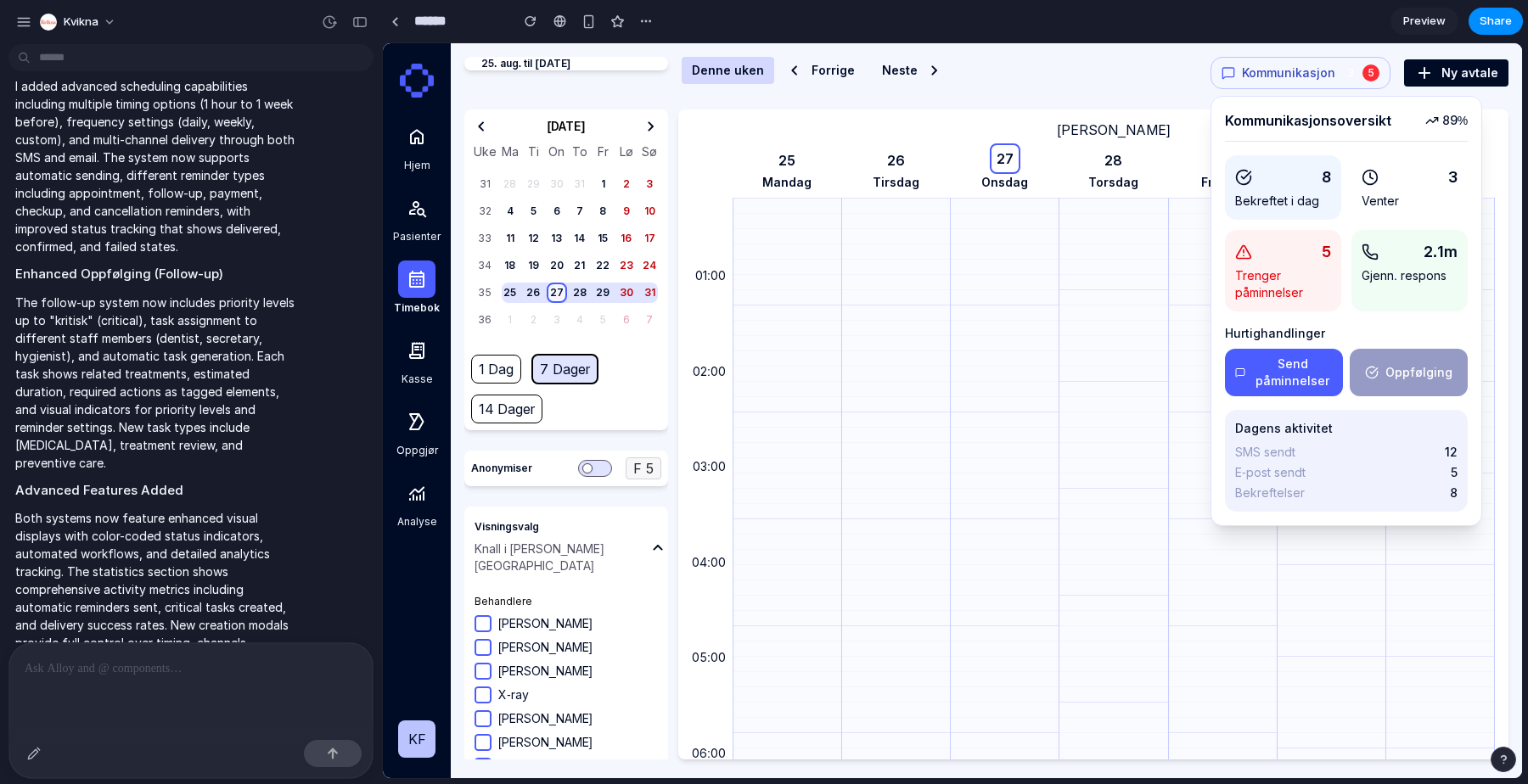
click at [1326, 379] on button "Send påminnelser" at bounding box center [1284, 373] width 118 height 48
click at [1314, 298] on p "Trenger påminnelser" at bounding box center [1283, 285] width 96 height 34
click at [1326, 265] on div "5 Trenger påminnelser" at bounding box center [1283, 270] width 117 height 81
click at [1397, 256] on div "2.1m" at bounding box center [1409, 252] width 96 height 24
click at [1258, 176] on div "8" at bounding box center [1283, 177] width 96 height 24
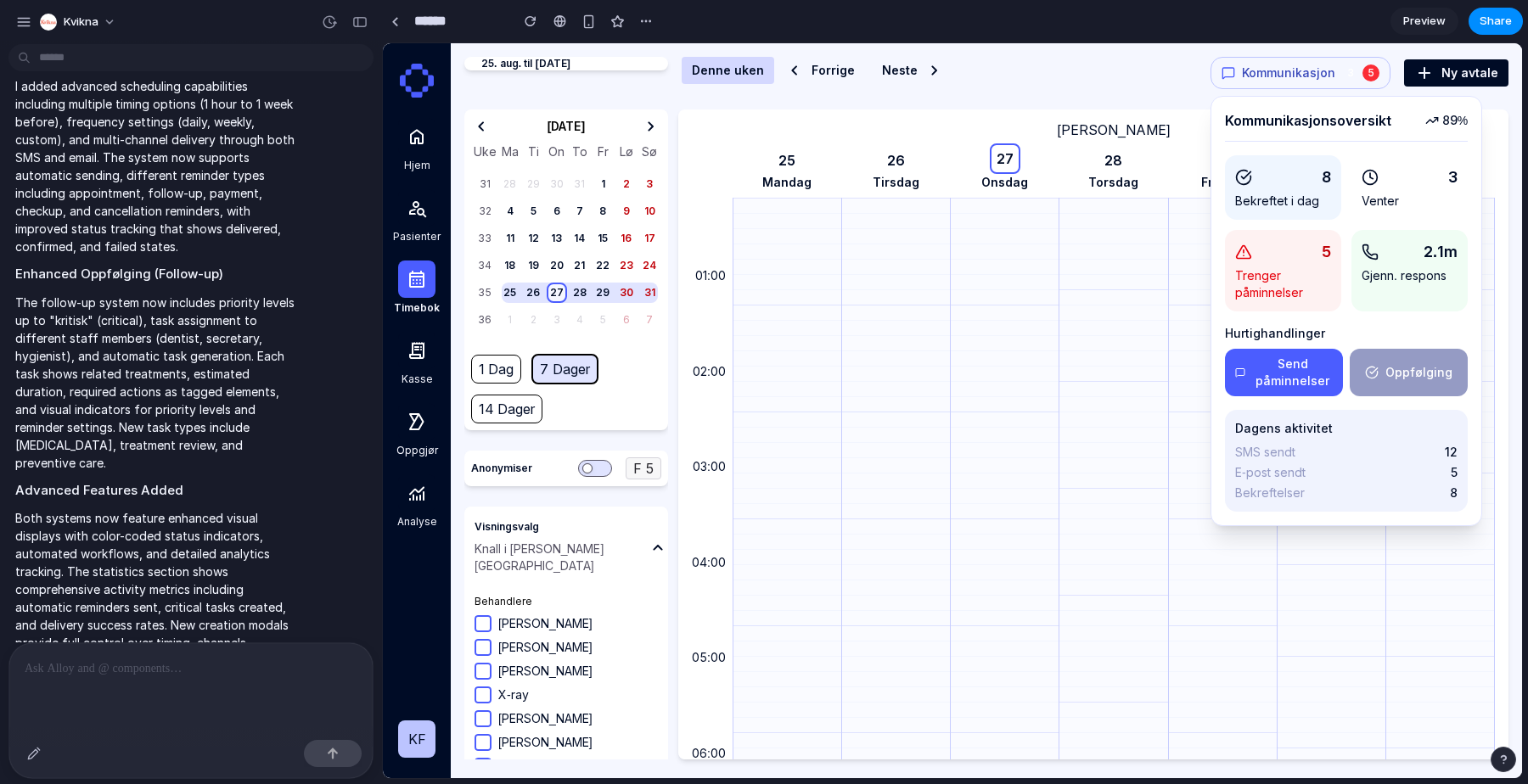
click at [1424, 175] on div "3" at bounding box center [1409, 177] width 96 height 24
click at [1432, 397] on div "Kommunikasjonsoversikt 89 % 8 Bekreftet i dag 3 Venter 5 Trenger påminnelser 2.…" at bounding box center [1346, 311] width 242 height 401
click at [1218, 361] on div "Kommunikasjonsoversikt 89 % 8 Bekreftet i dag 3 Venter 5 Trenger påminnelser 2.…" at bounding box center [1346, 311] width 271 height 430
click at [414, 354] on icon at bounding box center [416, 350] width 15 height 17
click at [419, 220] on div at bounding box center [416, 207] width 37 height 37
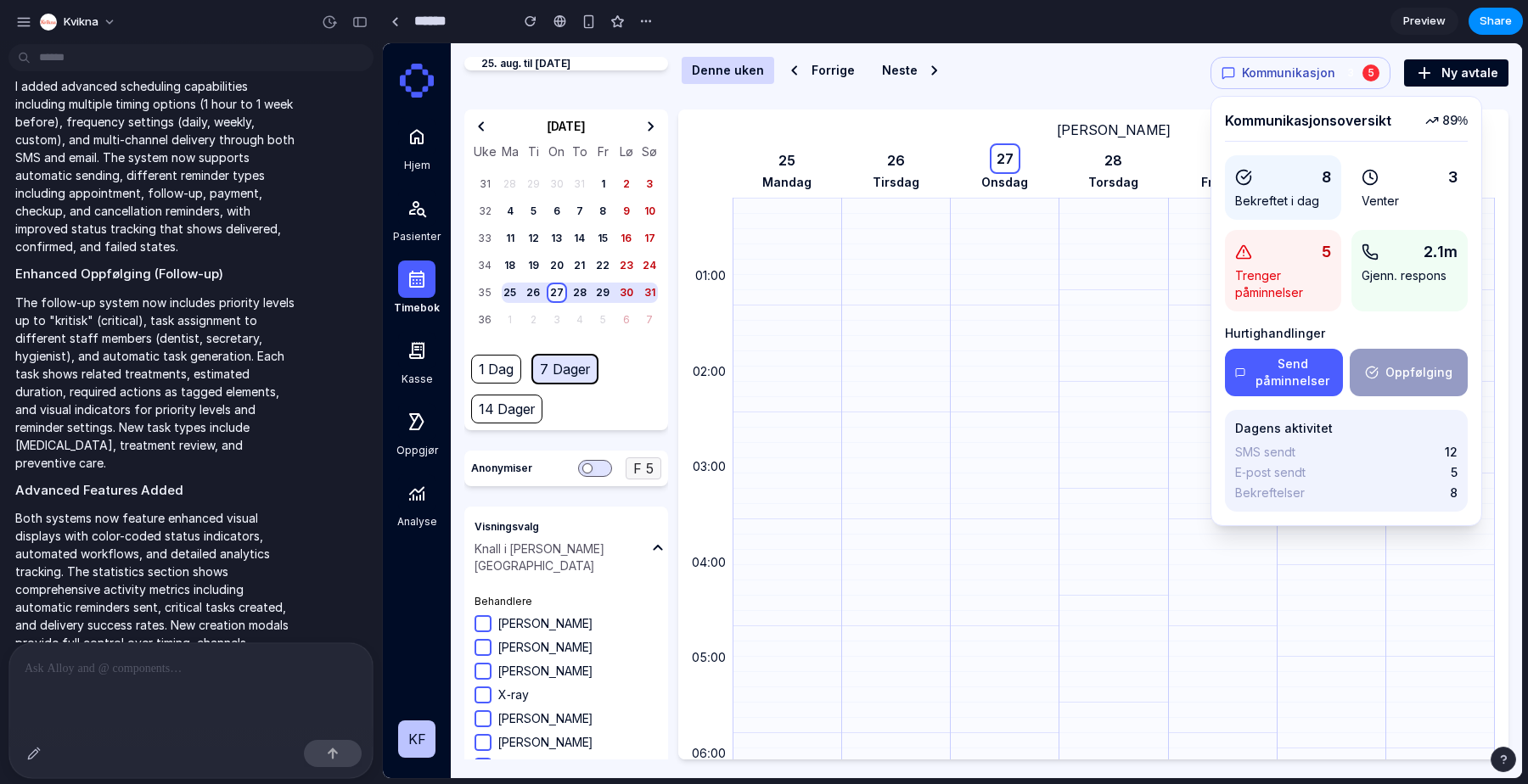
click at [422, 141] on icon at bounding box center [416, 137] width 14 height 15
click at [816, 277] on div at bounding box center [787, 281] width 108 height 15
click at [840, 90] on header "25. aug. til [DATE] [PERSON_NAME] Forrige Neste Kommunikasjon 3 5 Kommunikasjon…" at bounding box center [986, 83] width 1044 height 52
click at [880, 62] on button "Neste" at bounding box center [910, 71] width 76 height 27
click at [1216, 62] on div "25. aug. til [DATE] [PERSON_NAME] Forrige Neste Kommunikasjon 3 5 Kommunikasjon…" at bounding box center [986, 73] width 1044 height 33
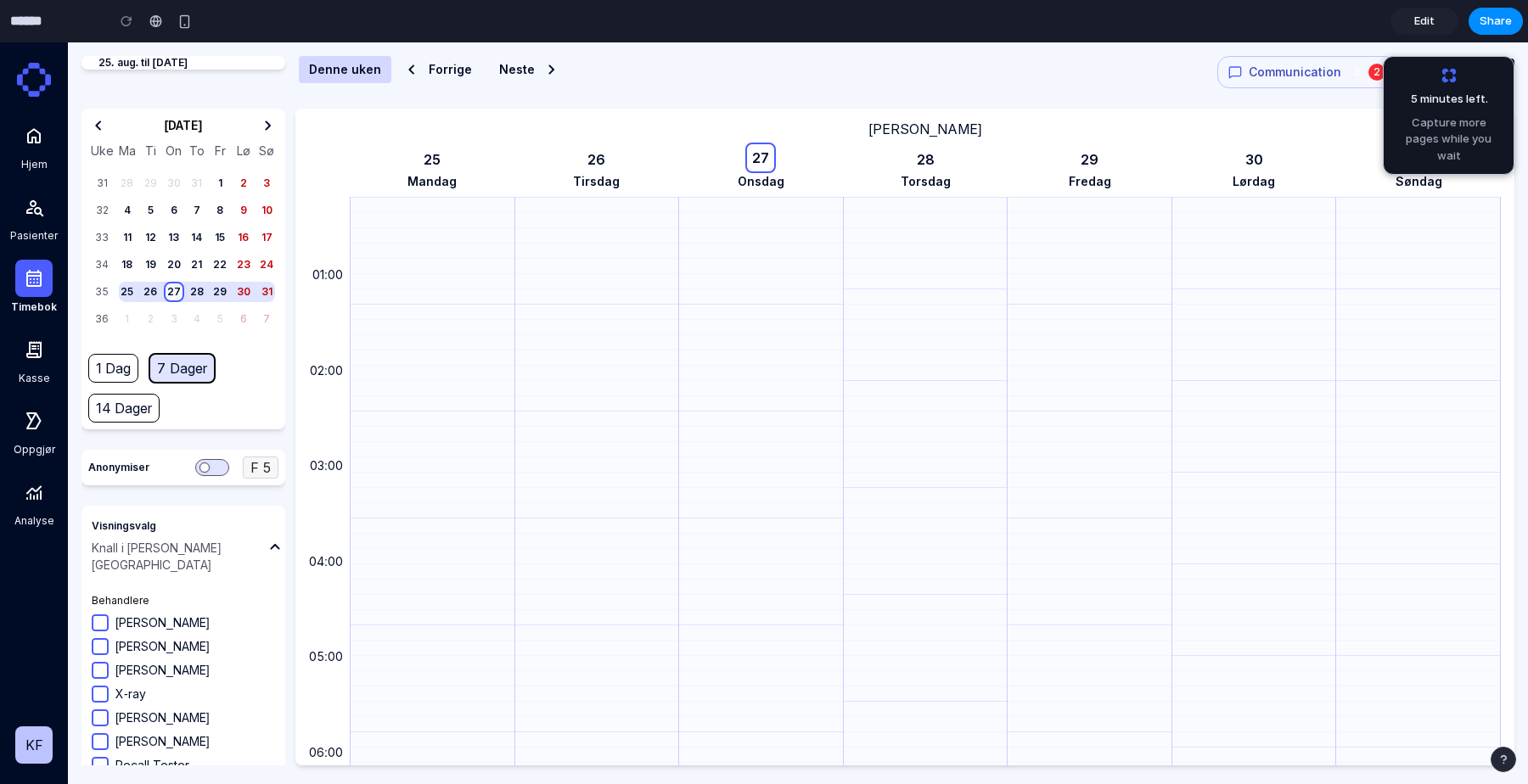
click at [1327, 78] on span "Communication" at bounding box center [1295, 71] width 92 height 17
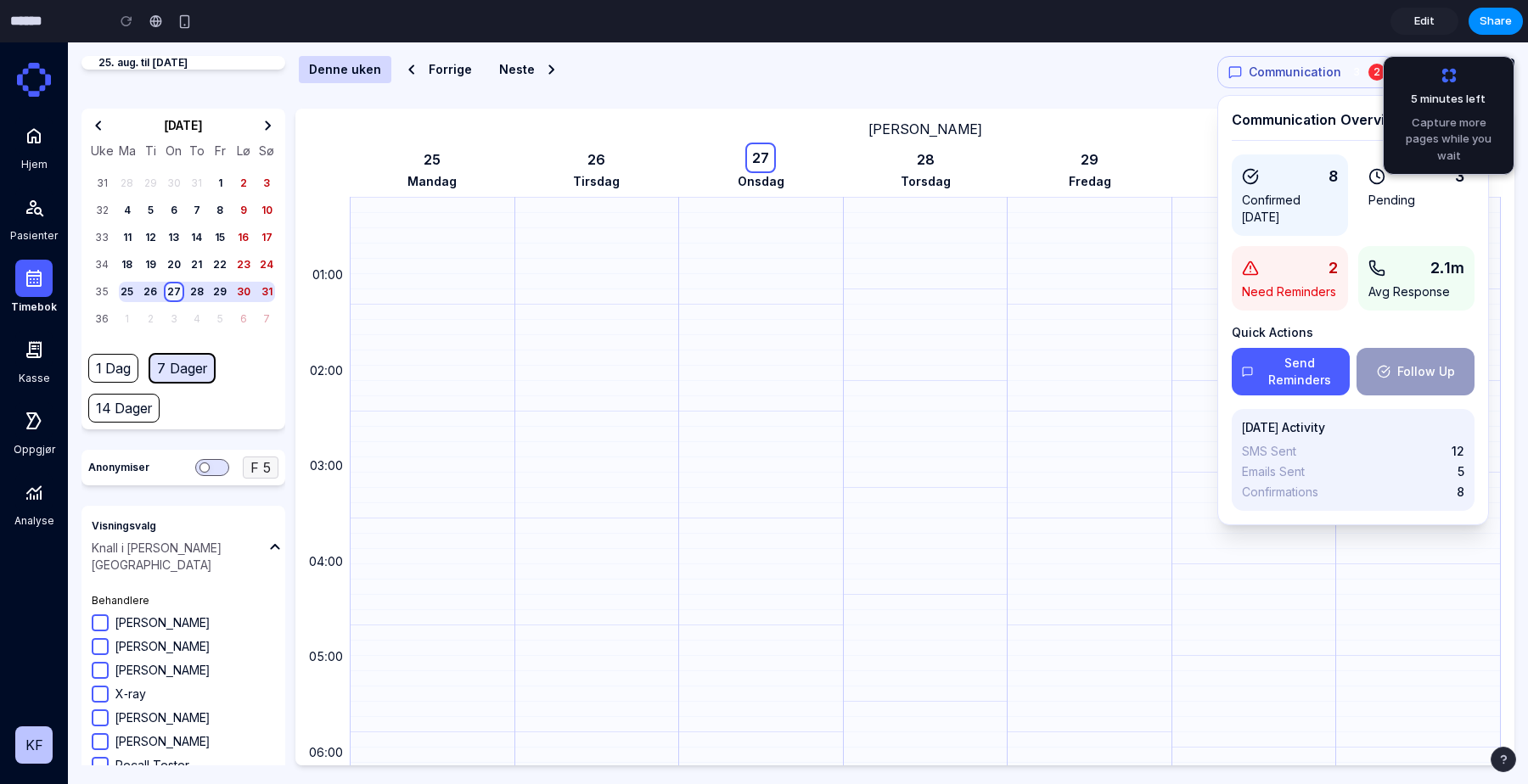
click at [1314, 351] on button "Send Reminders" at bounding box center [1290, 372] width 118 height 48
click at [1419, 375] on button "Follow Up" at bounding box center [1415, 372] width 118 height 48
click at [1323, 266] on div "2" at bounding box center [1290, 268] width 96 height 24
drag, startPoint x: 1290, startPoint y: 193, endPoint x: 1413, endPoint y: 187, distance: 123.1
click at [1291, 192] on p "Confirmed [DATE]" at bounding box center [1290, 209] width 96 height 34
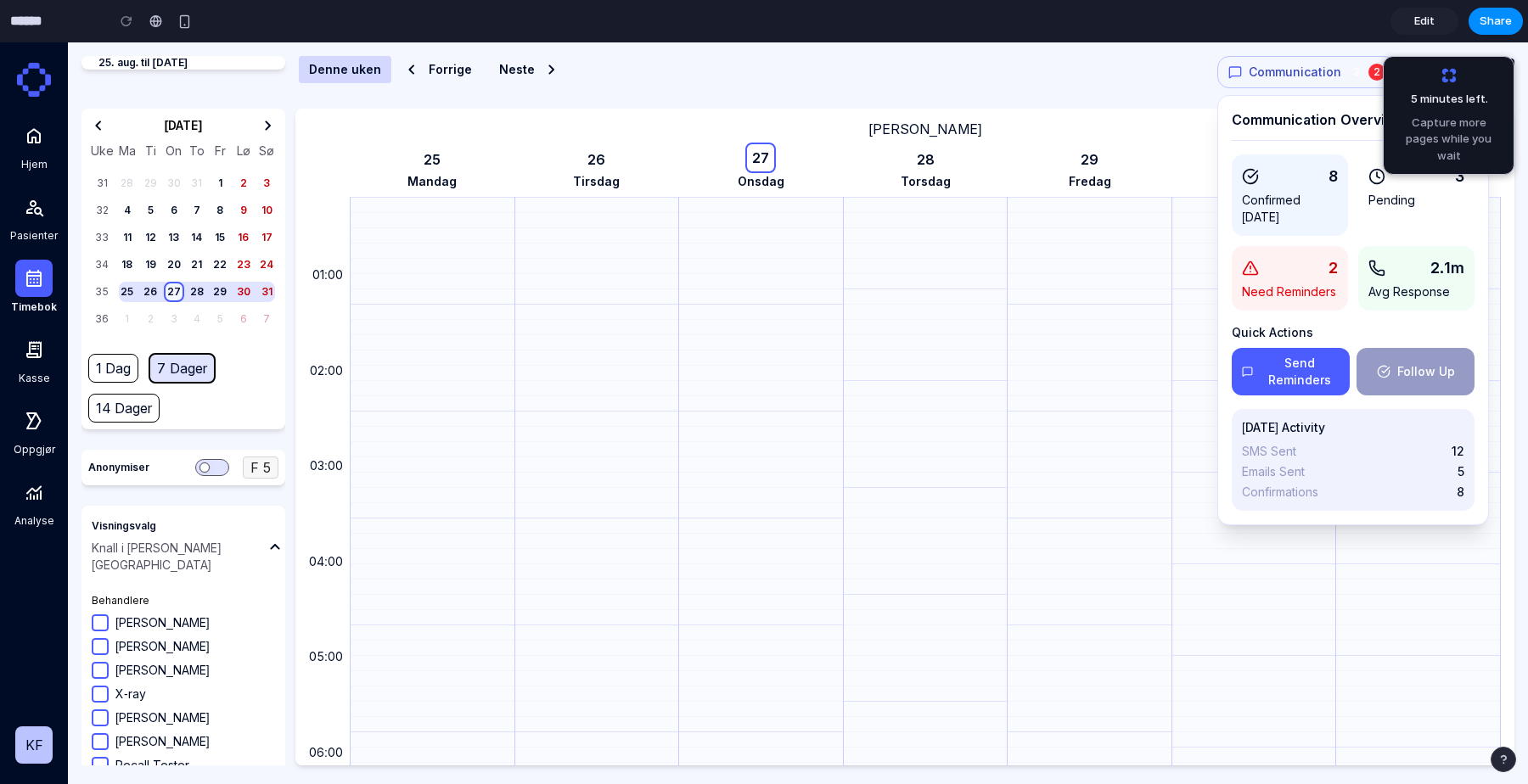
click at [1415, 187] on div "3" at bounding box center [1417, 176] width 96 height 24
click at [1415, 260] on div "2.1m" at bounding box center [1417, 268] width 96 height 24
